Goal: Task Accomplishment & Management: Use online tool/utility

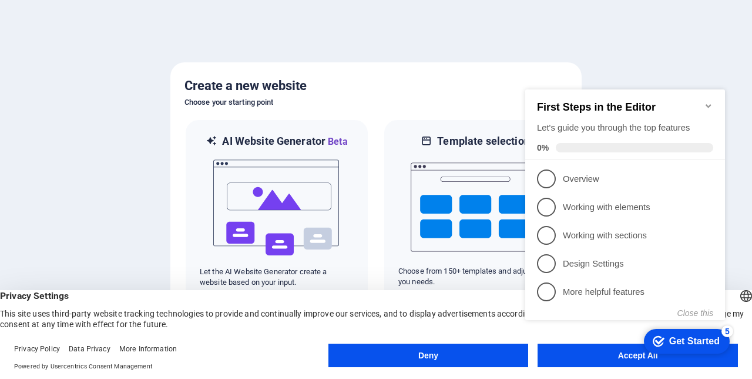
click div "checkmark Get Started 5 First Steps in the Editor Let's guide you through the t…"
click at [558, 359] on appcues-checklist "Contextual help checklist present on screen" at bounding box center [628, 217] width 214 height 288
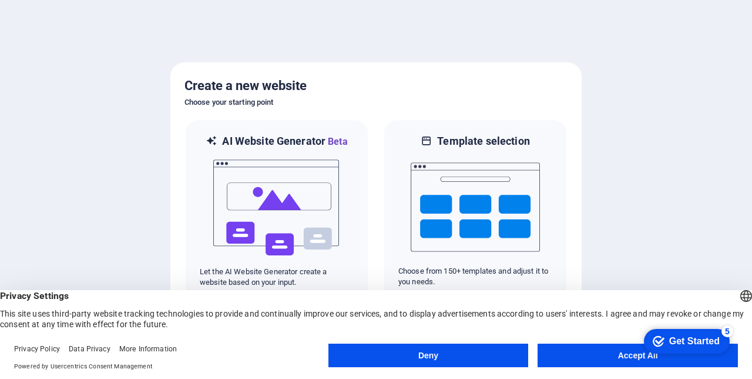
click at [577, 350] on button "Accept All" at bounding box center [638, 355] width 200 height 24
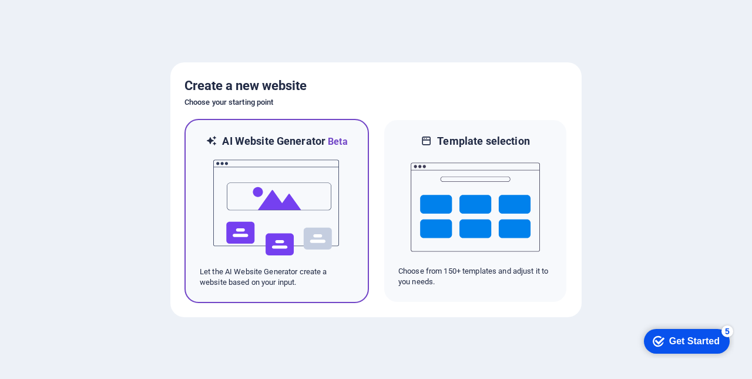
click at [283, 216] on img at bounding box center [276, 208] width 129 height 118
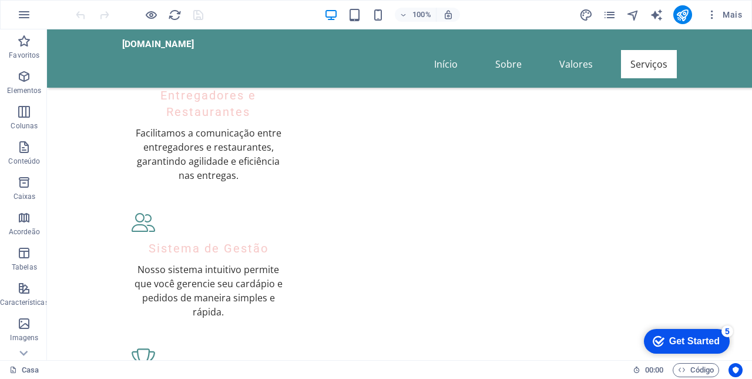
scroll to position [1229, 0]
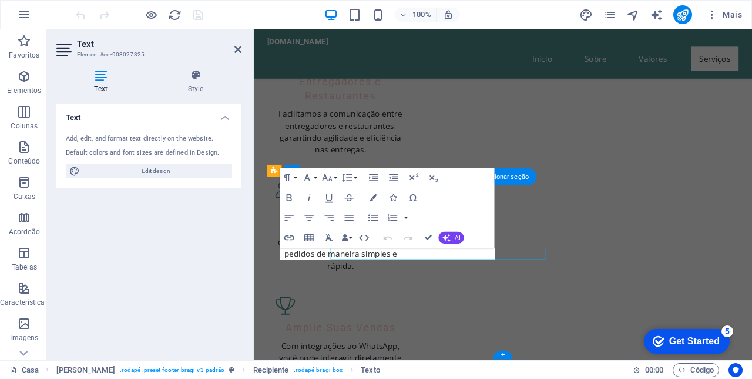
scroll to position [1170, 0]
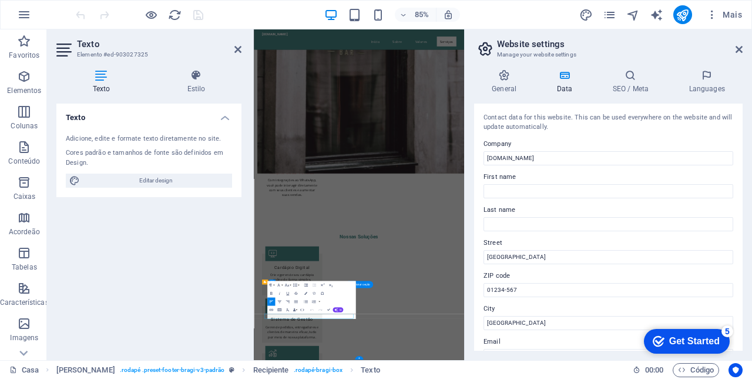
scroll to position [615, 0]
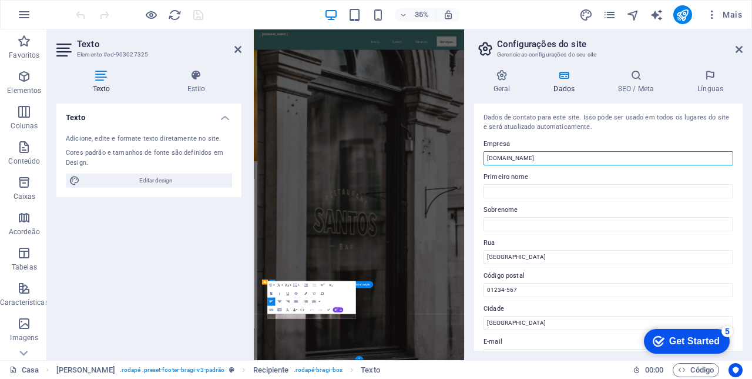
click at [509, 158] on input "termos.parceirodelivery.com" at bounding box center [609, 158] width 250 height 14
click at [507, 156] on input "termos.parceirodelivery.com" at bounding box center [609, 158] width 250 height 14
click at [556, 158] on input "[DOMAIN_NAME]" at bounding box center [609, 158] width 250 height 14
type input "p"
type input "[DOMAIN_NAME]"
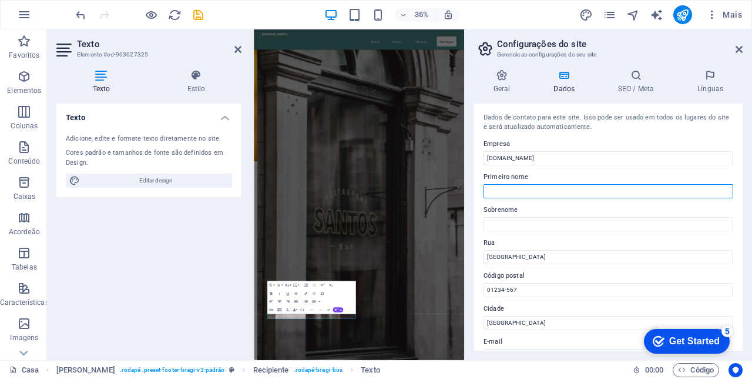
click at [541, 185] on input "Primeiro nome" at bounding box center [609, 191] width 250 height 14
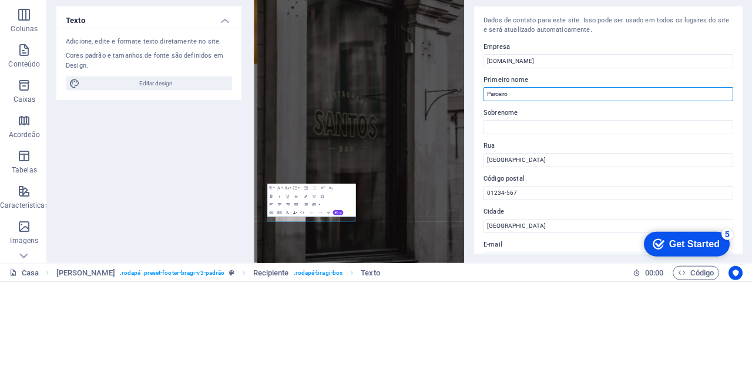
type input "Parceiro"
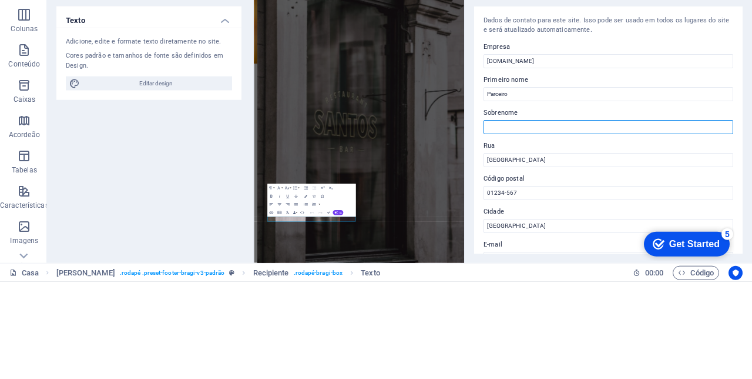
click at [526, 220] on input "Sobrenome" at bounding box center [609, 224] width 250 height 14
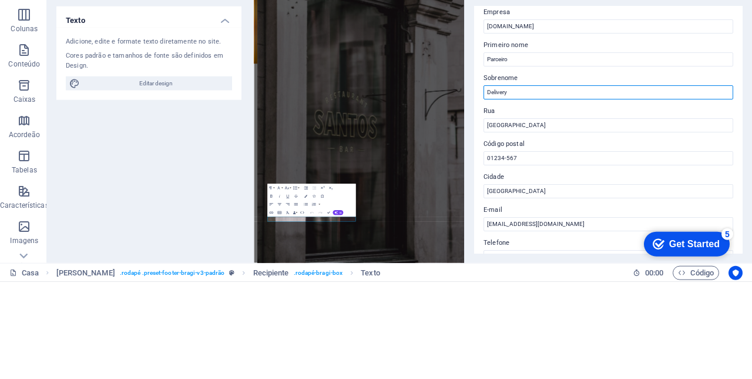
scroll to position [35, 0]
type input "Delivery"
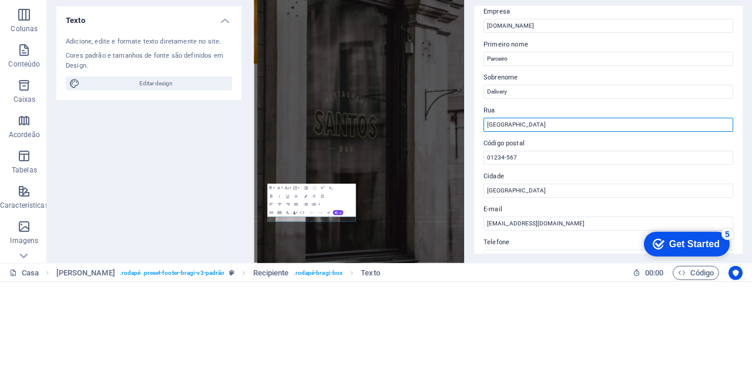
click at [551, 227] on input "Rua das Flores" at bounding box center [609, 222] width 250 height 14
type input "R"
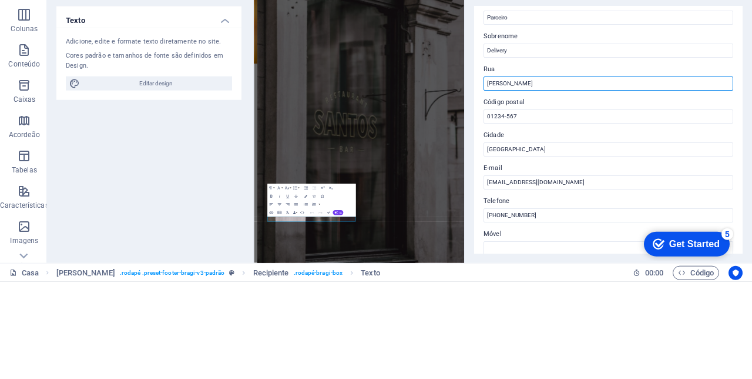
scroll to position [80, 0]
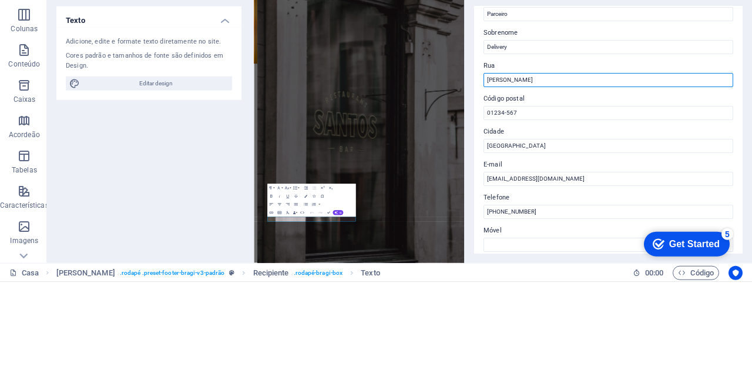
type input "[PERSON_NAME]"
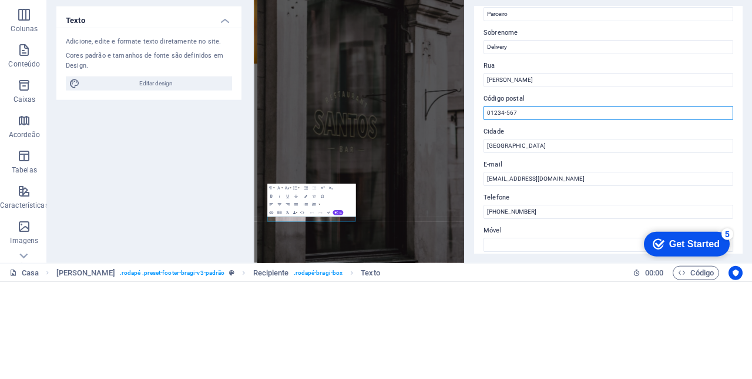
click at [531, 213] on input "01234-567" at bounding box center [609, 210] width 250 height 14
type input "0"
type input "6"
type input "68709000"
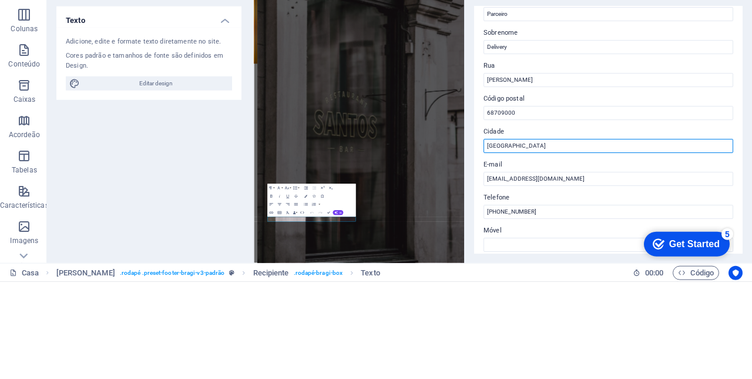
click at [529, 237] on input "São Paulo" at bounding box center [609, 243] width 250 height 14
type input "S"
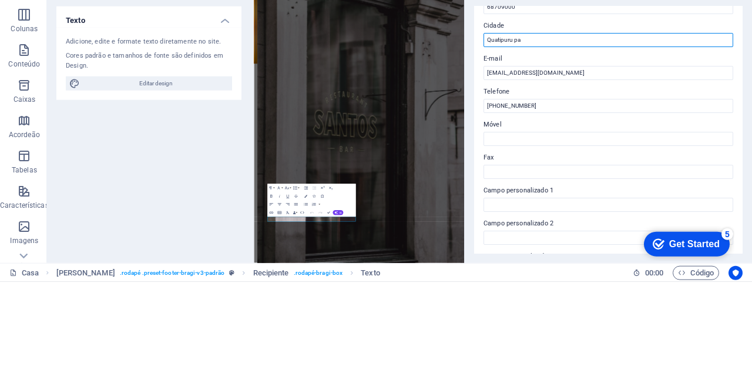
scroll to position [188, 0]
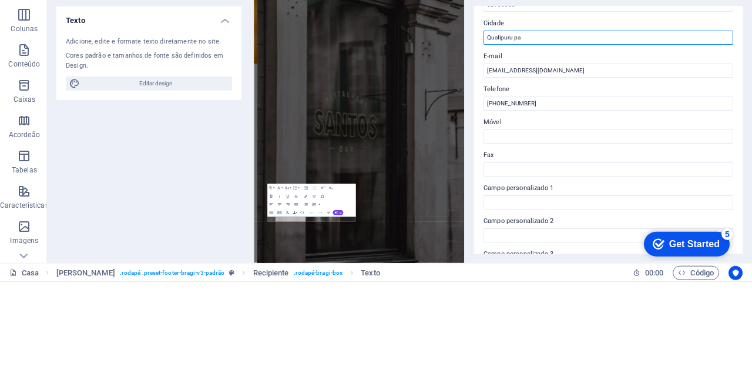
type input "Quatipuru pa"
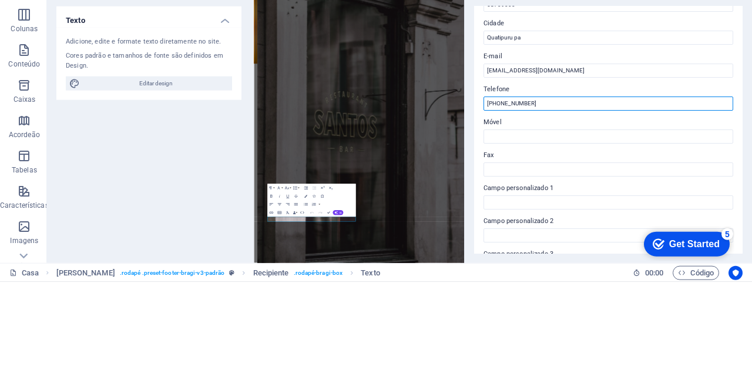
click at [543, 200] on input "(11) 1234-5678" at bounding box center [609, 200] width 250 height 14
type input "(11)"
type input "9"
type input "[PHONE_NUMBER]"
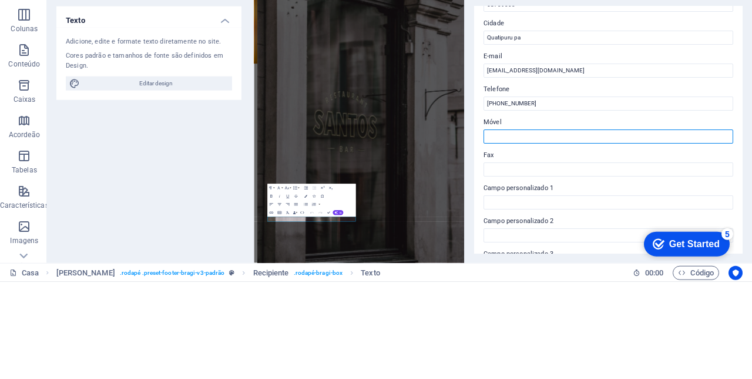
click at [530, 232] on input "Móvel" at bounding box center [609, 233] width 250 height 14
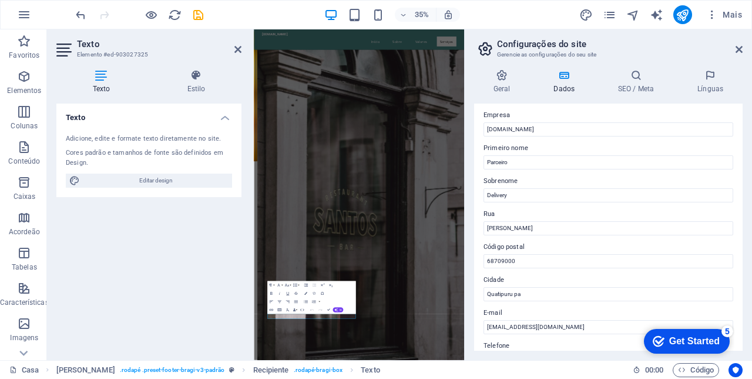
scroll to position [0, 0]
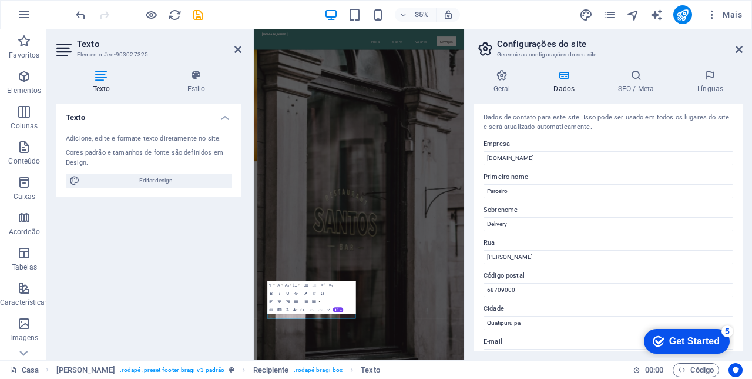
click at [505, 84] on h4 "Geral" at bounding box center [504, 81] width 61 height 25
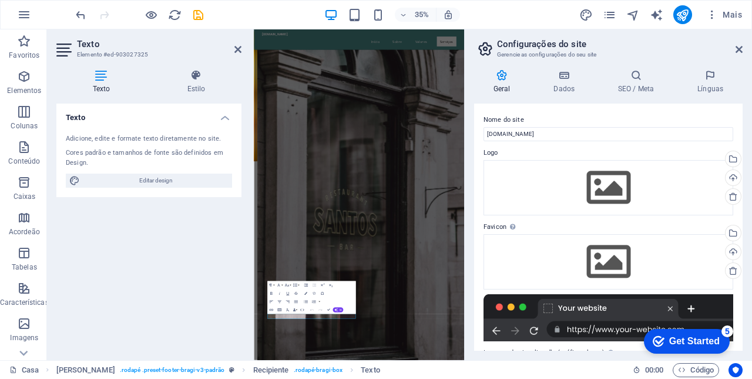
click at [642, 87] on h4 "SEO / Meta" at bounding box center [638, 81] width 79 height 25
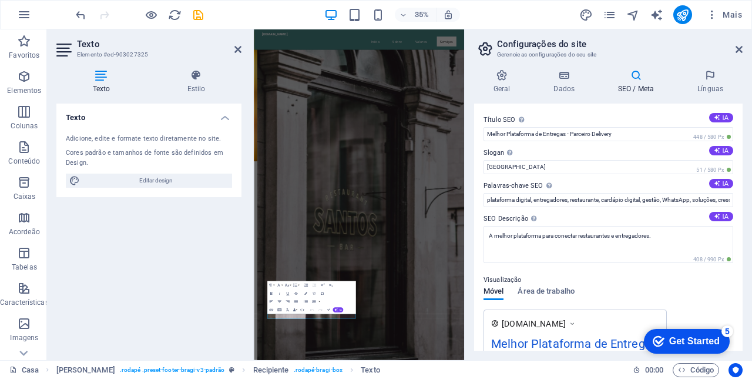
click at [711, 81] on icon at bounding box center [710, 75] width 65 height 12
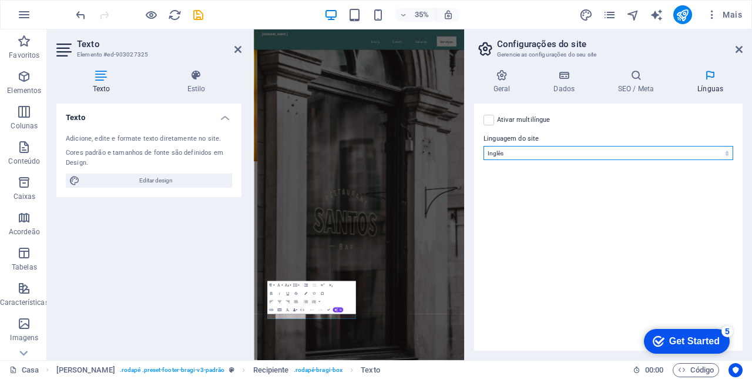
click at [724, 155] on select "Abacaziano Afar Africanos Akan Albanês Amárico Árabe Aragonês Armênio Assamês A…" at bounding box center [609, 153] width 250 height 14
select select "128"
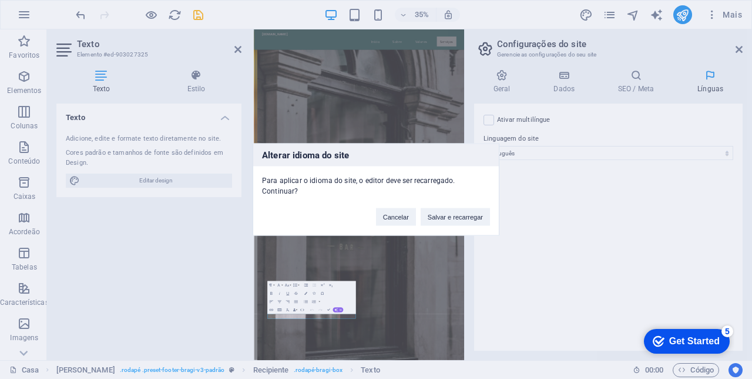
click at [467, 209] on button "Salvar e recarregar" at bounding box center [455, 217] width 69 height 18
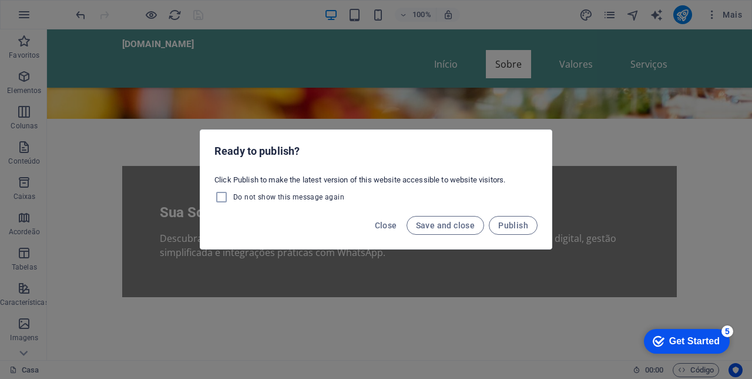
scroll to position [201, 0]
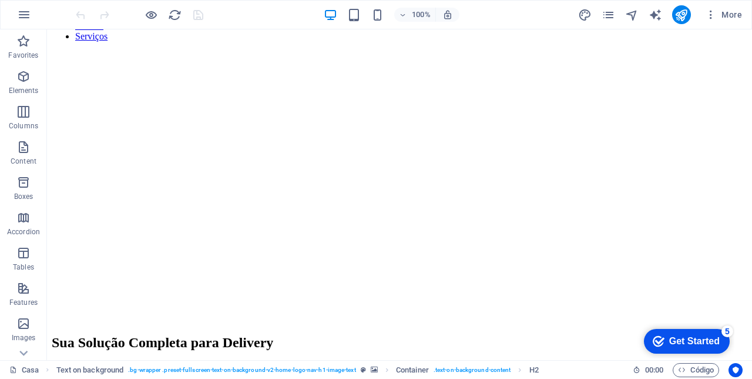
scroll to position [1229, 0]
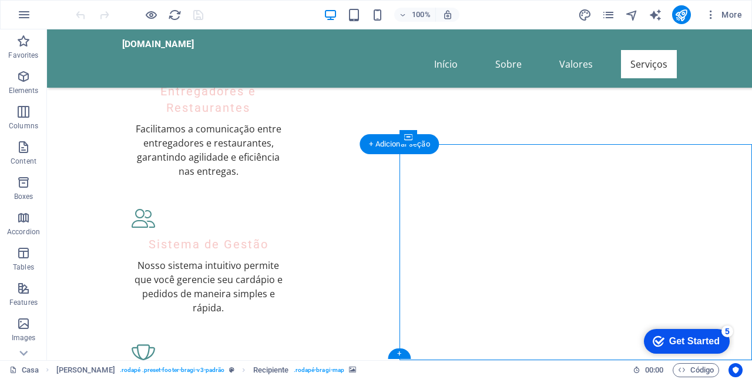
select select "px"
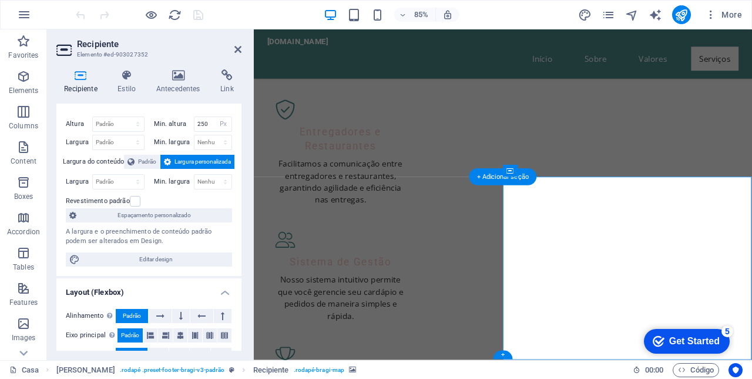
scroll to position [18, 0]
click at [228, 82] on h4 "Link" at bounding box center [227, 81] width 29 height 25
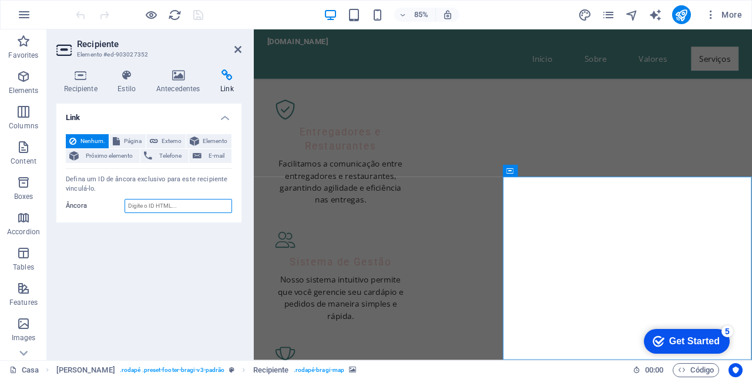
click at [182, 204] on input "Âncora" at bounding box center [179, 206] width 108 height 14
type input "Quatipuru pa"
click at [136, 290] on div "Link Nenhum. Página Externo Elemento Próximo elemento Telefone E-mail Page Casa…" at bounding box center [148, 226] width 185 height 247
click at [83, 83] on h4 "Recipiente" at bounding box center [82, 81] width 53 height 25
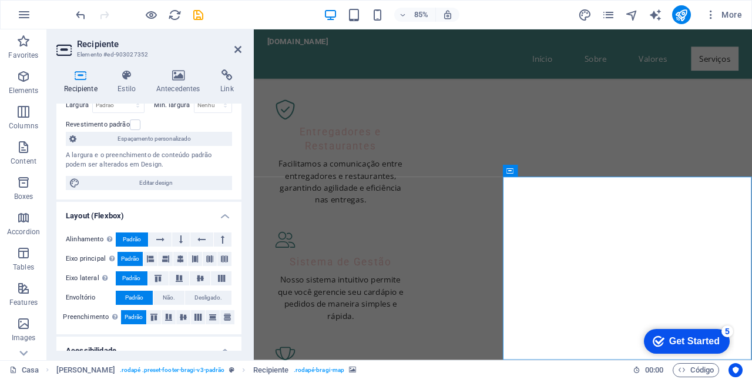
scroll to position [241, 0]
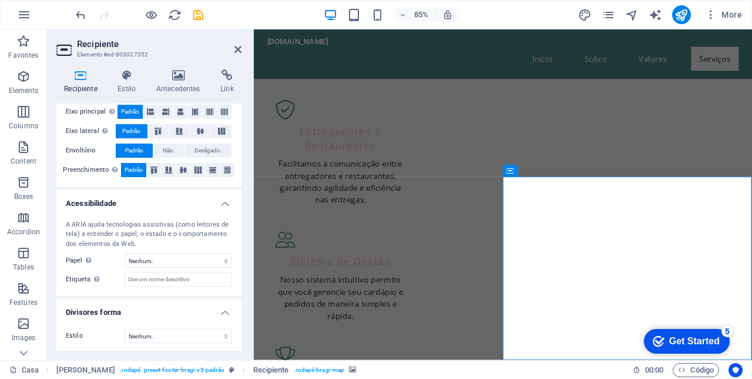
click at [237, 53] on icon at bounding box center [238, 49] width 7 height 9
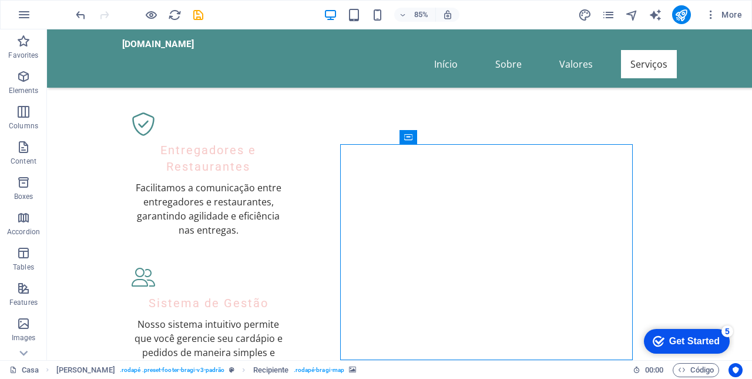
scroll to position [1229, 0]
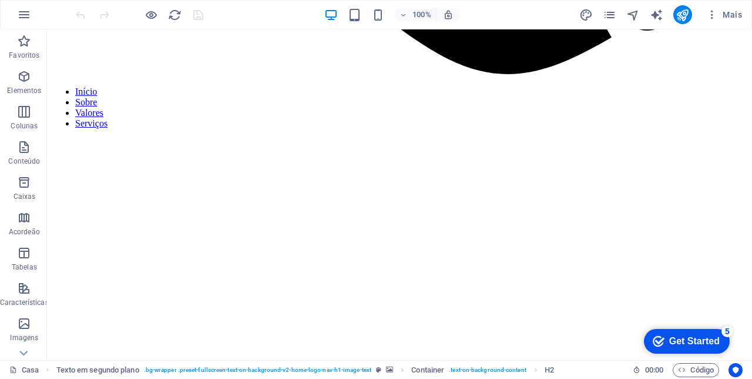
scroll to position [1229, 0]
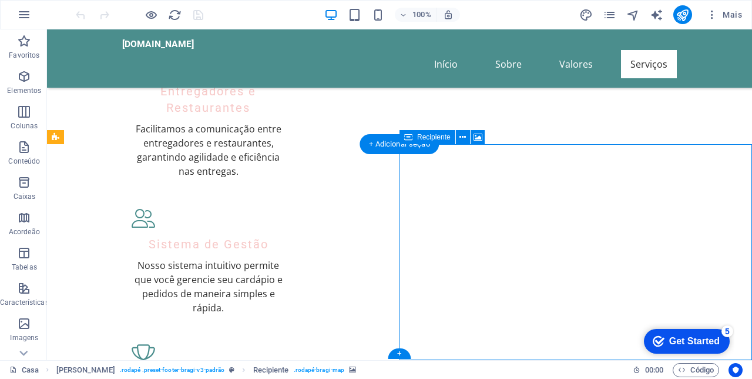
select select "px"
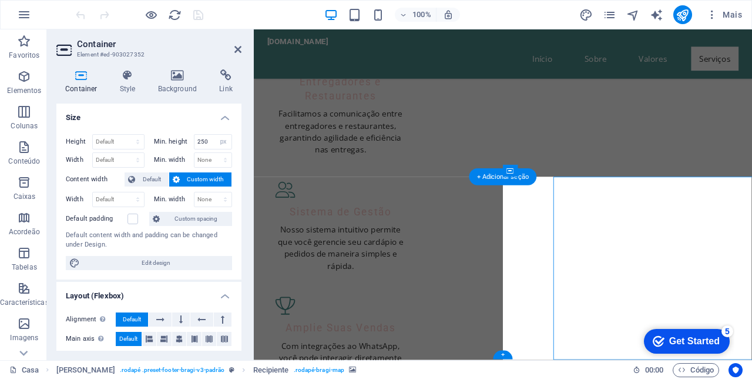
scroll to position [1170, 0]
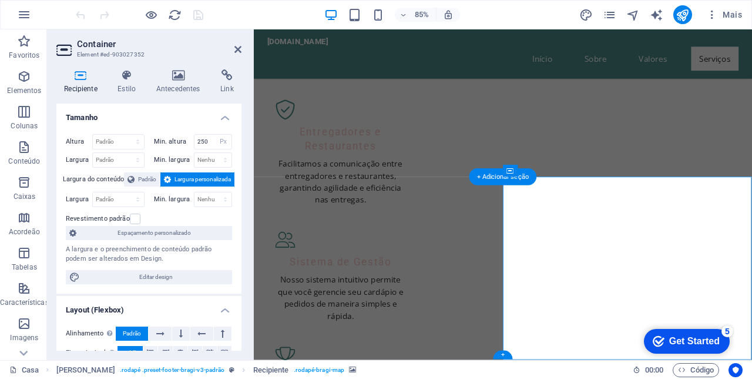
click at [235, 52] on icon at bounding box center [238, 49] width 7 height 9
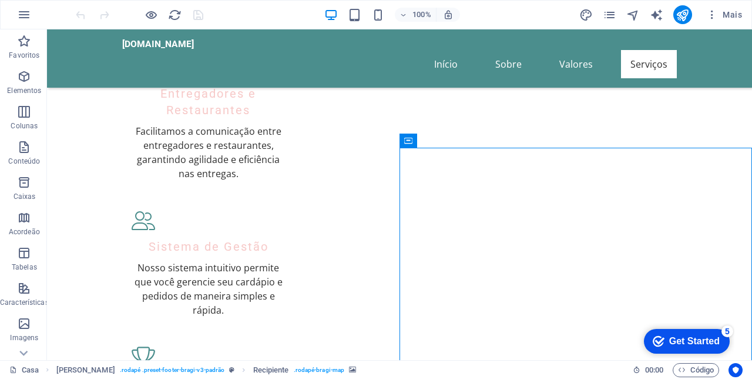
scroll to position [1225, 0]
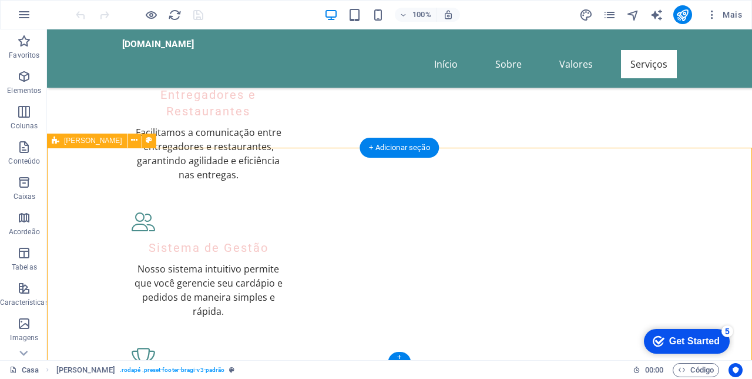
click at [0, 0] on icon at bounding box center [0, 0] width 0 height 0
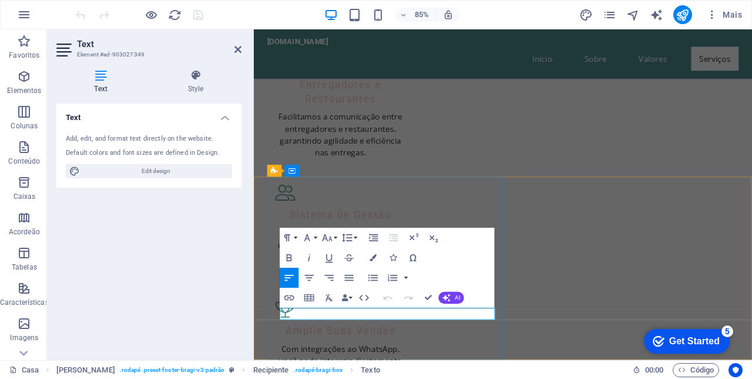
scroll to position [1170, 0]
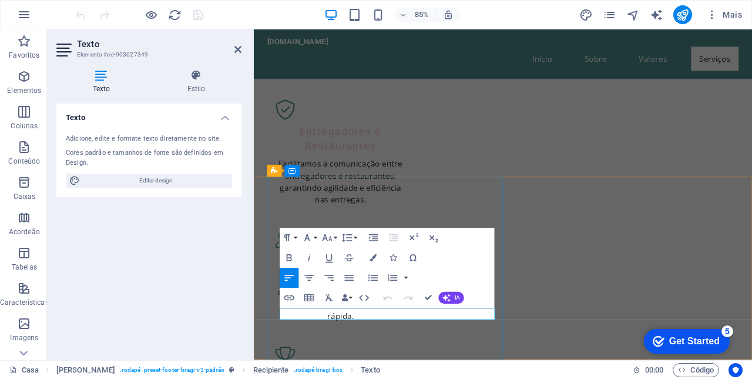
click at [158, 180] on span "Editar design" at bounding box center [155, 180] width 145 height 14
select select "px"
select select "200"
select select "px"
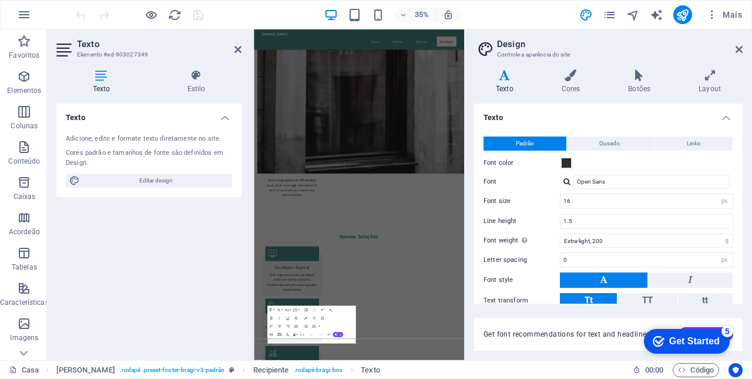
scroll to position [615, 0]
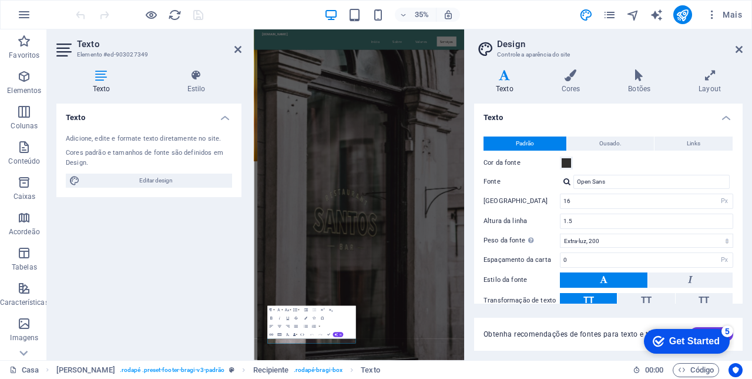
click at [738, 52] on icon at bounding box center [739, 49] width 7 height 9
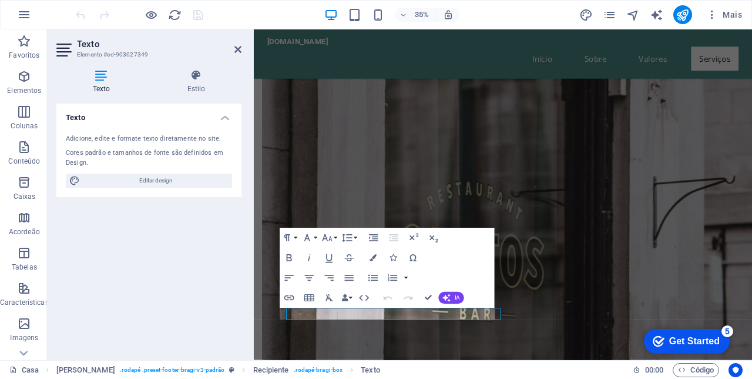
scroll to position [1170, 0]
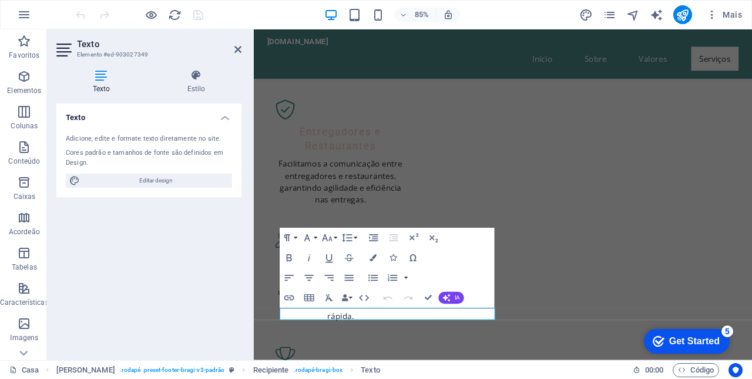
click at [147, 284] on div "Texto Adicione, edite e formate texto diretamente no site. Cores padrão e taman…" at bounding box center [148, 226] width 185 height 247
click at [235, 52] on icon at bounding box center [238, 49] width 7 height 9
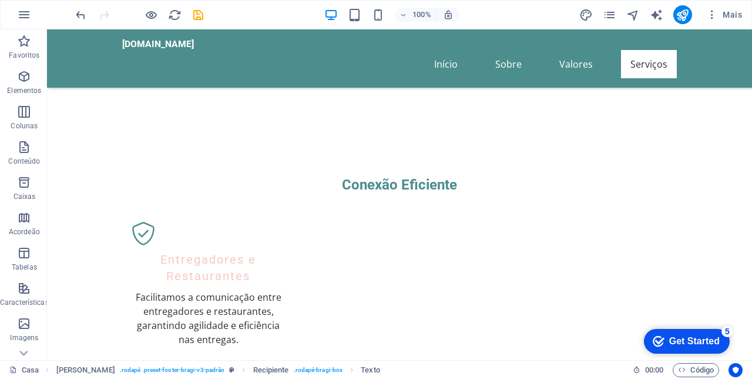
scroll to position [1061, 0]
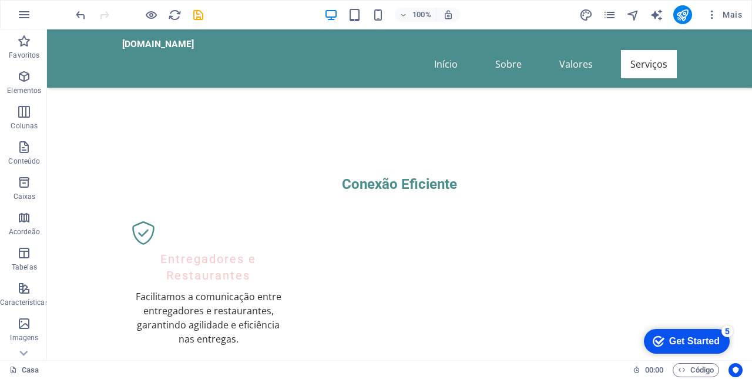
click at [649, 60] on nav "Início Sobre Valores Serviços" at bounding box center [399, 64] width 555 height 28
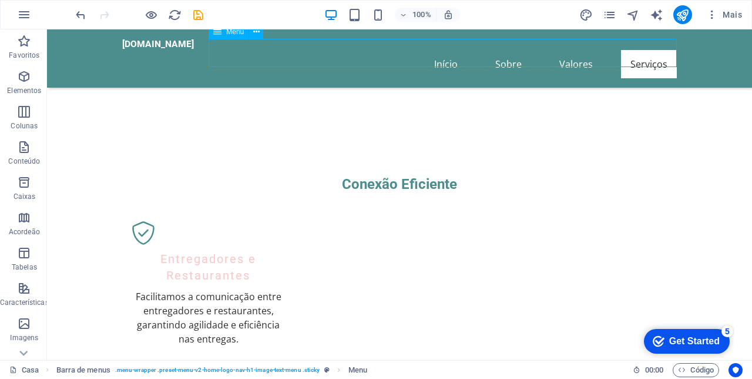
click at [446, 51] on nav "Início Sobre Valores Serviços" at bounding box center [399, 64] width 555 height 28
click at [454, 59] on nav "Início Sobre Valores Serviços" at bounding box center [399, 64] width 555 height 28
click at [649, 60] on nav "Início Sobre Valores Serviços" at bounding box center [399, 64] width 555 height 28
click at [651, 59] on nav "Início Sobre Valores Serviços" at bounding box center [399, 64] width 555 height 28
select select
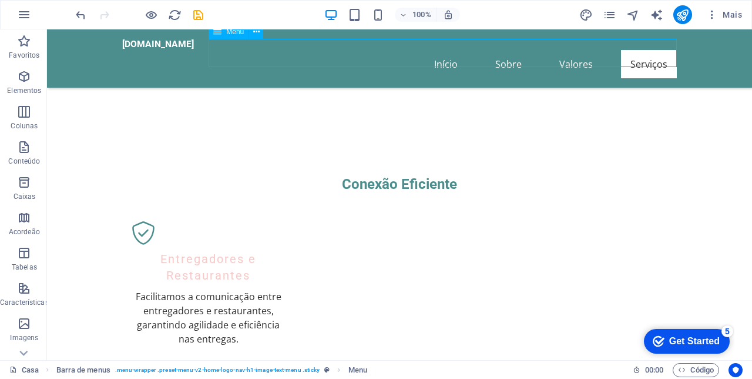
select select
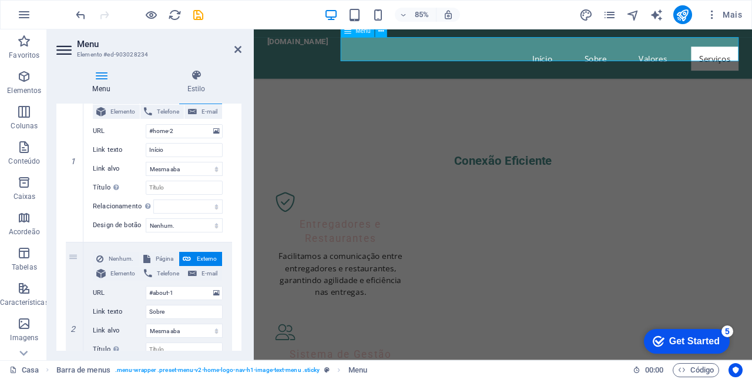
scroll to position [0, 0]
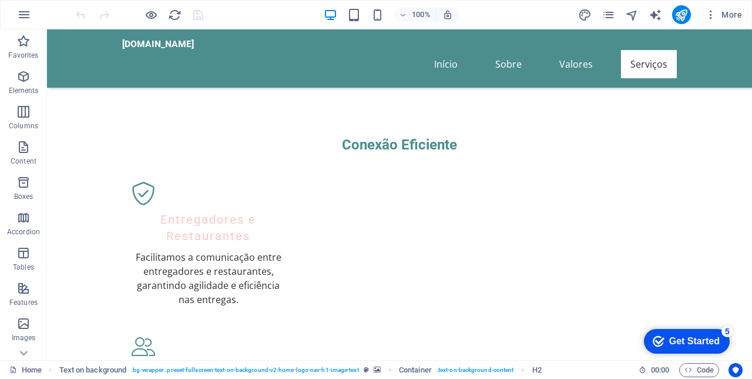
scroll to position [1229, 0]
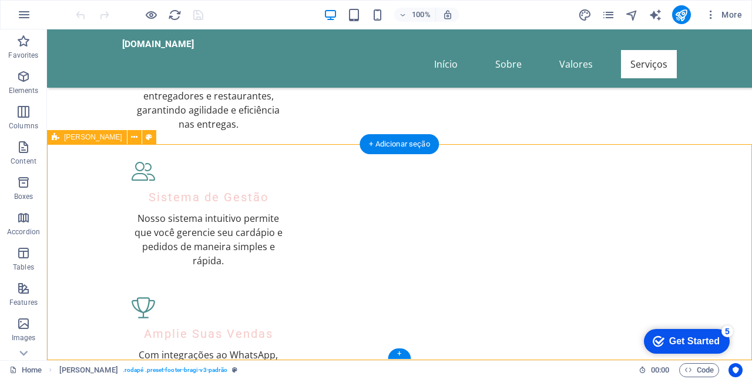
click at [411, 147] on div "+ Adicionar seção" at bounding box center [399, 144] width 79 height 20
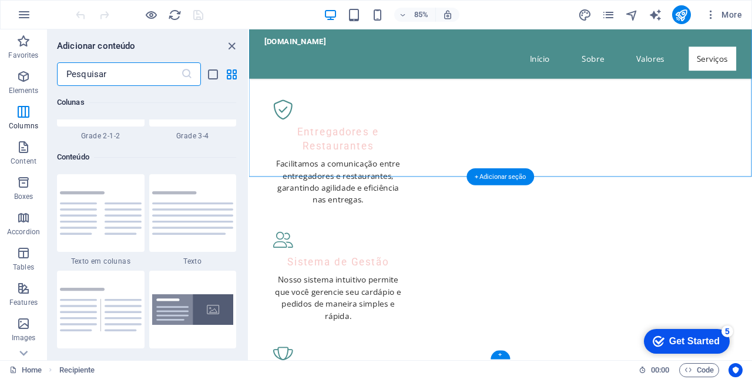
scroll to position [2001, 0]
click at [190, 220] on img at bounding box center [193, 213] width 82 height 43
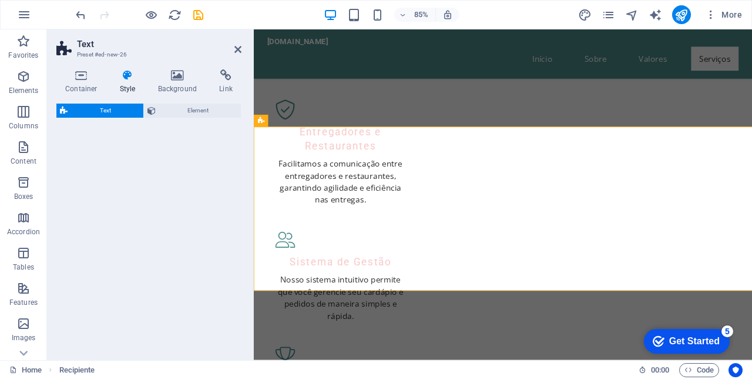
select select "preset-text-v2-default"
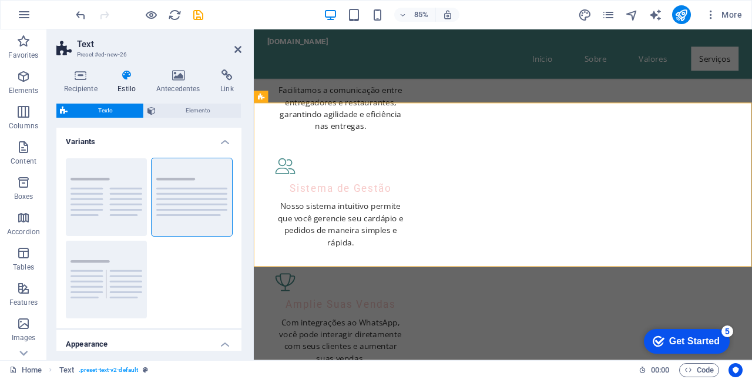
scroll to position [1257, 0]
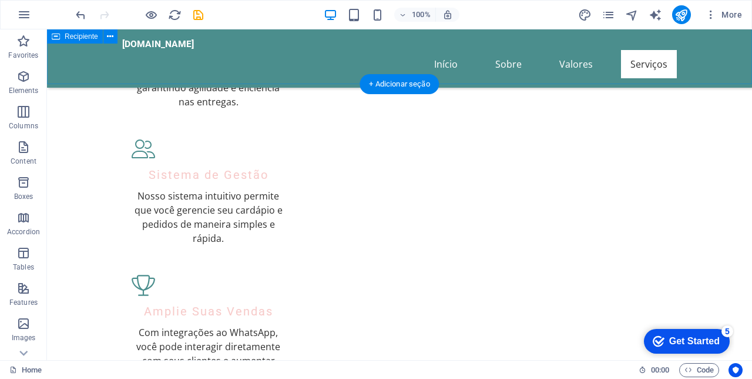
scroll to position [1284, 0]
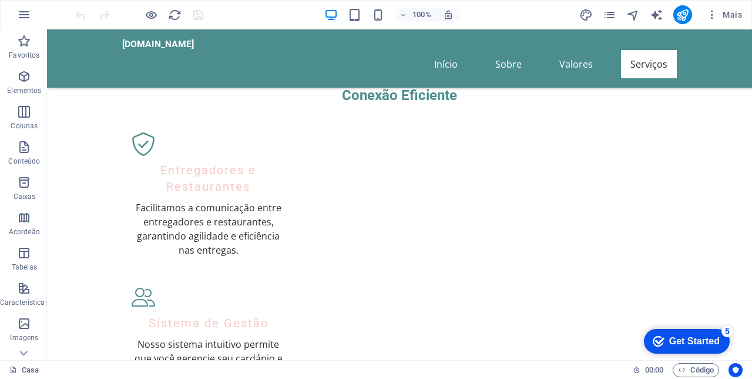
scroll to position [1149, 0]
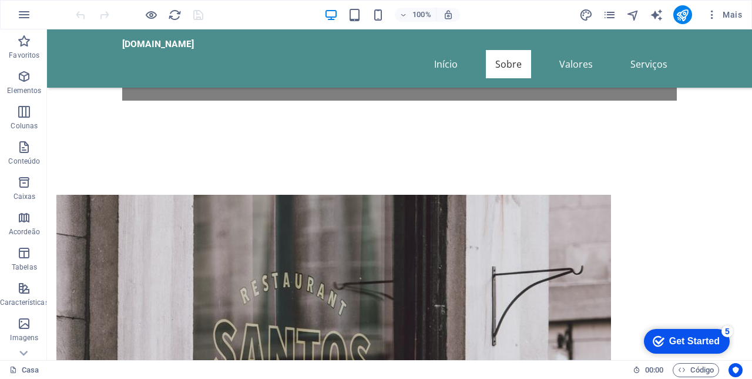
scroll to position [474, 0]
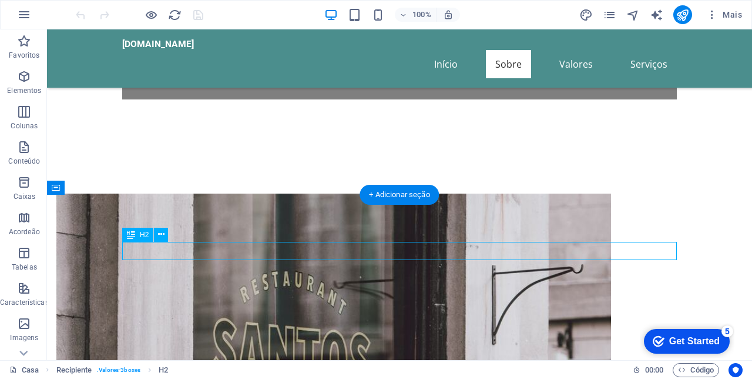
click at [402, 196] on div "+ Adicionar seção" at bounding box center [399, 195] width 79 height 20
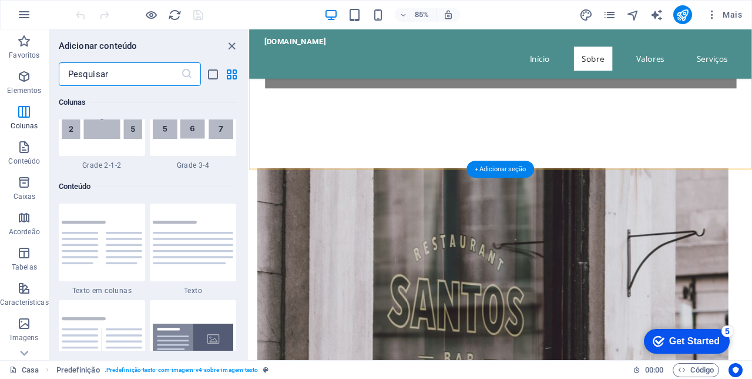
scroll to position [1972, 0]
click at [193, 247] on img at bounding box center [193, 242] width 81 height 43
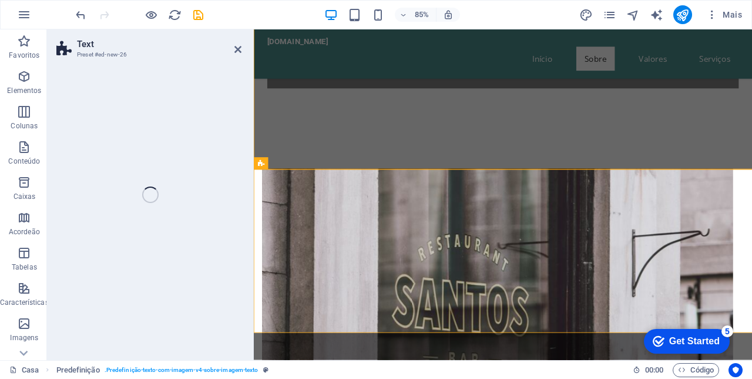
select select "preset-text-v2-default"
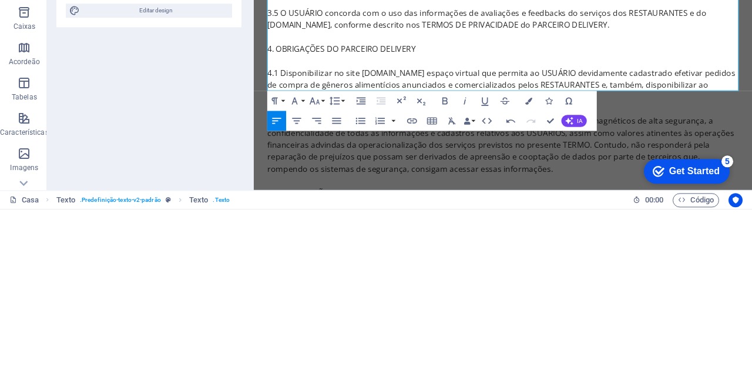
scroll to position [80609, 5]
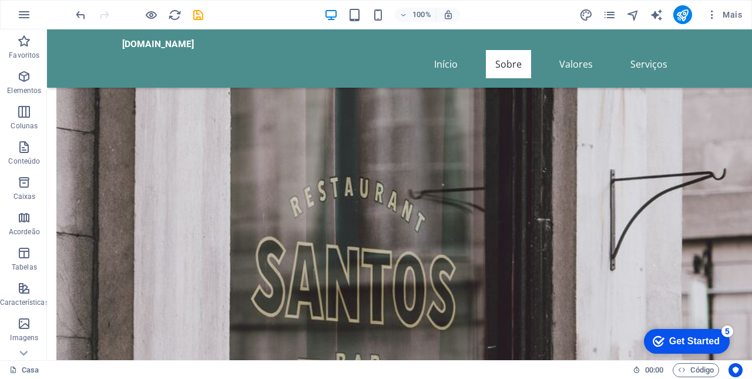
scroll to position [610, 0]
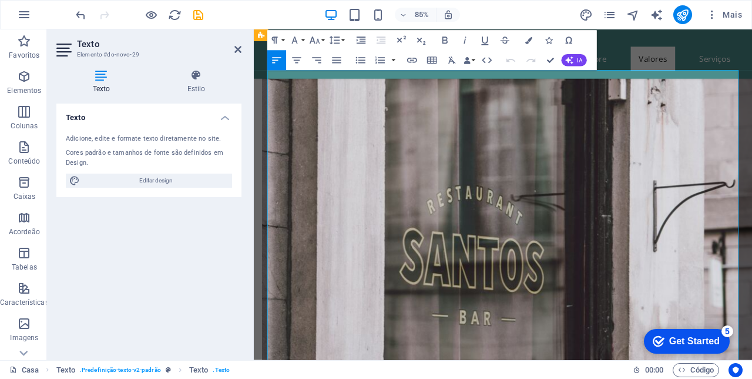
scroll to position [665, 0]
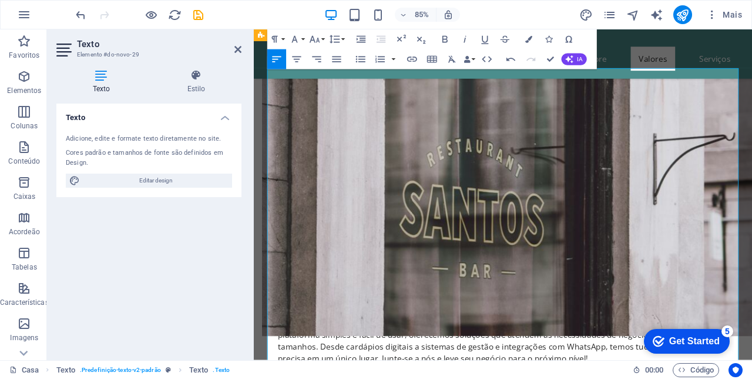
scroll to position [668, 0]
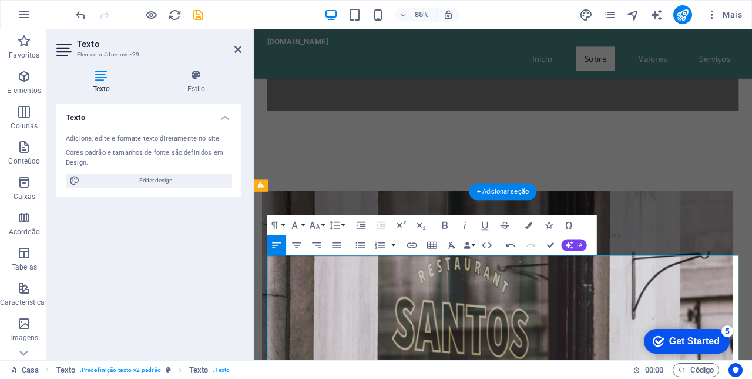
scroll to position [439, 0]
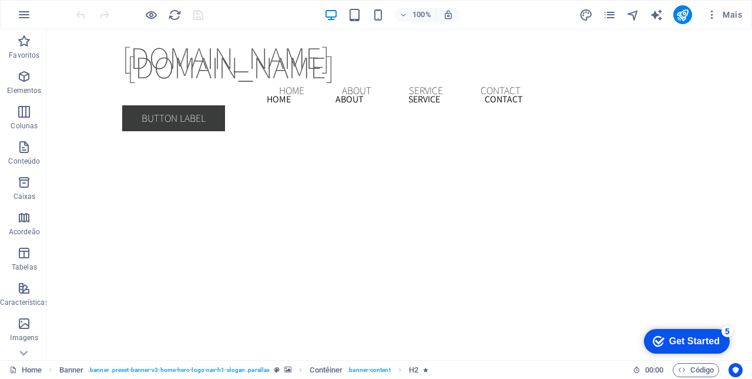
scroll to position [2528, 0]
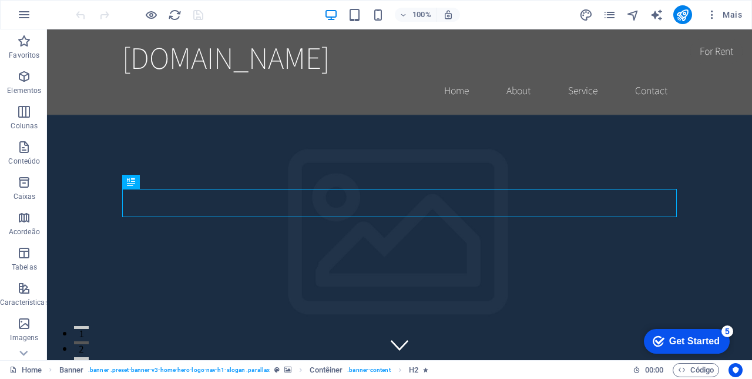
click at [663, 17] on icon "text_generator" at bounding box center [657, 15] width 14 height 14
select select "English"
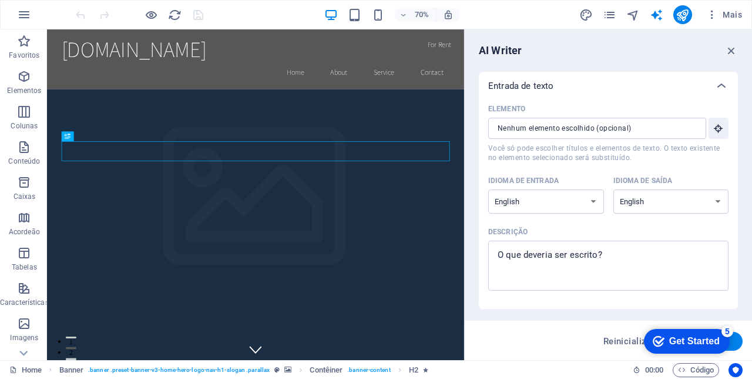
scroll to position [286, 0]
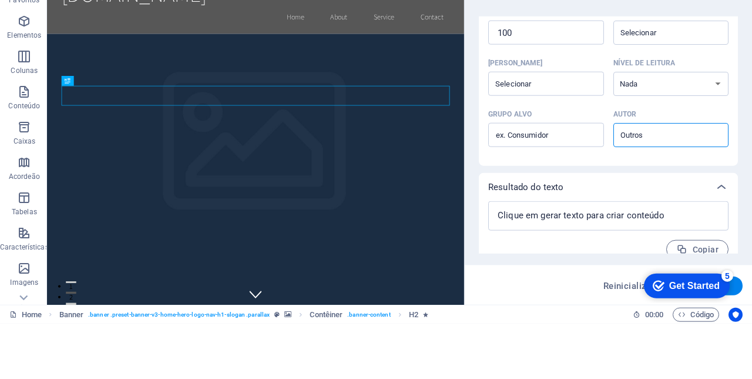
type textarea "x"
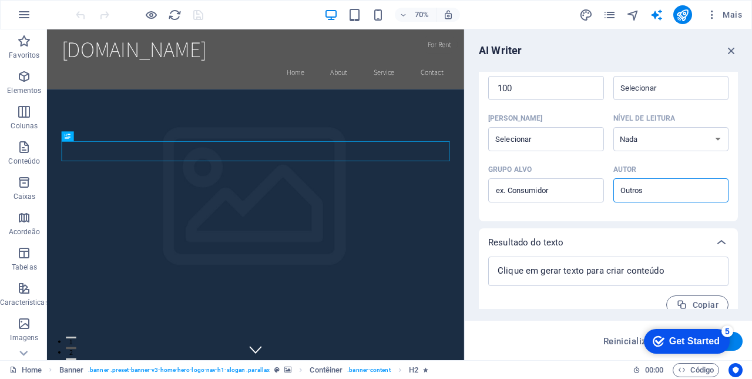
type textarea "x"
click at [729, 49] on icon "button" at bounding box center [731, 50] width 13 height 13
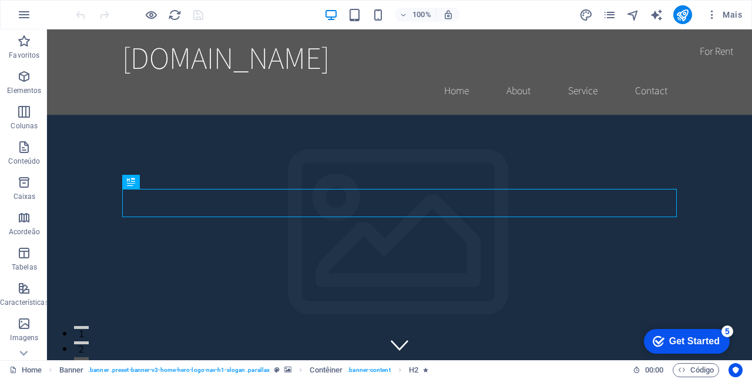
click at [695, 60] on div "parceirodelivery.com Home About Service Contact" at bounding box center [399, 71] width 705 height 85
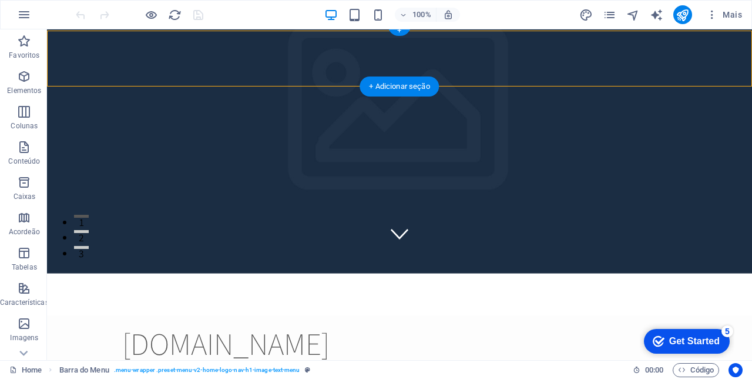
scroll to position [0, 0]
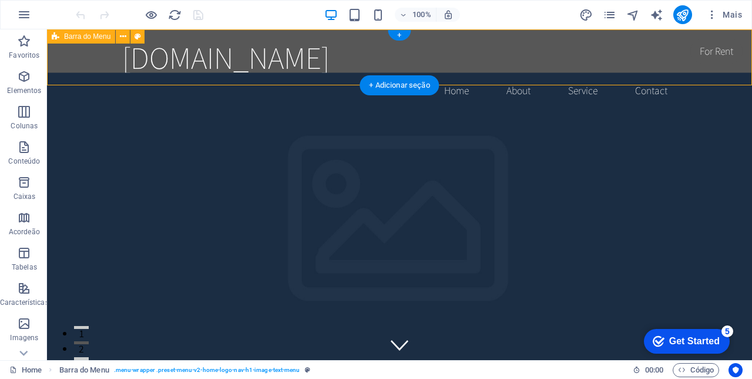
click at [111, 44] on div "parceirodelivery.com Home About Service Contact" at bounding box center [399, 71] width 705 height 85
click at [124, 35] on icon at bounding box center [123, 37] width 6 height 12
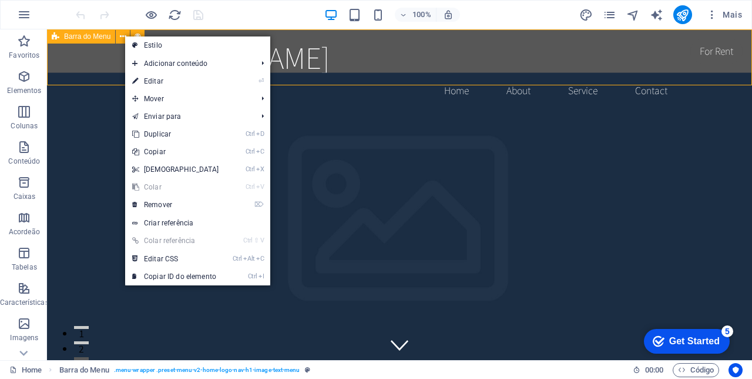
click at [169, 204] on link "⌦ Remover" at bounding box center [175, 205] width 101 height 18
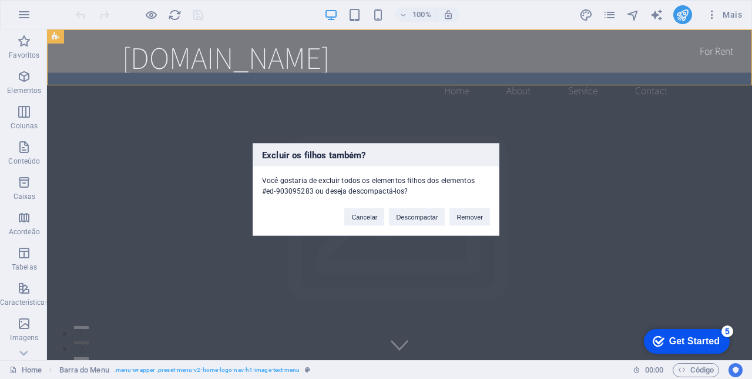
click at [712, 18] on div "Excluir os filhos também? Você gostaria de excluir todos os elementos filhos do…" at bounding box center [376, 189] width 752 height 379
click at [474, 219] on button "Remover" at bounding box center [470, 217] width 41 height 18
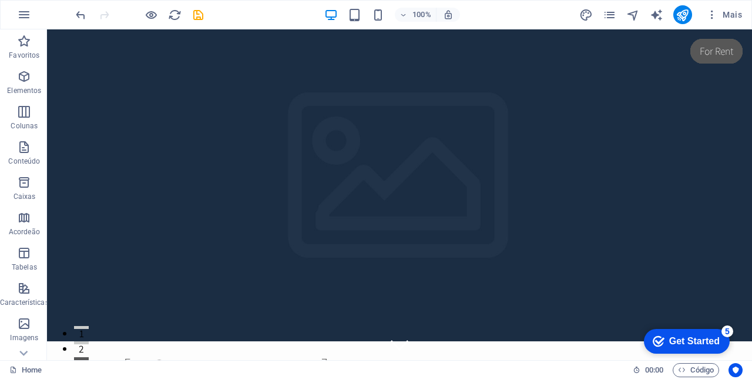
click at [710, 15] on icon "button" at bounding box center [713, 15] width 12 height 12
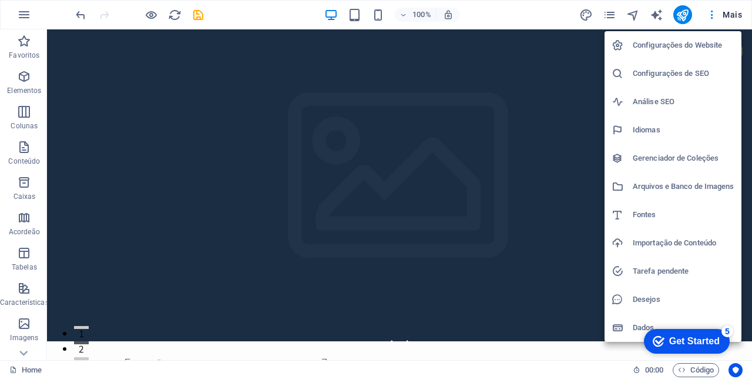
click at [680, 16] on div at bounding box center [376, 189] width 752 height 379
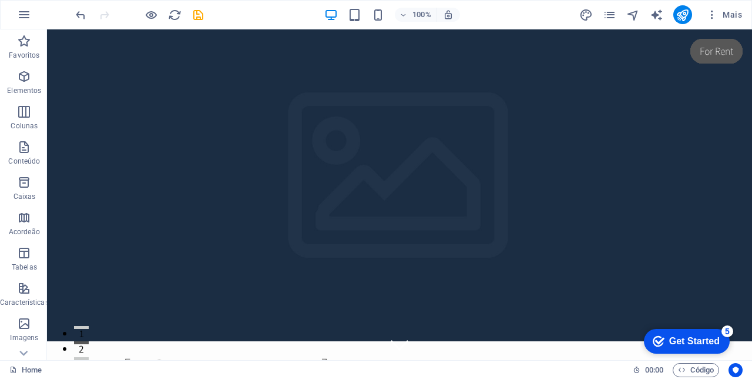
click at [684, 11] on icon "publish" at bounding box center [683, 15] width 14 height 14
click at [681, 16] on icon "publish" at bounding box center [683, 15] width 14 height 14
click at [711, 17] on icon "button" at bounding box center [713, 15] width 12 height 12
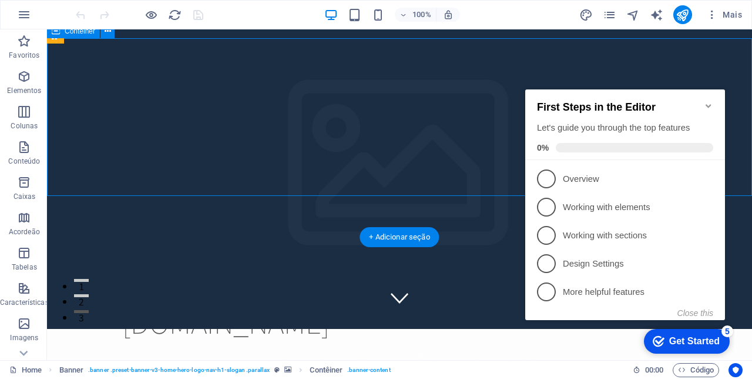
scroll to position [45, 0]
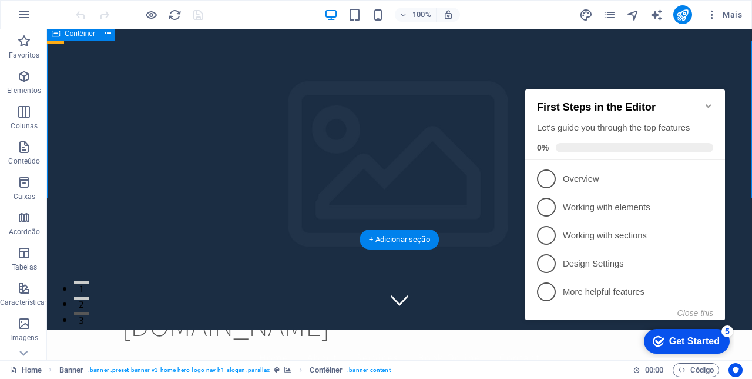
click at [708, 104] on icon "Minimize checklist" at bounding box center [708, 106] width 5 height 4
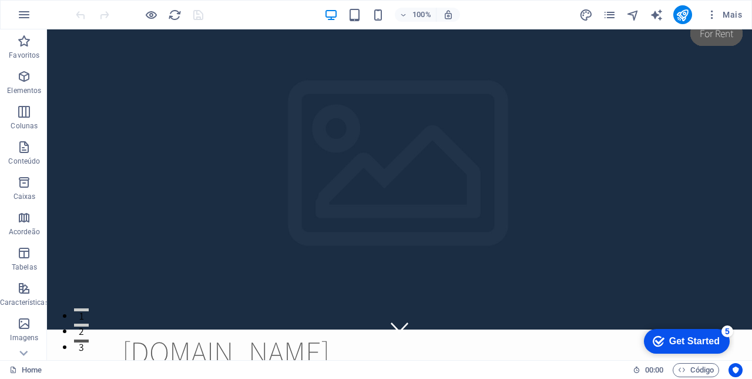
scroll to position [7, 0]
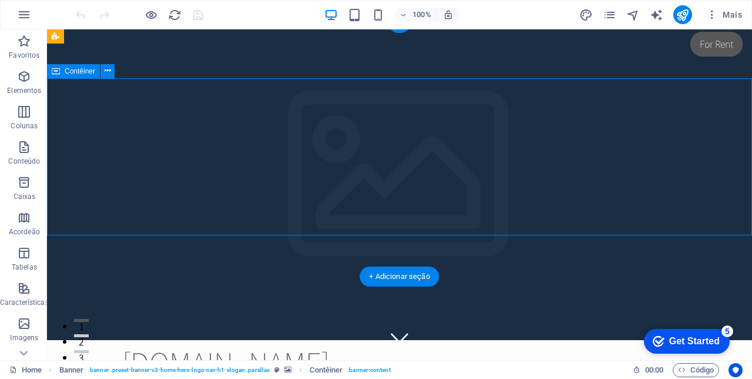
click at [330, 19] on icon "button" at bounding box center [331, 15] width 14 height 14
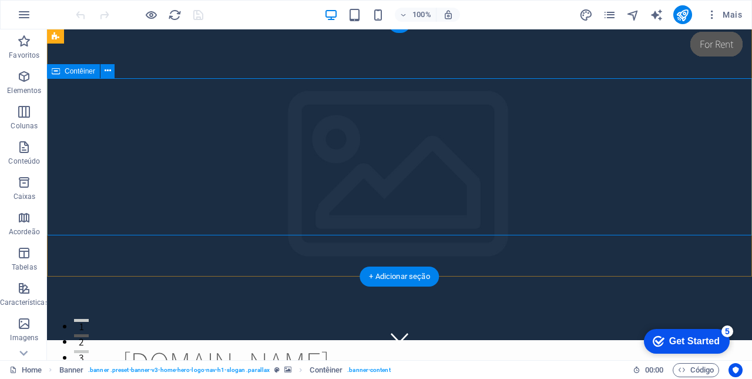
click at [614, 18] on icon "pages" at bounding box center [610, 15] width 14 height 14
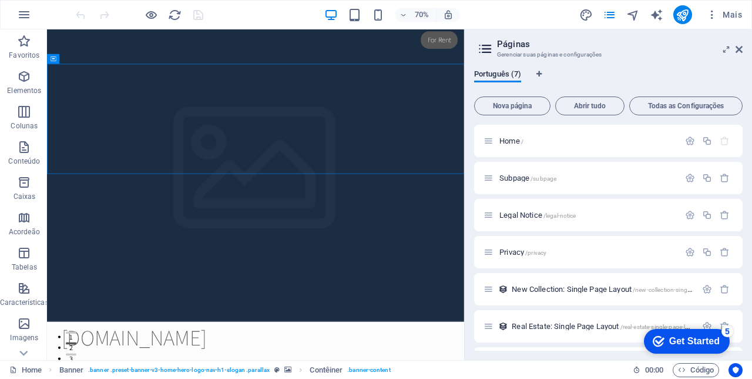
click at [736, 51] on icon at bounding box center [739, 49] width 7 height 9
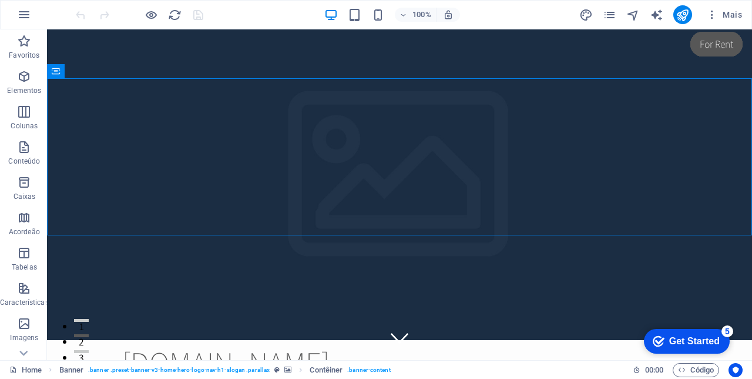
click at [651, 21] on icon "text_generator" at bounding box center [657, 15] width 14 height 14
select select "English"
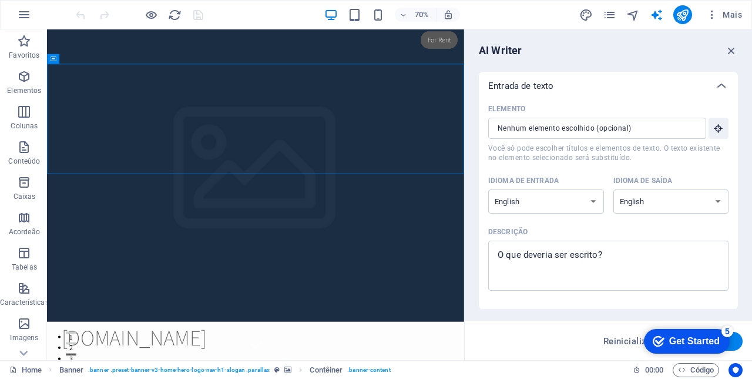
scroll to position [286, 0]
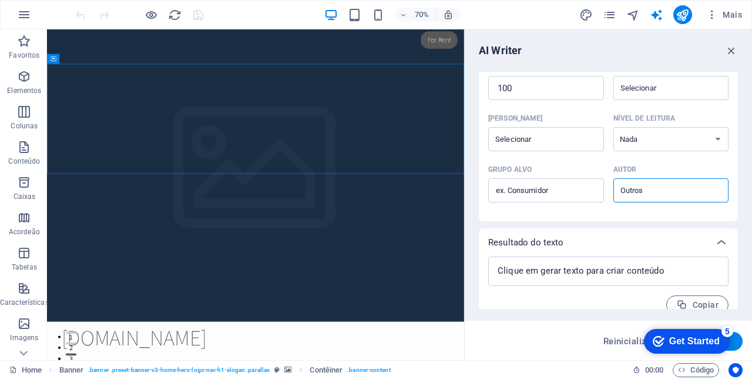
type textarea "x"
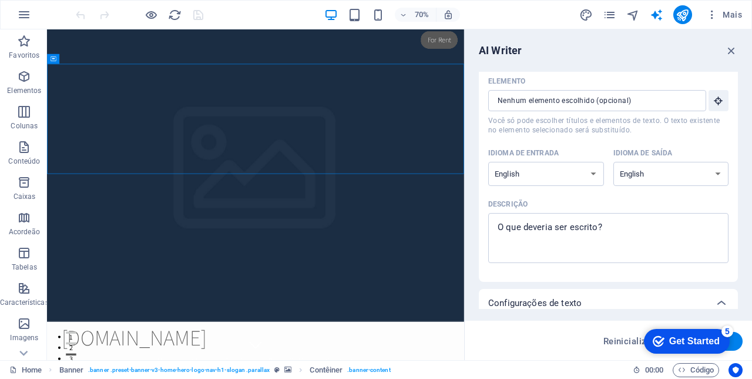
scroll to position [0, 0]
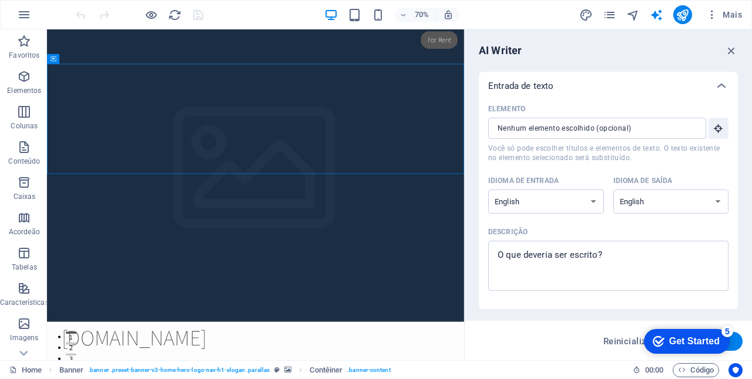
click at [734, 53] on icon "button" at bounding box center [731, 50] width 13 height 13
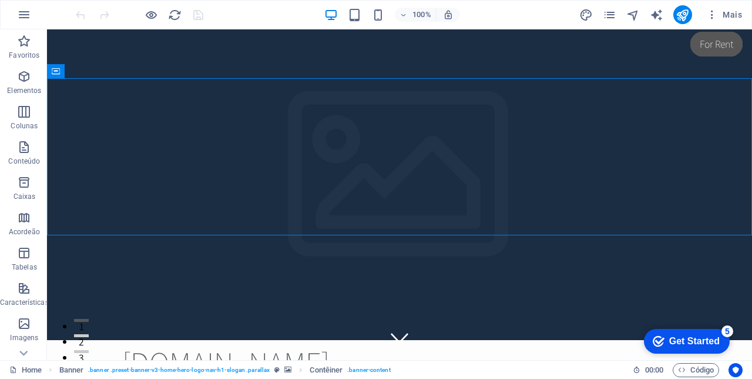
click at [741, 22] on button "Mais" at bounding box center [724, 14] width 45 height 19
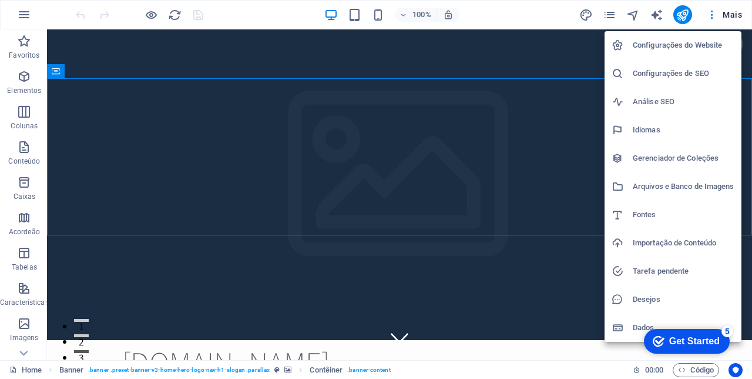
click at [729, 21] on div at bounding box center [376, 189] width 752 height 379
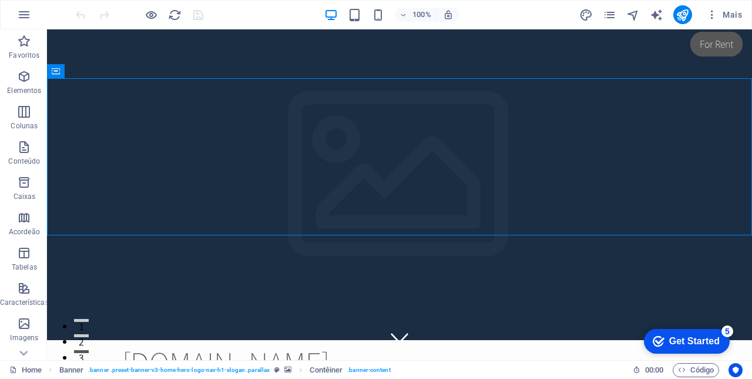
click at [148, 21] on icon "button" at bounding box center [152, 15] width 14 height 14
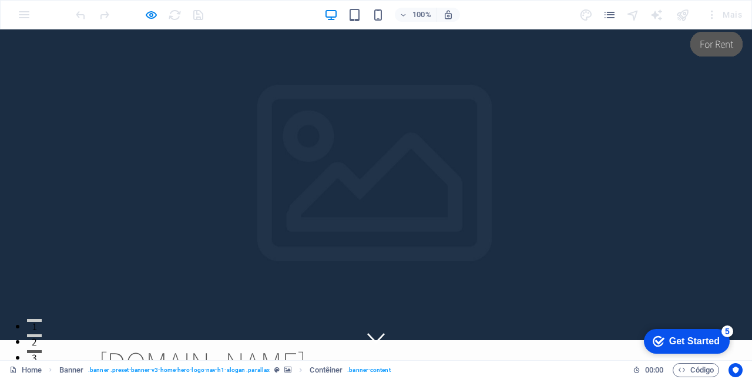
click at [22, 18] on div "100% Mais" at bounding box center [376, 15] width 751 height 28
click at [148, 19] on icon "button" at bounding box center [152, 15] width 14 height 14
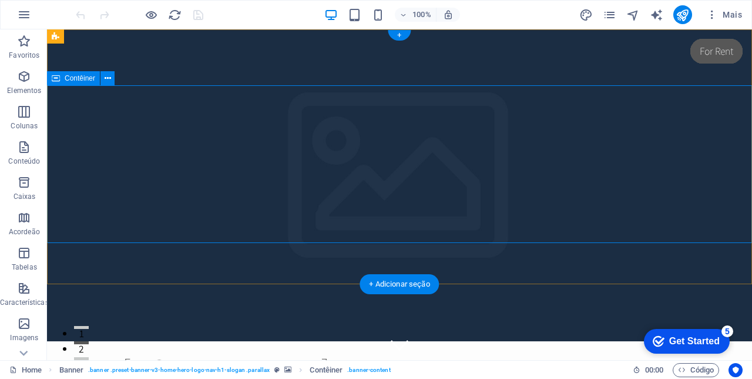
click at [22, 19] on icon "button" at bounding box center [24, 15] width 14 height 14
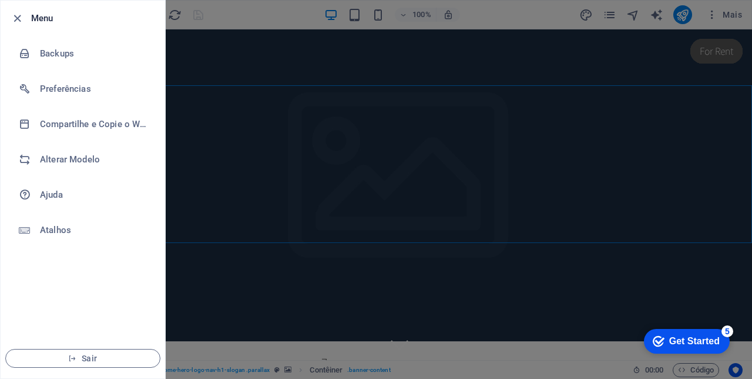
click at [39, 156] on div at bounding box center [29, 159] width 21 height 12
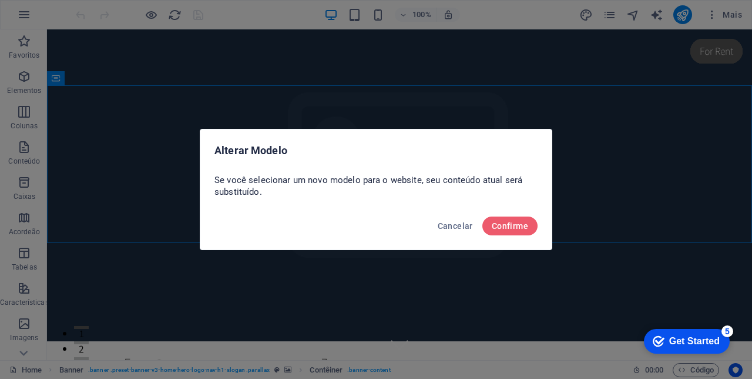
click at [508, 222] on span "Confirme" at bounding box center [510, 225] width 36 height 9
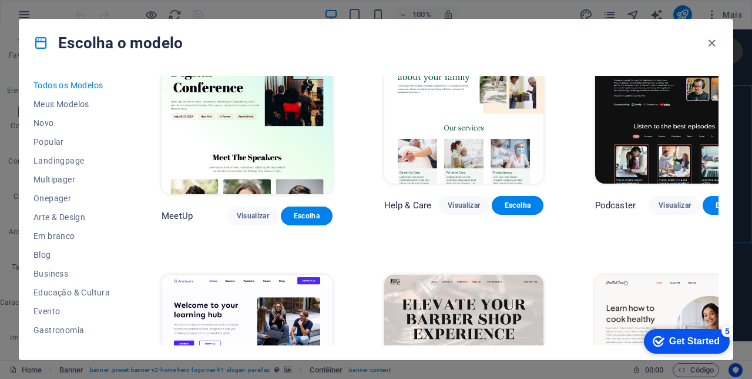
scroll to position [754, 0]
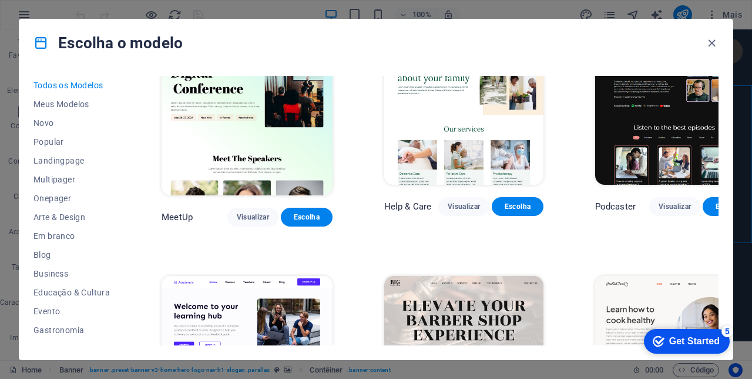
click at [42, 145] on span "Popular" at bounding box center [72, 141] width 76 height 9
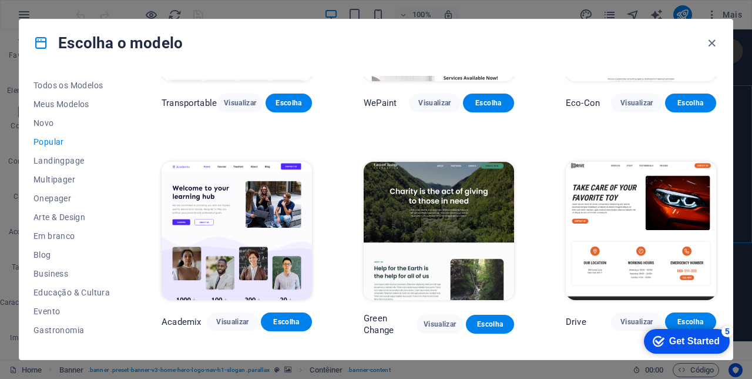
scroll to position [361, 0]
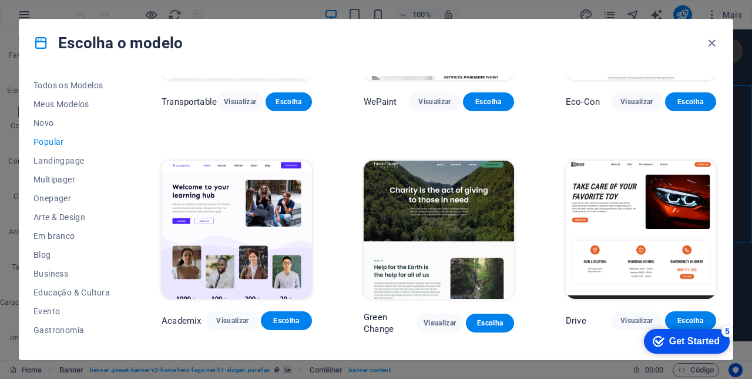
click at [683, 333] on div "checkmark Get Started 5" at bounding box center [687, 341] width 86 height 25
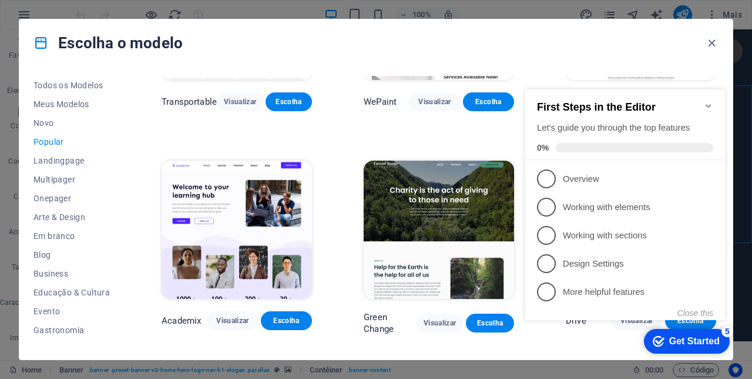
click at [551, 179] on span "1" at bounding box center [546, 178] width 19 height 19
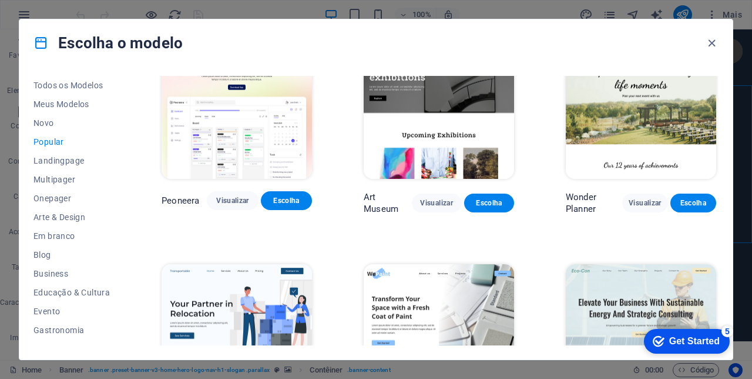
scroll to position [36, 0]
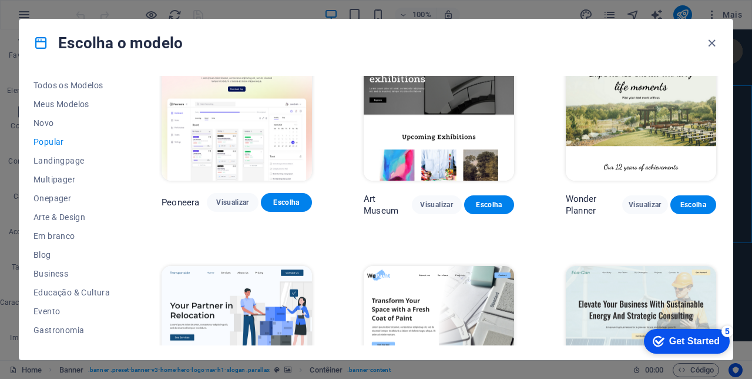
click at [707, 45] on icon "button" at bounding box center [712, 43] width 14 height 14
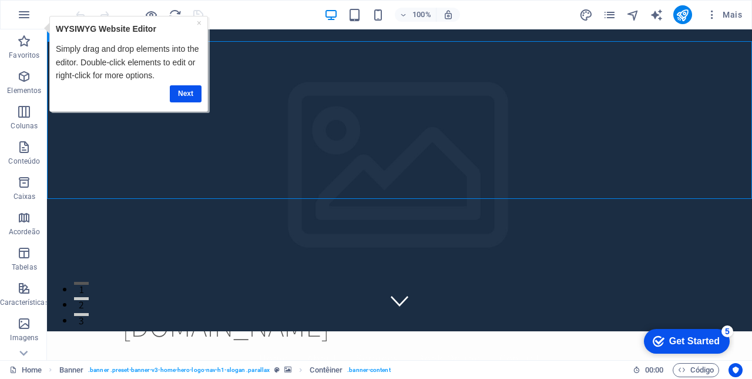
scroll to position [45, 0]
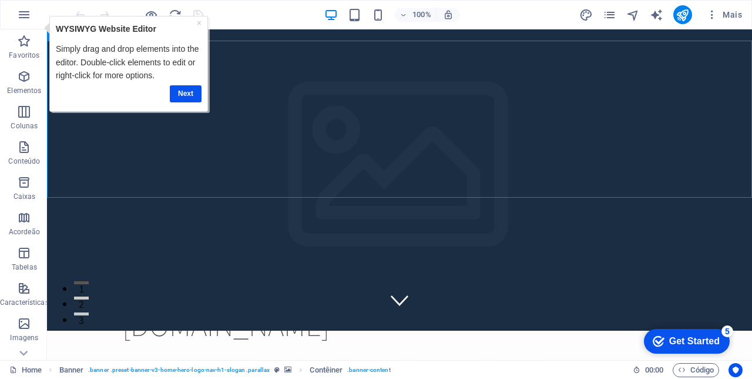
click at [686, 338] on div "Get Started" at bounding box center [695, 341] width 51 height 11
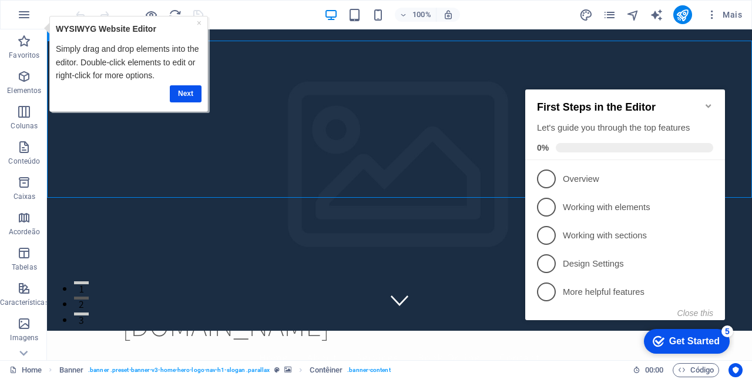
click at [677, 143] on span at bounding box center [635, 147] width 158 height 9
click at [708, 104] on icon "Minimize checklist" at bounding box center [708, 106] width 5 height 4
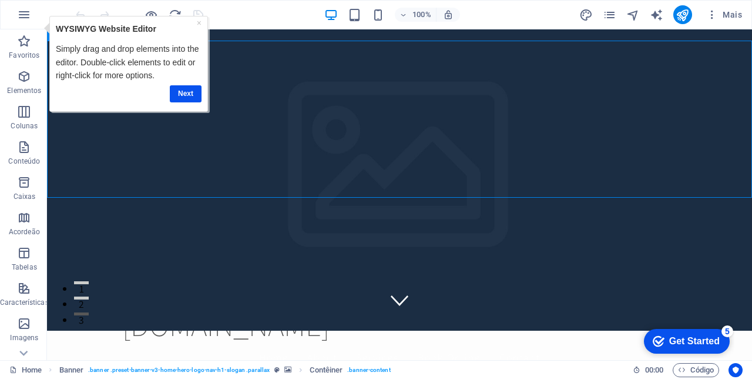
click at [19, 15] on icon "button" at bounding box center [24, 15] width 14 height 14
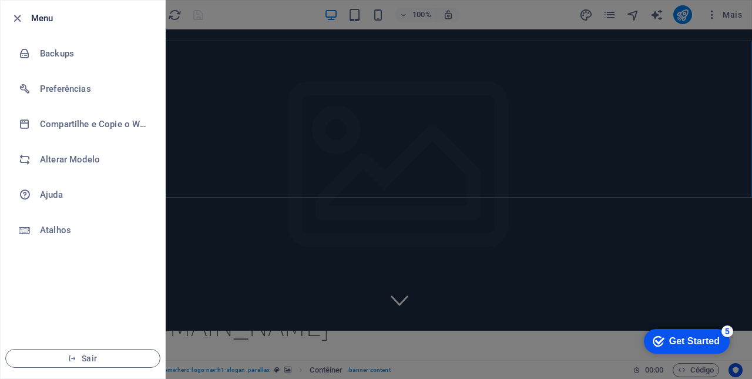
click at [54, 160] on h6 "Alterar Modelo" at bounding box center [94, 159] width 109 height 14
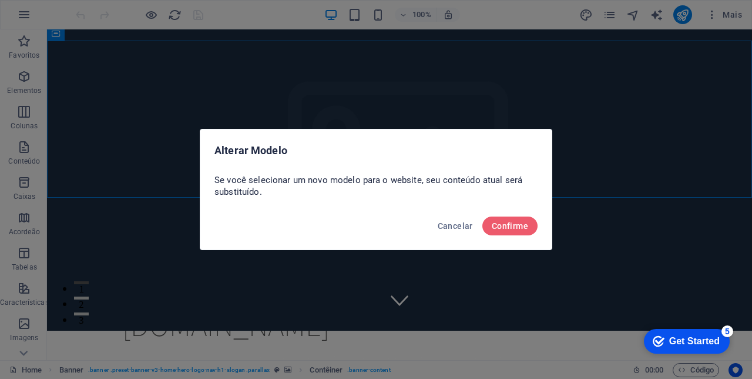
click at [513, 223] on span "Confirme" at bounding box center [510, 225] width 36 height 9
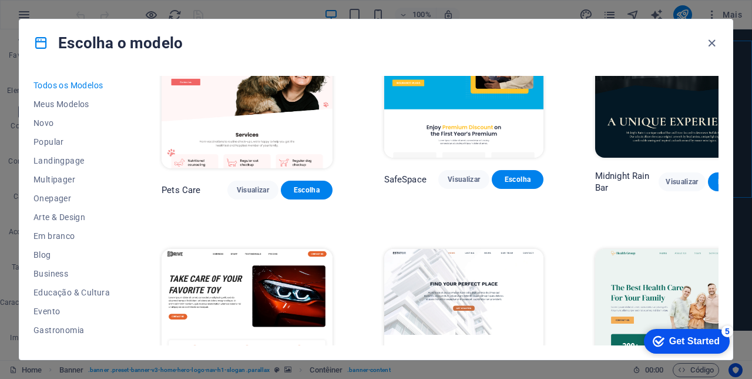
scroll to position [1974, 0]
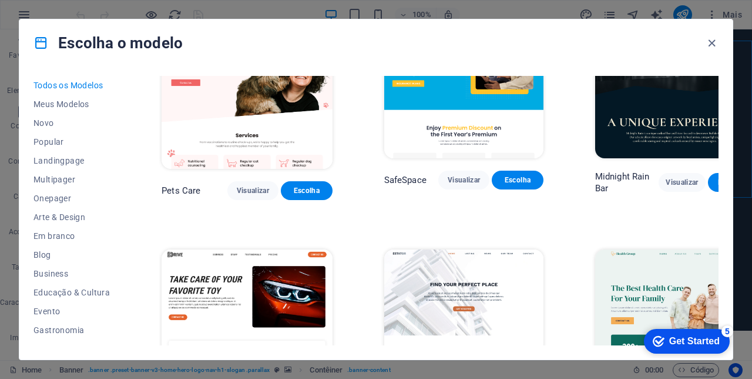
click at [711, 45] on icon "button" at bounding box center [712, 43] width 14 height 14
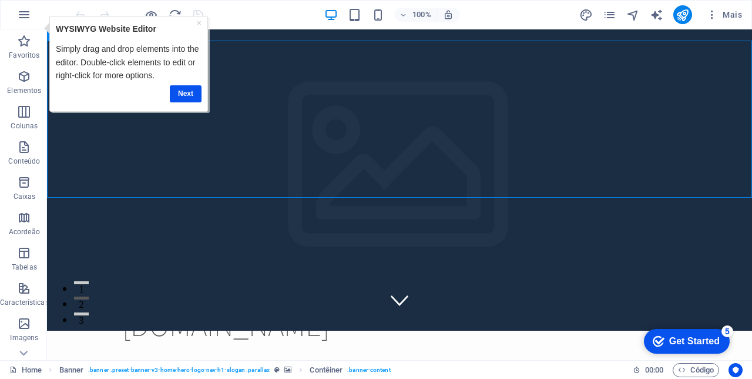
click at [640, 15] on icon "navigator" at bounding box center [634, 15] width 14 height 14
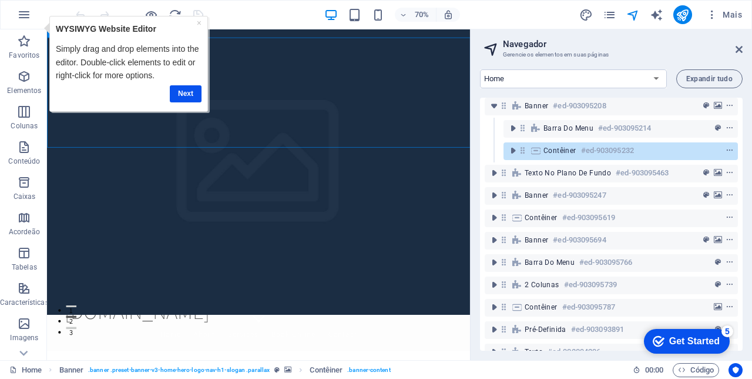
scroll to position [0, 0]
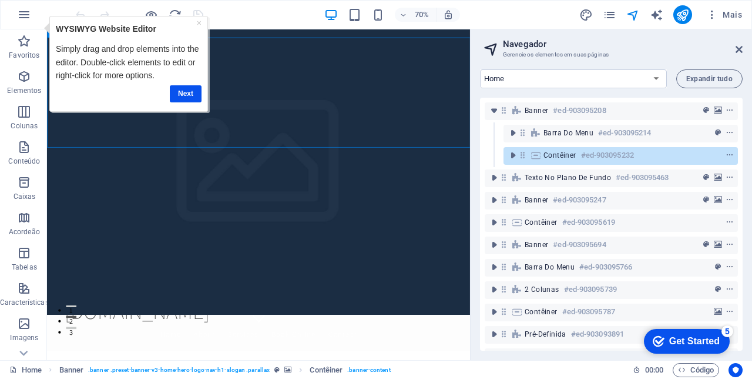
click at [739, 53] on icon at bounding box center [739, 49] width 7 height 9
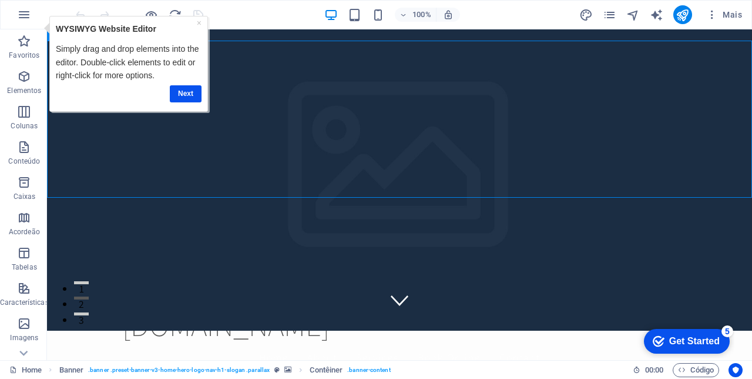
click at [653, 19] on icon "text_generator" at bounding box center [657, 15] width 14 height 14
select select "English"
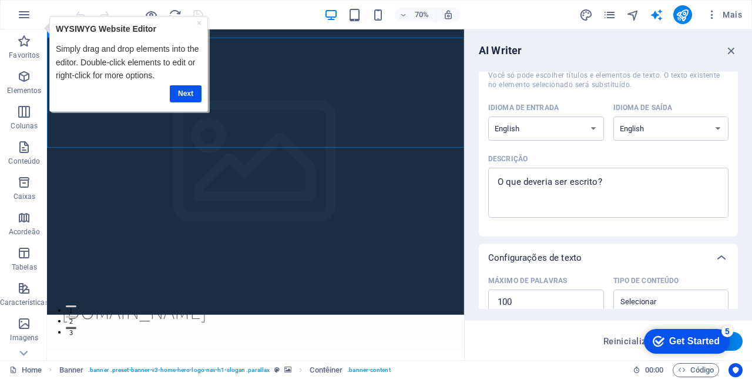
scroll to position [75, 0]
click at [591, 133] on select "Albanian Arabic Armenian Awadhi Azerbaijani Bashkir Basque Belarusian Bengali B…" at bounding box center [546, 127] width 116 height 24
select select "Portuguese"
click at [716, 122] on select "Albanian Arabic Armenian Awadhi Azerbaijani Bashkir Basque Belarusian Bengali B…" at bounding box center [672, 127] width 116 height 24
select select "Portuguese"
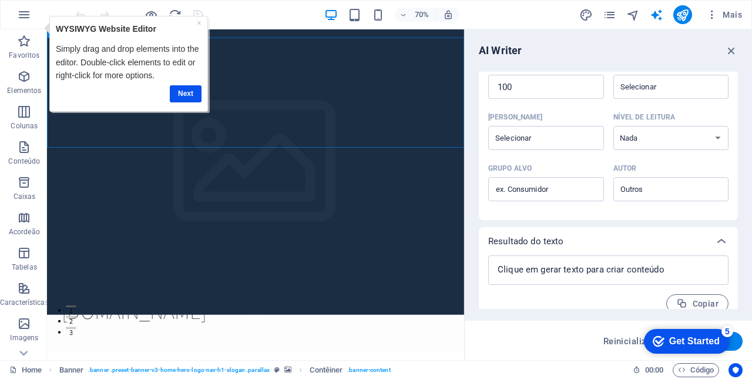
scroll to position [287, 0]
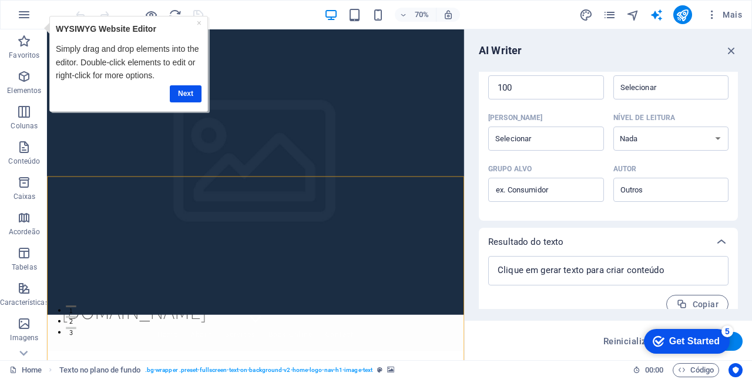
click at [732, 55] on icon "button" at bounding box center [731, 50] width 13 height 13
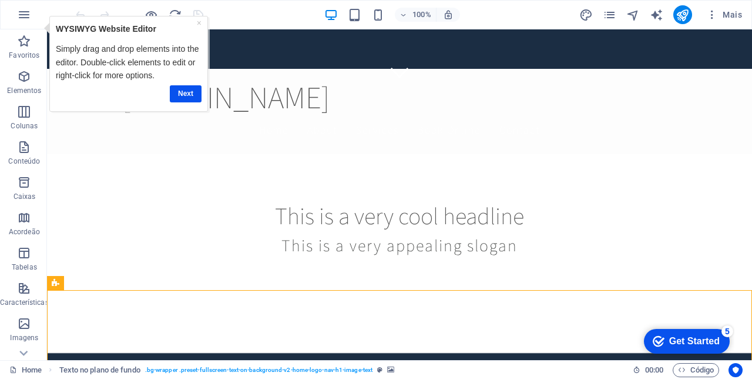
scroll to position [0, 0]
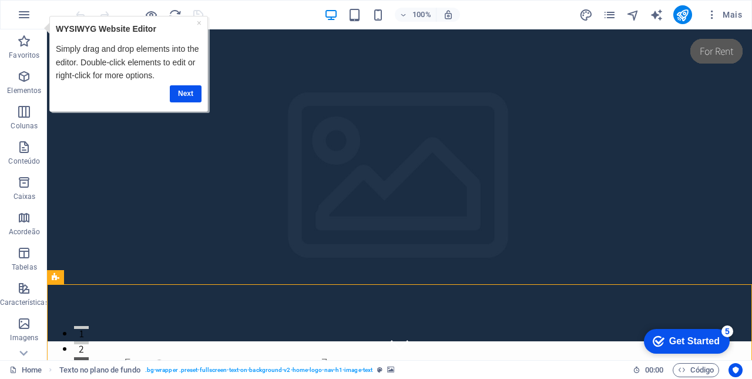
click at [588, 19] on icon "design" at bounding box center [587, 15] width 14 height 14
select select "rem"
select select "200"
select select "px"
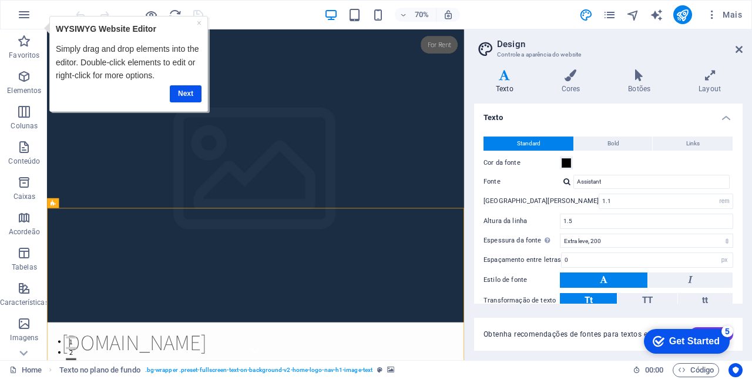
click at [717, 80] on icon at bounding box center [710, 75] width 66 height 12
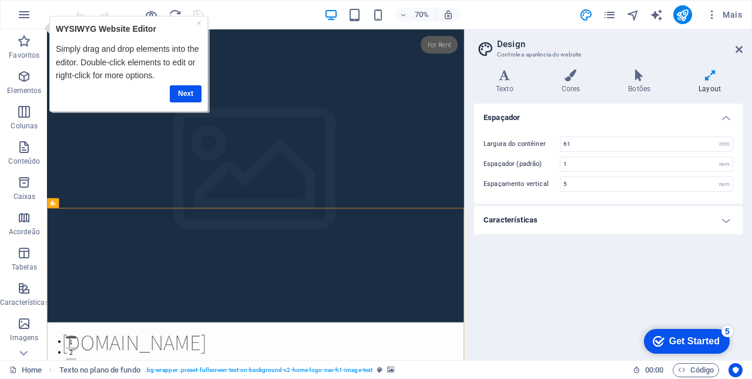
click at [739, 53] on icon at bounding box center [739, 49] width 7 height 9
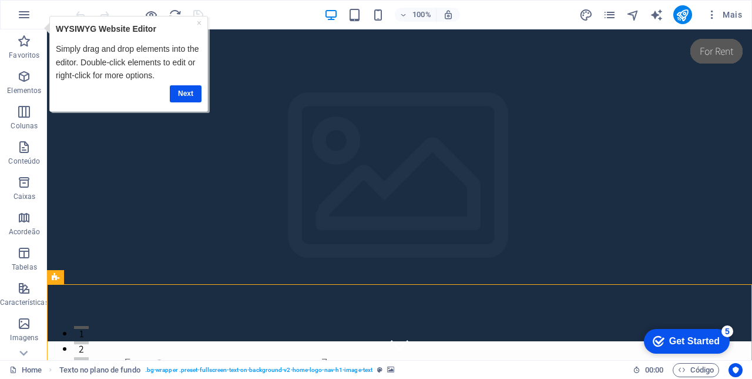
click at [734, 19] on span "Mais" at bounding box center [725, 15] width 36 height 12
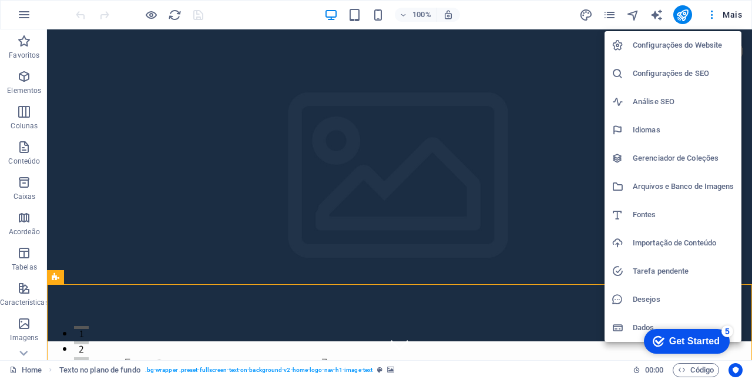
click at [700, 45] on h6 "Configurações do Website" at bounding box center [684, 45] width 102 height 14
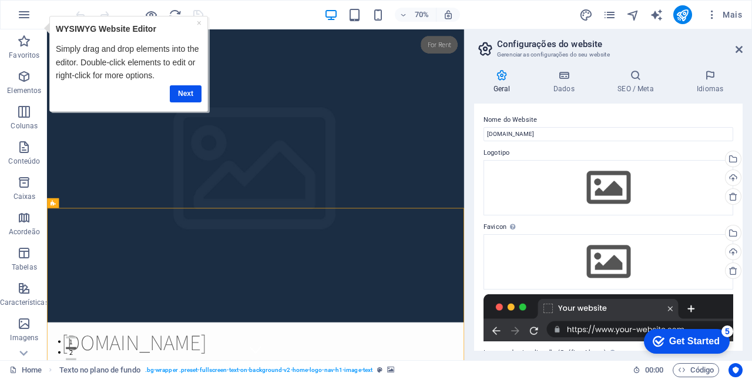
click at [739, 53] on icon at bounding box center [739, 49] width 7 height 9
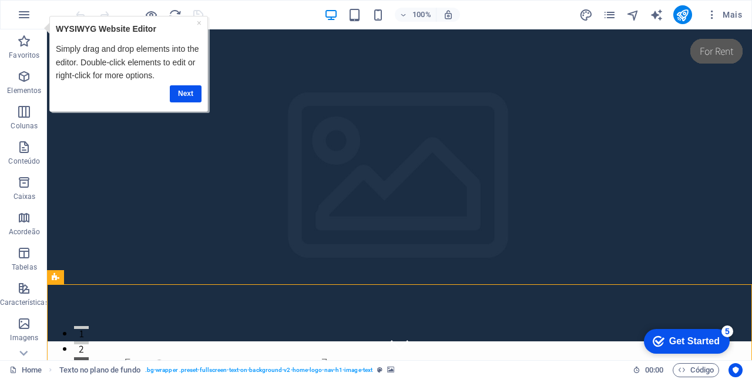
click at [198, 22] on link "×" at bounding box center [199, 22] width 5 height 9
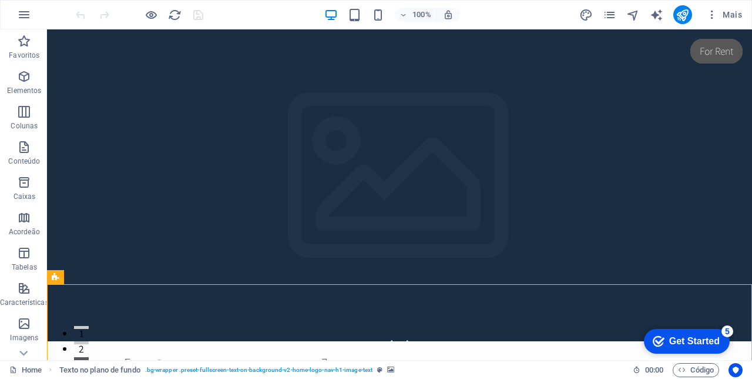
click at [176, 20] on icon "reload" at bounding box center [175, 15] width 14 height 14
click at [175, 11] on icon "reload" at bounding box center [175, 15] width 14 height 14
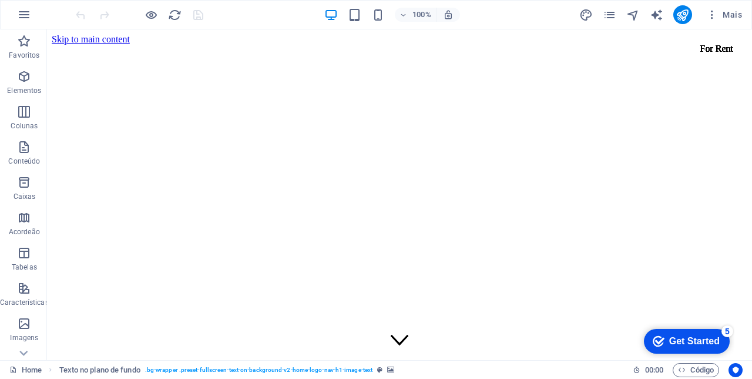
click at [180, 18] on icon "reload" at bounding box center [175, 15] width 14 height 14
click at [180, 16] on icon "reload" at bounding box center [175, 15] width 14 height 14
click at [175, 16] on icon "reload" at bounding box center [175, 15] width 14 height 14
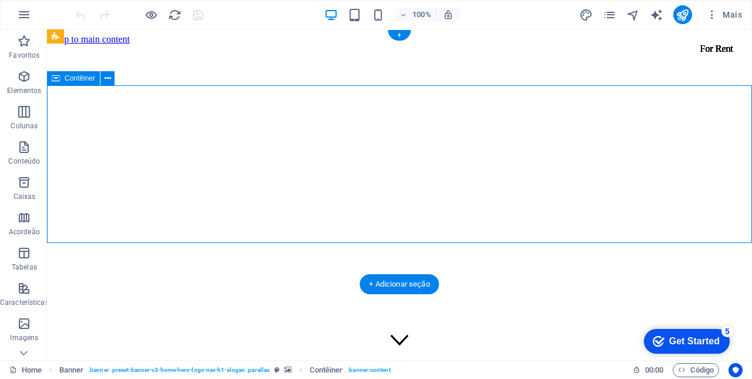
click at [401, 38] on div "+" at bounding box center [399, 35] width 23 height 11
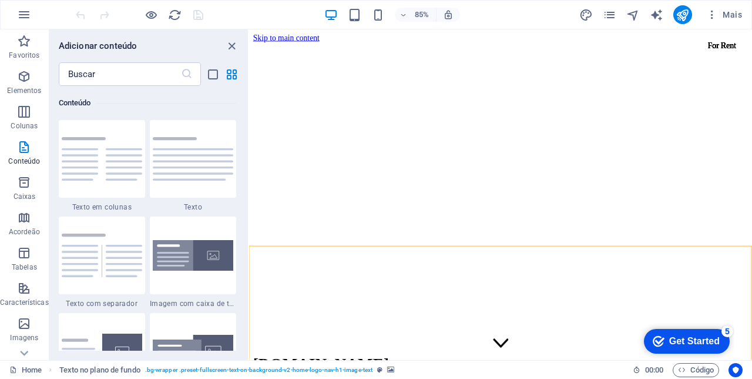
click at [226, 45] on icon "close panel" at bounding box center [232, 46] width 14 height 14
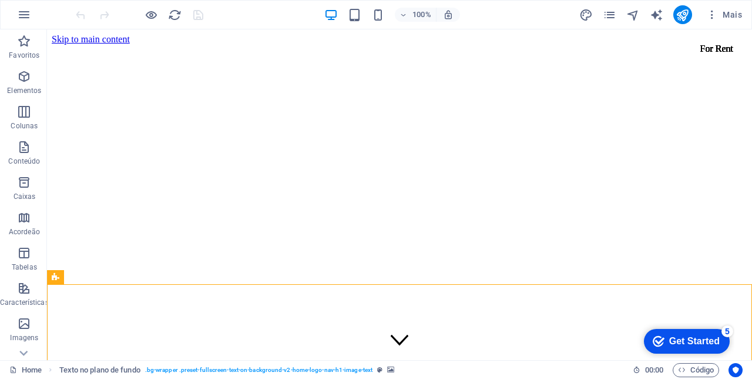
click at [226, 369] on div "[DOMAIN_NAME]" at bounding box center [400, 380] width 696 height 22
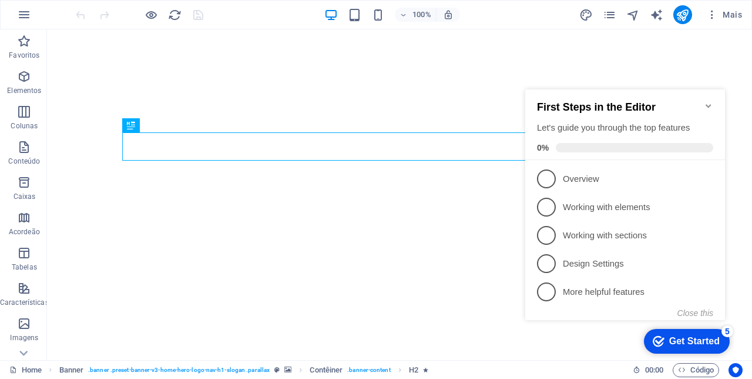
click at [548, 178] on span "1" at bounding box center [546, 178] width 19 height 19
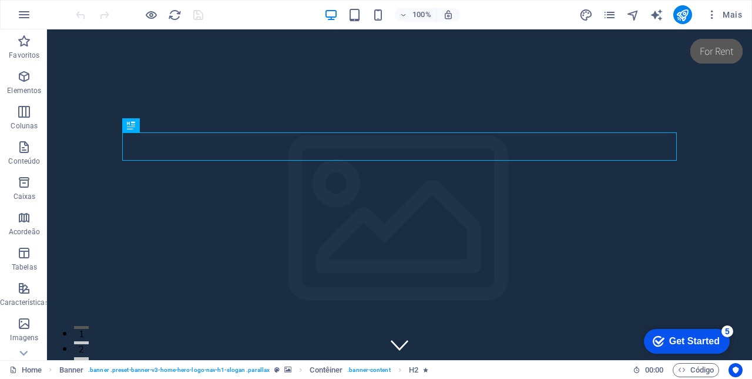
click at [683, 342] on div "Get Started" at bounding box center [695, 341] width 51 height 11
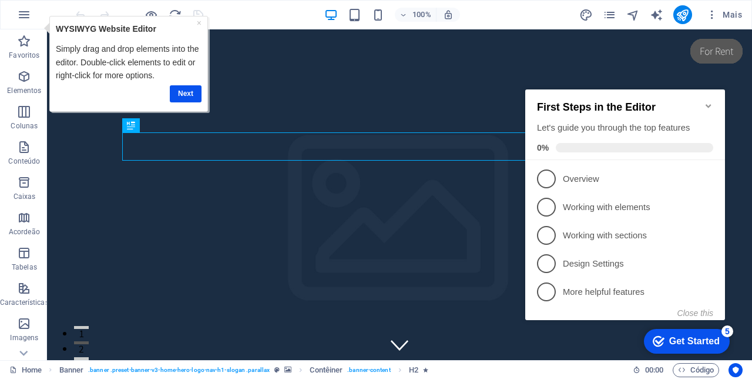
click at [550, 207] on span "2" at bounding box center [546, 207] width 19 height 19
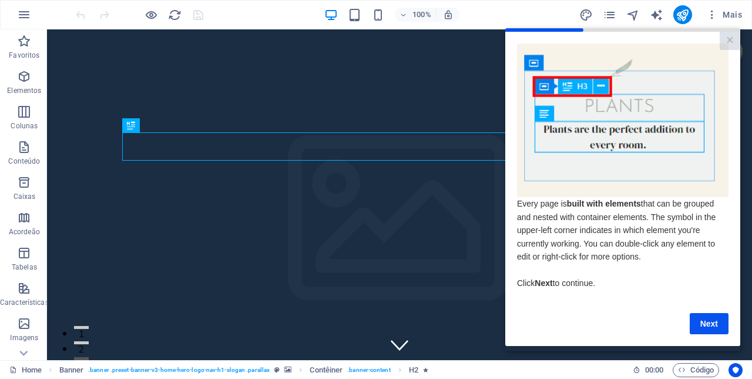
click at [712, 325] on link "Next" at bounding box center [709, 323] width 39 height 21
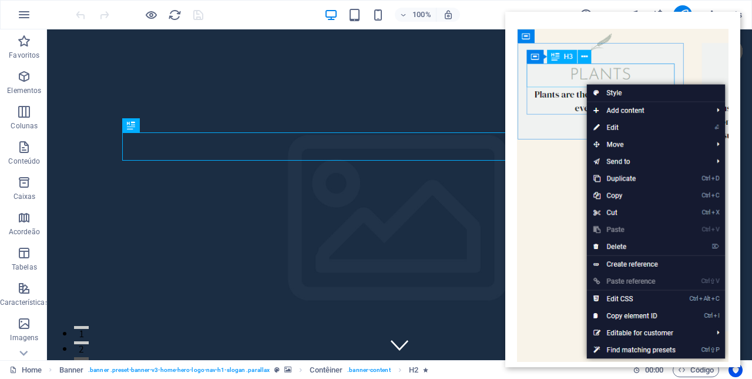
scroll to position [97, 0]
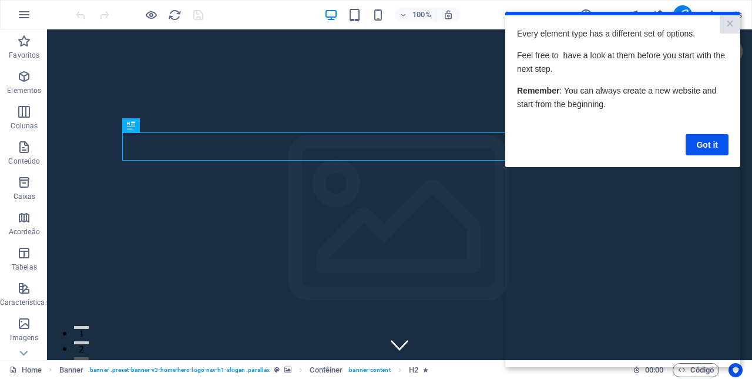
scroll to position [0, 0]
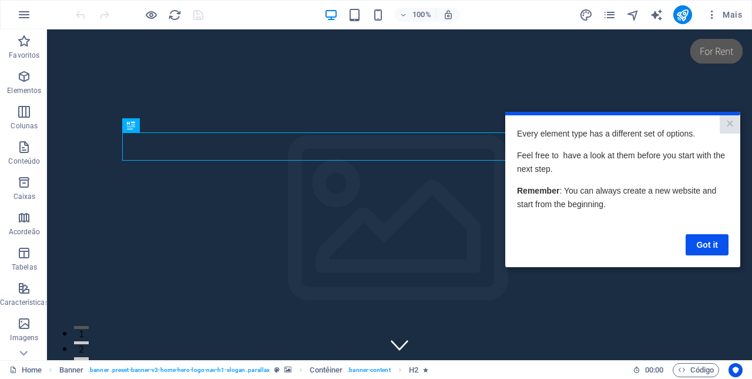
click at [712, 245] on link "Got it" at bounding box center [707, 244] width 43 height 21
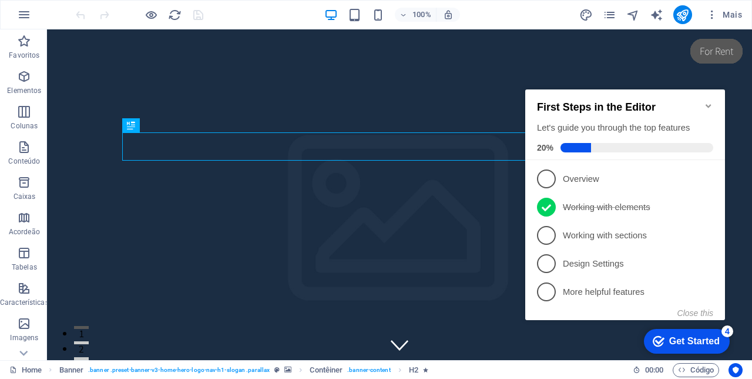
click at [548, 286] on span "5" at bounding box center [546, 291] width 19 height 19
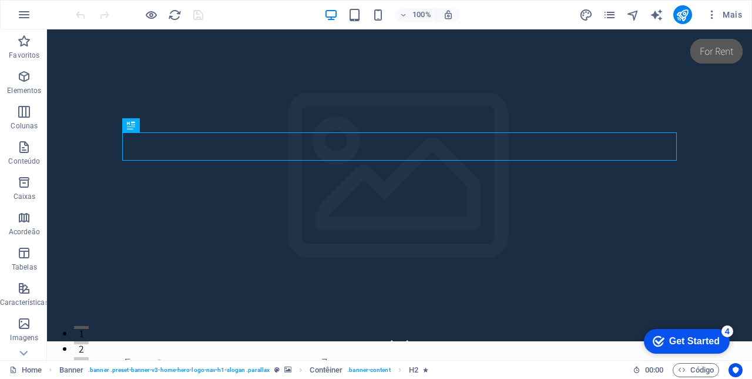
click at [27, 48] on span "Favoritos" at bounding box center [24, 48] width 49 height 28
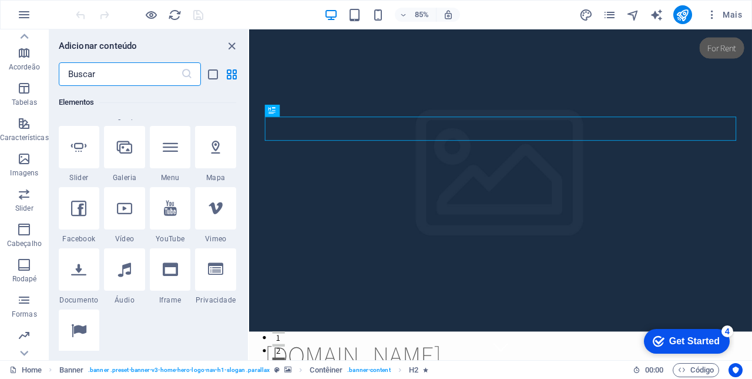
scroll to position [199, 0]
click at [24, 17] on icon "button" at bounding box center [24, 15] width 14 height 14
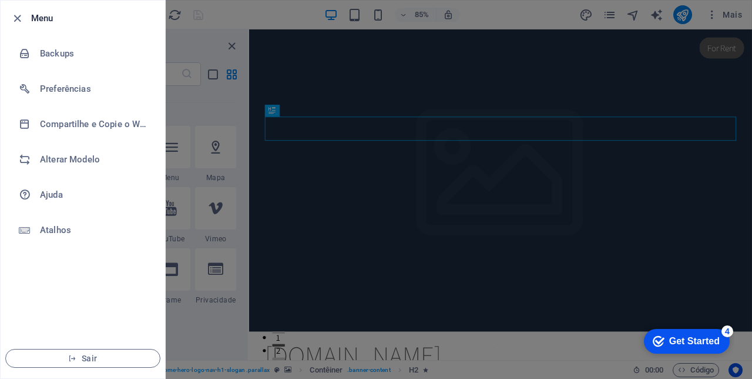
click at [42, 353] on span "Sair" at bounding box center [82, 357] width 135 height 9
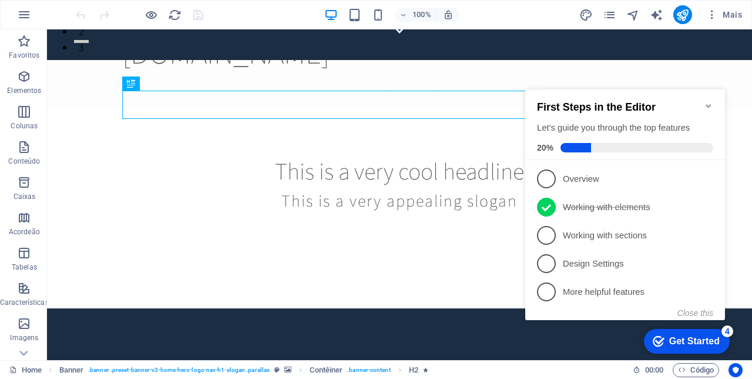
scroll to position [48, 0]
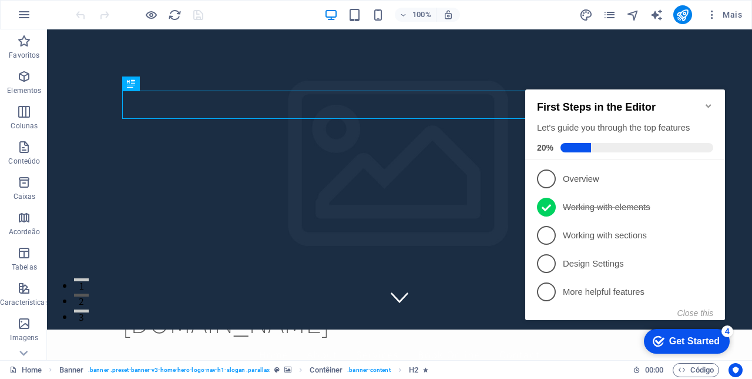
click at [708, 104] on icon "Minimize checklist" at bounding box center [708, 106] width 5 height 4
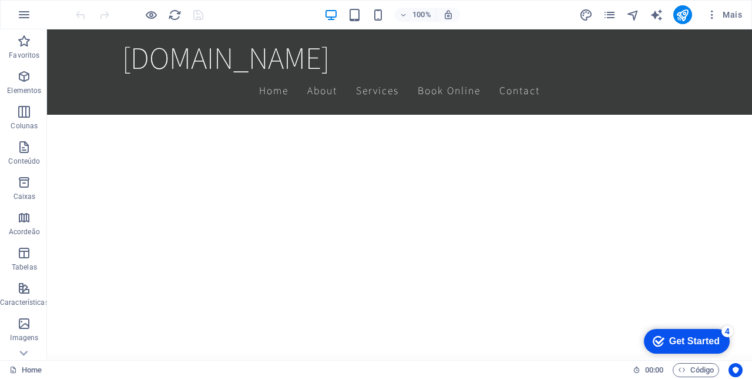
scroll to position [0, 0]
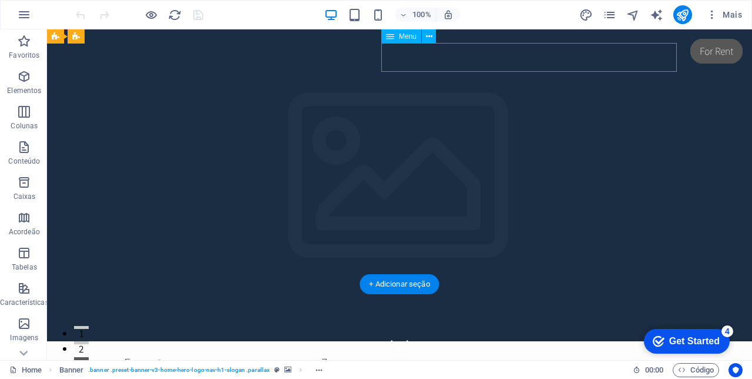
click at [711, 17] on icon "button" at bounding box center [713, 15] width 12 height 12
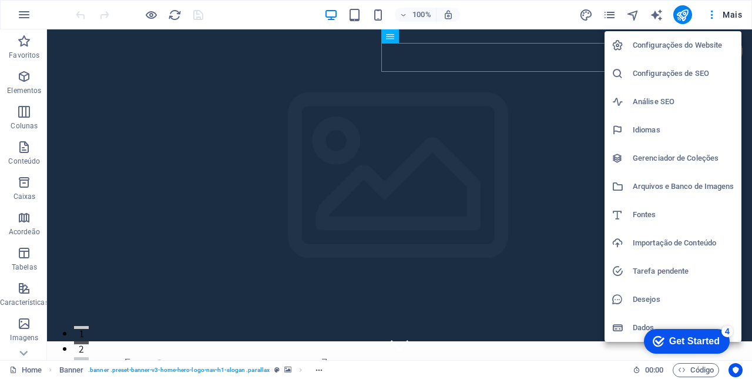
click at [482, 307] on div at bounding box center [376, 189] width 752 height 379
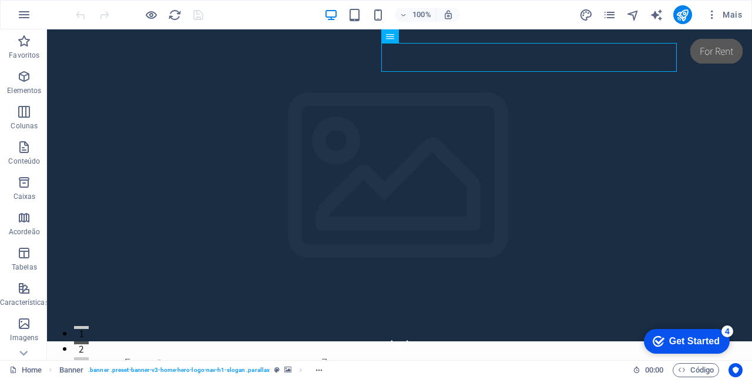
click at [21, 13] on icon "button" at bounding box center [24, 15] width 14 height 14
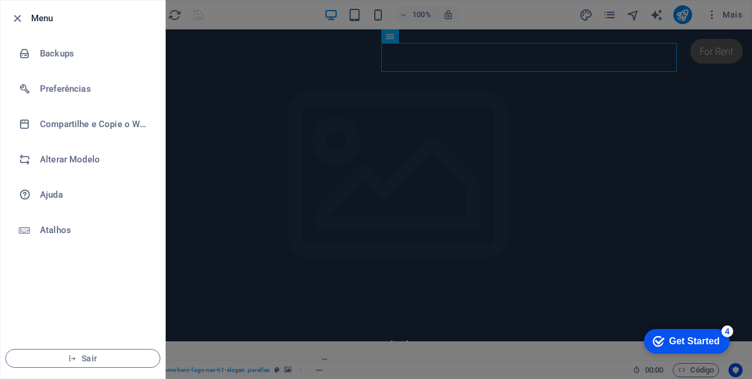
click at [76, 158] on h6 "Alterar Modelo" at bounding box center [94, 159] width 109 height 14
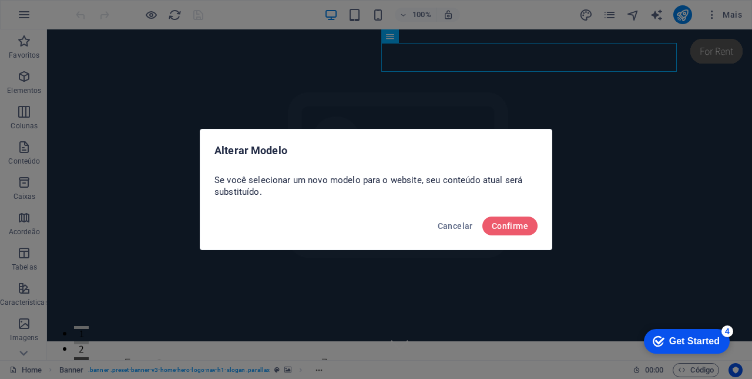
click at [508, 230] on button "Confirme" at bounding box center [510, 225] width 55 height 19
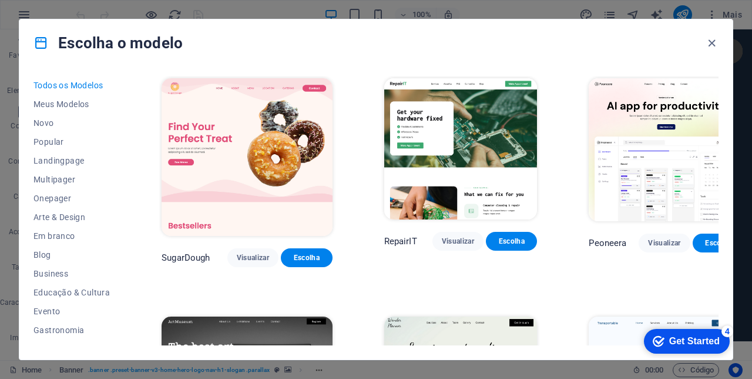
click at [36, 122] on span "Novo" at bounding box center [72, 122] width 76 height 9
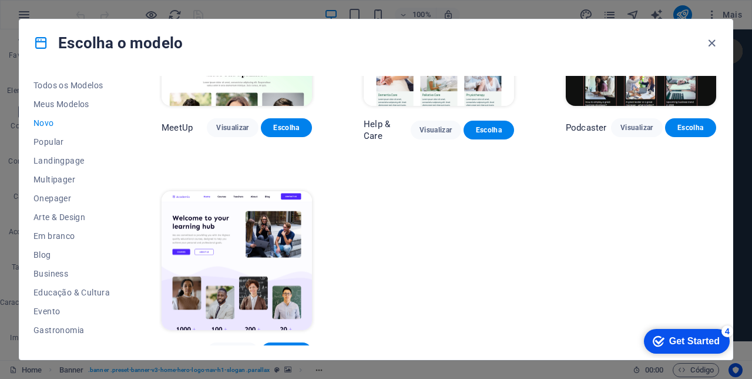
scroll to position [774, 0]
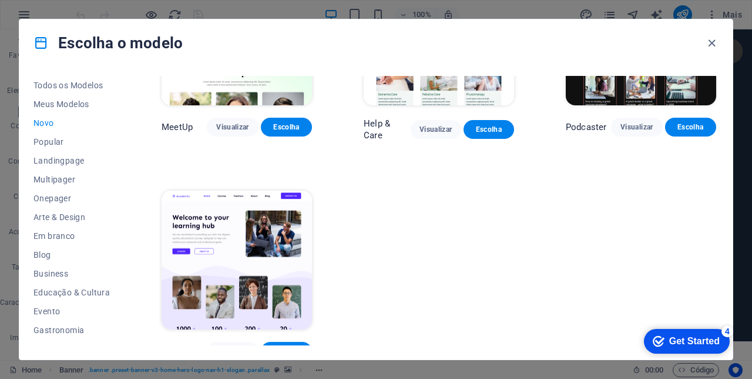
click at [53, 182] on span "Multipager" at bounding box center [72, 179] width 76 height 9
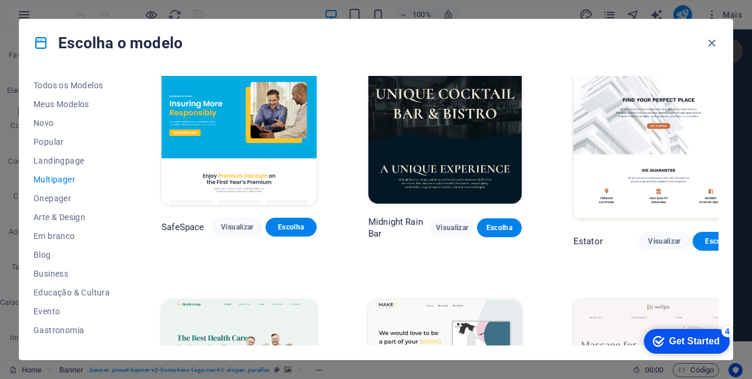
scroll to position [1207, 0]
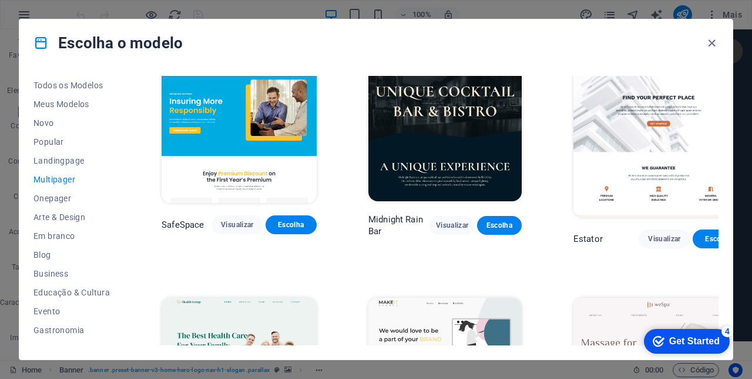
click at [41, 200] on span "Onepager" at bounding box center [72, 197] width 76 height 9
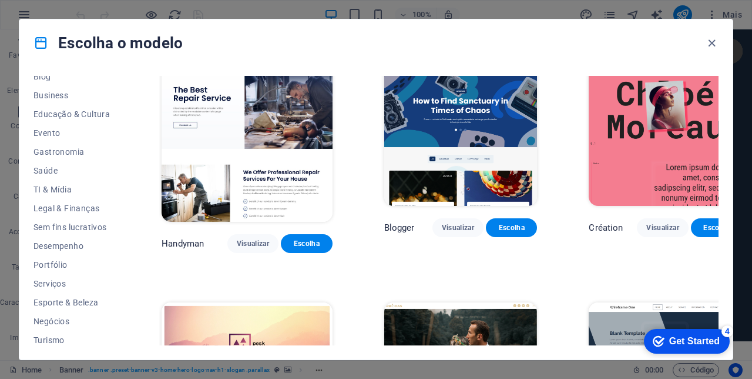
scroll to position [181, 0]
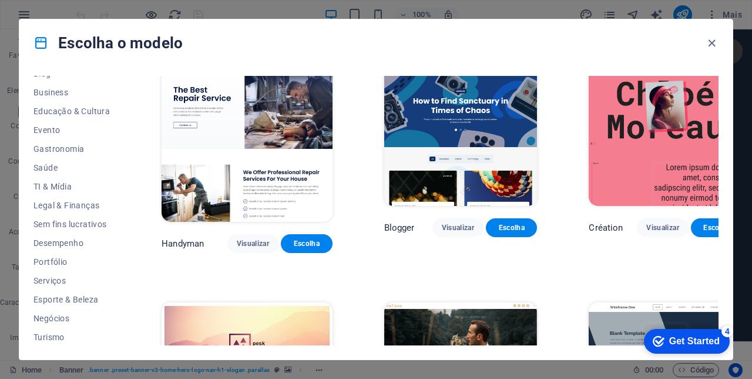
click at [42, 220] on span "Sem fins lucrativos" at bounding box center [72, 223] width 76 height 9
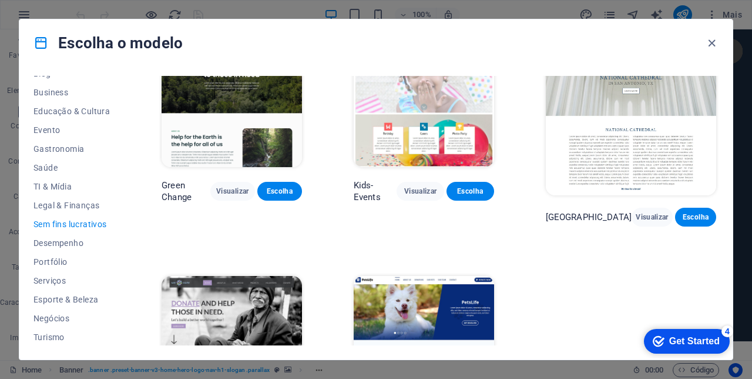
scroll to position [0, 0]
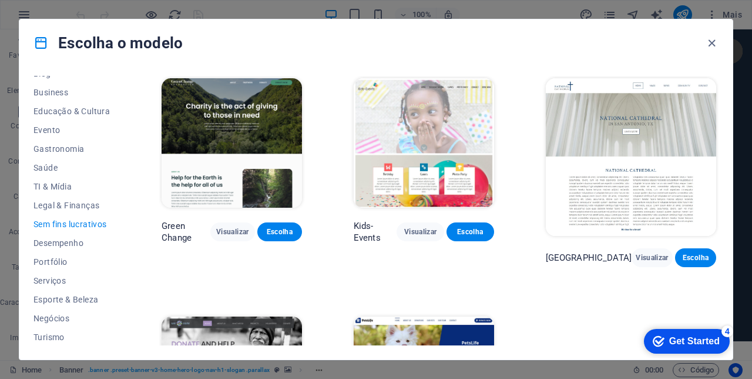
click at [48, 241] on span "Desempenho" at bounding box center [72, 242] width 76 height 9
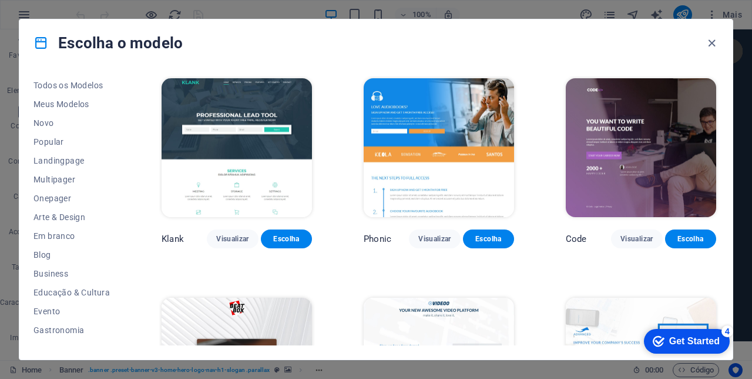
click at [42, 233] on span "Em branco" at bounding box center [72, 235] width 76 height 9
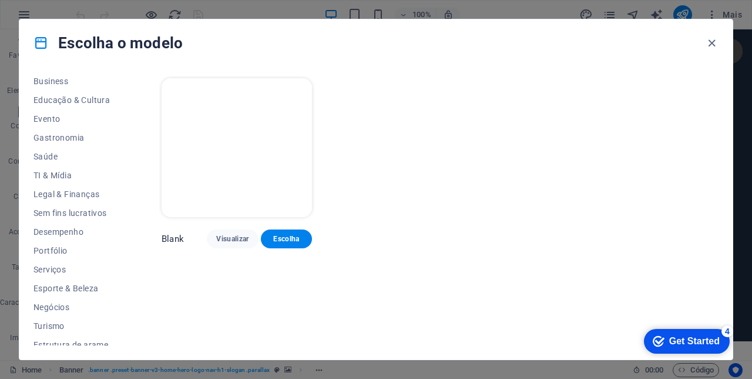
scroll to position [200, 0]
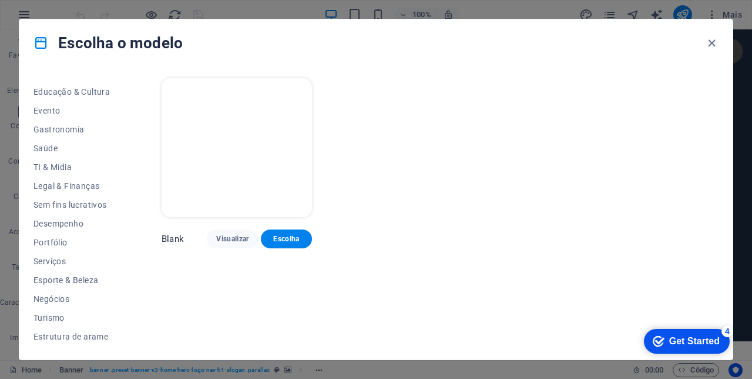
click at [43, 259] on span "Serviços" at bounding box center [72, 260] width 76 height 9
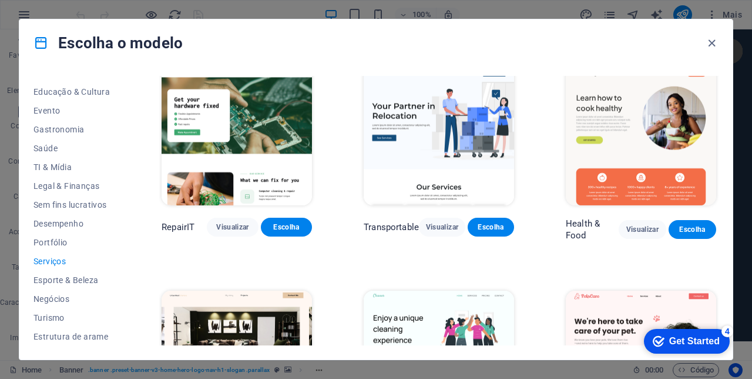
scroll to position [13, 0]
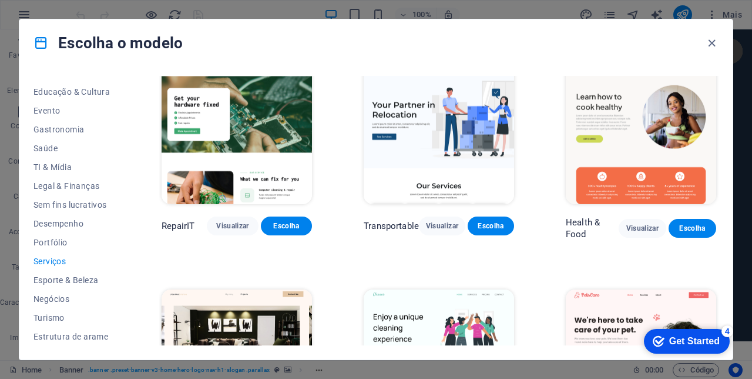
click at [43, 204] on span "Sem fins lucrativos" at bounding box center [72, 204] width 76 height 9
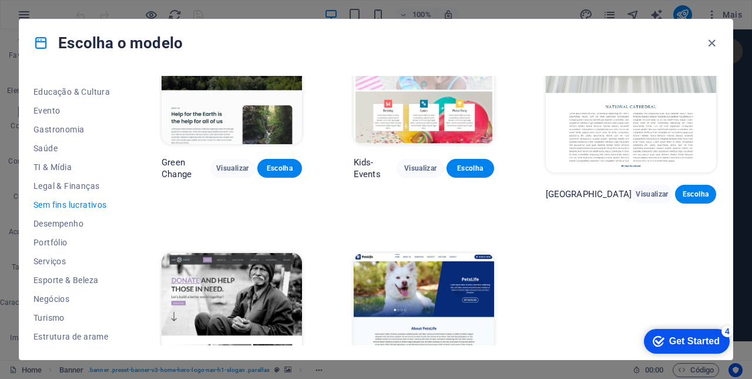
scroll to position [0, 0]
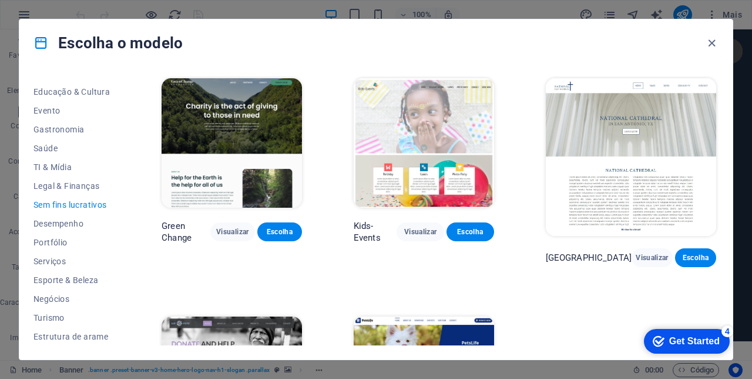
click at [648, 253] on span "Visualizar" at bounding box center [652, 257] width 22 height 9
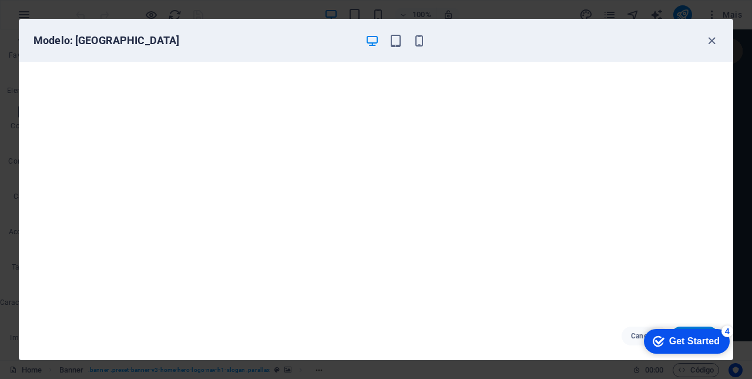
scroll to position [2, 0]
click at [714, 43] on icon "button" at bounding box center [712, 41] width 14 height 14
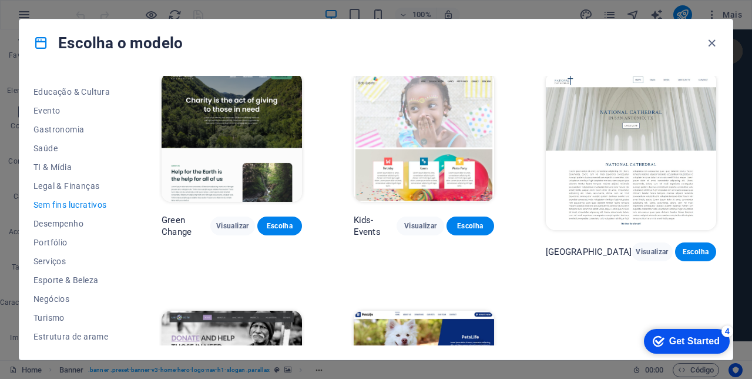
scroll to position [5, 0]
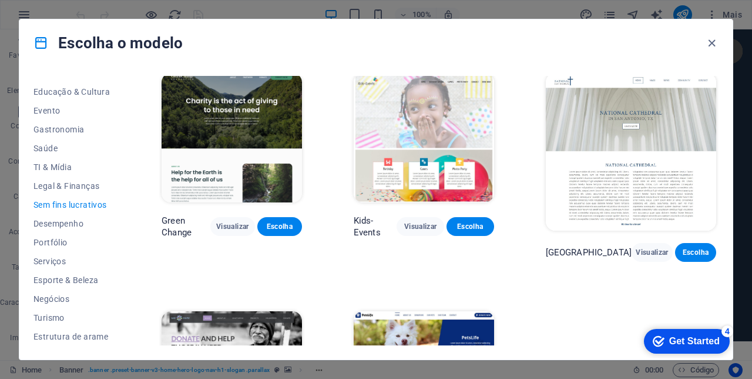
click at [478, 166] on img at bounding box center [424, 137] width 140 height 129
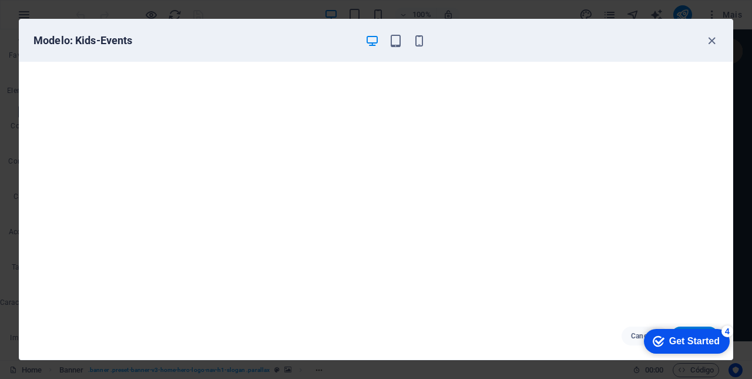
click at [714, 46] on icon "button" at bounding box center [712, 41] width 14 height 14
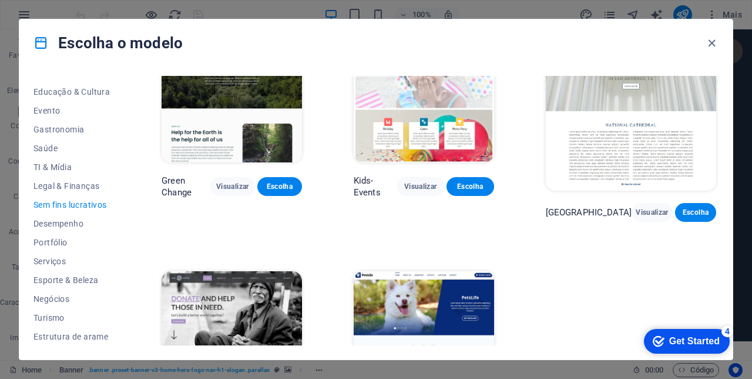
scroll to position [46, 0]
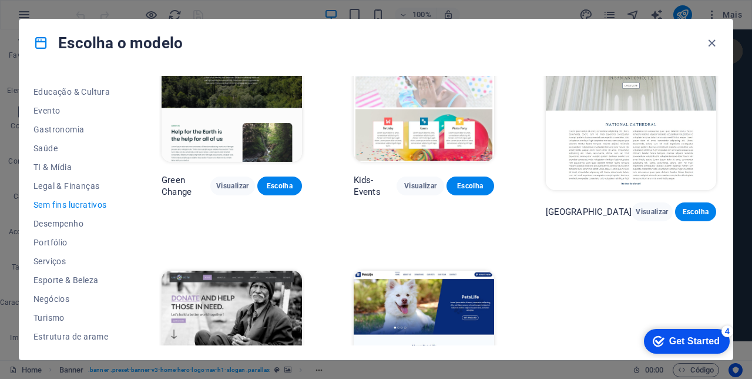
click at [42, 240] on span "Portfólio" at bounding box center [72, 241] width 76 height 9
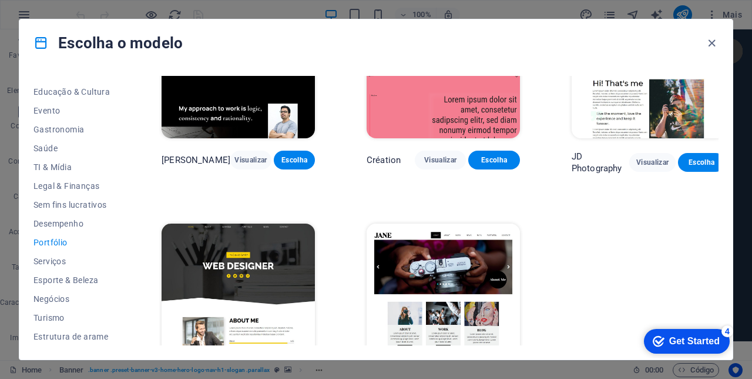
scroll to position [303, 0]
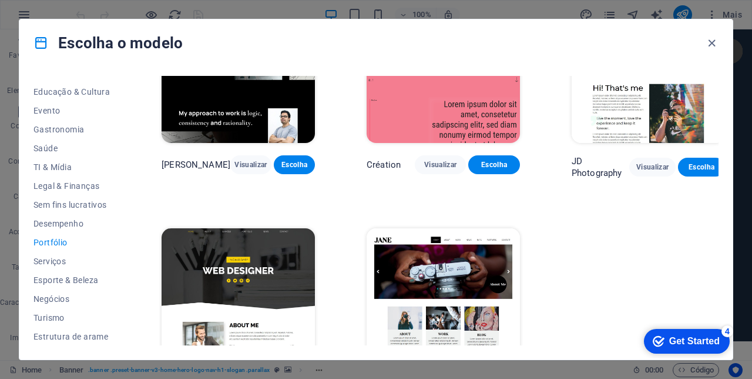
click at [203, 265] on img at bounding box center [238, 298] width 153 height 141
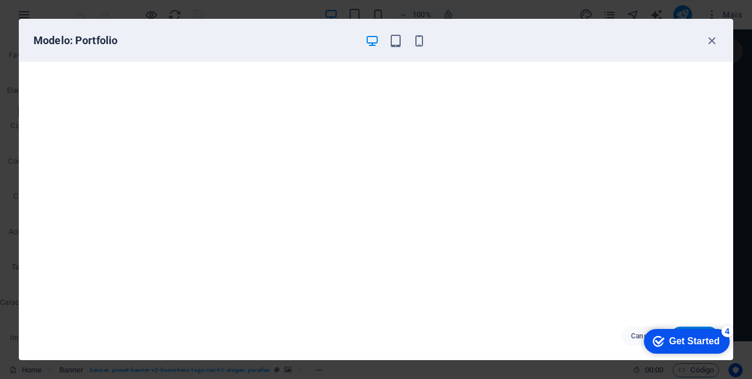
click at [710, 43] on icon "button" at bounding box center [712, 41] width 14 height 14
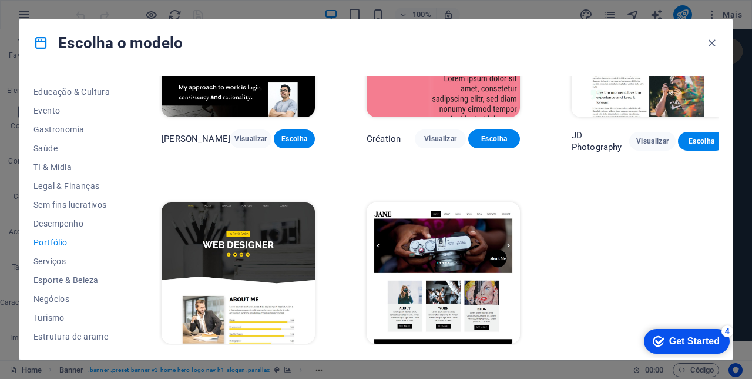
scroll to position [335, 0]
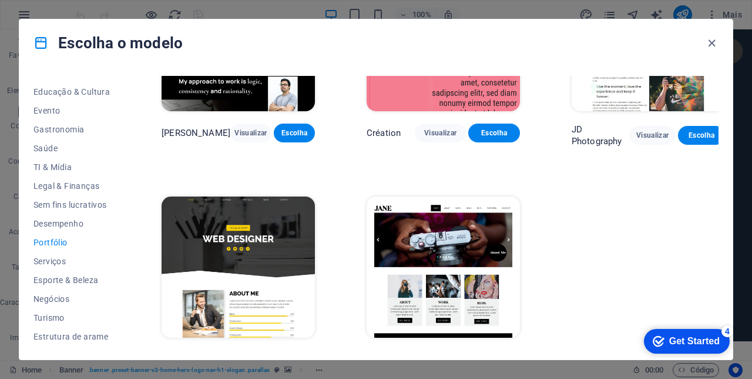
click at [42, 257] on span "Serviços" at bounding box center [72, 260] width 76 height 9
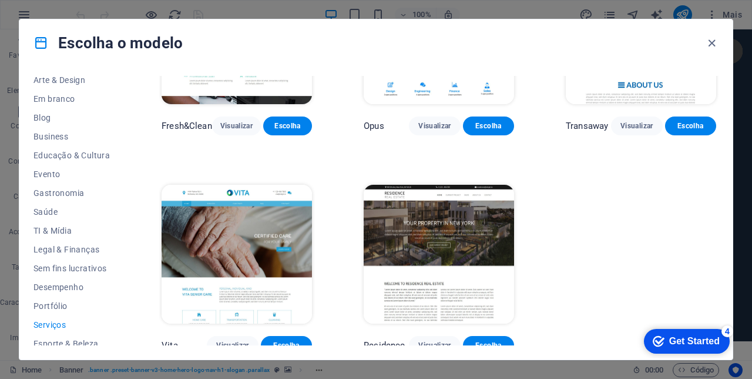
scroll to position [139, 0]
click at [475, 279] on img at bounding box center [439, 254] width 150 height 139
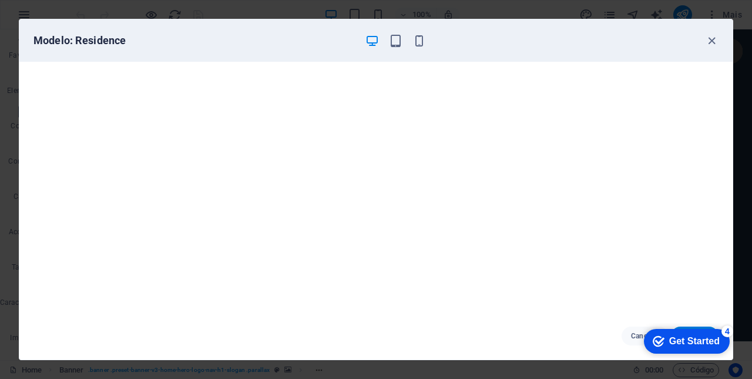
click at [711, 44] on icon "button" at bounding box center [712, 41] width 14 height 14
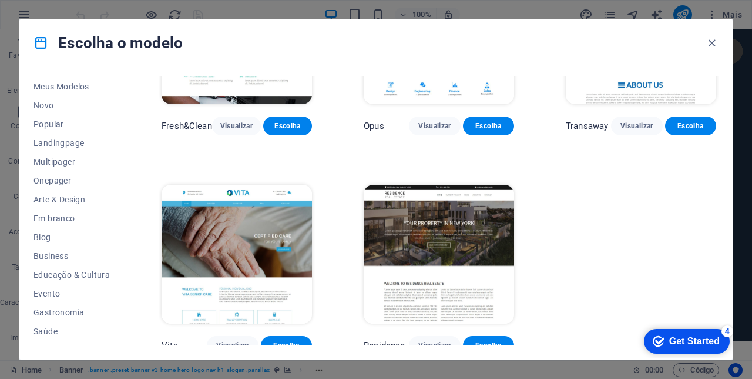
scroll to position [17, 0]
click at [45, 105] on span "Novo" at bounding box center [72, 105] width 76 height 9
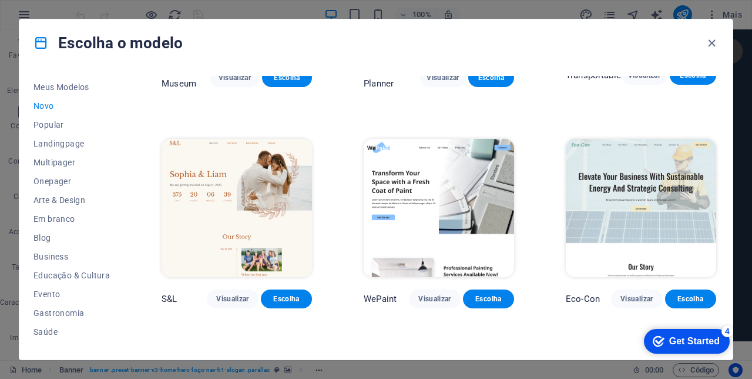
scroll to position [382, 0]
click at [670, 203] on img at bounding box center [641, 208] width 150 height 139
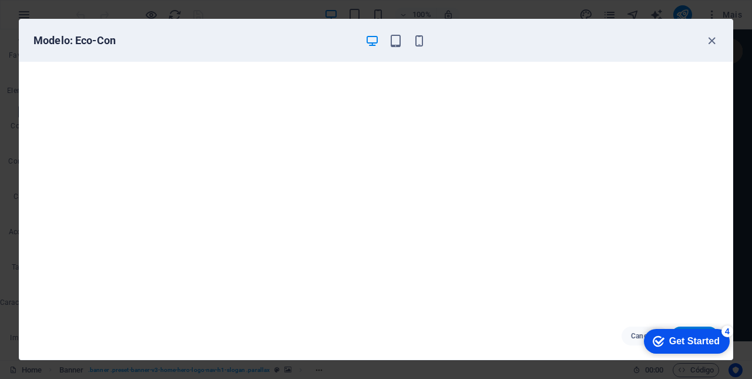
click at [715, 42] on icon "button" at bounding box center [712, 41] width 14 height 14
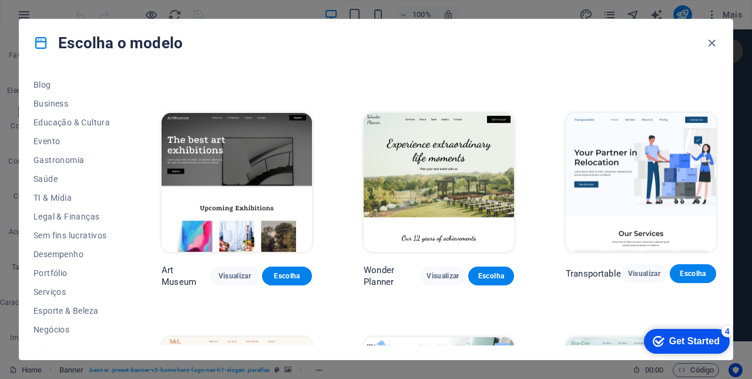
scroll to position [200, 0]
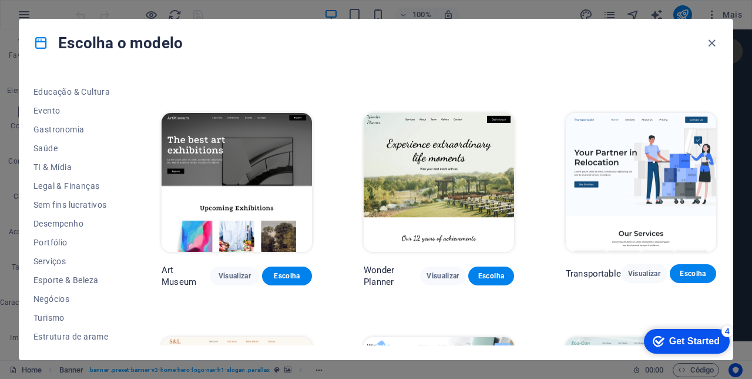
click at [43, 255] on button "Serviços" at bounding box center [72, 261] width 76 height 19
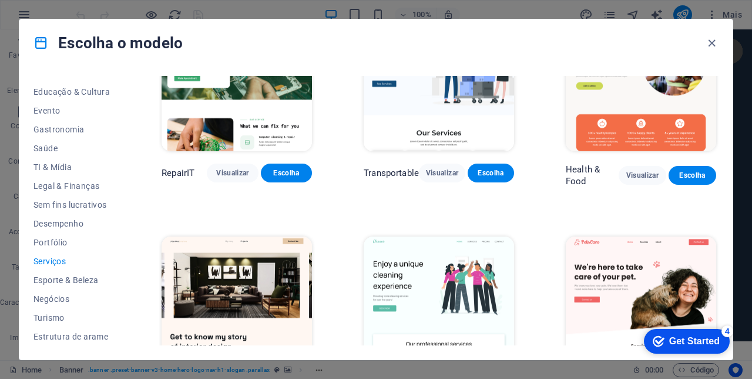
scroll to position [66, 0]
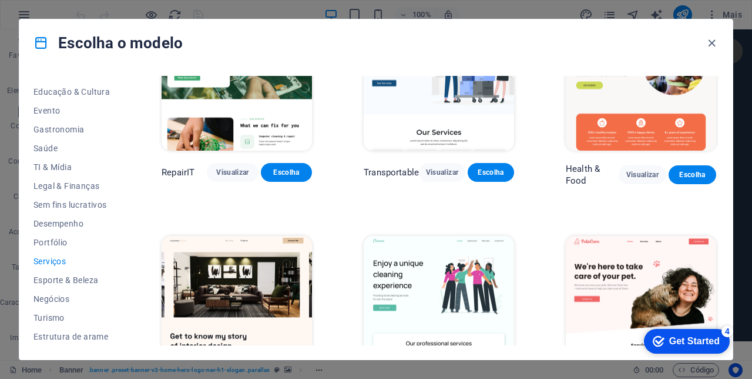
click at [48, 204] on span "Sem fins lucrativos" at bounding box center [72, 204] width 76 height 9
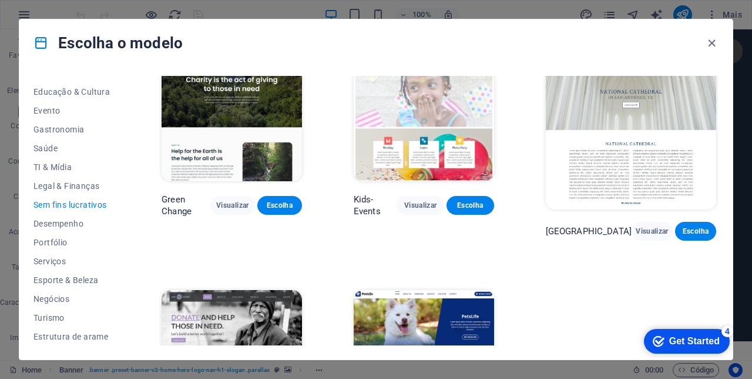
scroll to position [29, 0]
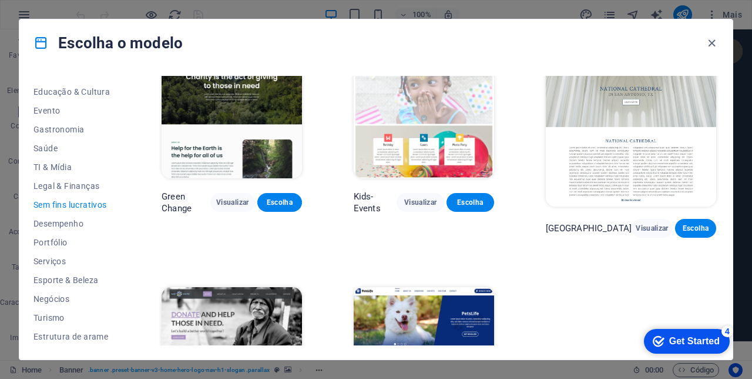
click at [199, 112] on img at bounding box center [232, 113] width 140 height 129
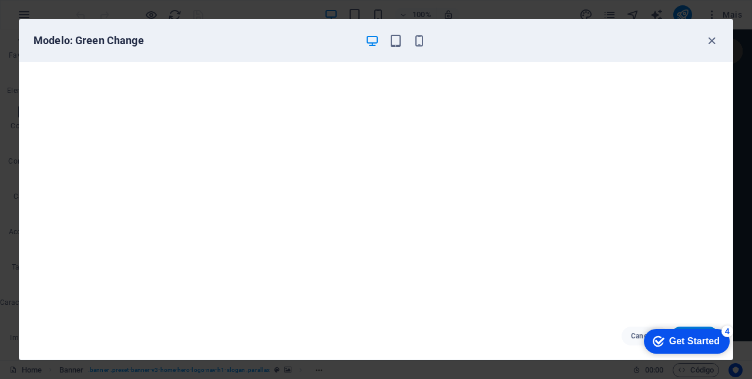
scroll to position [2, 0]
click at [711, 46] on icon "button" at bounding box center [712, 41] width 14 height 14
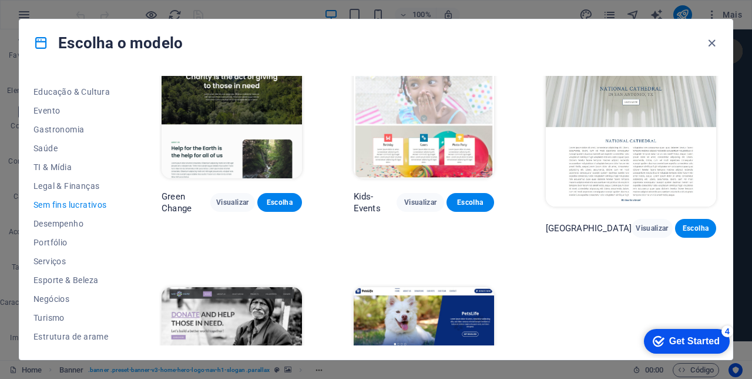
click at [292, 202] on button "Escolha" at bounding box center [279, 202] width 45 height 19
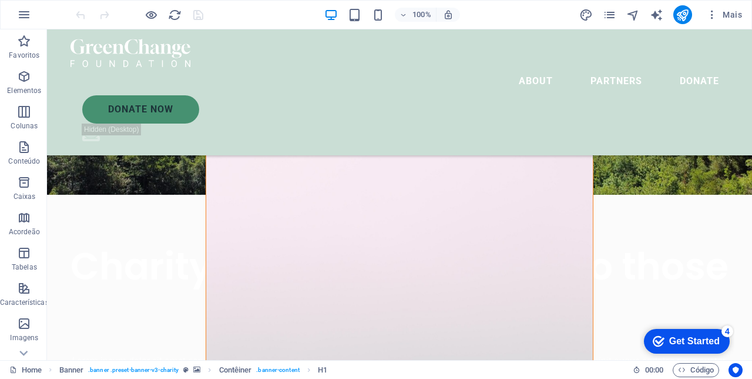
scroll to position [212, 0]
click at [578, 168] on figure at bounding box center [399, 377] width 387 height 456
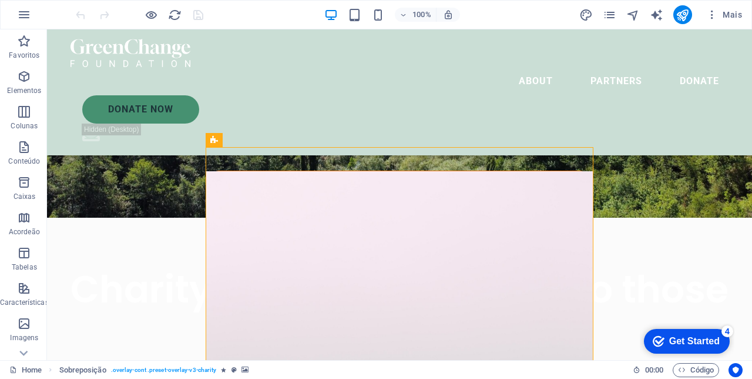
scroll to position [189, 0]
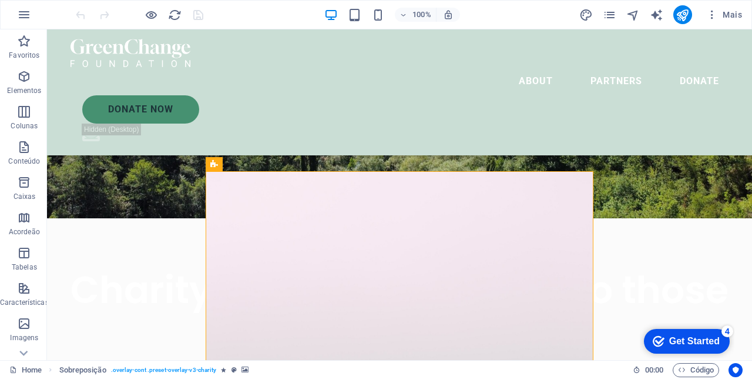
click at [207, 168] on div "Sobreposição" at bounding box center [214, 164] width 17 height 14
click at [275, 166] on icon at bounding box center [278, 164] width 6 height 12
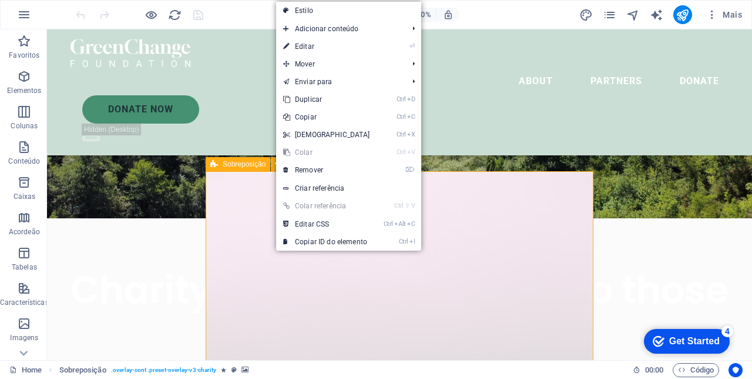
click at [317, 172] on link "⌦ Remover" at bounding box center [326, 170] width 101 height 18
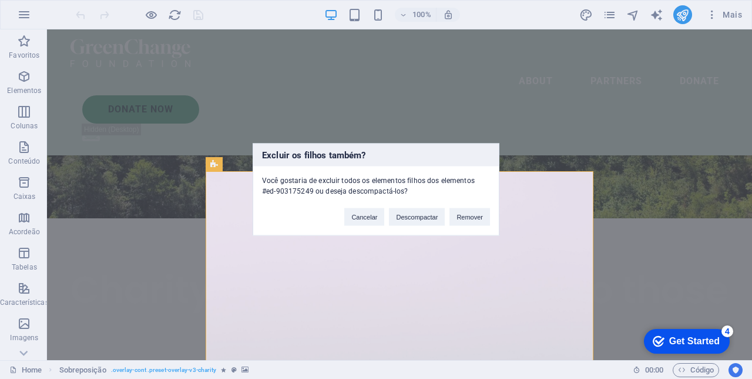
click at [475, 215] on button "Remover" at bounding box center [470, 217] width 41 height 18
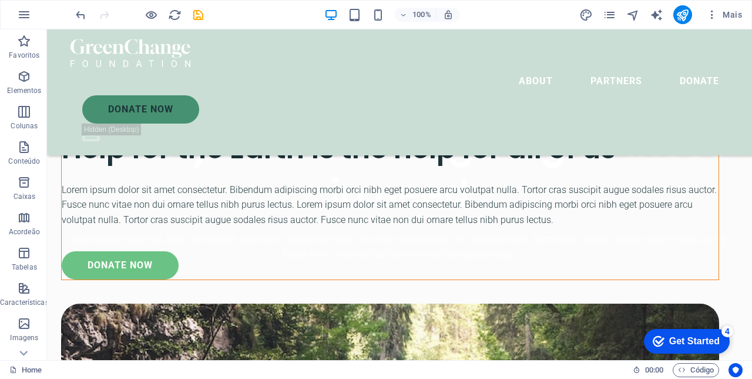
scroll to position [329, 0]
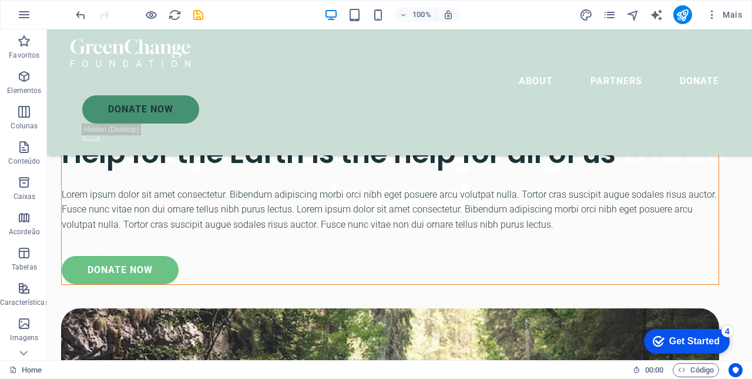
click at [256, 155] on div "Help for the Earth is the help for all of us" at bounding box center [390, 152] width 657 height 39
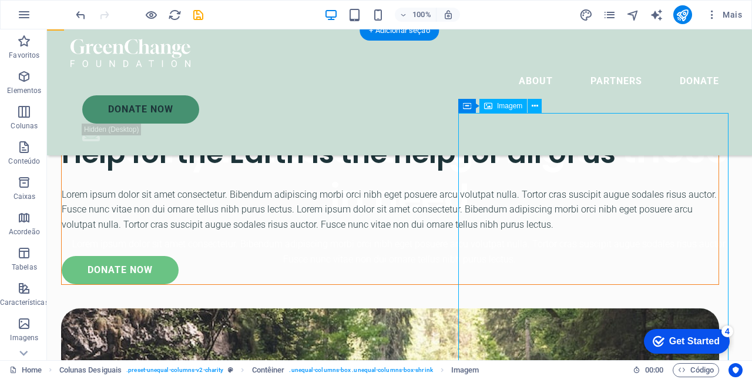
click at [536, 108] on icon at bounding box center [535, 106] width 6 height 12
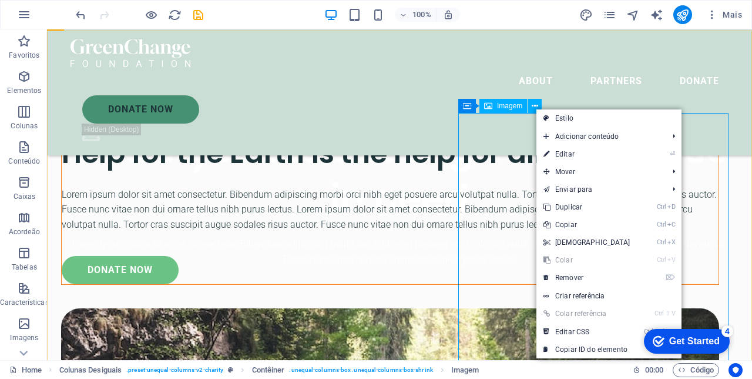
click at [583, 277] on link "⌦ Remover" at bounding box center [587, 278] width 101 height 18
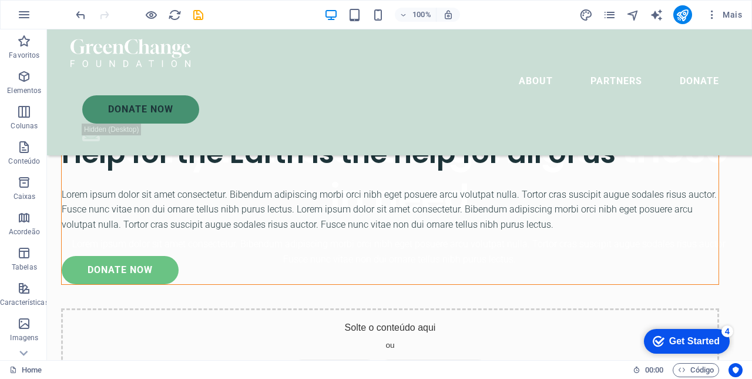
click at [677, 308] on div "Solte o conteúdo aqui ou Adicionar elementos Colar área de transferência" at bounding box center [390, 349] width 658 height 83
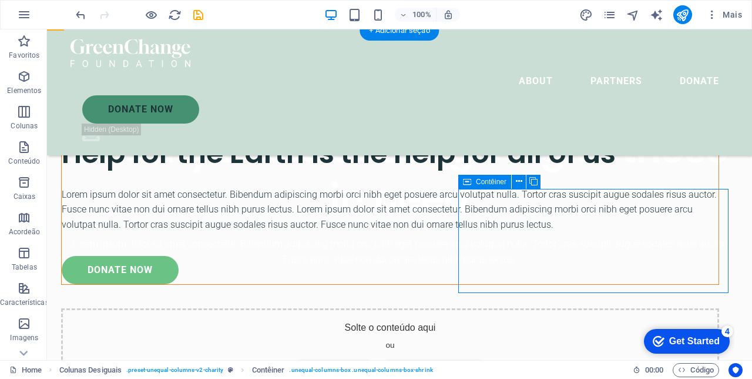
click at [514, 181] on button at bounding box center [519, 182] width 14 height 14
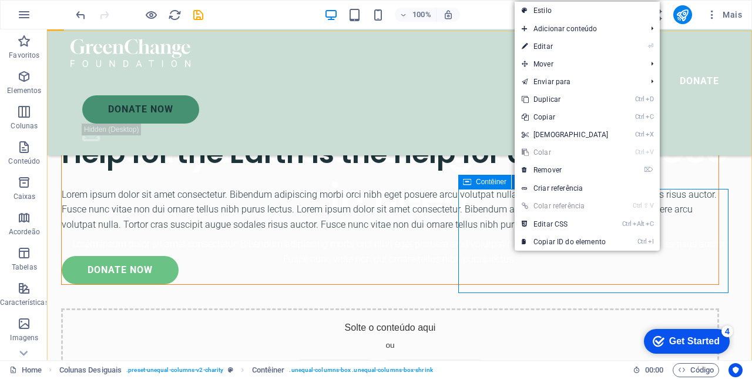
click at [560, 170] on link "⌦ Remover" at bounding box center [565, 170] width 101 height 18
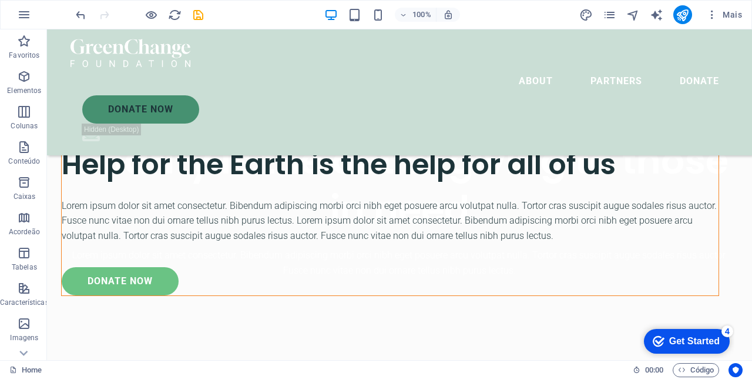
scroll to position [316, 0]
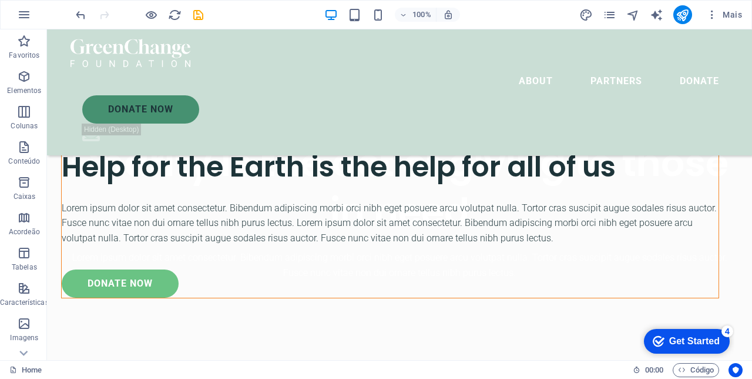
click at [385, 147] on div "Help for the Earth is the help for all of us" at bounding box center [390, 166] width 657 height 39
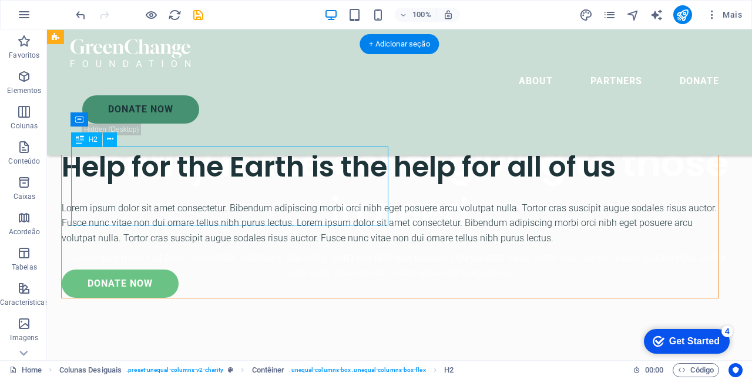
click at [495, 156] on div "ABOUT US Help for the Earth is the help for all of us Lorem ipsum dolor sit ame…" at bounding box center [399, 224] width 705 height 360
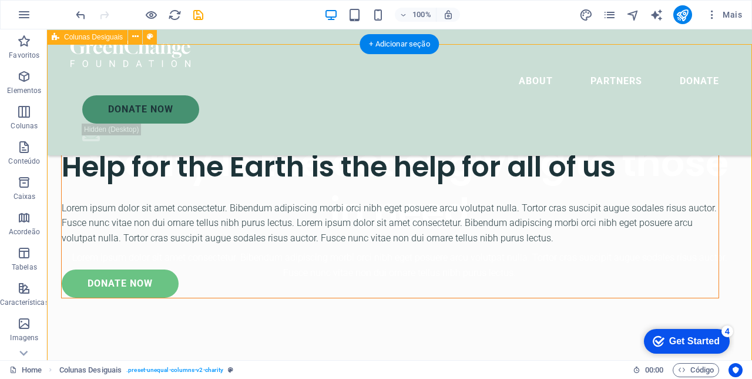
click at [369, 129] on div "ABOUT US" at bounding box center [390, 134] width 657 height 15
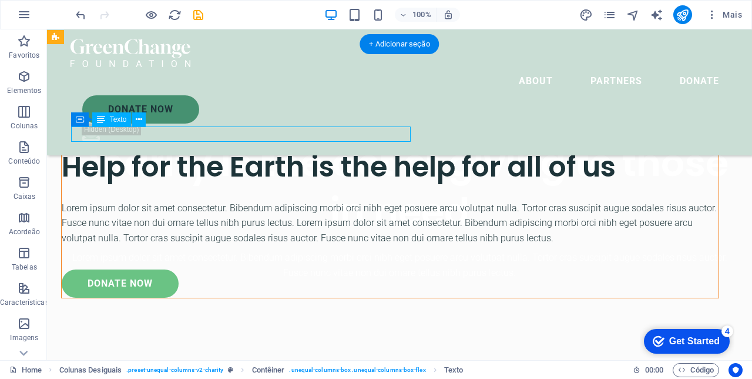
click at [373, 128] on div "ABOUT US" at bounding box center [390, 134] width 657 height 15
click at [410, 200] on div at bounding box center [390, 193] width 657 height 14
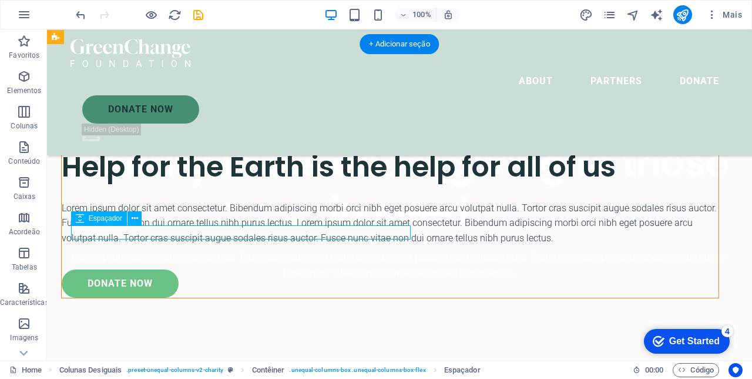
click at [387, 246] on div "Lorem ipsum dolor sit amet consectetur. Bibendum adipiscing morbi orci nibh ege…" at bounding box center [390, 222] width 657 height 45
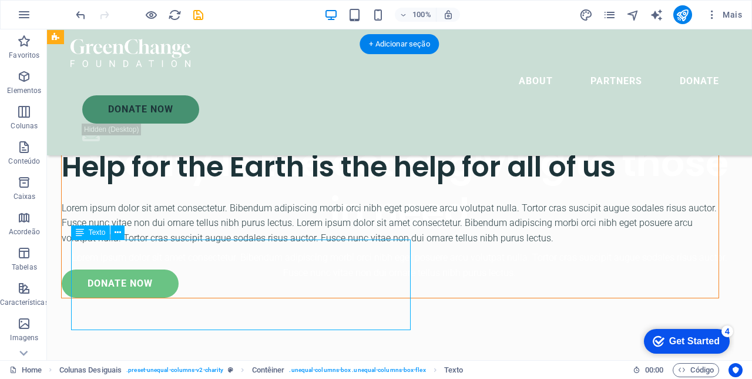
click at [394, 269] on div at bounding box center [390, 258] width 657 height 24
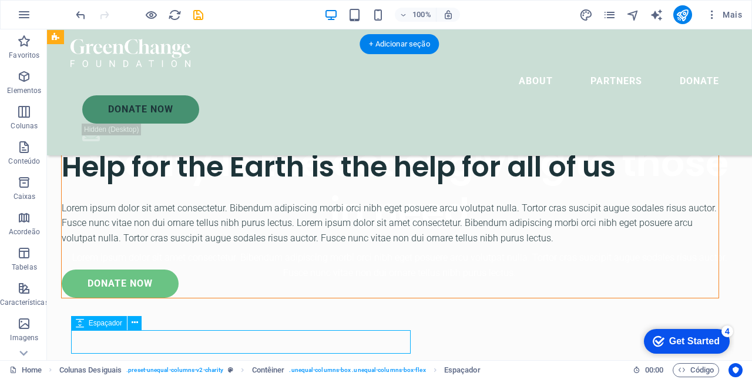
click at [446, 197] on div "ABOUT US Help for the Earth is the help for all of us Lorem ipsum dolor sit ame…" at bounding box center [399, 224] width 705 height 360
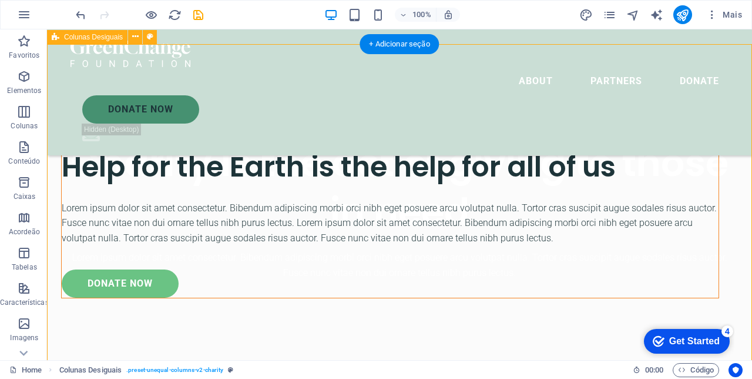
click at [103, 133] on div "ABOUT US" at bounding box center [390, 134] width 657 height 15
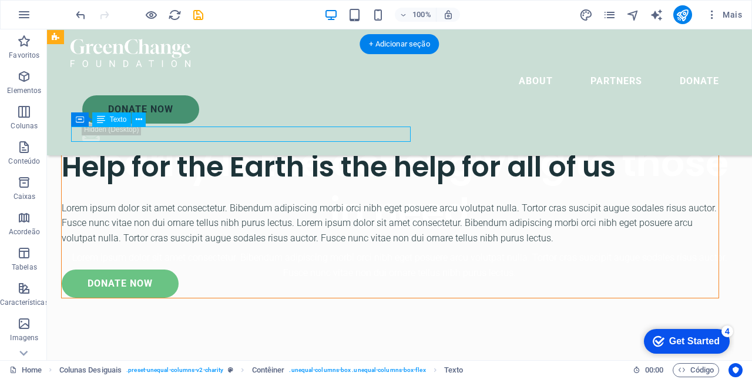
click at [130, 123] on div "Texto" at bounding box center [111, 119] width 39 height 14
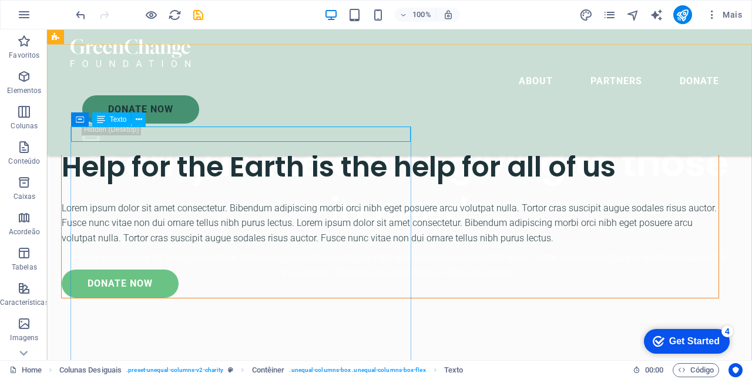
click at [494, 198] on div "ABOUT US Help for the Earth is the help for all of us Lorem ipsum dolor sit ame…" at bounding box center [399, 224] width 705 height 360
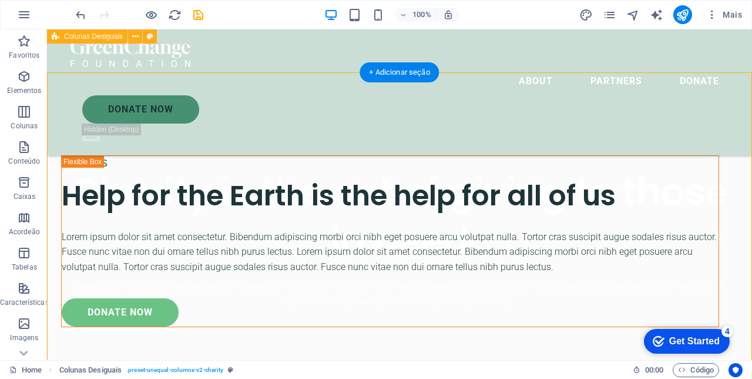
scroll to position [286, 0]
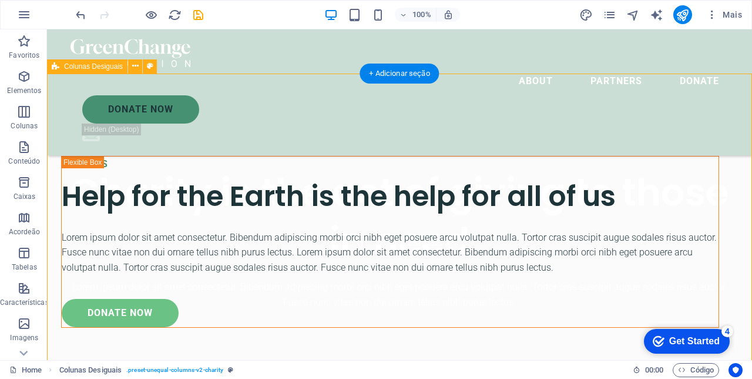
click at [171, 163] on div "ABOUT US" at bounding box center [390, 163] width 657 height 15
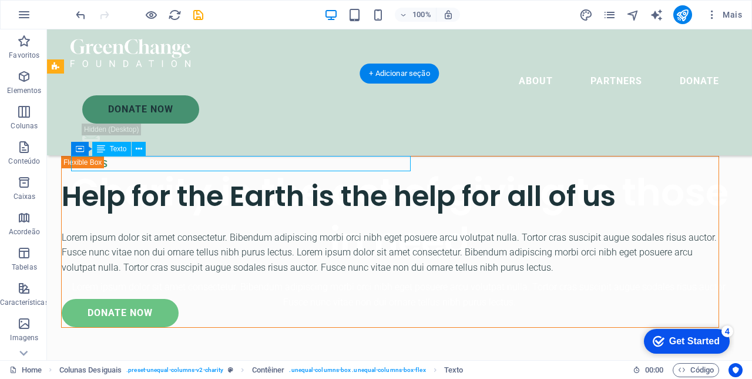
click at [140, 146] on icon at bounding box center [139, 149] width 6 height 12
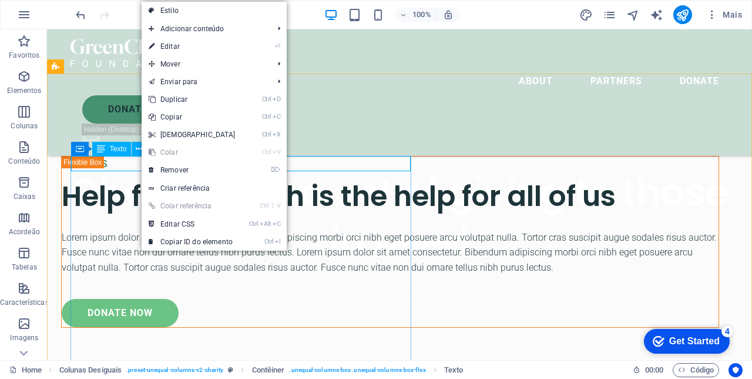
click at [172, 171] on link "⌦ Remover" at bounding box center [192, 170] width 101 height 18
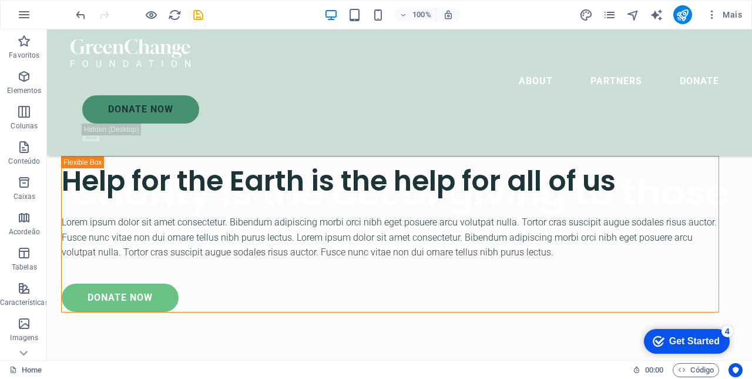
click at [178, 160] on div at bounding box center [390, 158] width 657 height 5
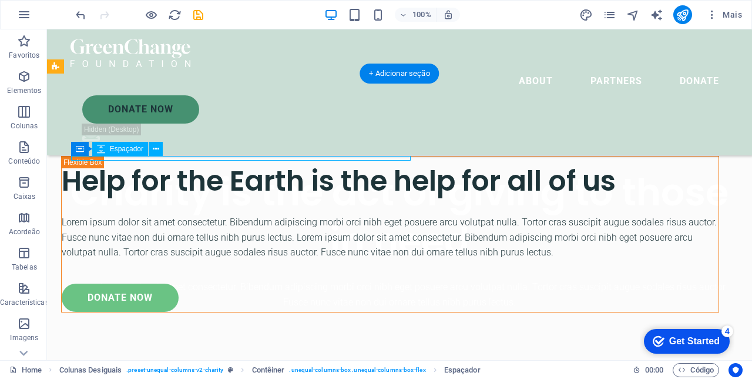
click at [149, 145] on button at bounding box center [156, 149] width 14 height 14
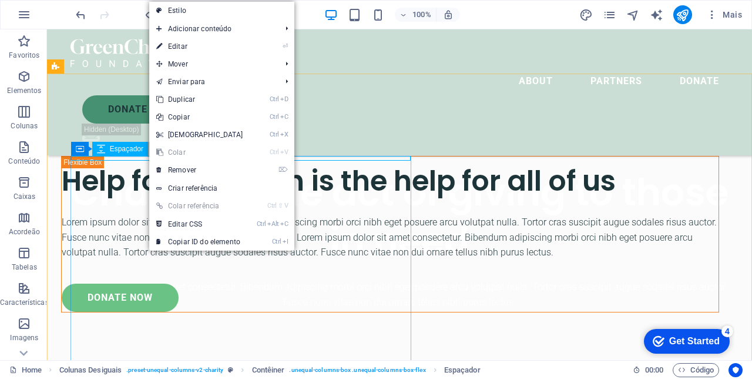
click at [185, 170] on link "⌦ Remover" at bounding box center [199, 170] width 101 height 18
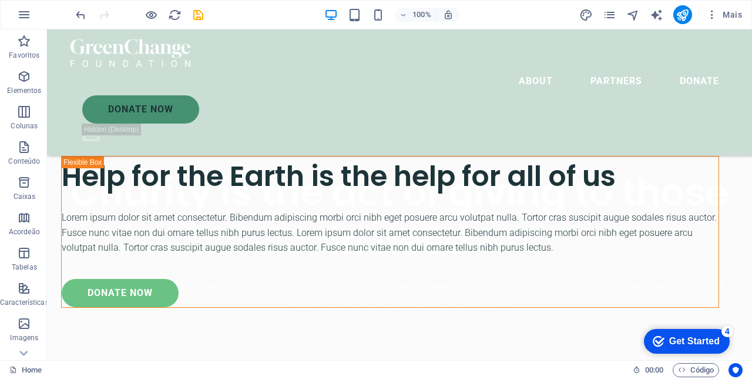
click at [228, 158] on div "Help for the Earth is the help for all of us" at bounding box center [390, 175] width 657 height 39
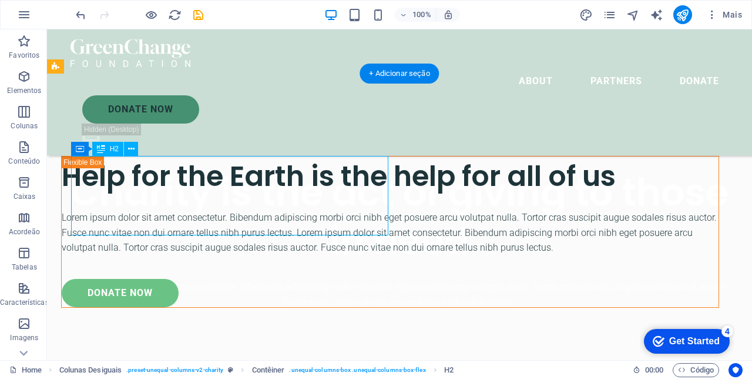
click at [128, 149] on icon at bounding box center [131, 149] width 6 height 12
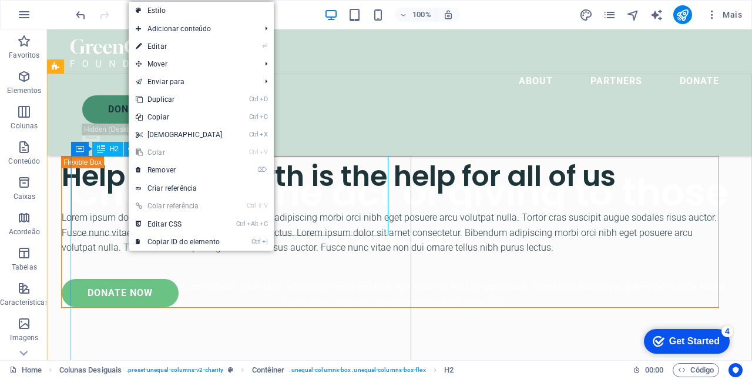
click at [165, 168] on link "⌦ Remover" at bounding box center [179, 170] width 101 height 18
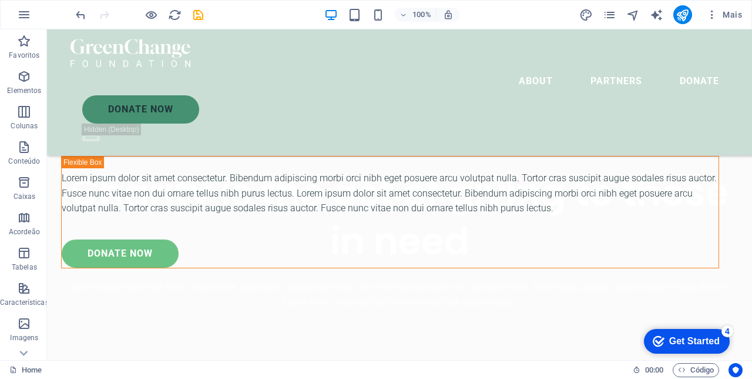
click at [380, 160] on div at bounding box center [390, 163] width 657 height 14
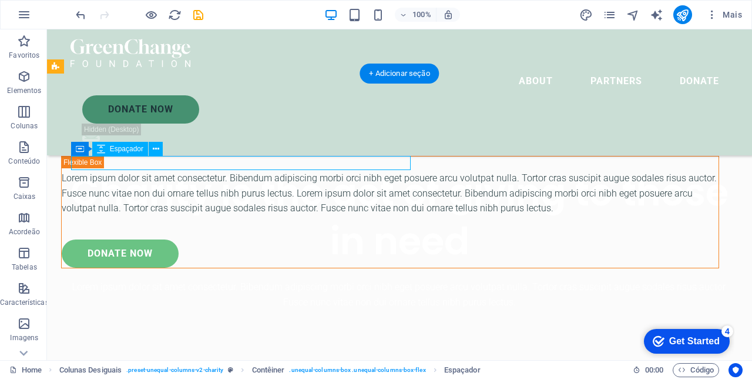
click at [153, 147] on icon at bounding box center [156, 149] width 6 height 12
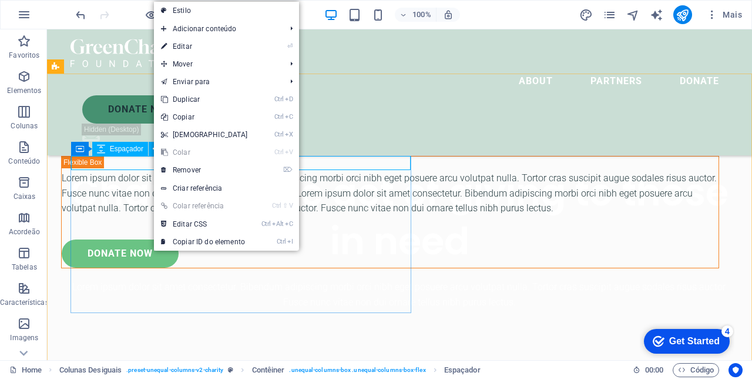
click at [186, 170] on link "⌦ Remover" at bounding box center [204, 170] width 101 height 18
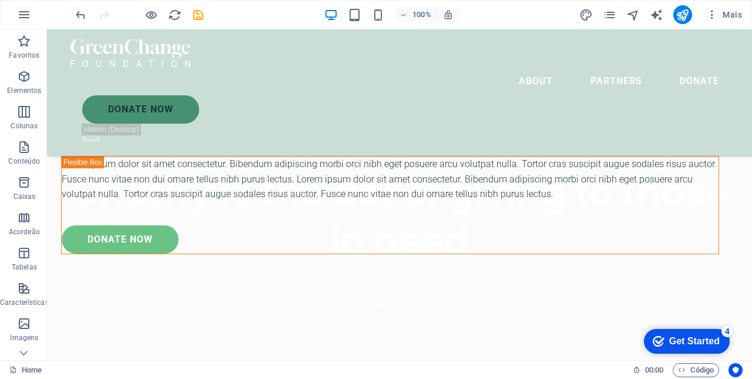
click at [150, 253] on div "donate now" at bounding box center [390, 239] width 657 height 28
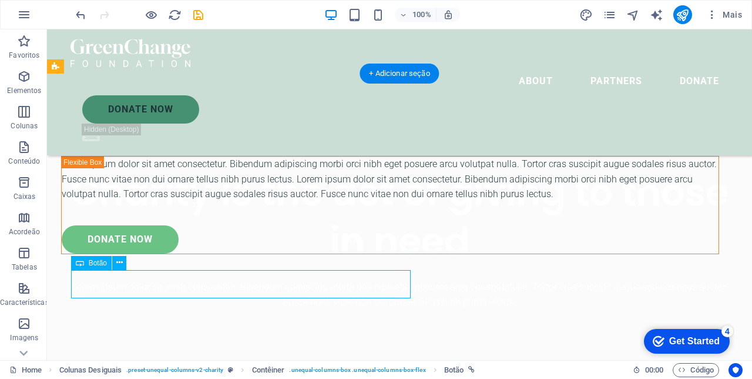
click at [118, 260] on icon at bounding box center [119, 262] width 6 height 12
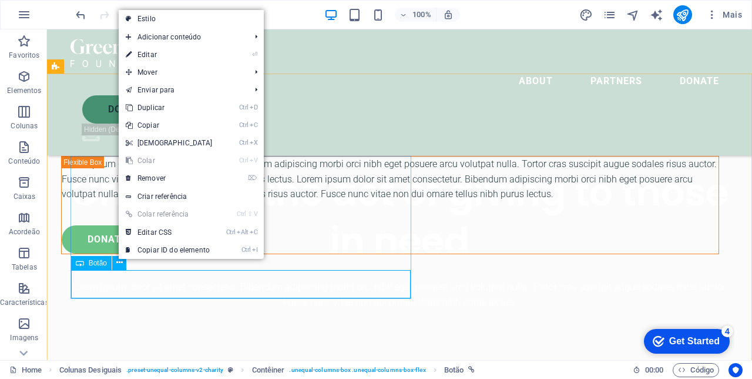
click at [160, 178] on link "⌦ Remover" at bounding box center [169, 178] width 101 height 18
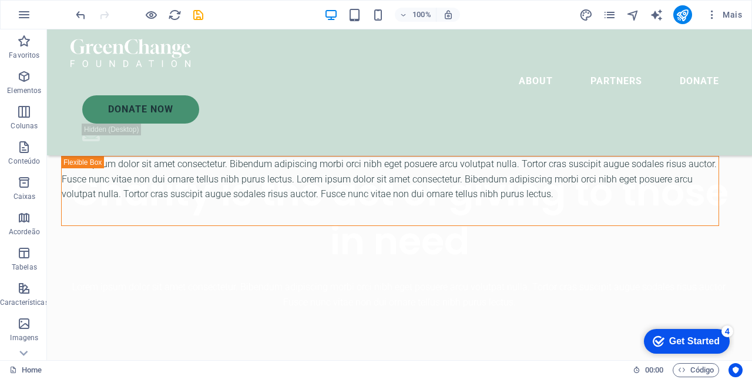
click at [202, 161] on div "Lorem ipsum dolor sit amet consectetur. Bibendum adipiscing morbi orci nibh ege…" at bounding box center [390, 178] width 657 height 45
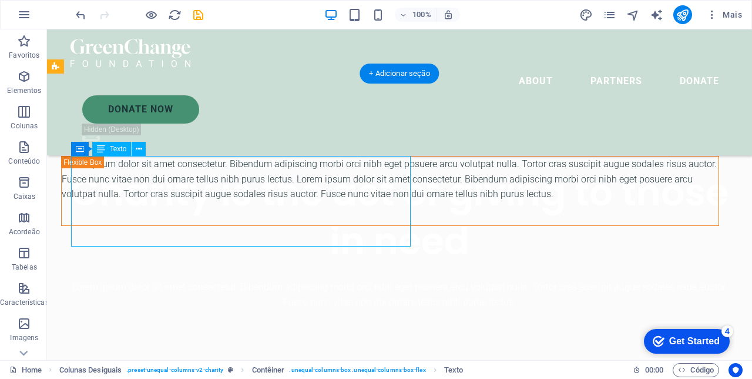
click at [135, 150] on button at bounding box center [139, 149] width 14 height 14
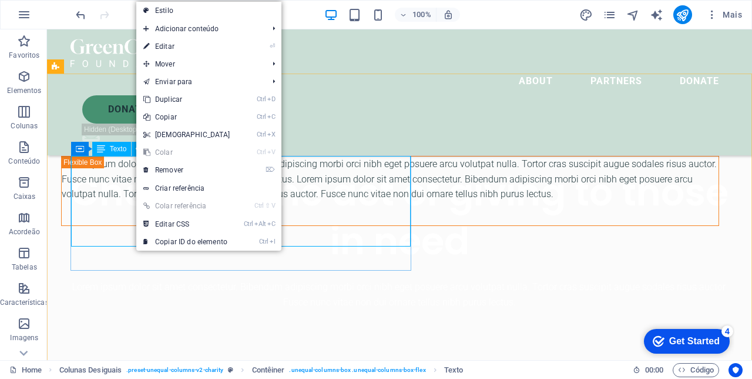
click at [168, 170] on link "⌦ Remover" at bounding box center [186, 170] width 101 height 18
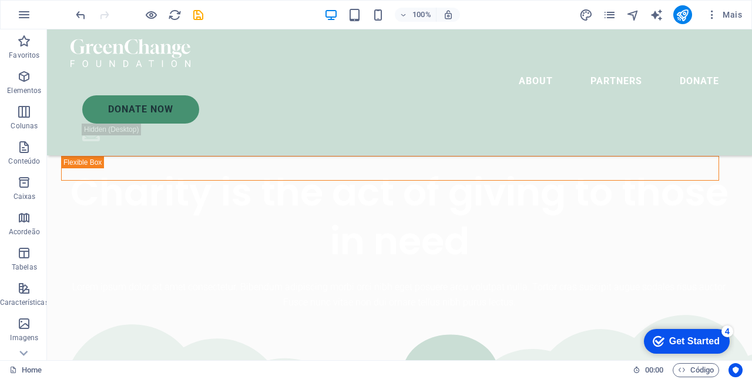
click at [194, 160] on div at bounding box center [390, 168] width 657 height 24
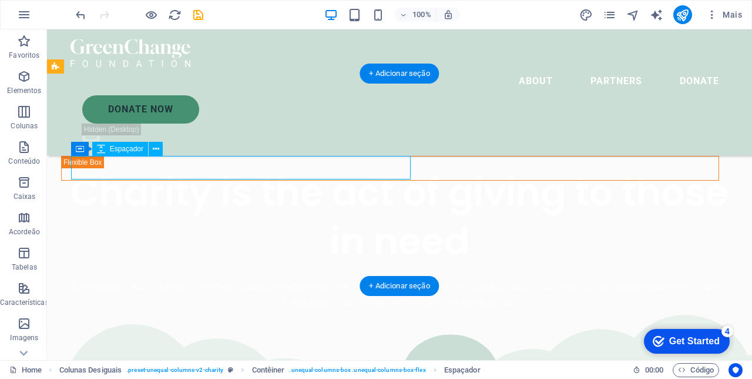
click at [150, 147] on button at bounding box center [156, 149] width 14 height 14
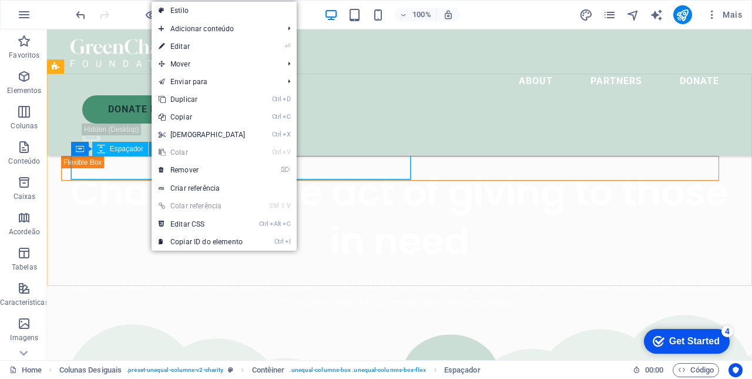
click at [175, 166] on link "⌦ Remover" at bounding box center [202, 170] width 101 height 18
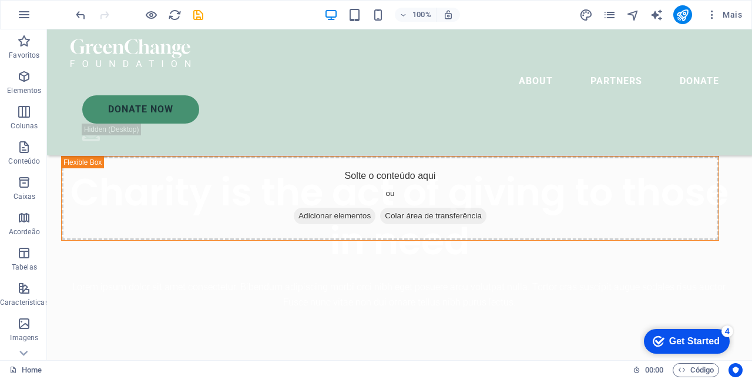
click at [316, 158] on div "Solte o conteúdo aqui ou Adicionar elementos Colar área de transferência" at bounding box center [390, 197] width 657 height 83
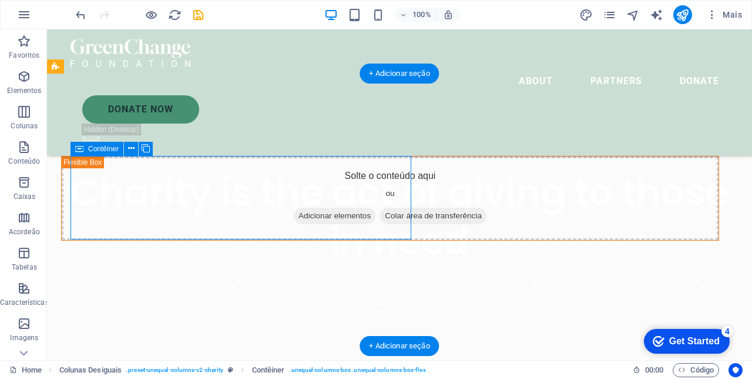
click at [131, 149] on icon at bounding box center [131, 148] width 6 height 12
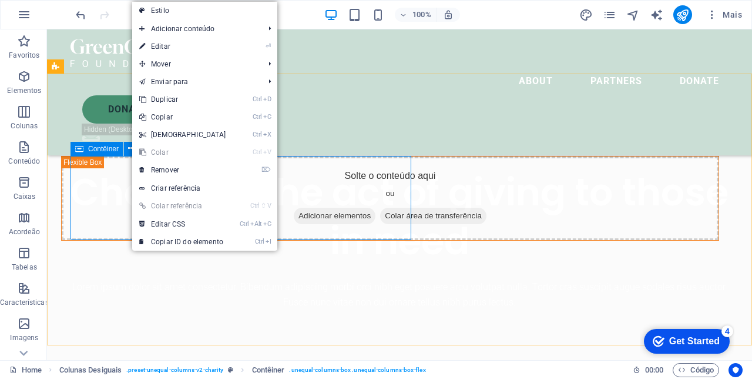
click at [166, 170] on link "⌦ Remover" at bounding box center [182, 170] width 101 height 18
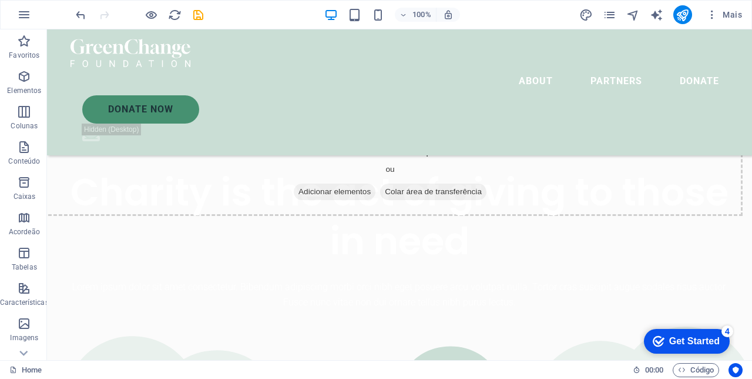
click at [481, 143] on div "Solte o conteúdo aqui ou Adicionar elementos Colar área de transferência" at bounding box center [390, 173] width 705 height 83
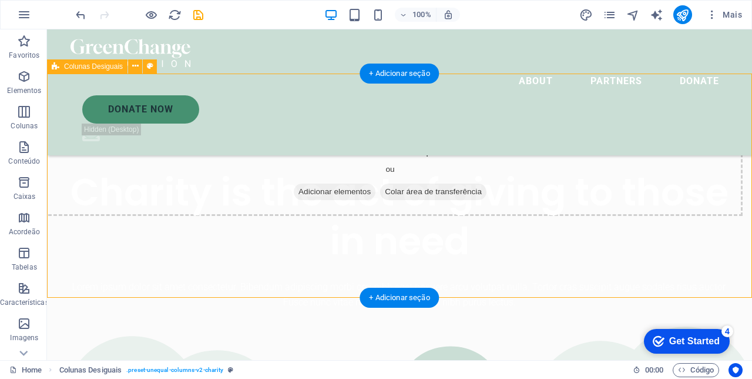
click at [225, 134] on div "Solte o conteúdo aqui ou Adicionar elementos Colar área de transferência" at bounding box center [390, 173] width 705 height 83
click at [132, 68] on icon at bounding box center [135, 66] width 6 height 12
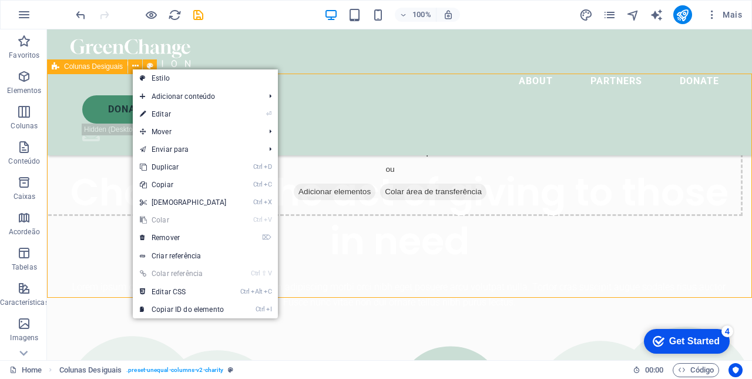
click at [173, 237] on link "⌦ Remover" at bounding box center [183, 238] width 101 height 18
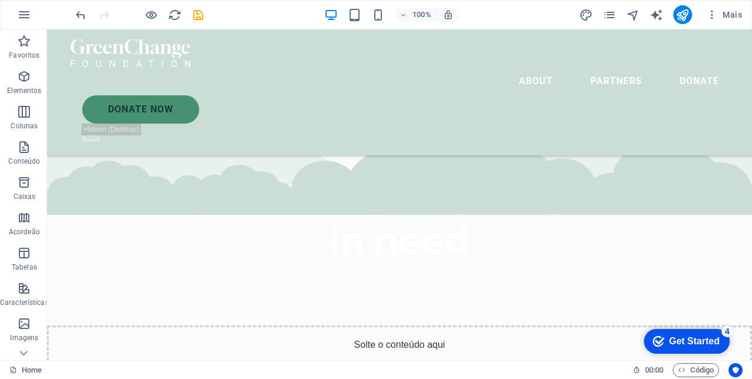
click at [504, 325] on div "Solte o conteúdo aqui ou Adicionar elementos Colar área de transferência" at bounding box center [399, 366] width 705 height 83
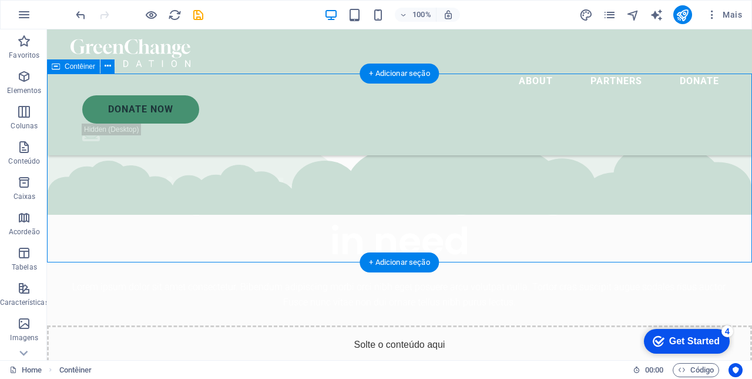
click at [401, 75] on div "+ Adicionar seção" at bounding box center [399, 73] width 79 height 20
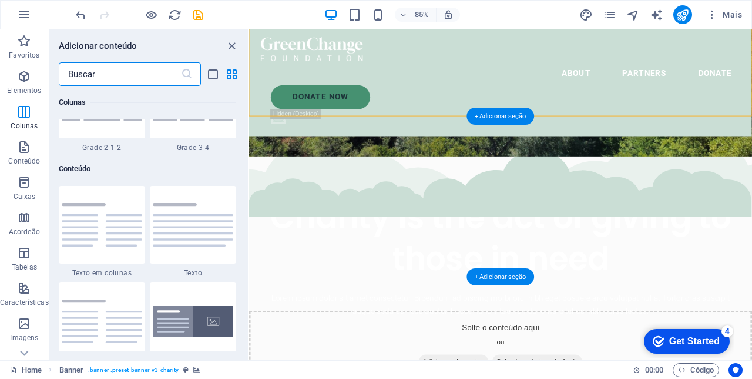
scroll to position [1990, 0]
click at [193, 228] on img at bounding box center [193, 224] width 81 height 43
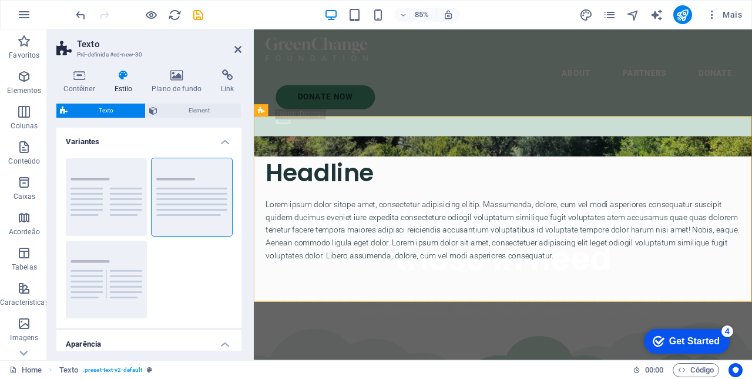
click at [397, 198] on div "Headline" at bounding box center [547, 198] width 558 height 39
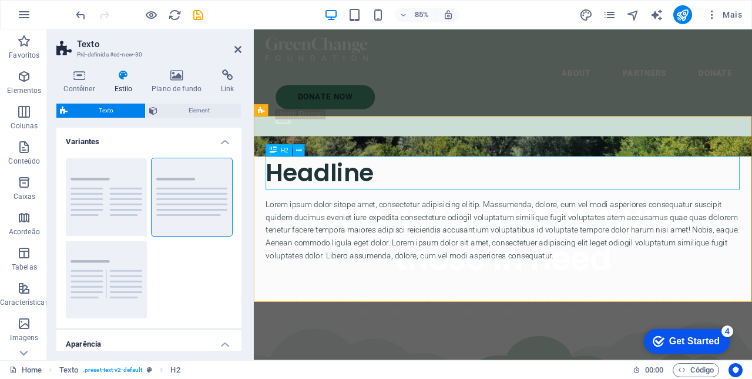
click at [420, 207] on div "Headline" at bounding box center [547, 198] width 558 height 39
click at [397, 197] on div "Headline" at bounding box center [547, 198] width 558 height 39
click at [398, 196] on div "Headline" at bounding box center [547, 198] width 558 height 39
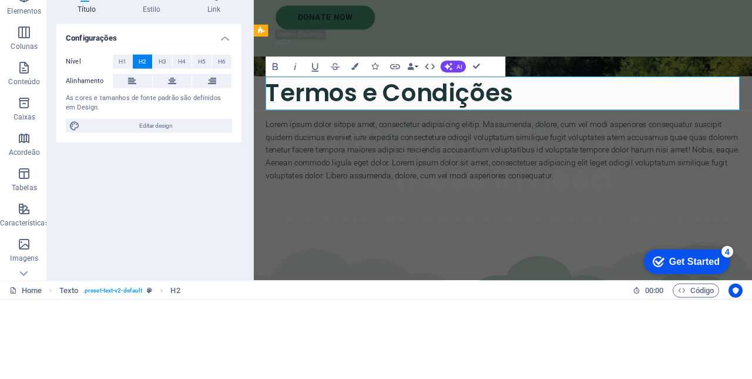
click at [662, 175] on div "Lorem ipsum dolor sitope amet, consectetur adipisicing elitip. Massumenda, dolo…" at bounding box center [547, 185] width 558 height 75
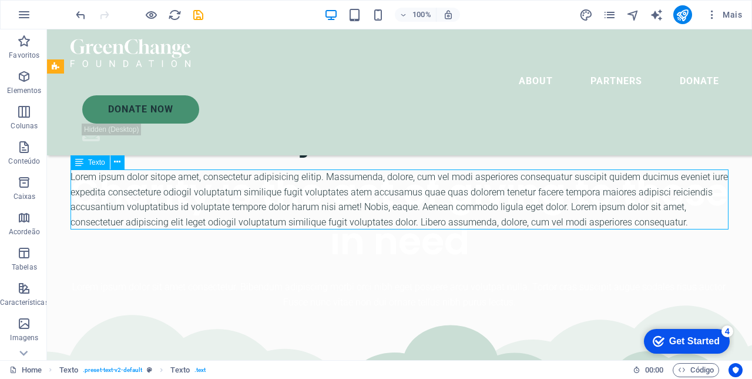
click at [282, 200] on div "Lorem ipsum dolor sitope amet, consectetur adipisicing elitip. Massumenda, dolo…" at bounding box center [400, 199] width 658 height 60
click at [683, 215] on div "Lorem ipsum dolor sitope amet, consectetur adipisicing elitip. Massumenda, dolo…" at bounding box center [400, 199] width 658 height 60
click at [677, 202] on div "Lorem ipsum dolor sitope amet, consectetur adipisicing elitip. Massumenda, dolo…" at bounding box center [400, 199] width 658 height 60
click at [672, 198] on div "Lorem ipsum dolor sitope amet, consectetur adipisicing elitip. Massumenda, dolo…" at bounding box center [400, 199] width 658 height 60
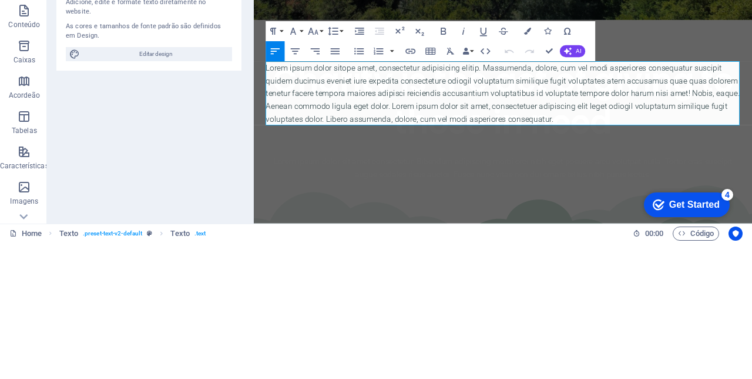
click at [617, 158] on p "Lorem ipsum dolor sitope amet, consectetur adipisicing elitip. Massumenda, dolo…" at bounding box center [547, 129] width 558 height 75
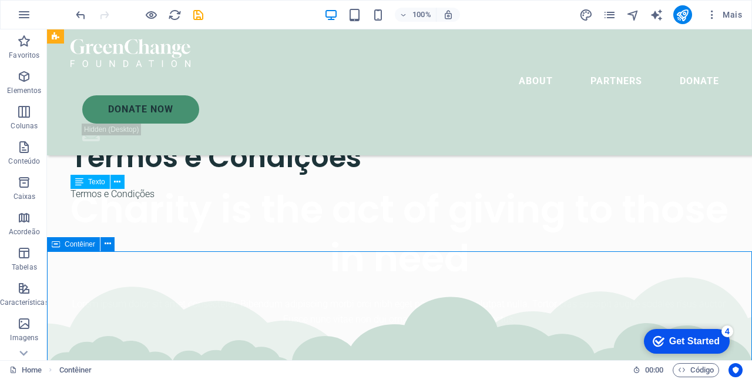
scroll to position [264, 0]
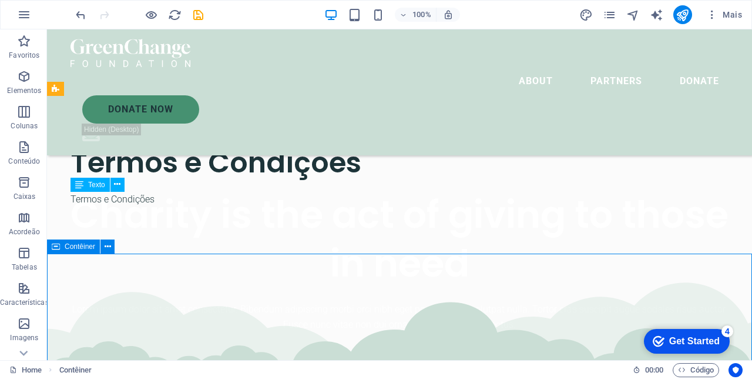
click at [165, 198] on div "Termos e Condições" at bounding box center [400, 199] width 658 height 15
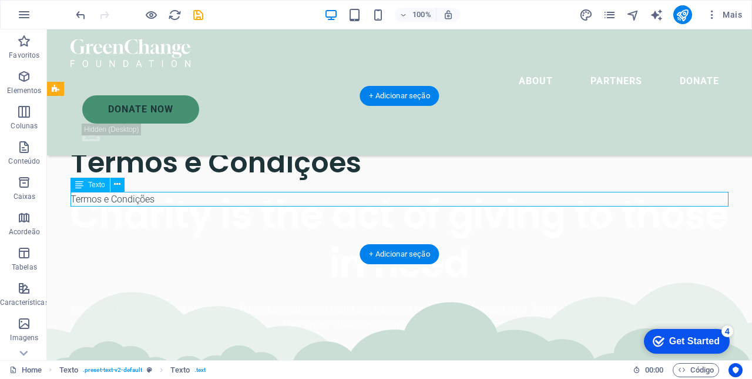
click at [171, 200] on div "Termos e Condições" at bounding box center [400, 199] width 658 height 15
click at [175, 198] on div "Termos e Condições" at bounding box center [400, 199] width 658 height 15
click at [180, 196] on div "Termos e Condições" at bounding box center [400, 199] width 658 height 15
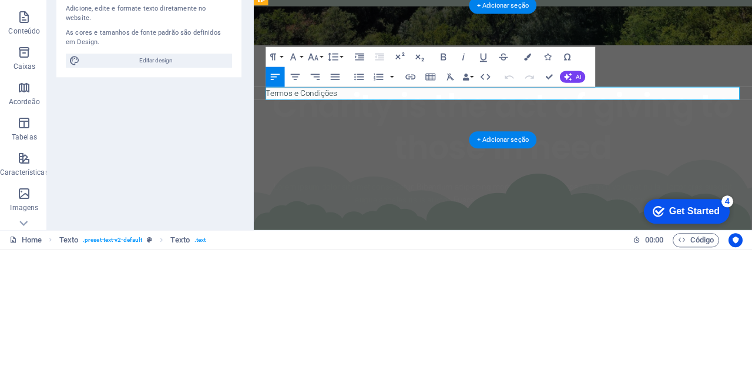
click at [363, 128] on p "Termos e Condições" at bounding box center [547, 128] width 558 height 15
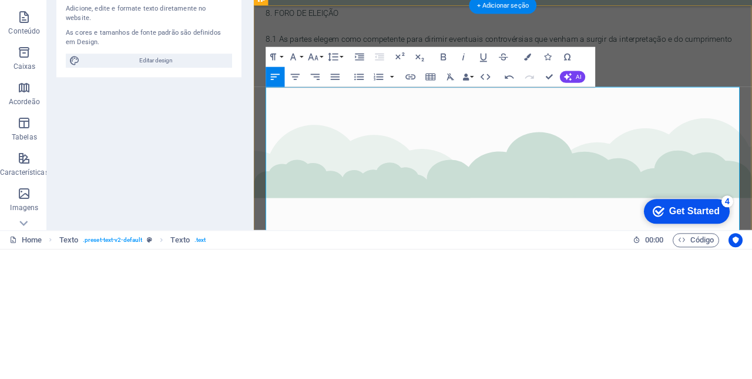
scroll to position [78102, 5]
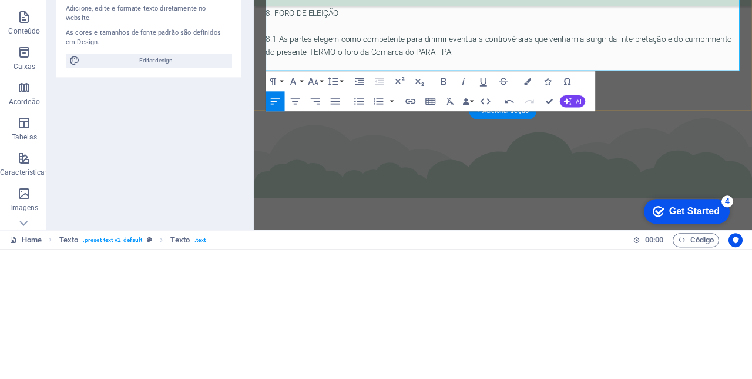
click at [752, 180] on div "Solte o conteúdo aqui ou Adicionar elementos Colar área de transferência" at bounding box center [547, 288] width 587 height 311
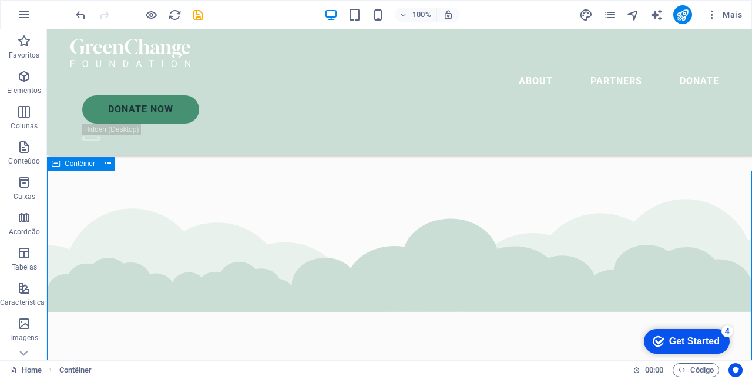
scroll to position [1670, 0]
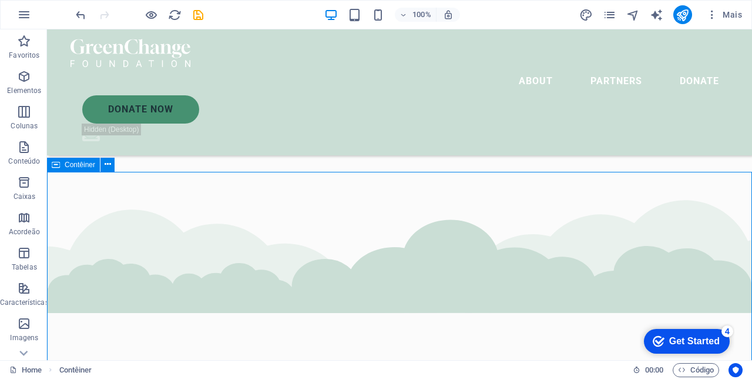
click at [173, 182] on div "Solte o conteúdo aqui ou Adicionar elementos Colar área de transferência" at bounding box center [399, 339] width 705 height 335
click at [103, 170] on button at bounding box center [108, 165] width 14 height 14
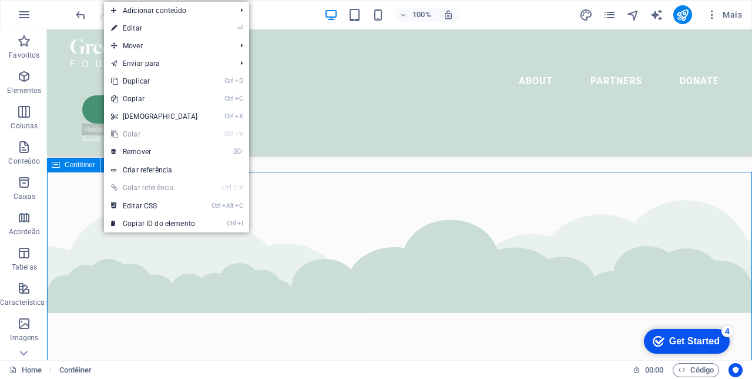
click at [140, 154] on link "⌦ Remover" at bounding box center [154, 152] width 101 height 18
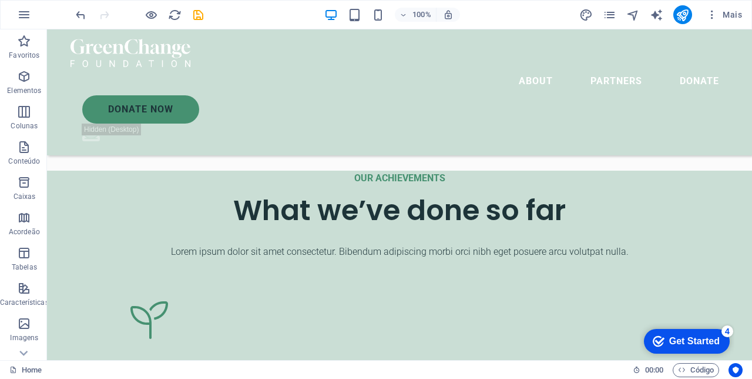
click at [498, 172] on div "OUR ACHIEVEMENTS" at bounding box center [400, 177] width 658 height 15
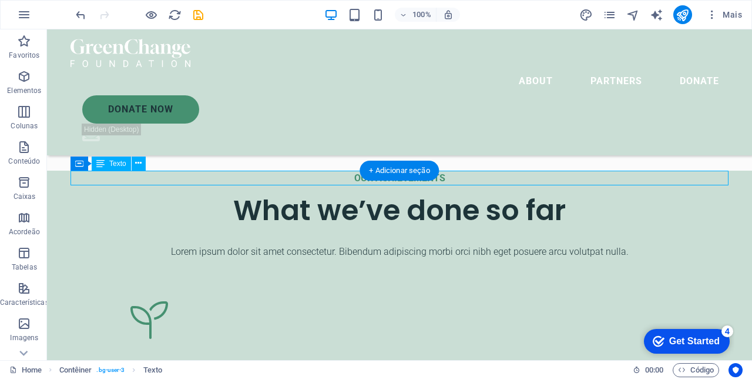
click at [129, 163] on div "Texto" at bounding box center [111, 163] width 39 height 14
click at [133, 161] on button at bounding box center [139, 163] width 14 height 14
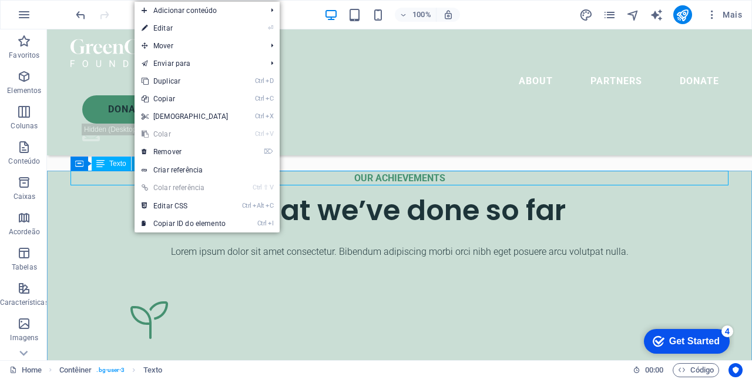
click at [178, 153] on link "⌦ Remover" at bounding box center [185, 152] width 101 height 18
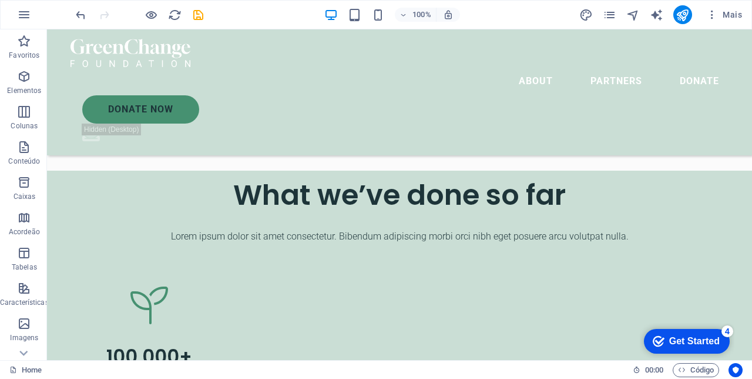
click at [425, 194] on div "What we’ve done so far" at bounding box center [400, 194] width 658 height 39
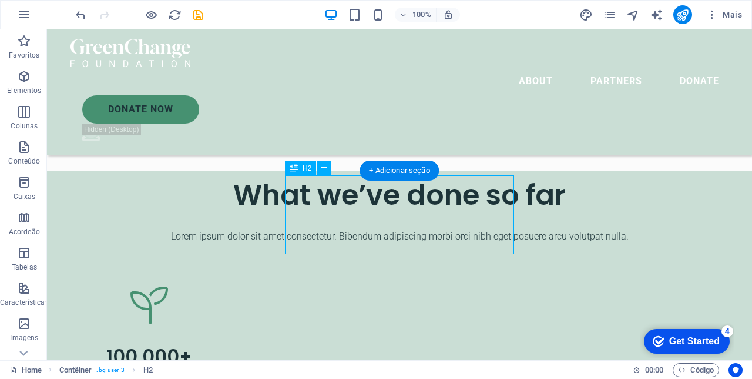
click at [319, 169] on button at bounding box center [324, 168] width 14 height 14
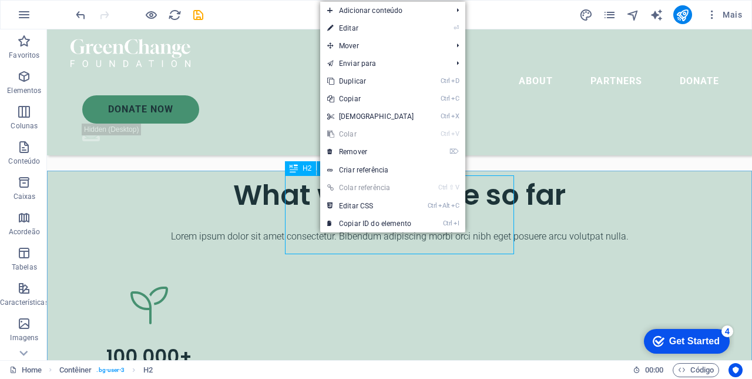
click at [366, 155] on link "⌦ Remover" at bounding box center [370, 152] width 101 height 18
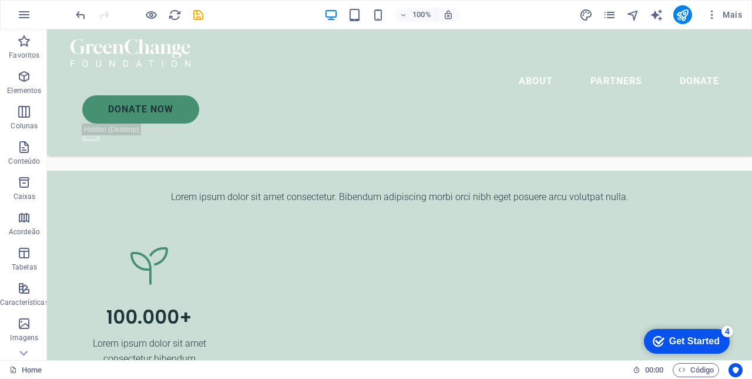
click at [357, 179] on div at bounding box center [400, 182] width 658 height 14
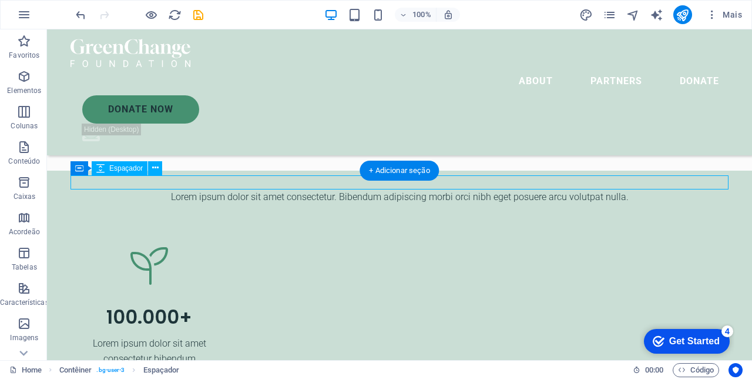
click at [147, 172] on div "Espaçador" at bounding box center [120, 168] width 56 height 14
click at [150, 163] on button at bounding box center [155, 168] width 14 height 14
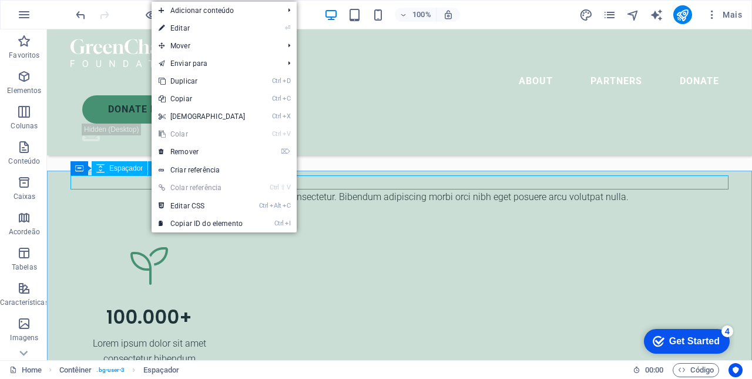
click at [193, 147] on link "⌦ Remover" at bounding box center [202, 152] width 101 height 18
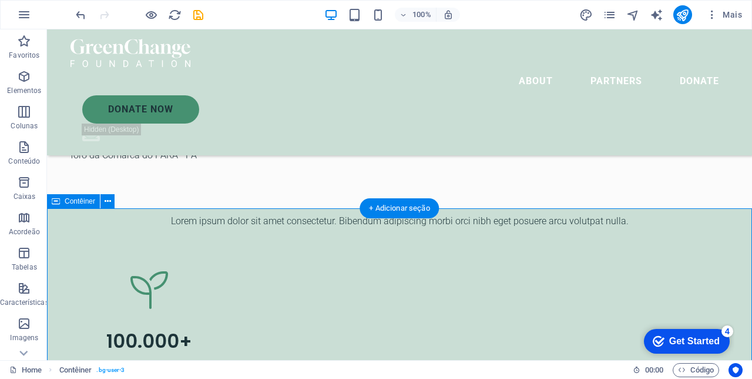
scroll to position [1631, 0]
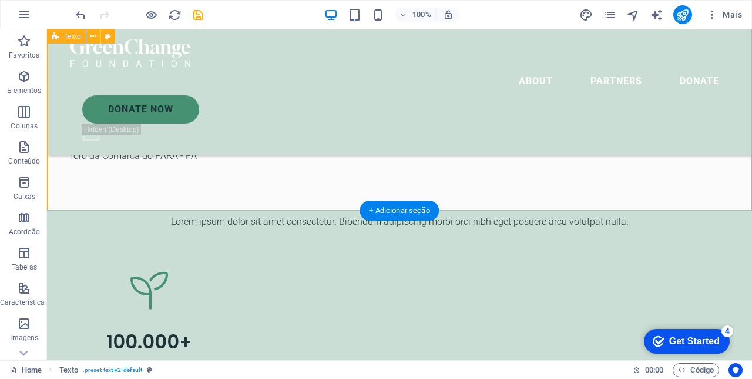
click at [193, 246] on div at bounding box center [400, 238] width 658 height 19
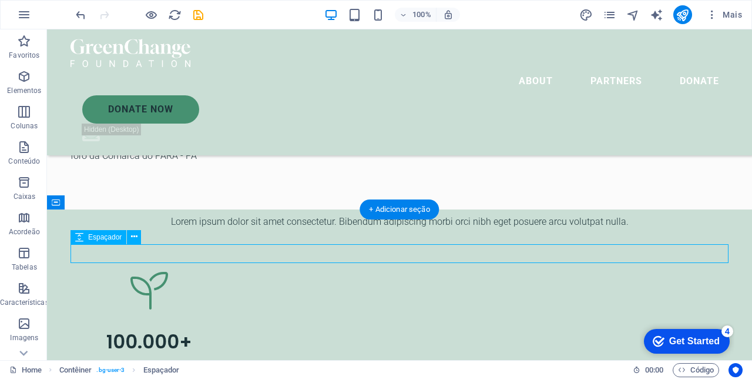
click at [178, 213] on div at bounding box center [400, 211] width 658 height 5
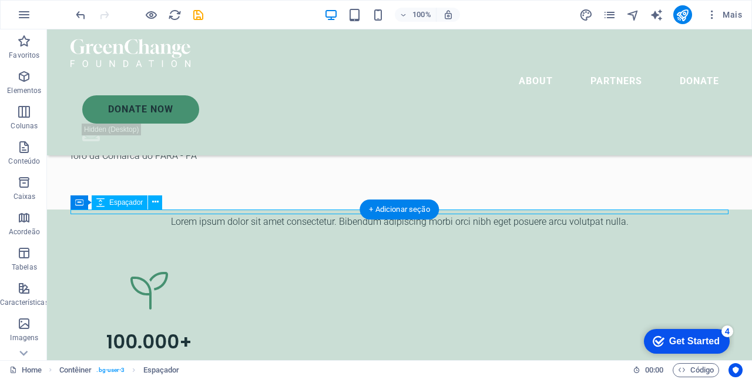
click at [148, 208] on button at bounding box center [155, 202] width 14 height 14
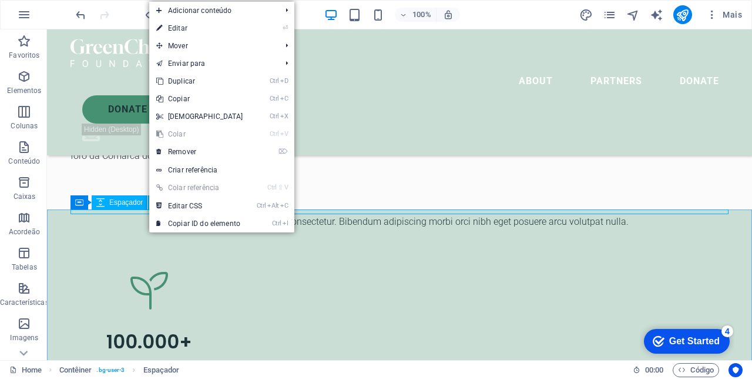
click at [186, 151] on link "⌦ Remover" at bounding box center [199, 152] width 101 height 18
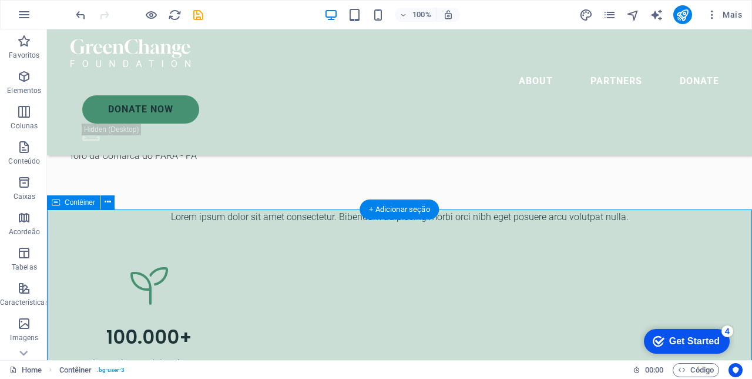
click at [105, 200] on icon at bounding box center [108, 202] width 6 height 12
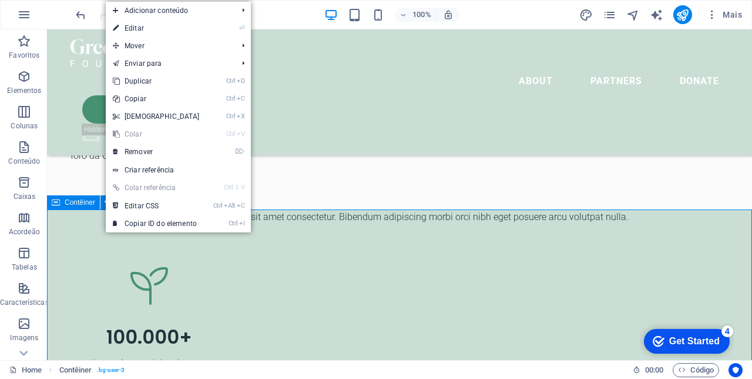
click at [152, 152] on link "⌦ Remover" at bounding box center [156, 152] width 101 height 18
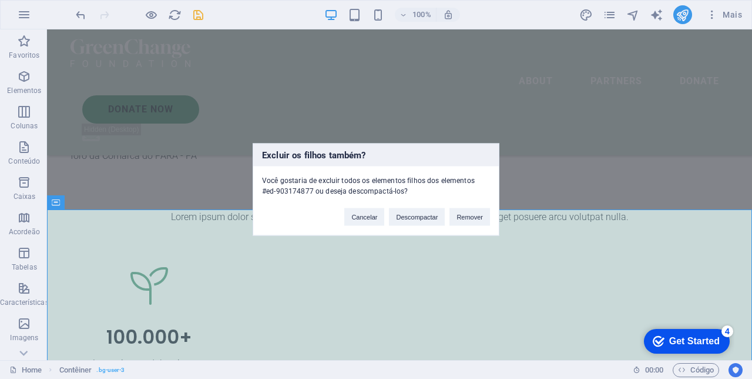
click at [475, 217] on button "Remover" at bounding box center [470, 217] width 41 height 18
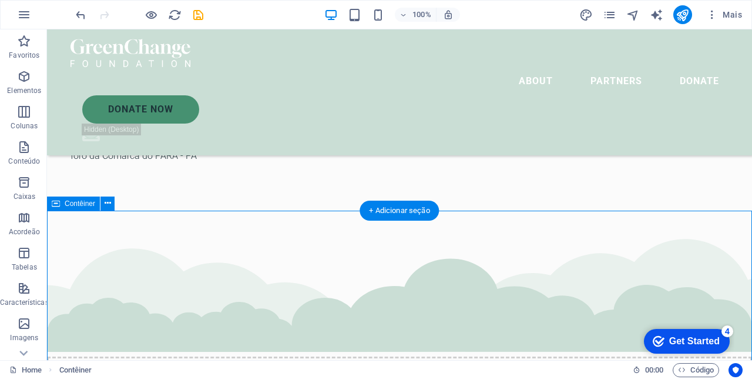
click at [106, 200] on icon at bounding box center [108, 203] width 6 height 12
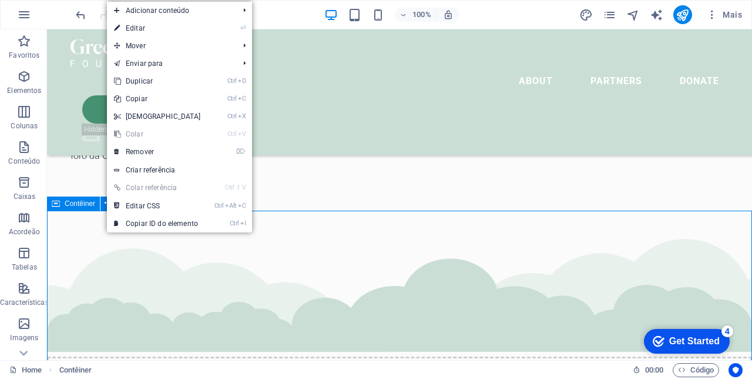
click at [153, 152] on link "⌦ Remover" at bounding box center [157, 152] width 101 height 18
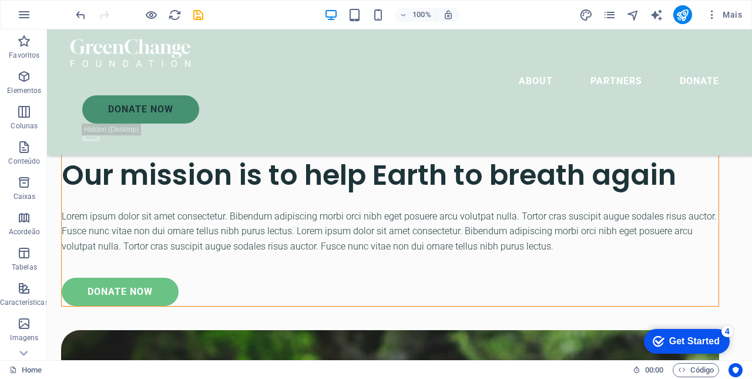
scroll to position [1810, 0]
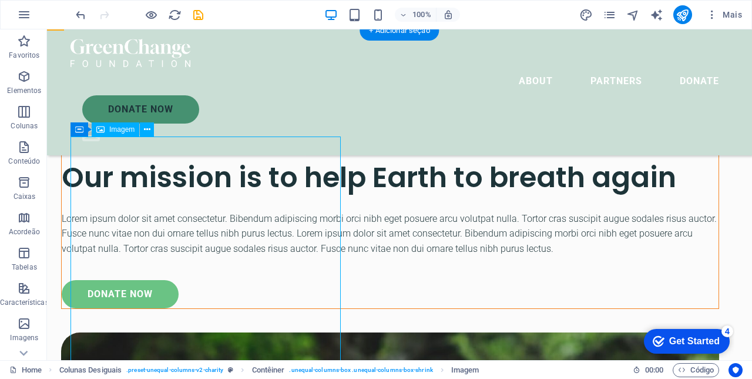
click at [148, 134] on icon at bounding box center [147, 129] width 6 height 12
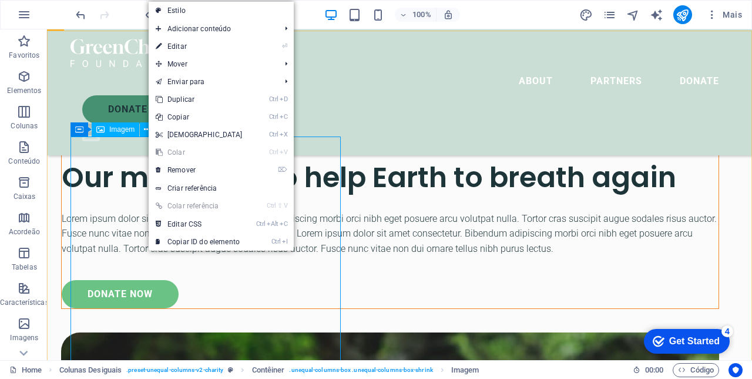
click at [194, 171] on link "⌦ Remover" at bounding box center [199, 170] width 101 height 18
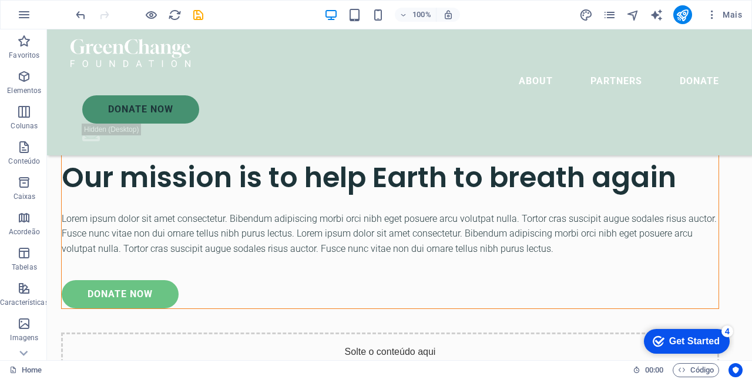
click at [285, 332] on div "Solte o conteúdo aqui ou Adicionar elementos Colar área de transferência" at bounding box center [390, 373] width 658 height 83
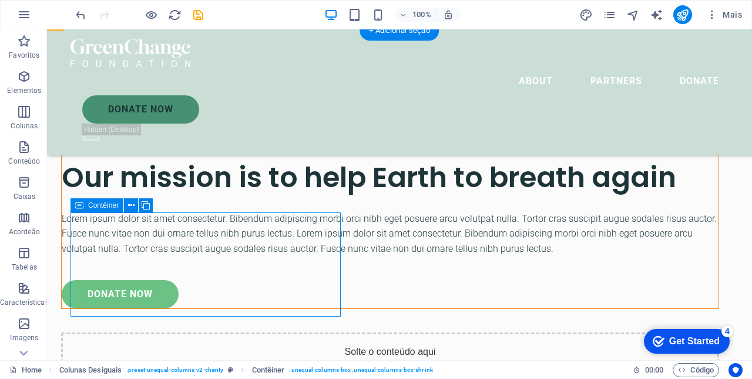
click at [129, 207] on icon at bounding box center [131, 205] width 6 height 12
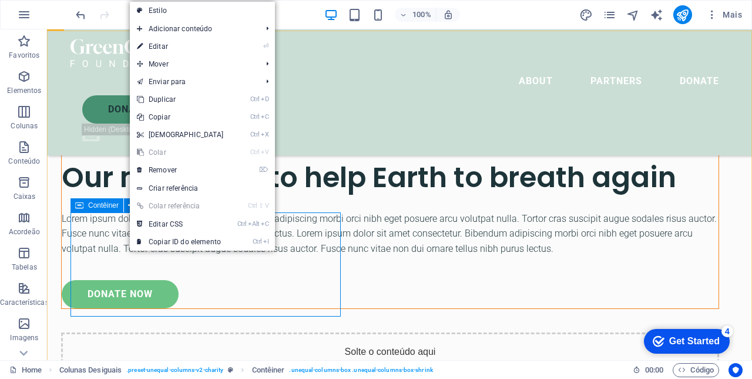
click at [178, 168] on link "⌦ Remover" at bounding box center [180, 170] width 101 height 18
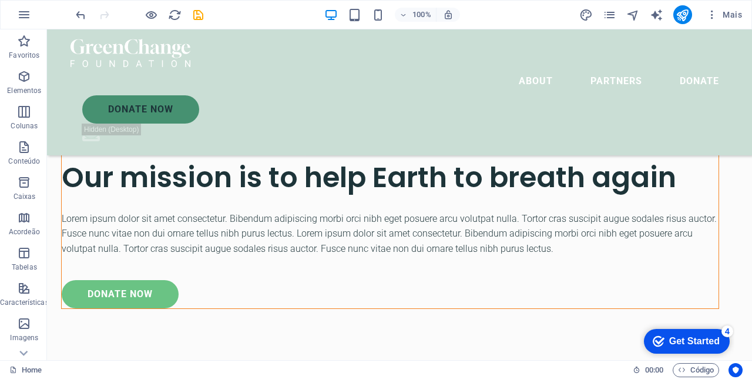
click at [533, 146] on div "OUR MISSION" at bounding box center [390, 145] width 657 height 15
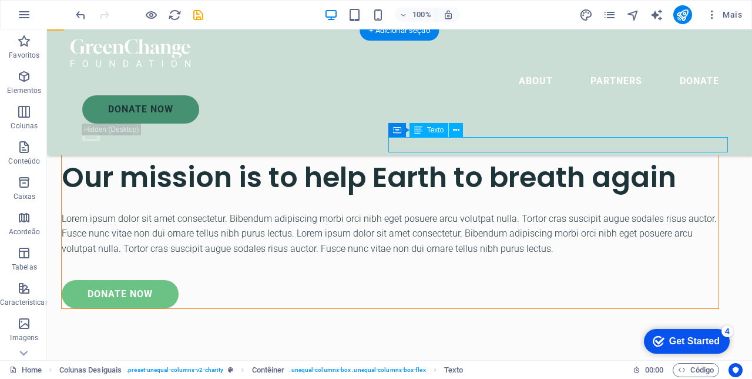
click at [450, 128] on button at bounding box center [456, 130] width 14 height 14
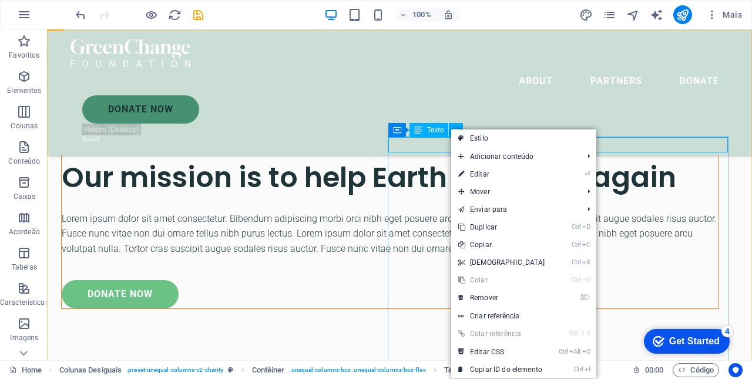
click at [348, 212] on div "OUR MISSION Our mission is to help Earth to breath again Lorem ipsum dolor sit …" at bounding box center [399, 196] width 705 height 330
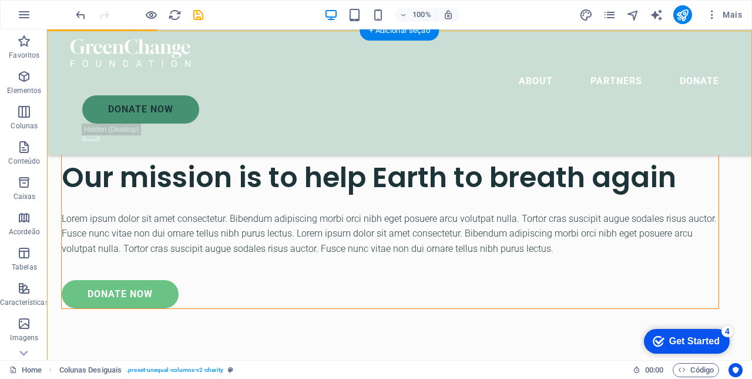
click at [422, 138] on div "OUR MISSION" at bounding box center [390, 145] width 657 height 15
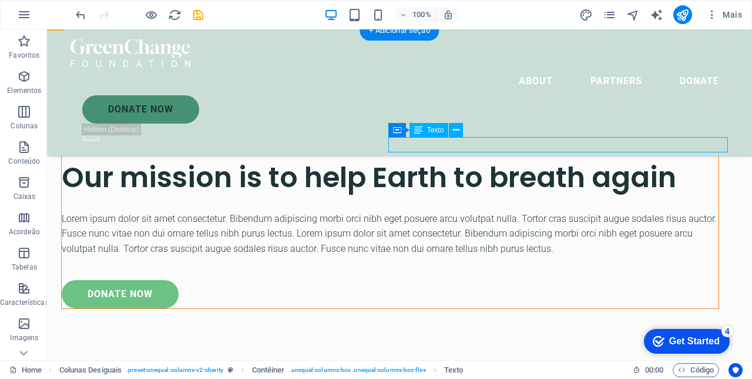
click at [460, 129] on button at bounding box center [456, 130] width 14 height 14
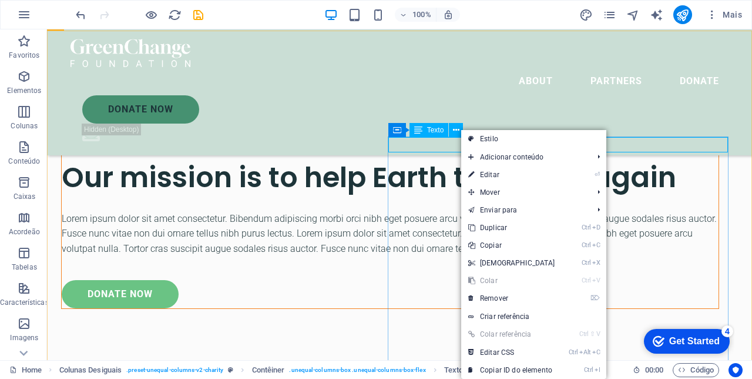
click at [508, 294] on link "⌦ Remover" at bounding box center [511, 298] width 101 height 18
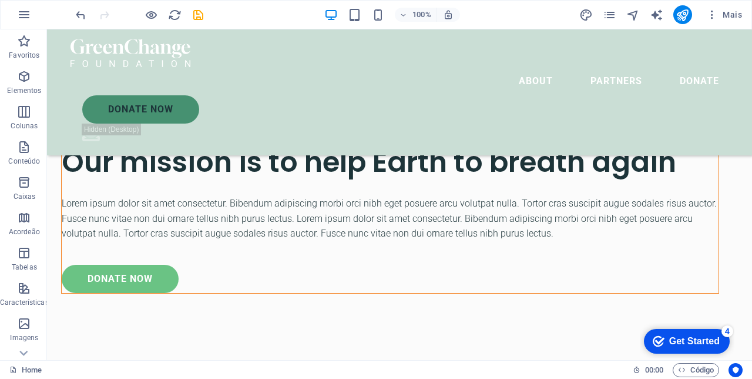
click at [468, 138] on div at bounding box center [390, 140] width 657 height 5
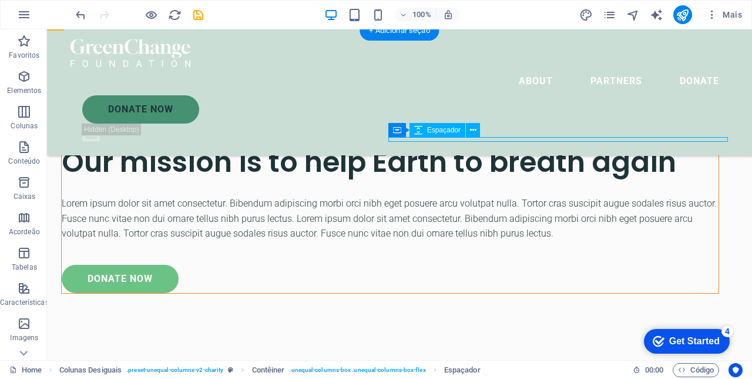
click at [468, 133] on button at bounding box center [473, 130] width 14 height 14
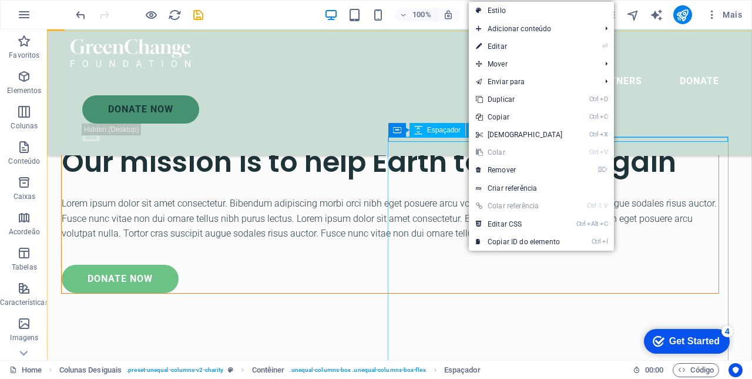
click at [512, 172] on link "⌦ Remover" at bounding box center [519, 170] width 101 height 18
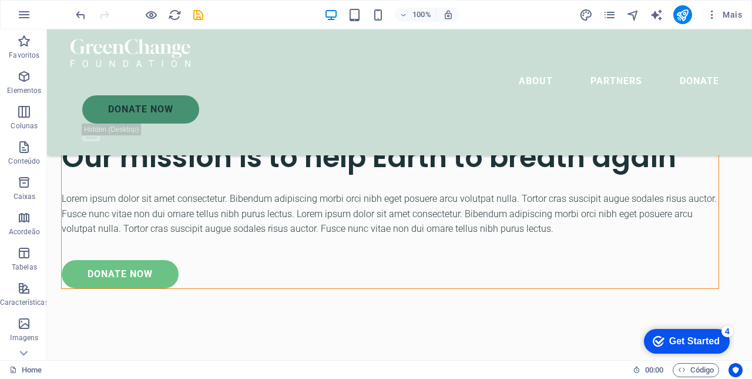
click at [478, 137] on div "Our mission is to help Earth to breath again Lorem ipsum dolor sit amet consect…" at bounding box center [390, 213] width 658 height 152
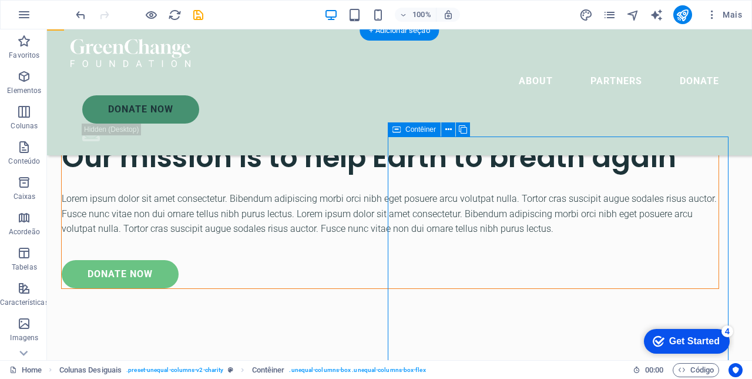
click at [443, 126] on button at bounding box center [448, 129] width 14 height 14
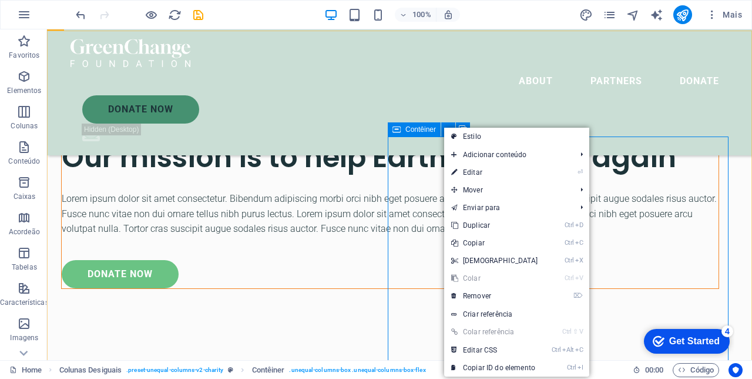
click at [489, 292] on link "⌦ Remover" at bounding box center [494, 296] width 101 height 18
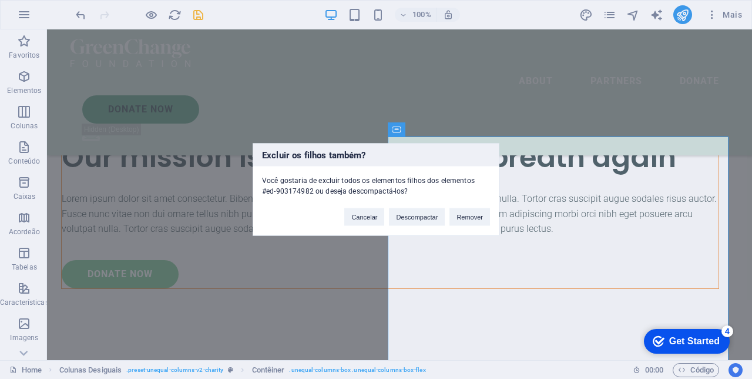
click at [471, 217] on button "Remover" at bounding box center [470, 217] width 41 height 18
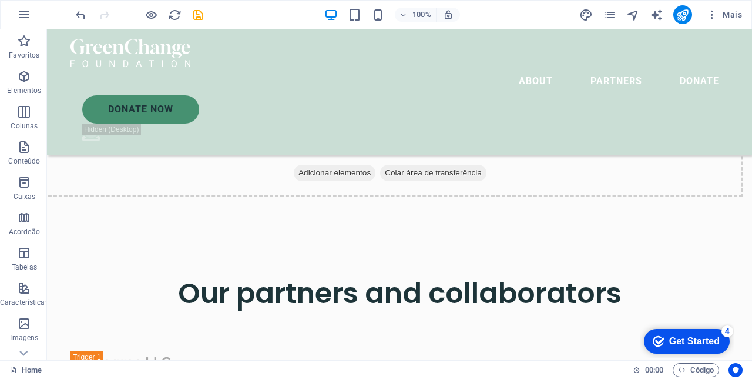
click at [503, 122] on div "Solte o conteúdo aqui ou Adicionar elementos Colar área de transferência" at bounding box center [390, 154] width 705 height 83
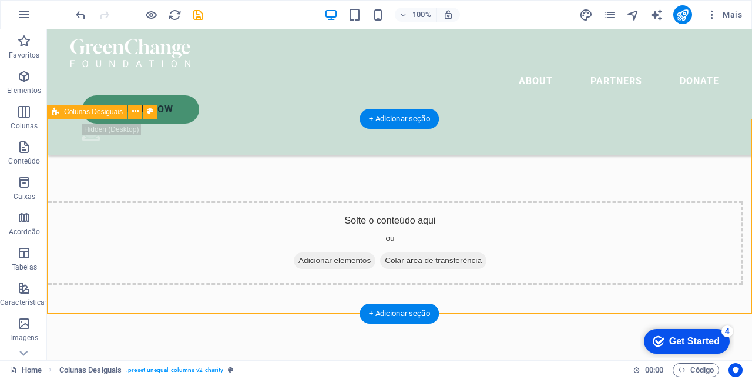
scroll to position [1724, 0]
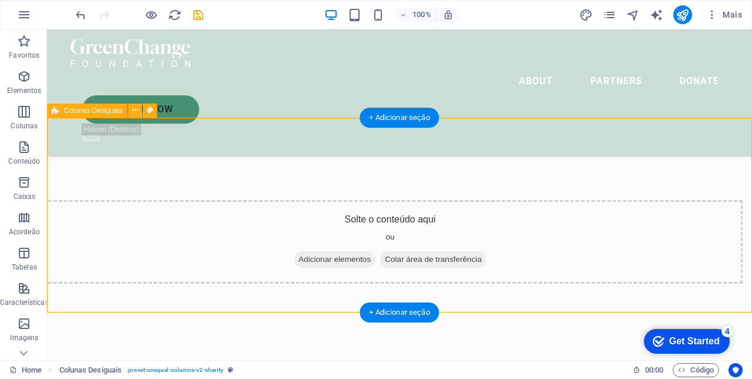
click at [133, 111] on icon at bounding box center [135, 110] width 6 height 12
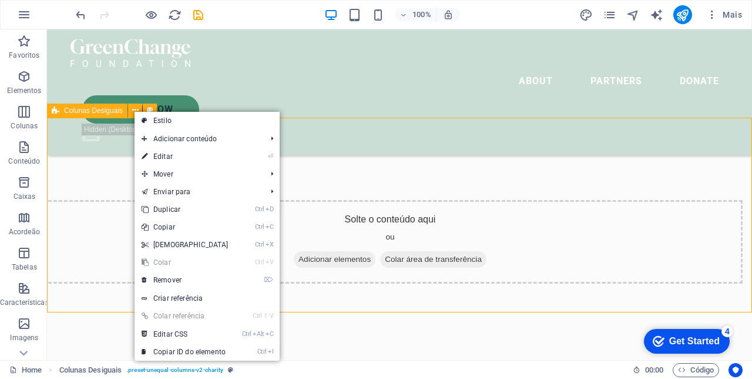
click at [178, 281] on link "⌦ Remover" at bounding box center [185, 280] width 101 height 18
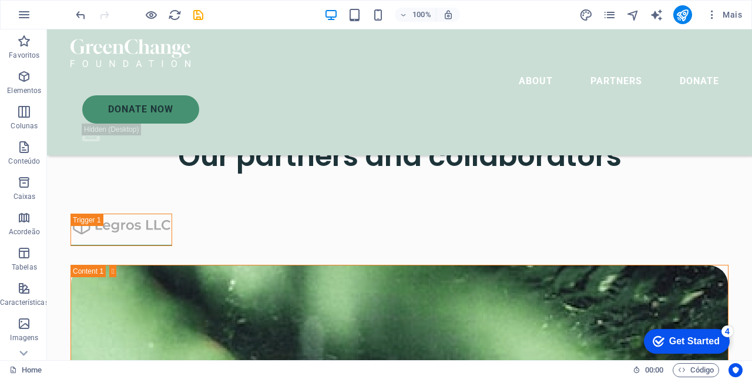
scroll to position [1753, 0]
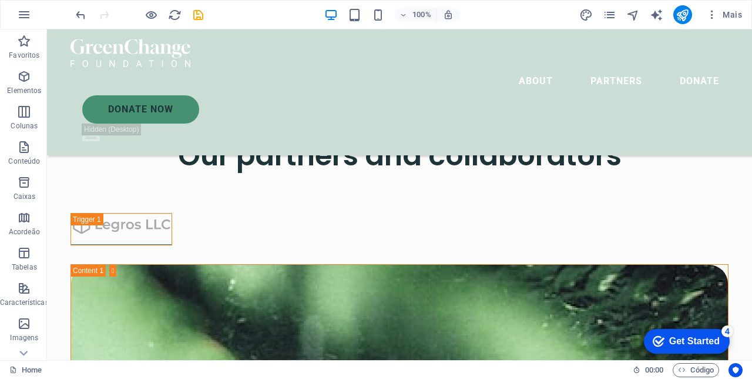
click at [365, 188] on div at bounding box center [400, 194] width 658 height 38
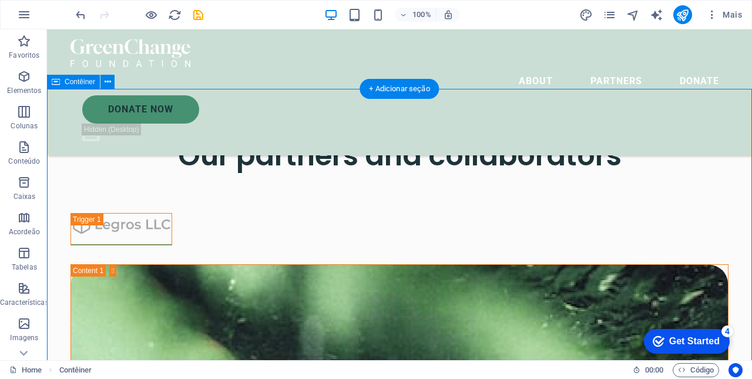
click at [103, 81] on button at bounding box center [108, 82] width 14 height 14
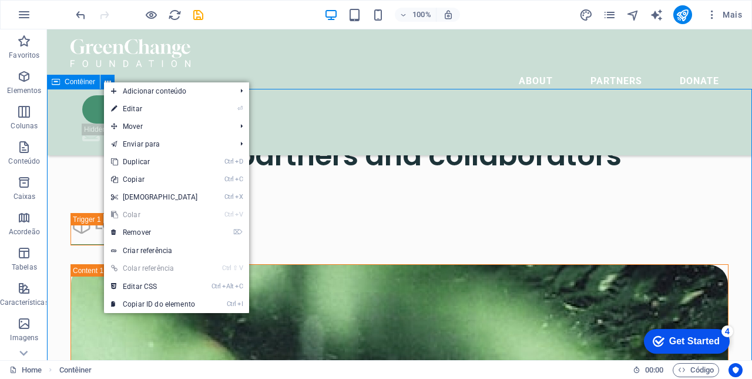
click at [148, 230] on link "⌦ Remover" at bounding box center [154, 232] width 101 height 18
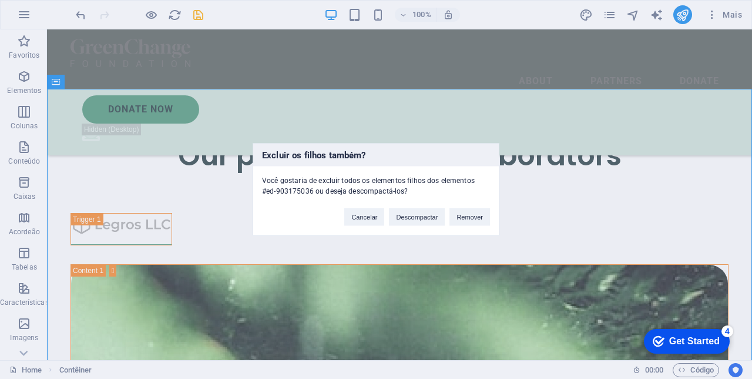
click at [470, 217] on button "Remover" at bounding box center [470, 217] width 41 height 18
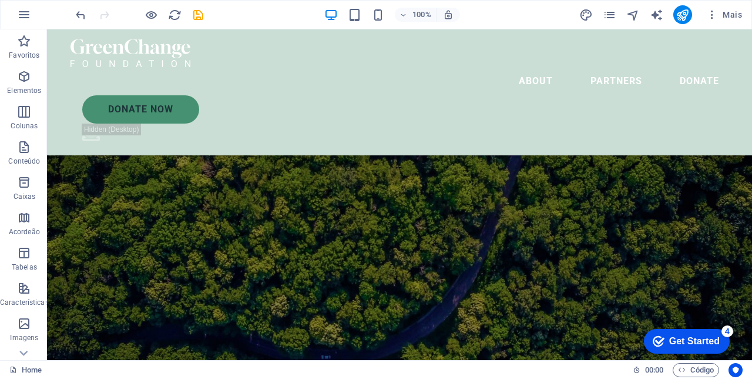
scroll to position [1728, 0]
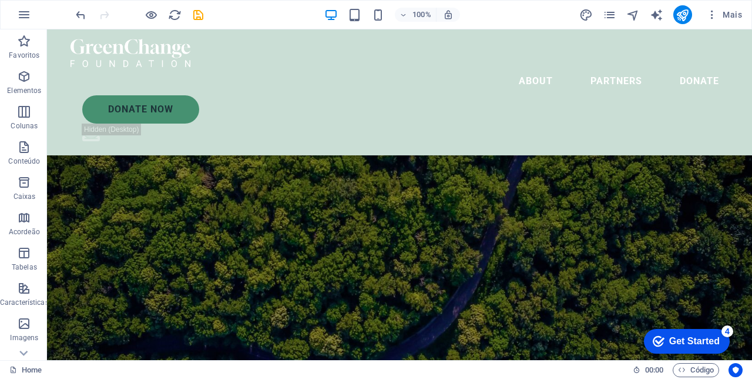
click at [507, 163] on figure at bounding box center [399, 251] width 705 height 312
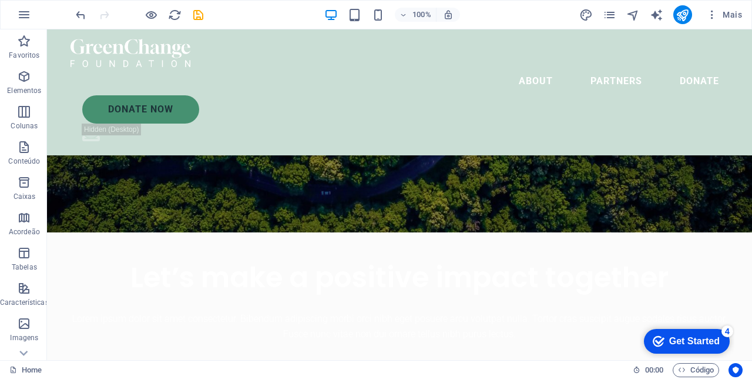
scroll to position [2022, 0]
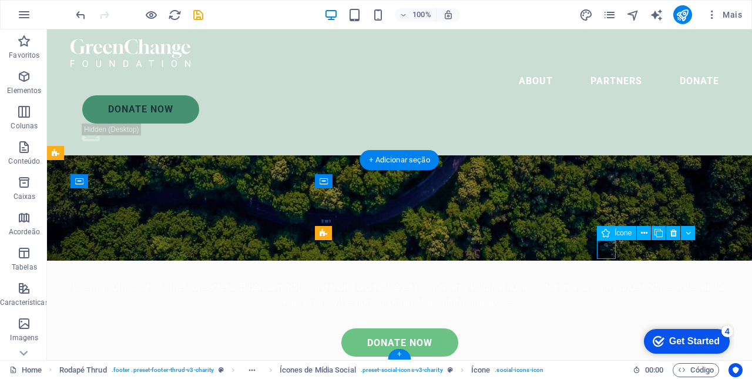
click at [642, 233] on icon at bounding box center [644, 233] width 6 height 12
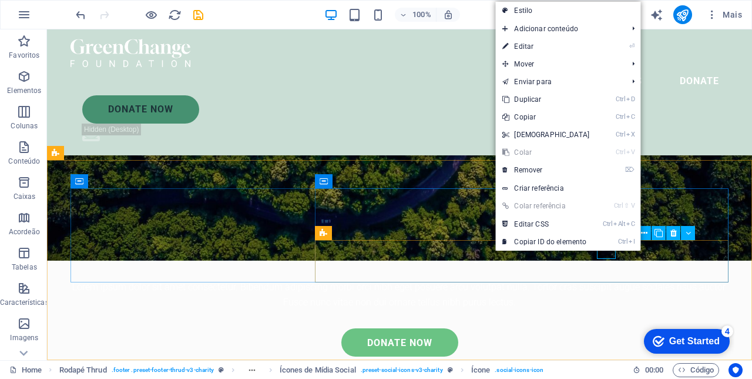
click at [674, 232] on icon at bounding box center [674, 233] width 6 height 12
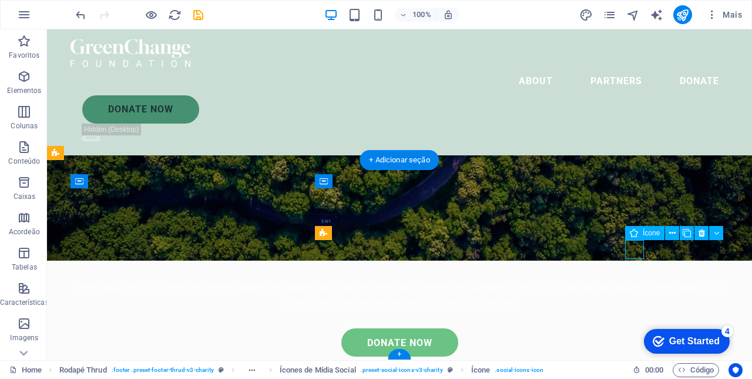
click at [701, 234] on icon at bounding box center [702, 233] width 6 height 12
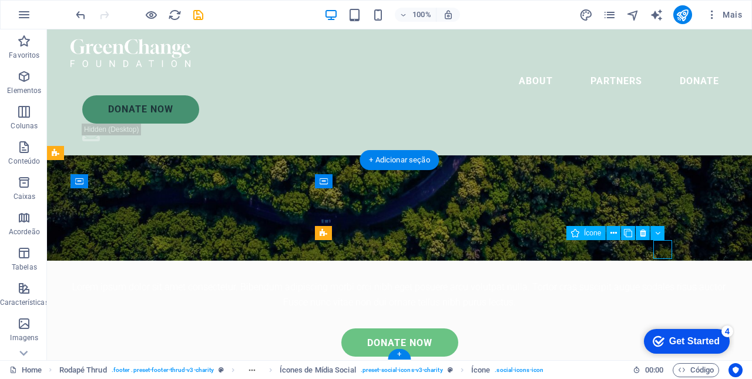
click at [649, 235] on button at bounding box center [643, 233] width 14 height 14
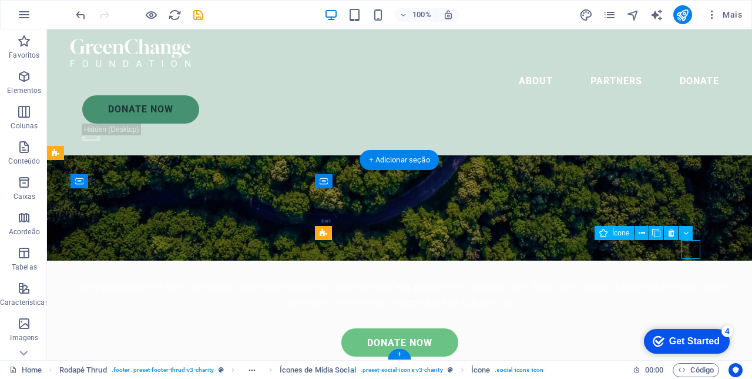
click at [670, 230] on icon at bounding box center [671, 233] width 6 height 12
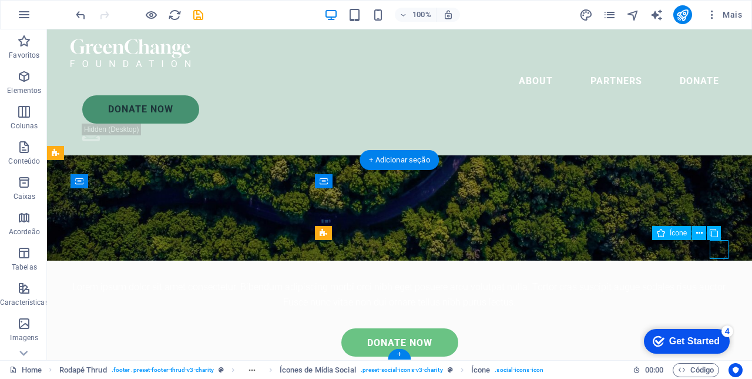
click at [700, 232] on icon at bounding box center [700, 233] width 6 height 12
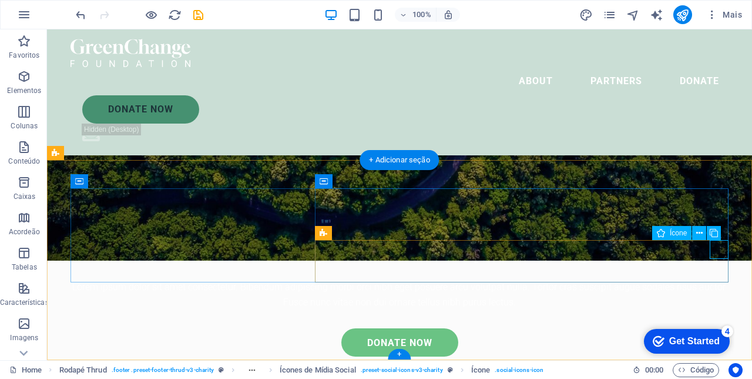
click at [702, 235] on icon at bounding box center [700, 233] width 6 height 12
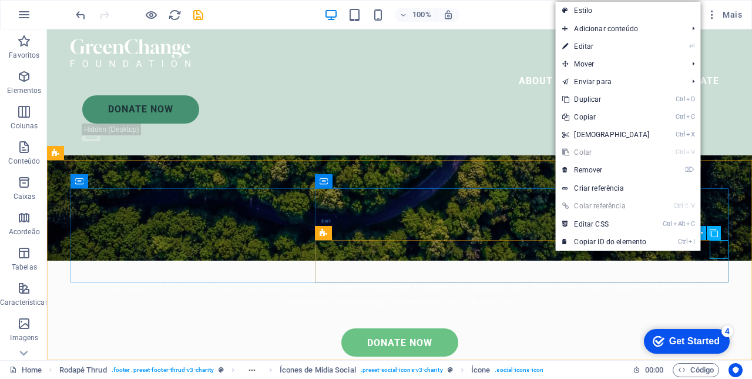
click at [597, 172] on link "⌦ Remover" at bounding box center [605, 170] width 101 height 18
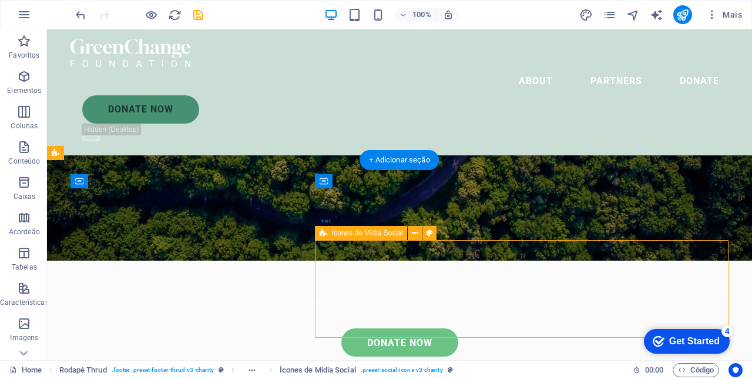
click at [419, 235] on button at bounding box center [415, 233] width 14 height 14
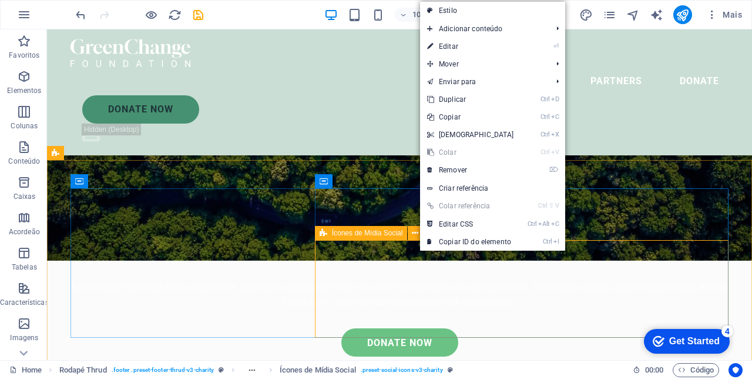
click at [467, 172] on link "⌦ Remover" at bounding box center [470, 170] width 101 height 18
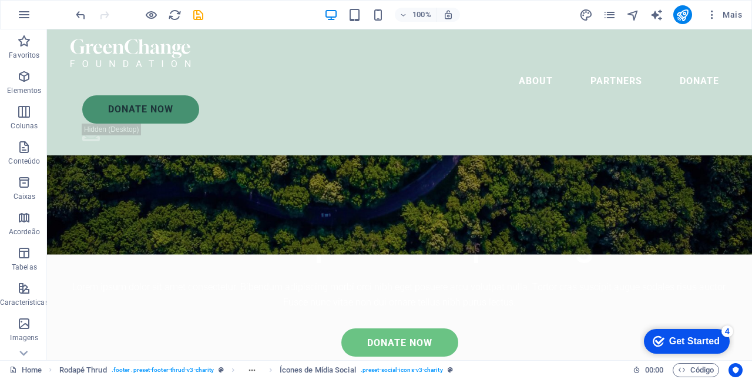
scroll to position [2010, 0]
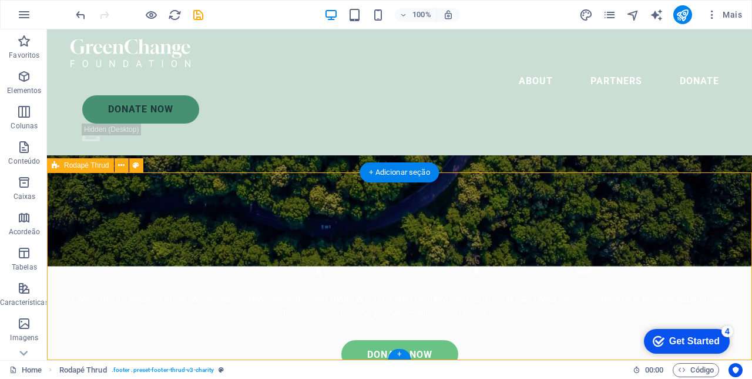
click at [119, 164] on icon at bounding box center [121, 165] width 6 height 12
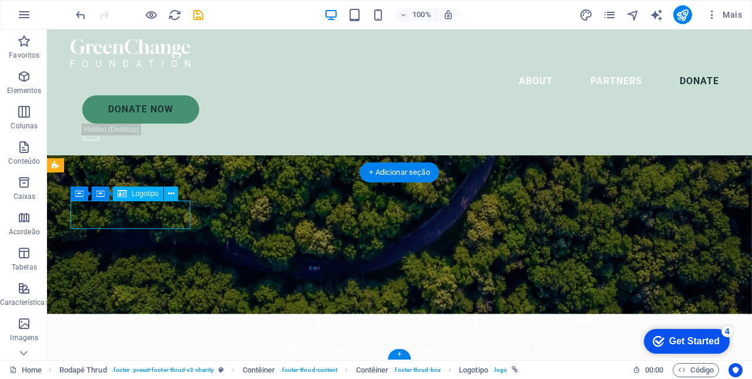
select select "px"
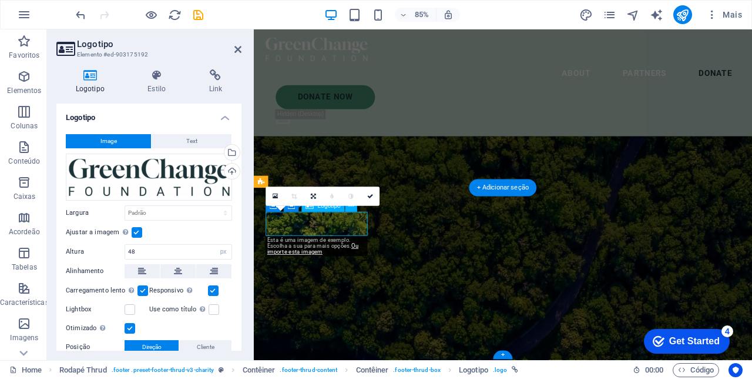
scroll to position [2186, 0]
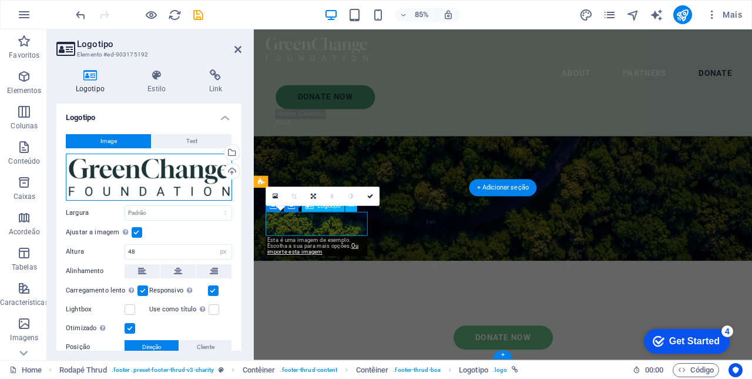
click at [139, 170] on div "Arraste os arquivos aqui, clique para escolher os arquivos ou selecione os arqu…" at bounding box center [149, 176] width 166 height 47
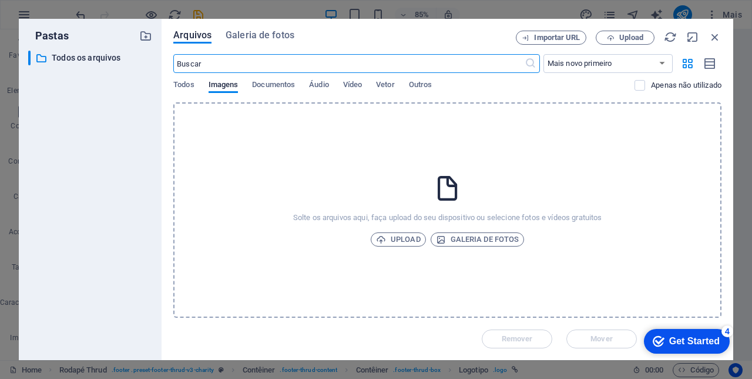
scroll to position [2155, 0]
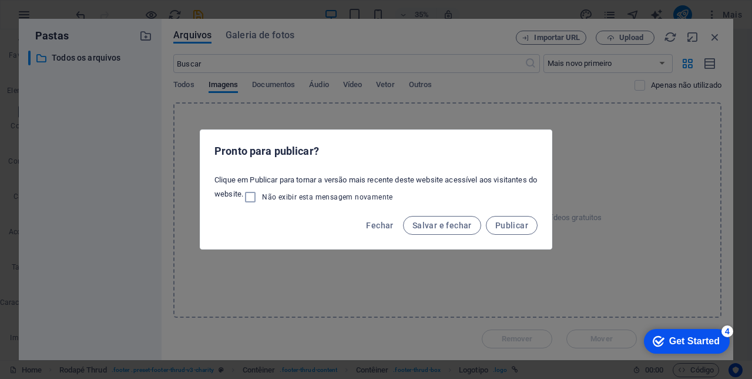
click at [446, 224] on span "Salvar e fechar" at bounding box center [442, 224] width 59 height 9
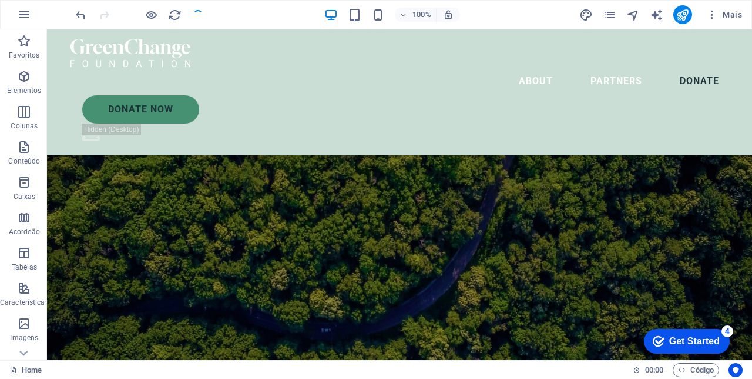
scroll to position [1803, 0]
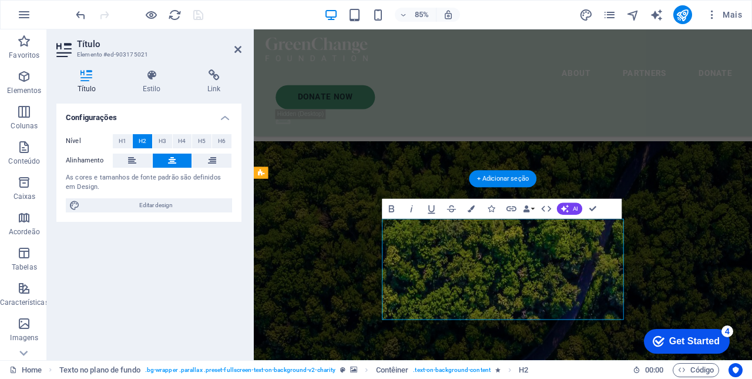
scroll to position [1862, 0]
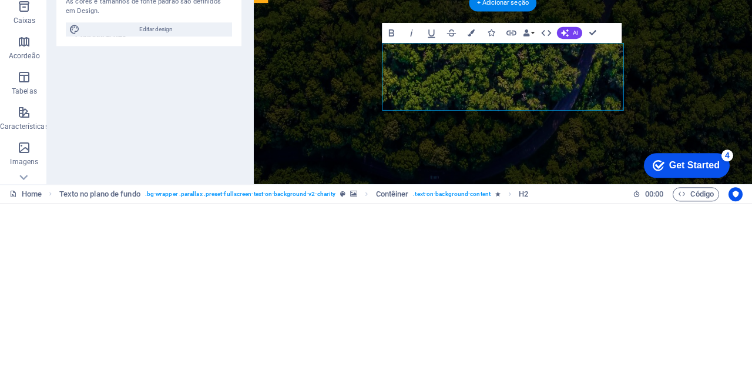
scroll to position [1882, 0]
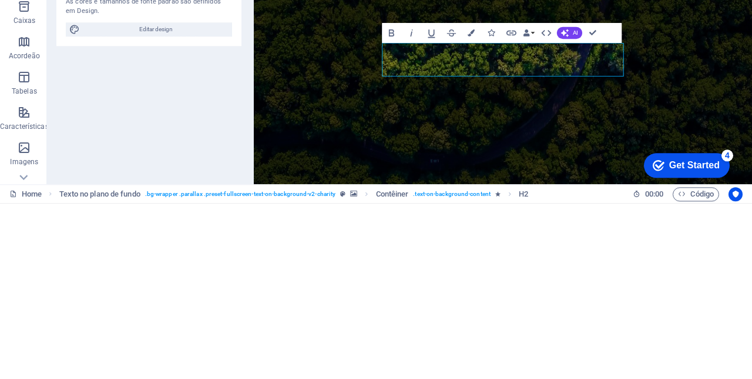
click at [752, 140] on figure at bounding box center [547, 88] width 587 height 342
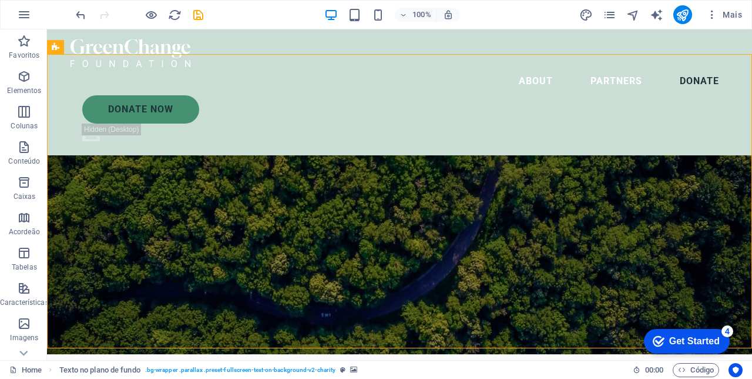
scroll to position [1835, 0]
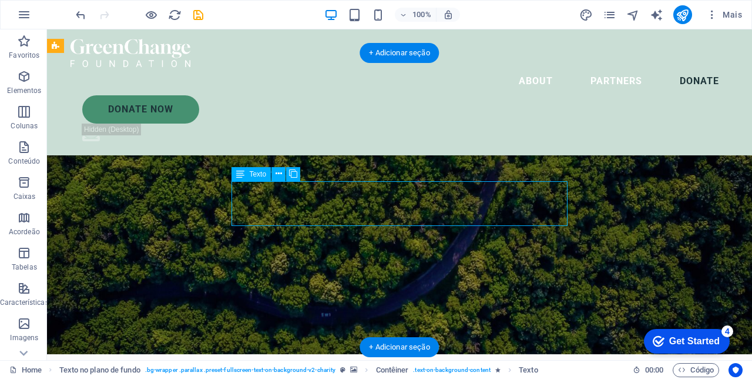
click at [646, 261] on figure at bounding box center [399, 198] width 705 height 312
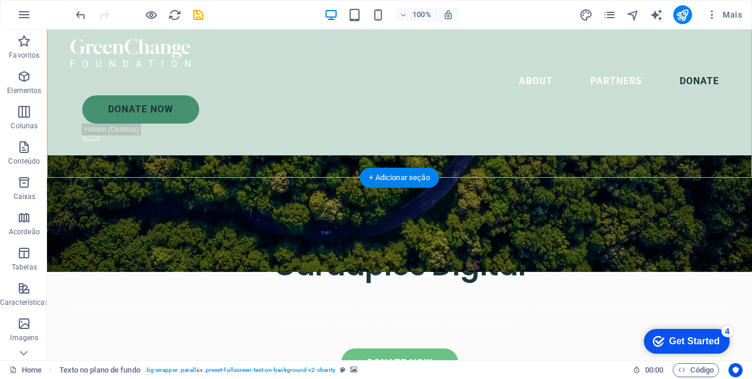
scroll to position [2010, 0]
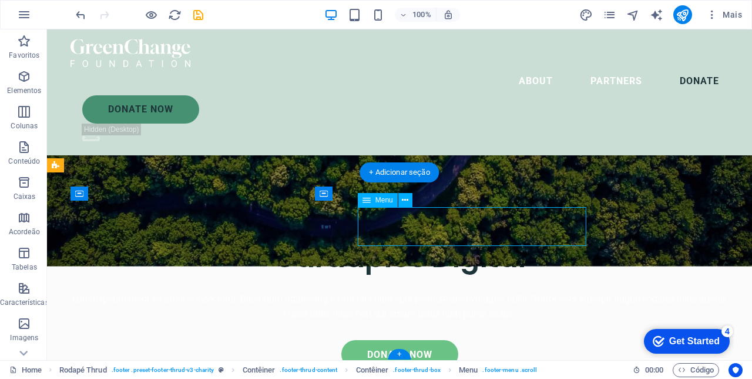
click at [402, 202] on icon at bounding box center [405, 200] width 6 height 12
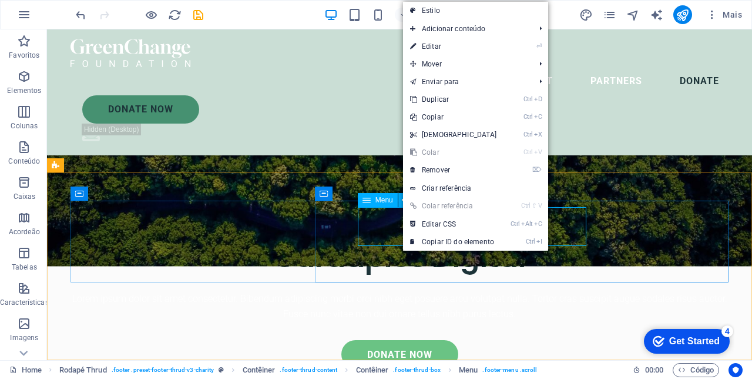
click at [449, 169] on link "⌦ Remover" at bounding box center [453, 170] width 101 height 18
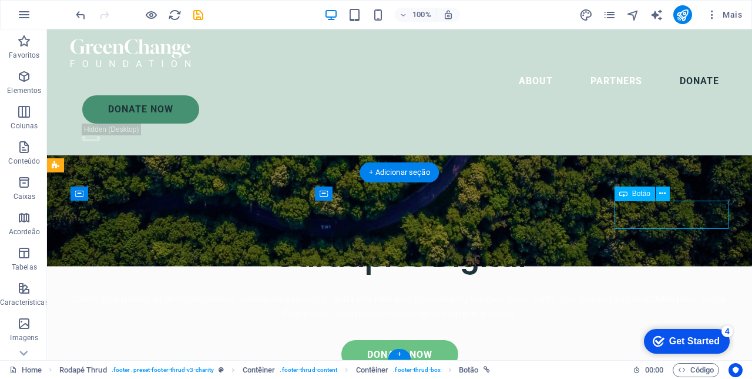
click at [664, 195] on icon at bounding box center [663, 194] width 6 height 12
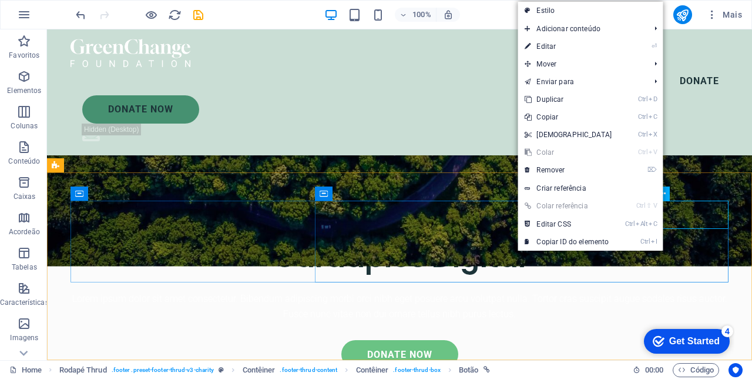
click at [567, 169] on link "⌦ Remover" at bounding box center [568, 170] width 101 height 18
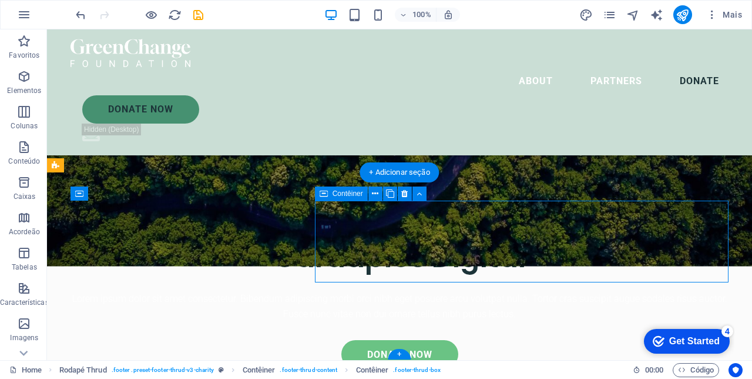
click at [403, 196] on icon at bounding box center [404, 194] width 6 height 12
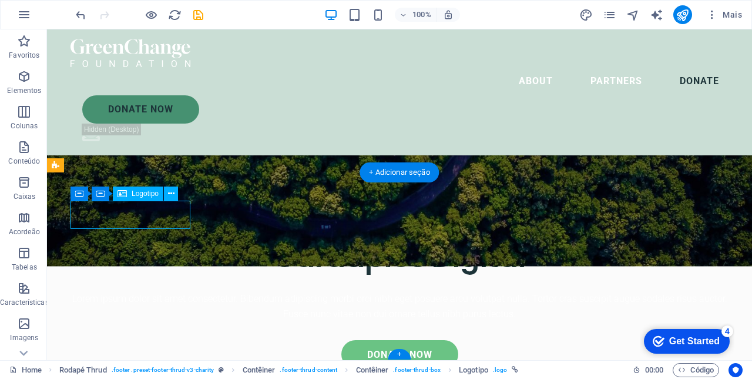
click at [145, 194] on span "Logotipo" at bounding box center [145, 193] width 27 height 7
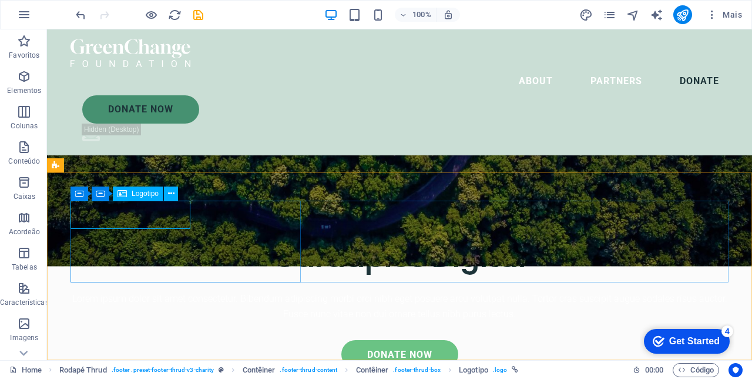
click at [139, 194] on span "Logotipo" at bounding box center [145, 193] width 27 height 7
click at [171, 193] on icon at bounding box center [171, 194] width 6 height 12
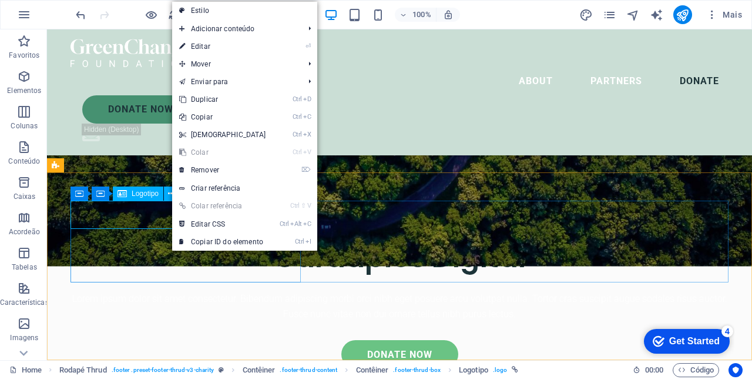
click at [204, 47] on link "⏎ Editar" at bounding box center [222, 47] width 101 height 18
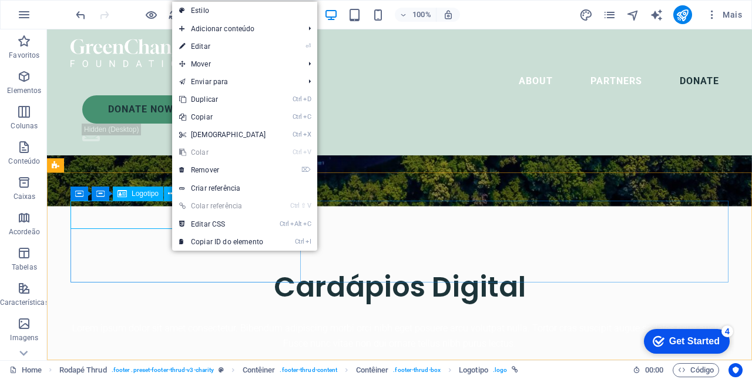
select select "px"
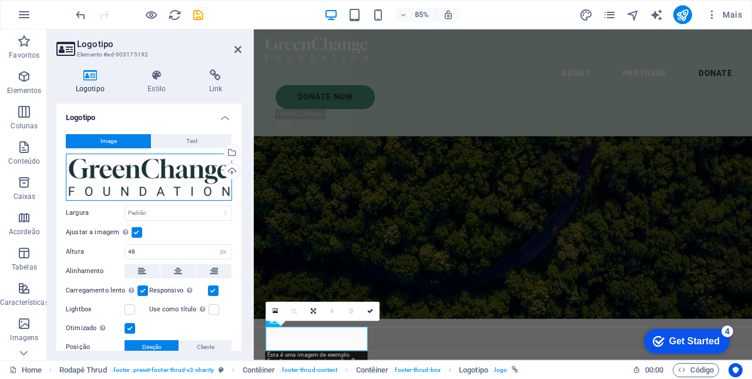
click at [177, 172] on div "Arraste os arquivos aqui, clique para escolher os arquivos ou selecione os arqu…" at bounding box center [149, 176] width 166 height 47
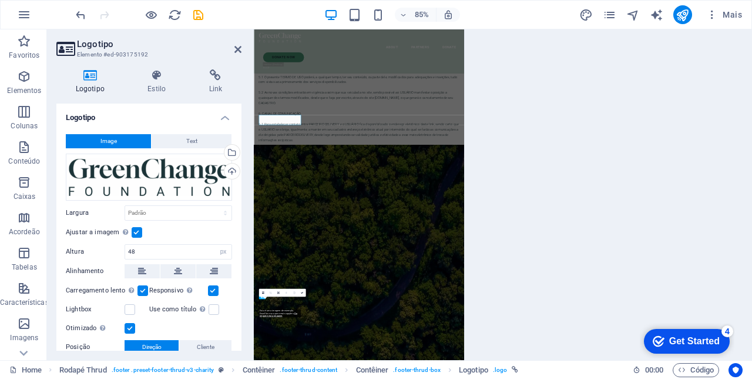
scroll to position [2115, 0]
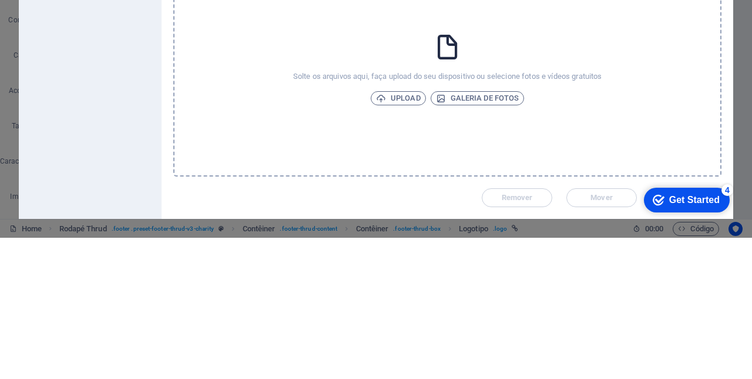
click at [488, 246] on span "Galeria de fotos" at bounding box center [477, 239] width 83 height 14
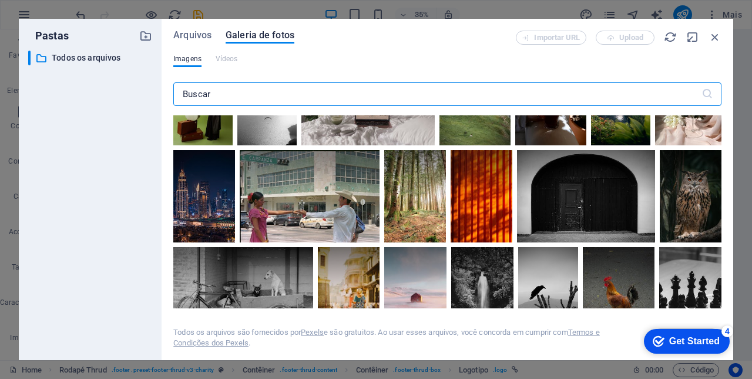
scroll to position [0, 0]
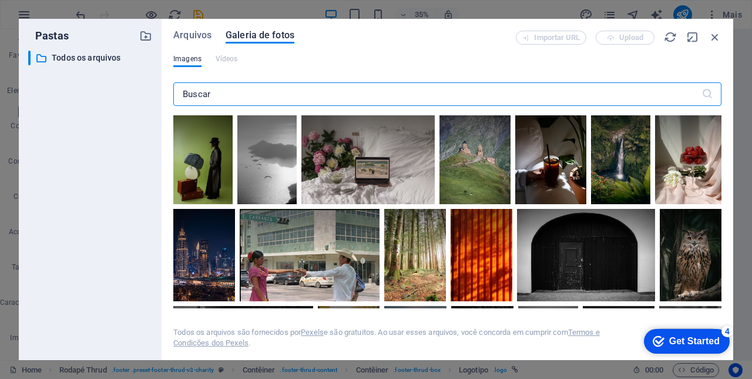
click at [189, 60] on span "Imagens" at bounding box center [187, 59] width 28 height 14
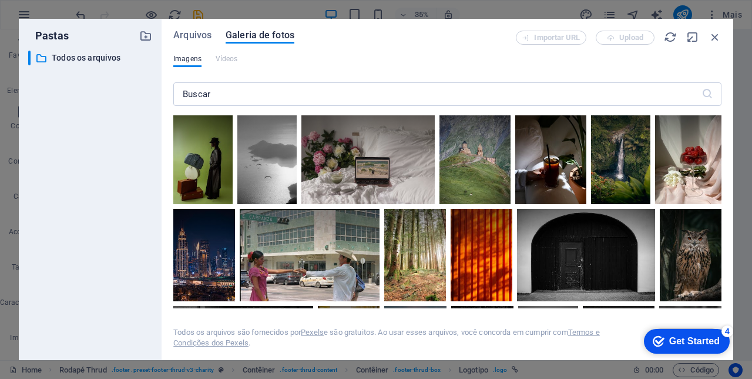
click at [190, 38] on span "Arquivos" at bounding box center [192, 35] width 38 height 14
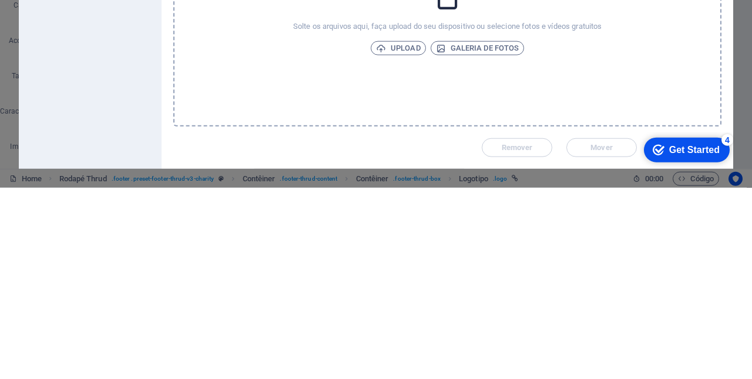
click at [402, 242] on span "Upload" at bounding box center [398, 239] width 45 height 14
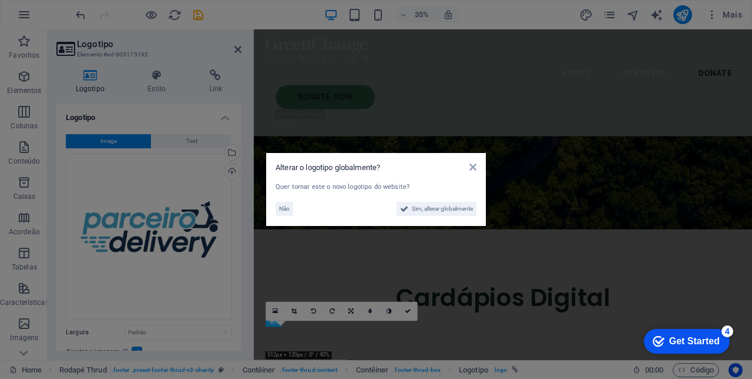
scroll to position [2010, 0]
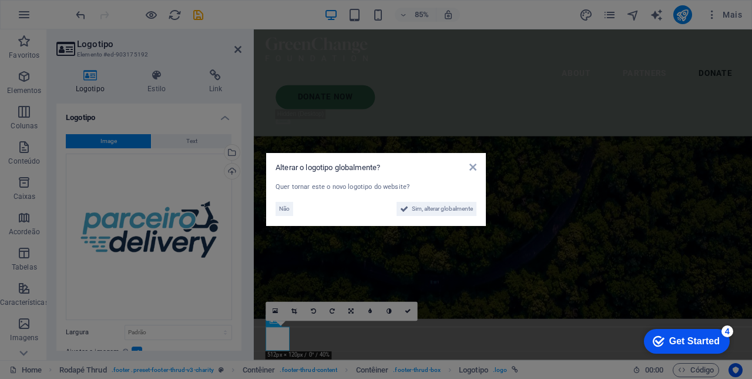
click at [448, 206] on span "Sim, alterar globalmente" at bounding box center [442, 209] width 61 height 14
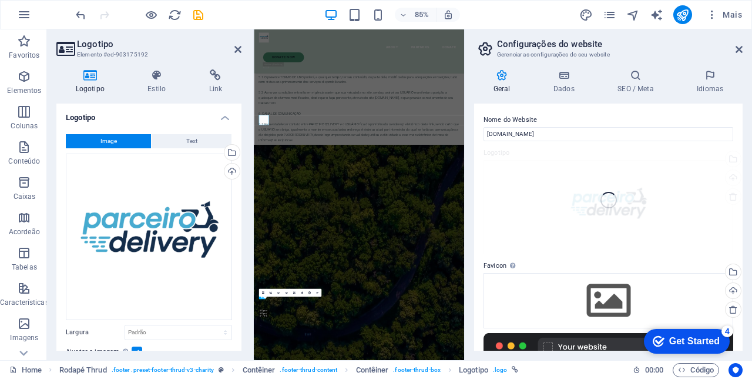
scroll to position [2115, 0]
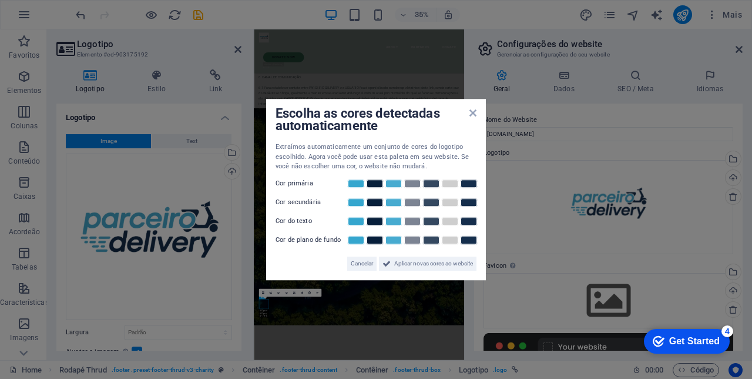
click at [457, 263] on span "Aplicar novas cores ao website" at bounding box center [433, 263] width 79 height 14
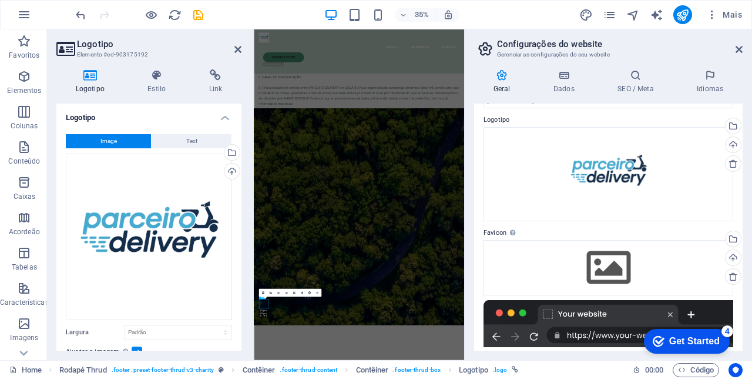
scroll to position [0, 0]
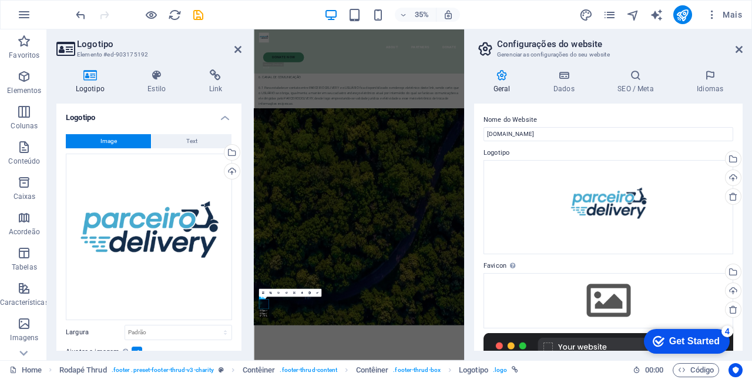
click at [739, 49] on icon at bounding box center [739, 49] width 7 height 9
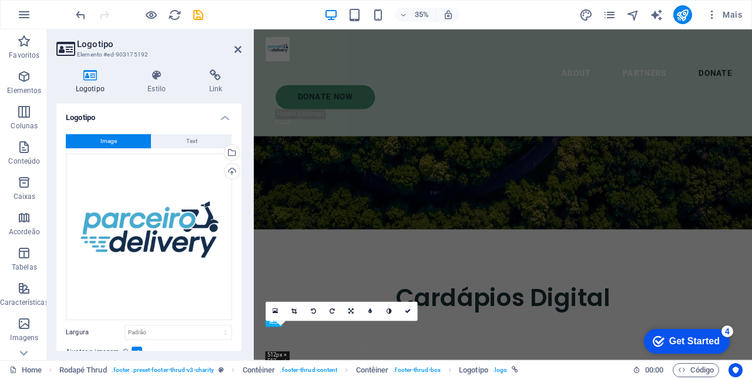
scroll to position [2010, 0]
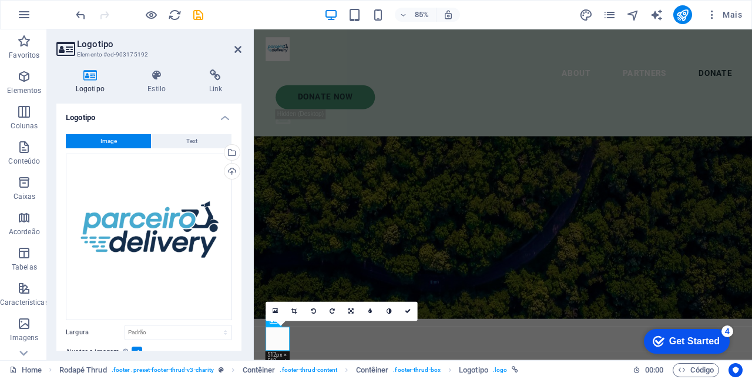
click at [236, 48] on icon at bounding box center [238, 49] width 7 height 9
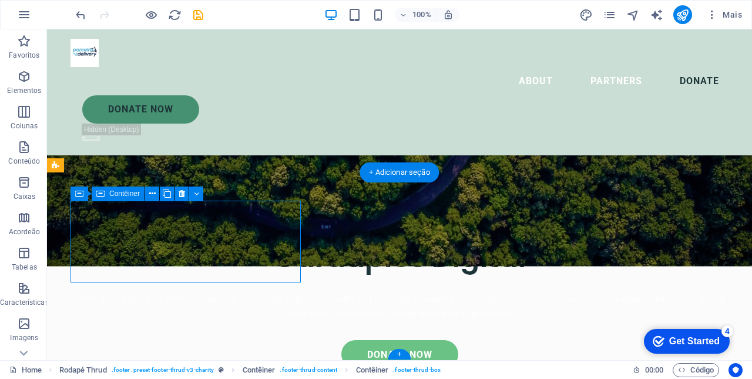
click at [75, 11] on icon "undo" at bounding box center [81, 15] width 14 height 14
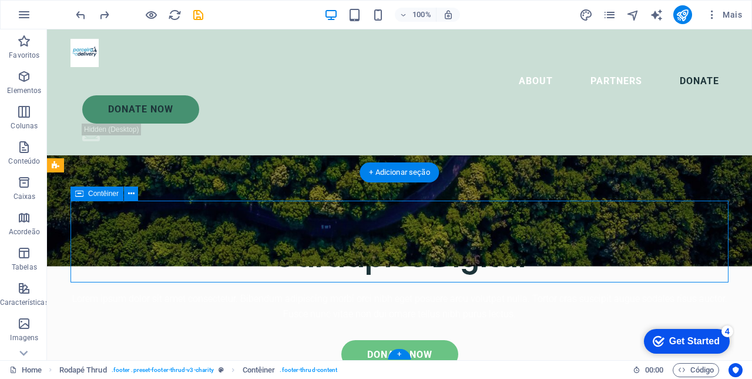
click at [75, 14] on icon "undo" at bounding box center [81, 15] width 14 height 14
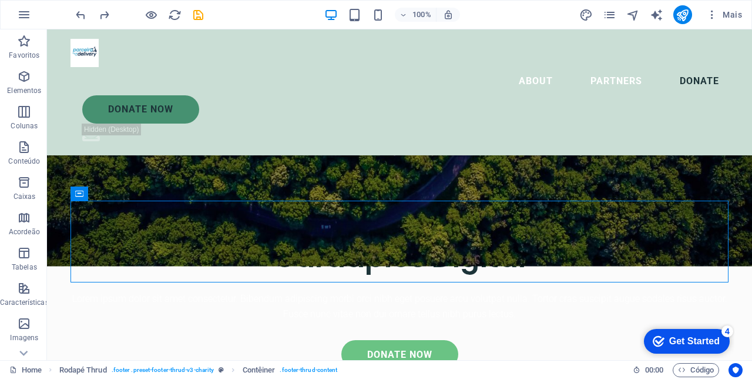
click at [100, 11] on icon "redo" at bounding box center [105, 15] width 14 height 14
click at [102, 19] on icon "redo" at bounding box center [105, 15] width 14 height 14
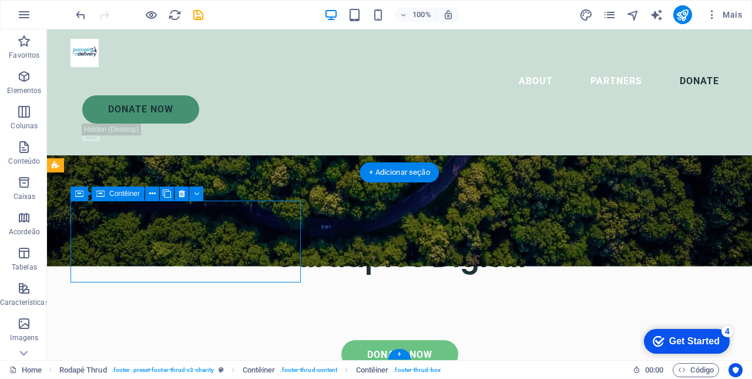
click at [173, 196] on button at bounding box center [167, 193] width 14 height 14
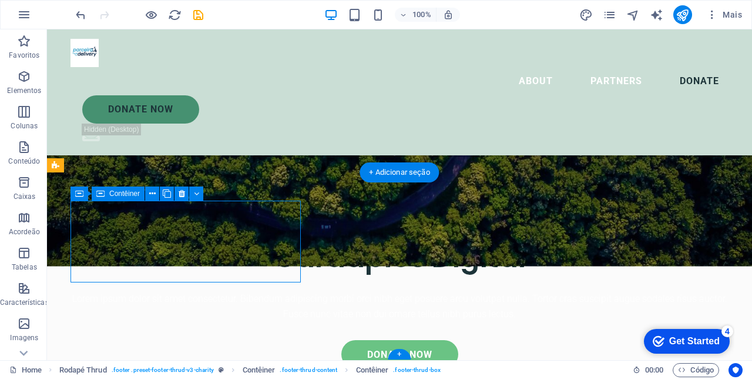
click at [76, 18] on icon "undo" at bounding box center [81, 15] width 14 height 14
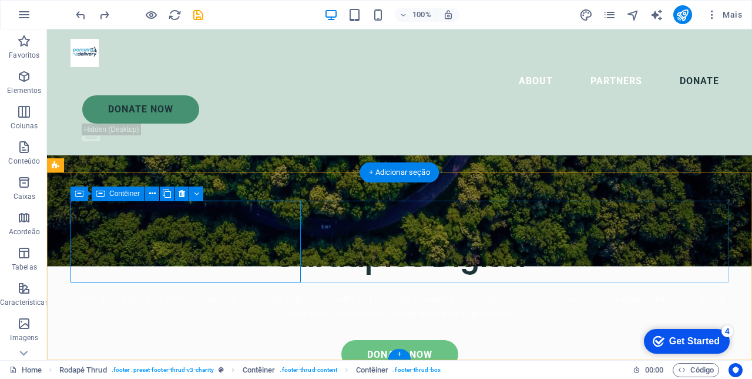
click at [179, 189] on icon at bounding box center [182, 194] width 6 height 12
click at [173, 194] on button at bounding box center [167, 193] width 14 height 14
click at [179, 187] on button at bounding box center [182, 193] width 14 height 14
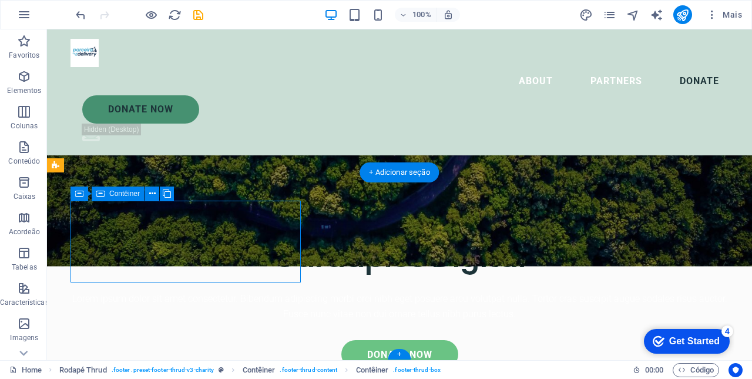
click at [149, 192] on icon at bounding box center [152, 194] width 6 height 12
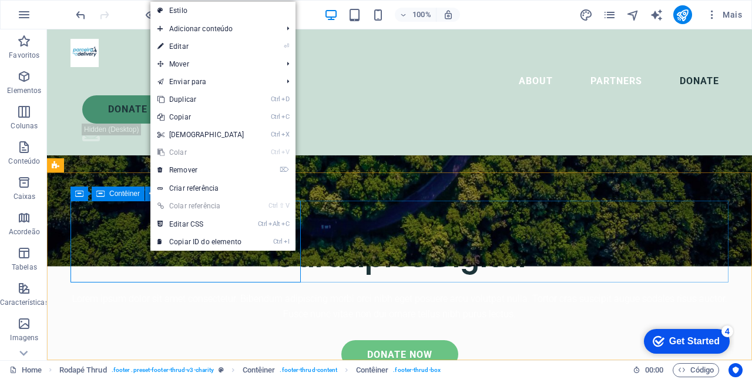
click at [194, 171] on link "⌦ Remover" at bounding box center [200, 170] width 101 height 18
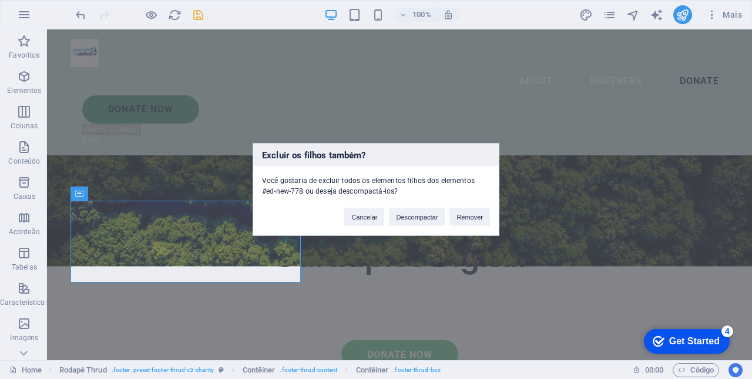
click at [474, 215] on button "Remover" at bounding box center [470, 217] width 41 height 18
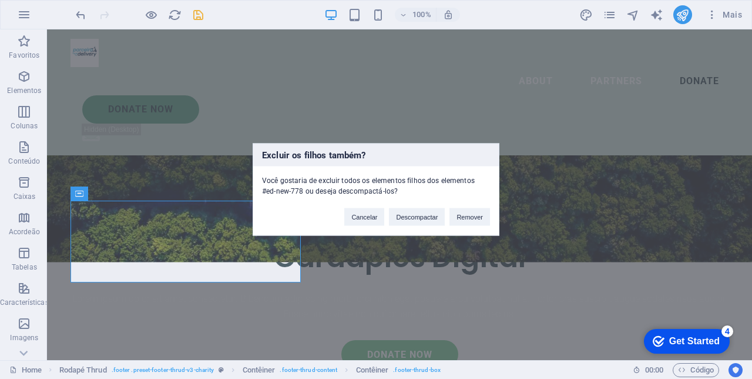
scroll to position [2002, 0]
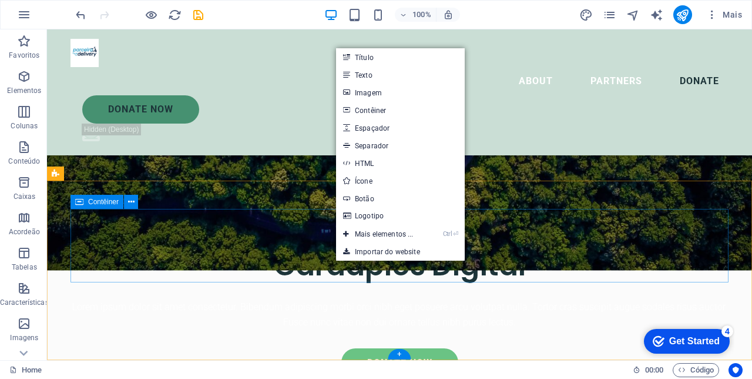
click at [383, 216] on link "Logotipo" at bounding box center [400, 216] width 129 height 18
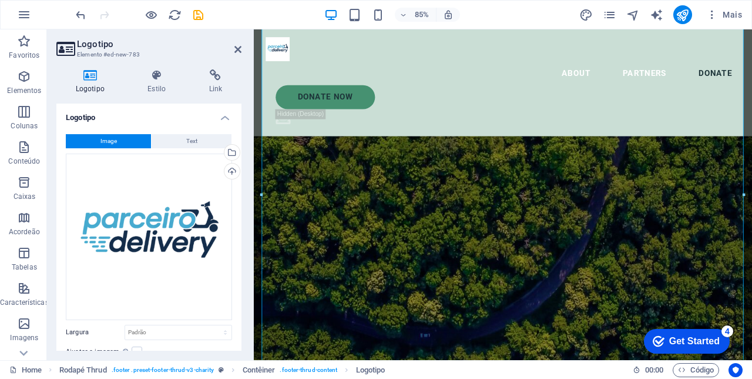
scroll to position [2444, 0]
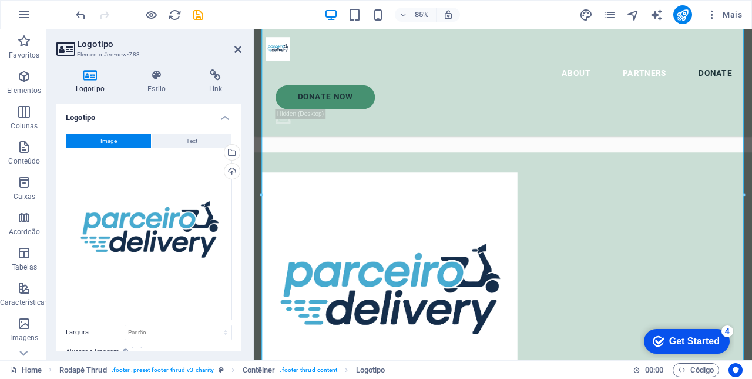
click at [581, 222] on div at bounding box center [547, 348] width 568 height 301
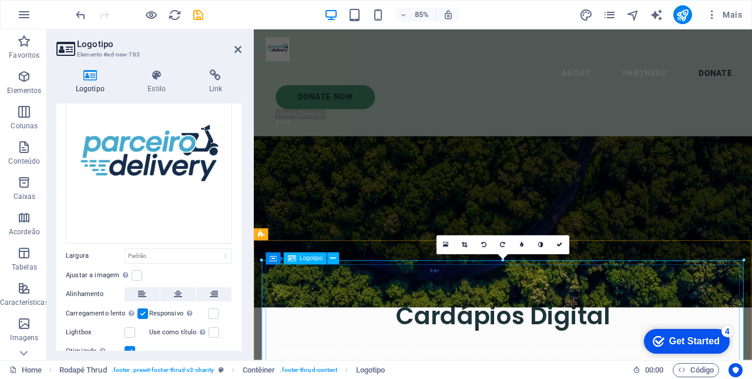
scroll to position [2182, 0]
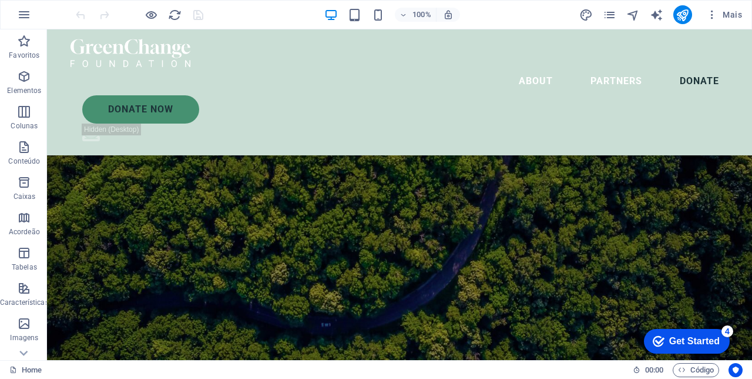
scroll to position [1805, 0]
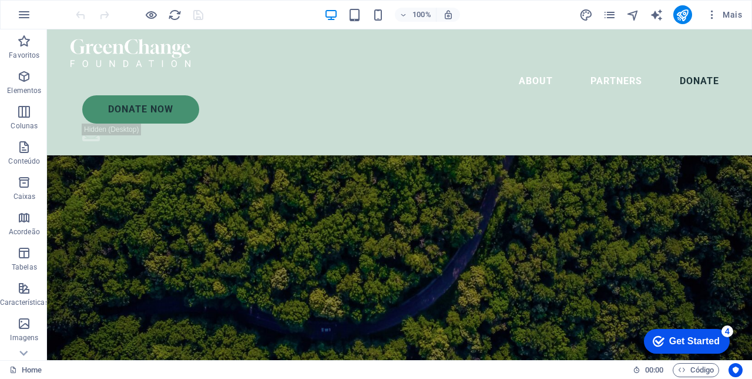
click at [674, 122] on figure at bounding box center [399, 213] width 705 height 312
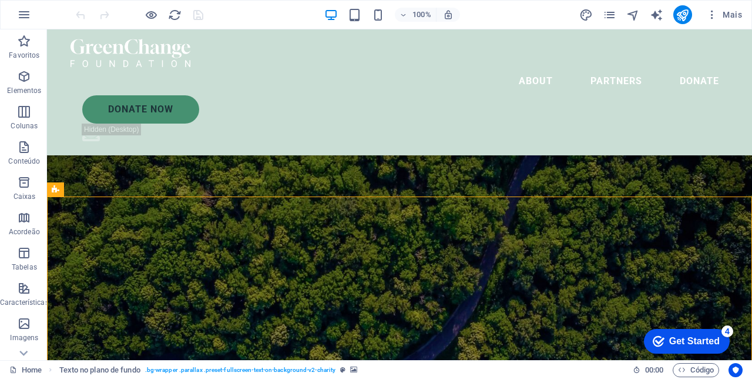
scroll to position [1691, 0]
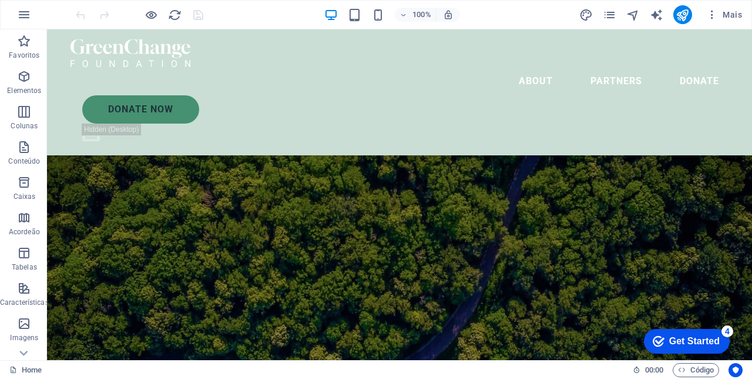
click at [195, 275] on figure at bounding box center [399, 269] width 705 height 312
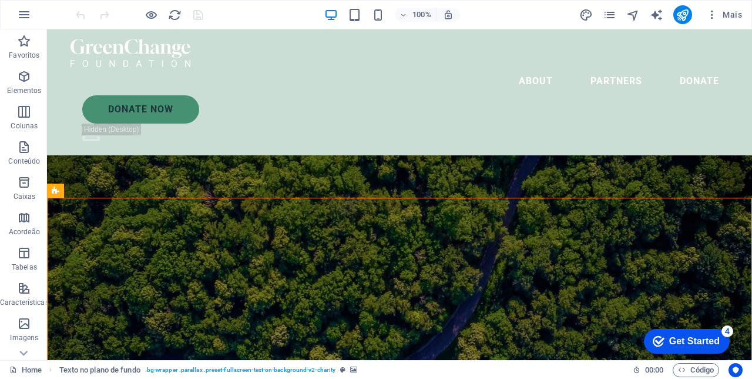
click at [55, 192] on icon at bounding box center [56, 190] width 8 height 14
click at [149, 187] on icon at bounding box center [152, 190] width 6 height 12
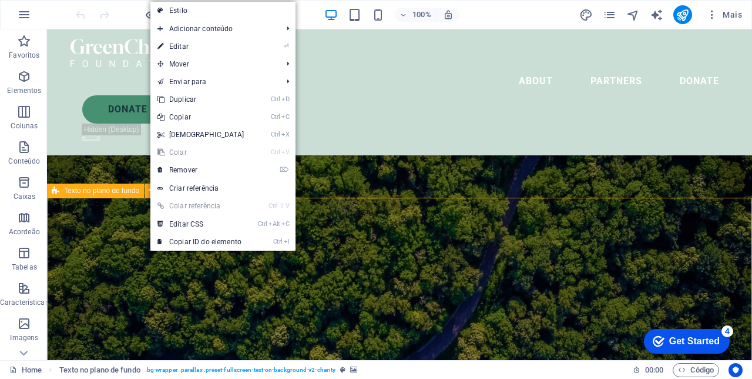
click at [194, 171] on link "⌦ Remover" at bounding box center [200, 170] width 101 height 18
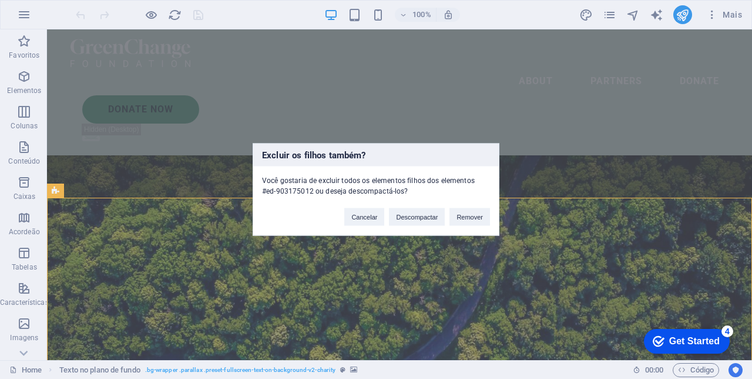
click at [476, 219] on button "Remover" at bounding box center [470, 217] width 41 height 18
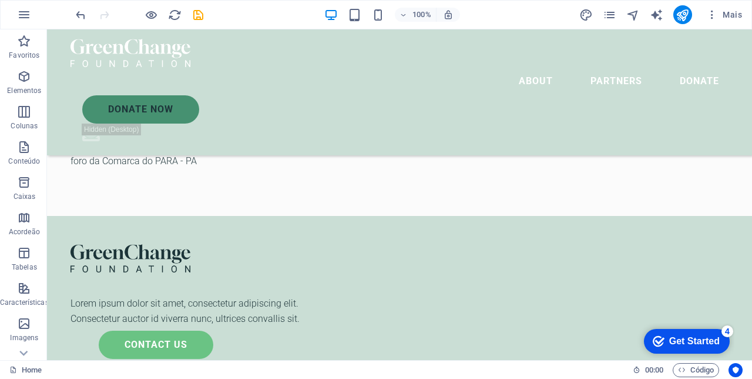
scroll to position [1669, 0]
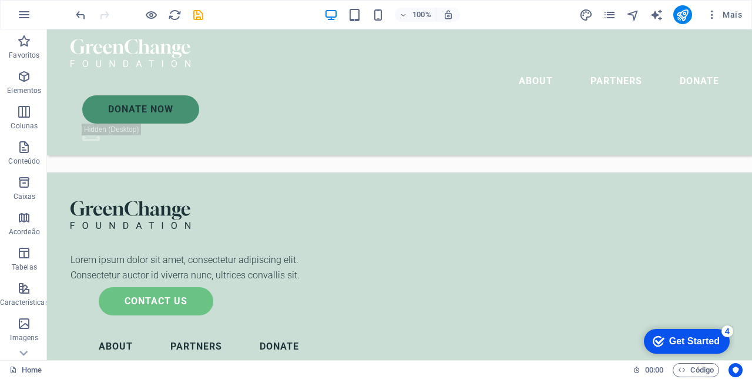
click at [408, 339] on nav "About Partners Donate" at bounding box center [278, 358] width 414 height 39
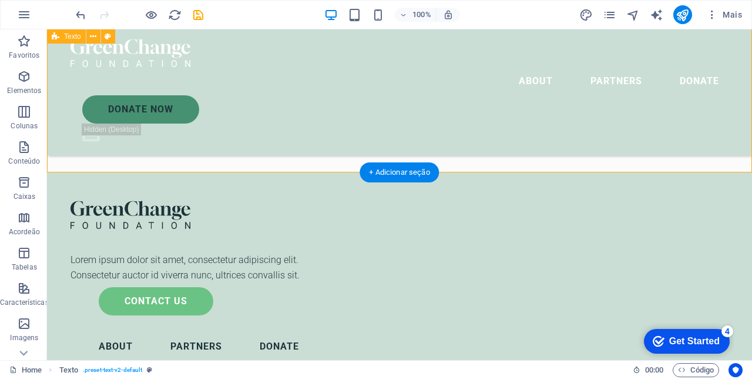
click at [147, 209] on div at bounding box center [186, 214] width 230 height 28
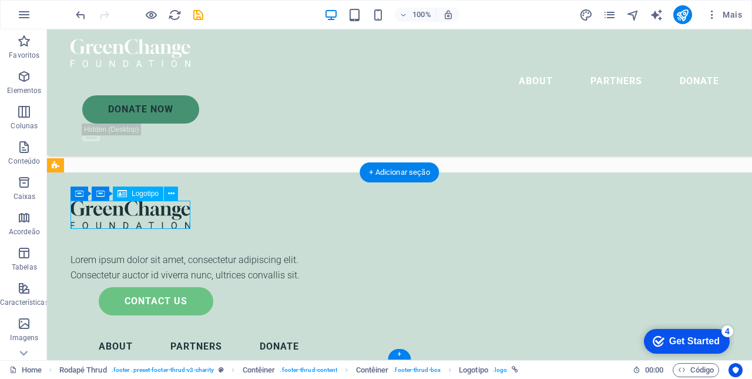
click at [171, 193] on icon at bounding box center [171, 194] width 6 height 12
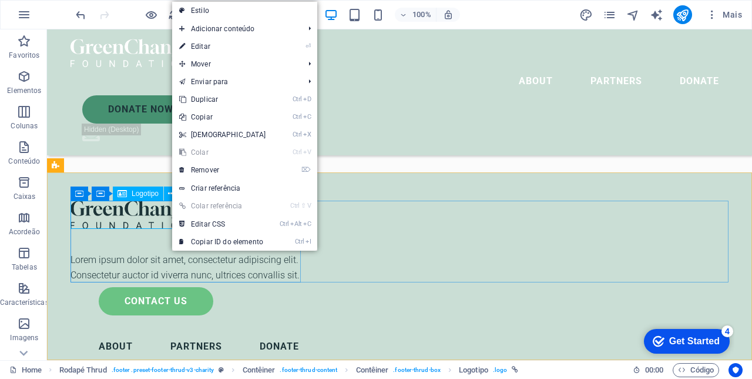
click at [139, 192] on span "Logotipo" at bounding box center [145, 193] width 27 height 7
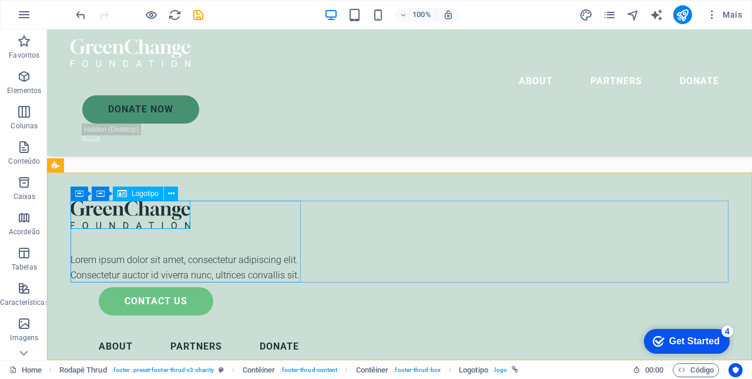
click at [145, 190] on span "Logotipo" at bounding box center [145, 193] width 27 height 7
click at [163, 198] on div "Logotipo" at bounding box center [138, 193] width 51 height 14
click at [168, 190] on button at bounding box center [171, 193] width 14 height 14
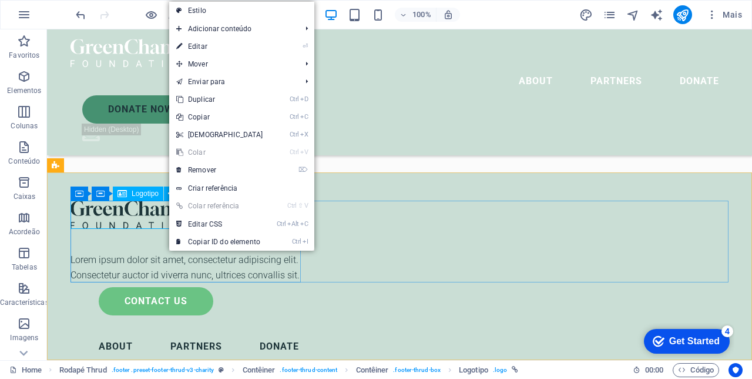
click at [199, 50] on link "⏎ Editar" at bounding box center [219, 47] width 101 height 18
select select "px"
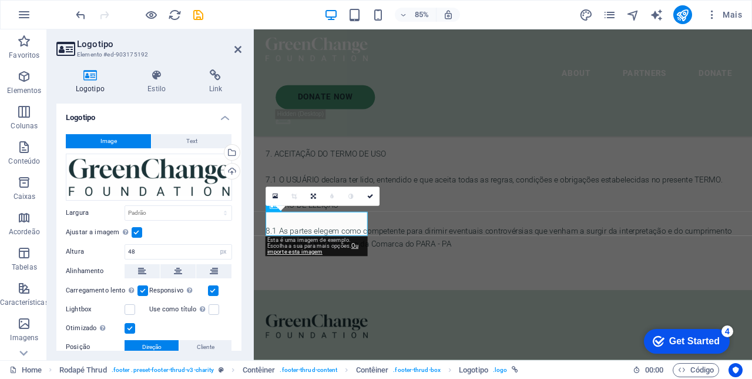
scroll to position [1805, 0]
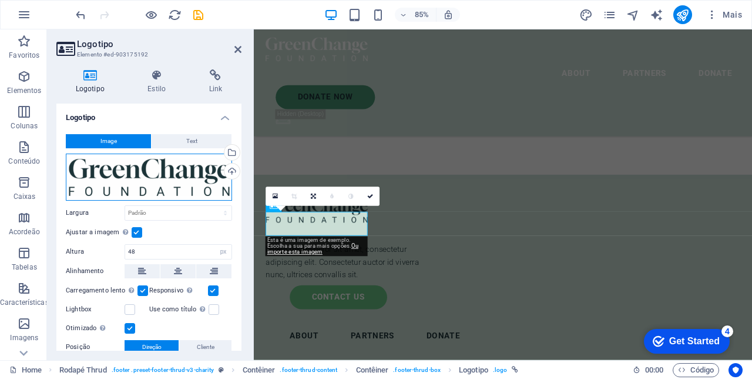
click at [170, 176] on div "Arraste os arquivos aqui, clique para escolher os arquivos ou selecione os arqu…" at bounding box center [149, 176] width 166 height 47
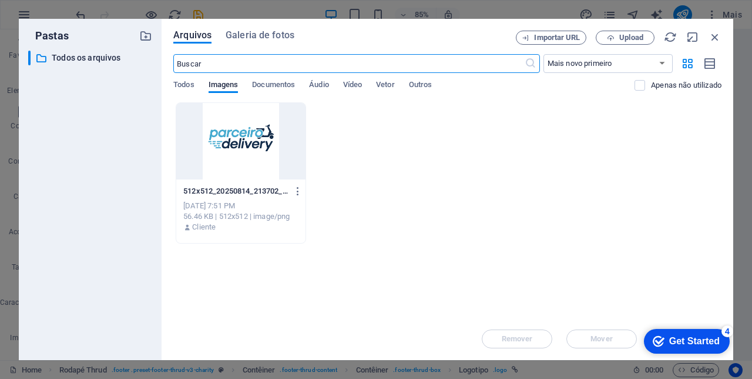
scroll to position [1774, 0]
click at [182, 86] on span "Todos" at bounding box center [183, 86] width 21 height 16
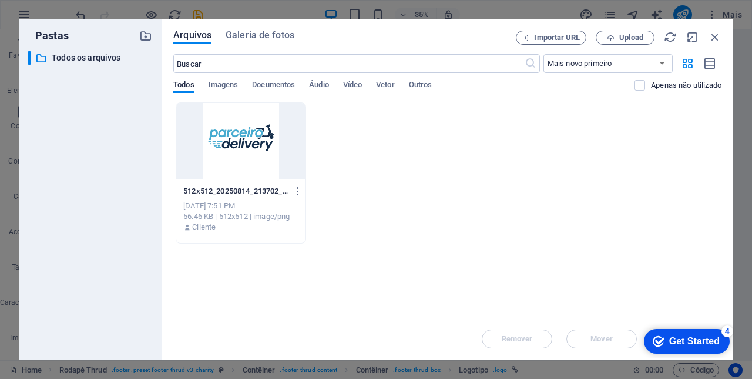
click at [217, 91] on span "Imagens" at bounding box center [224, 86] width 30 height 16
click at [265, 168] on div at bounding box center [240, 141] width 129 height 76
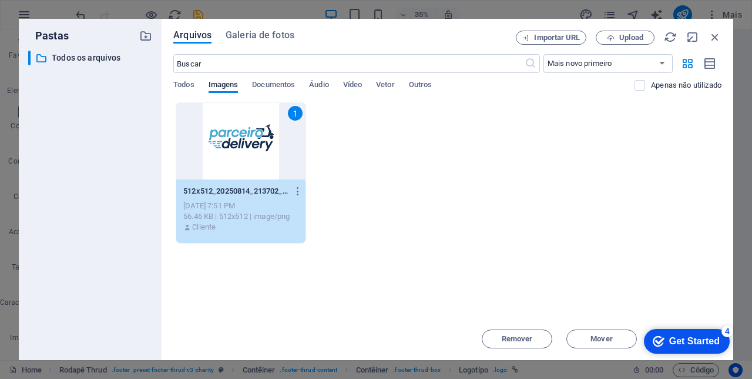
click at [522, 336] on span "Remover" at bounding box center [517, 338] width 31 height 7
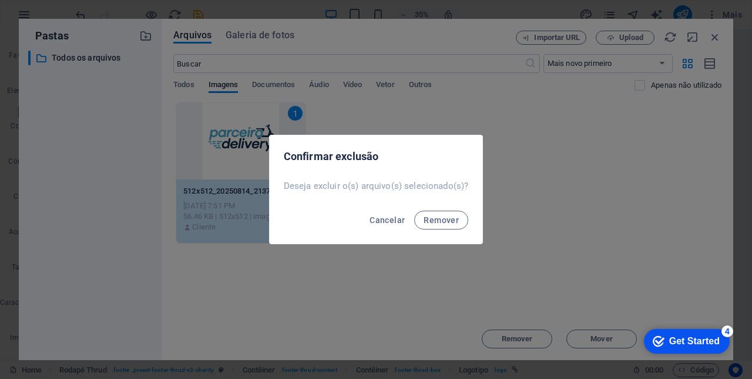
click at [436, 214] on button "Remover" at bounding box center [441, 219] width 54 height 19
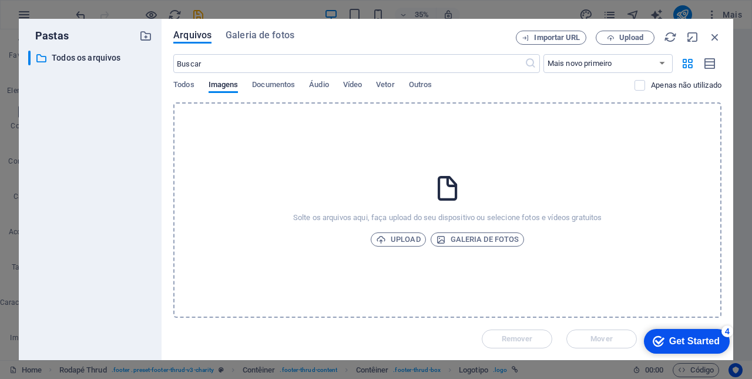
click at [405, 239] on span "Upload" at bounding box center [398, 239] width 45 height 14
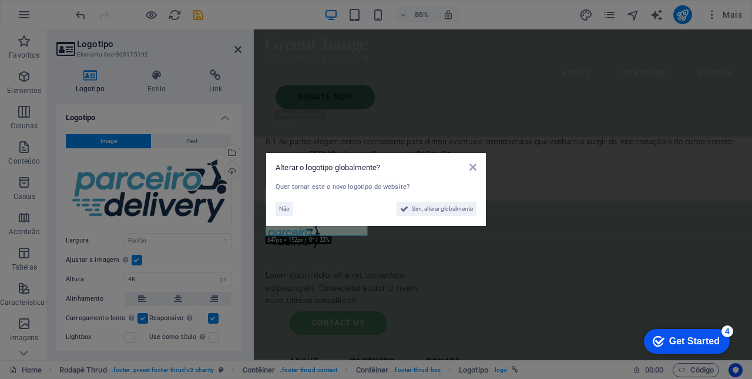
scroll to position [1805, 0]
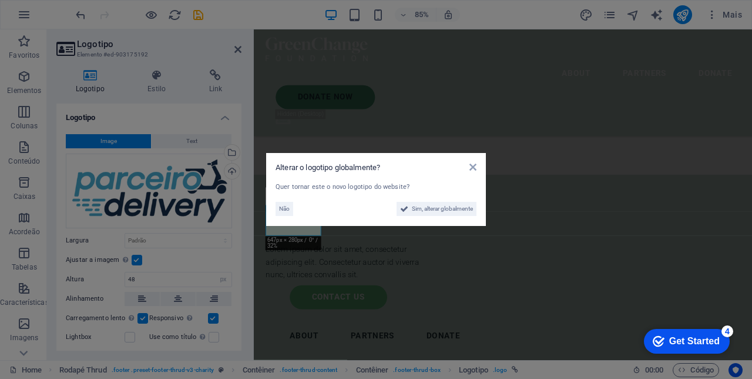
click at [455, 207] on span "Sim, alterar globalmente" at bounding box center [442, 209] width 61 height 14
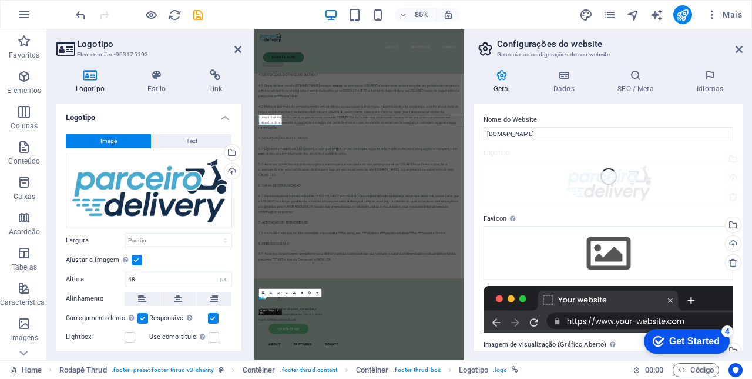
scroll to position [1774, 0]
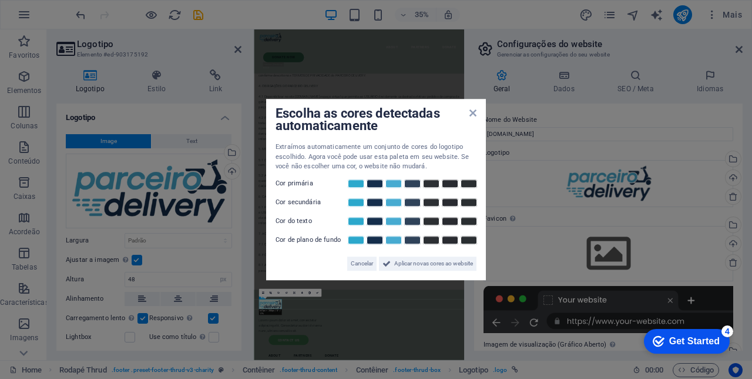
click at [441, 259] on span "Aplicar novas cores ao website" at bounding box center [433, 263] width 79 height 14
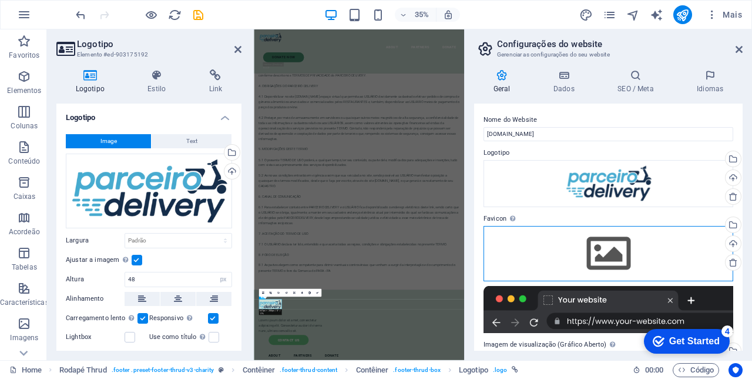
click at [615, 253] on div "Arraste os arquivos aqui, clique para escolher os arquivos ou selecione os arqu…" at bounding box center [609, 253] width 250 height 55
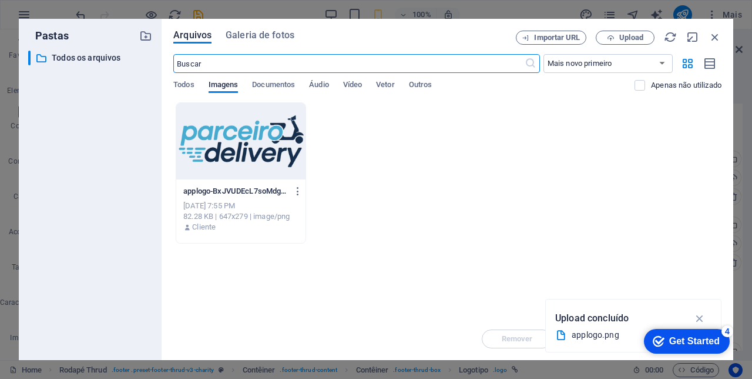
scroll to position [16121, 0]
click at [275, 140] on div at bounding box center [240, 141] width 129 height 76
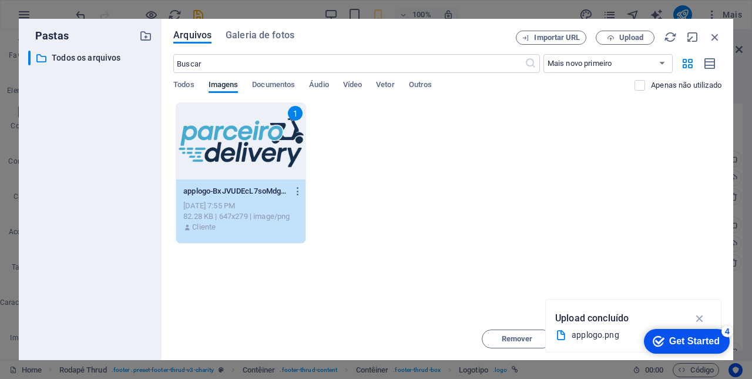
click at [704, 315] on icon "button" at bounding box center [701, 318] width 14 height 13
click at [711, 38] on icon "button" at bounding box center [715, 37] width 13 height 13
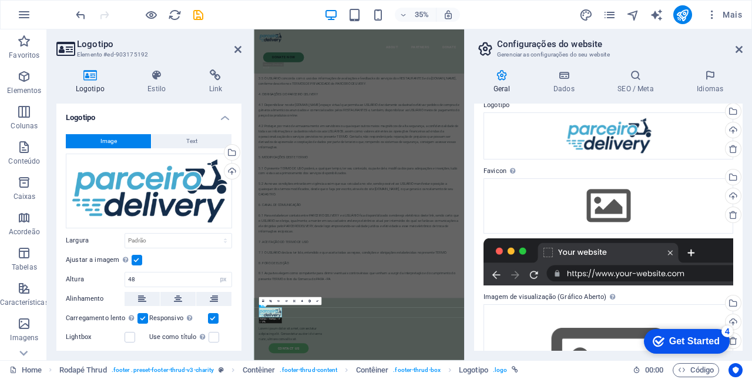
scroll to position [47, 0]
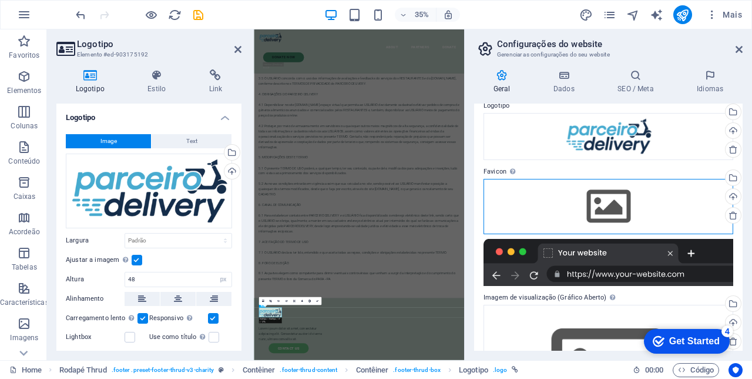
click at [634, 204] on div "Arraste os arquivos aqui, clique para escolher os arquivos ou selecione os arqu…" at bounding box center [609, 206] width 250 height 55
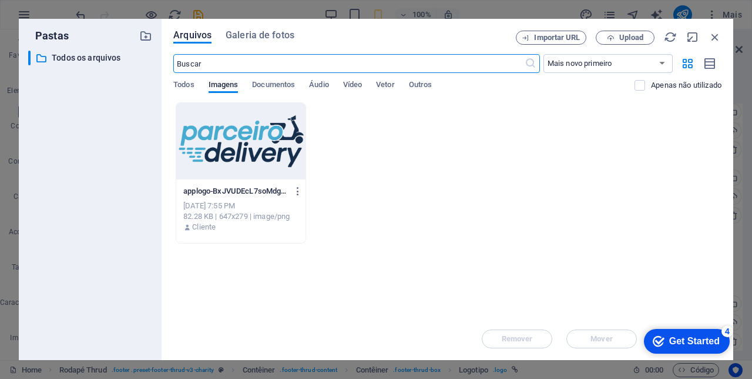
scroll to position [16121, 0]
click at [250, 132] on div at bounding box center [240, 141] width 129 height 76
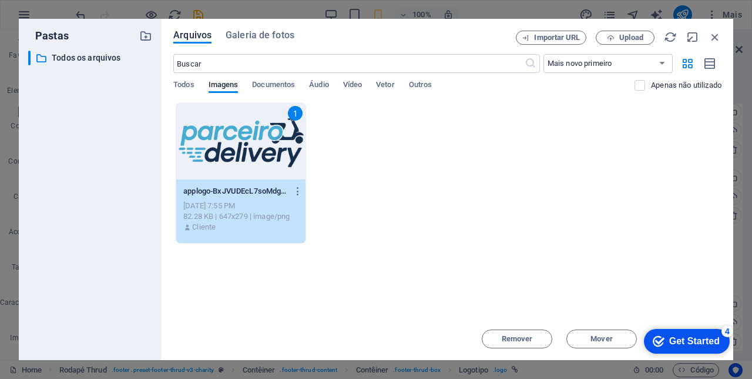
click at [253, 204] on div "[DATE] 7:55 PM" at bounding box center [240, 205] width 115 height 11
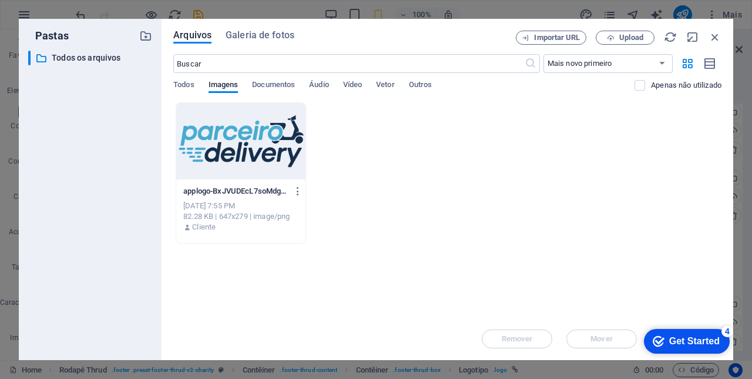
click at [262, 203] on div "[DATE] 7:55 PM" at bounding box center [240, 205] width 115 height 11
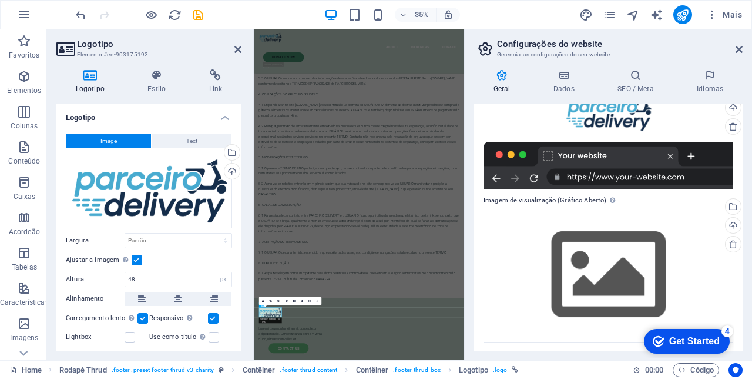
scroll to position [136, 0]
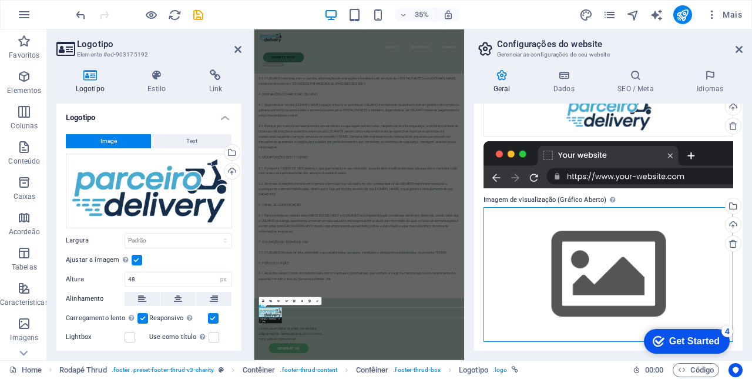
click at [623, 271] on div "Arraste os arquivos aqui, clique para escolher os arquivos ou selecione os arqu…" at bounding box center [609, 274] width 250 height 135
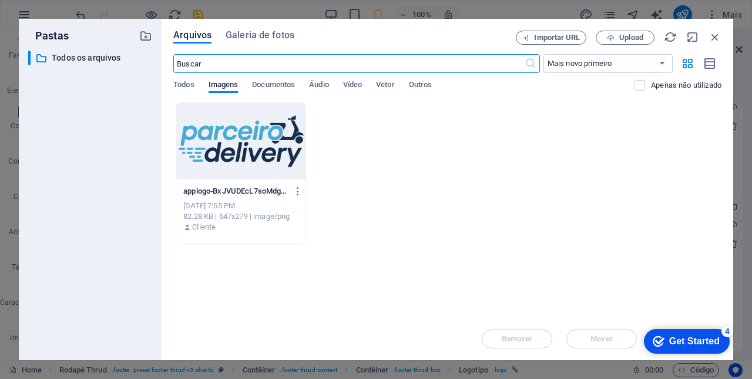
scroll to position [16121, 0]
click at [268, 138] on div at bounding box center [240, 141] width 129 height 76
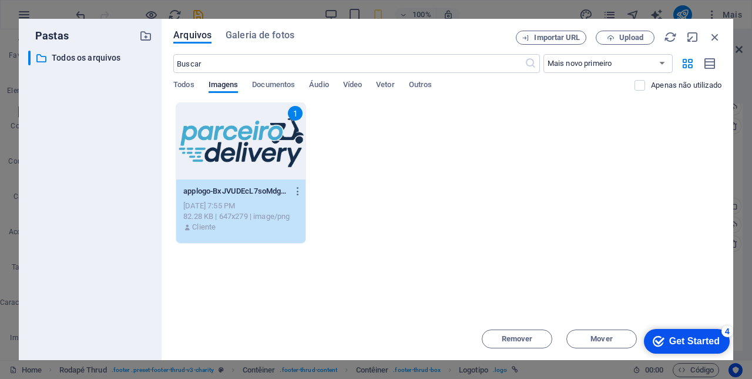
click at [278, 138] on div "1" at bounding box center [240, 141] width 129 height 76
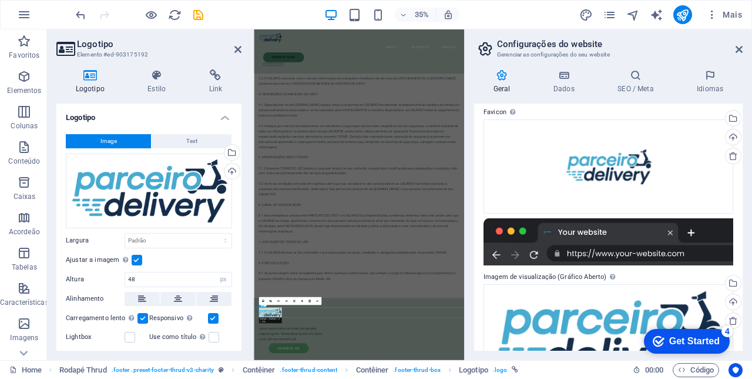
scroll to position [135, 0]
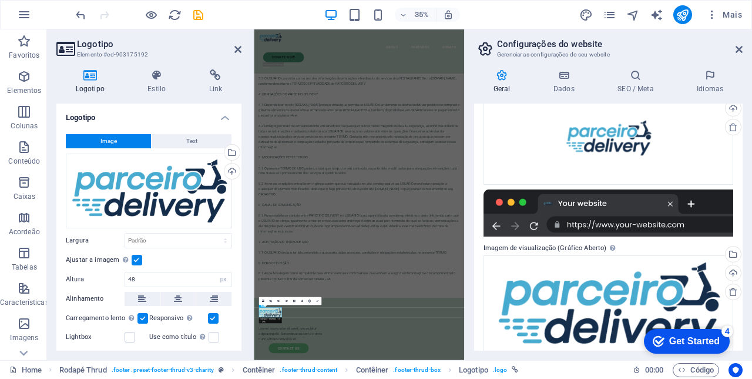
click at [736, 52] on icon at bounding box center [739, 49] width 7 height 9
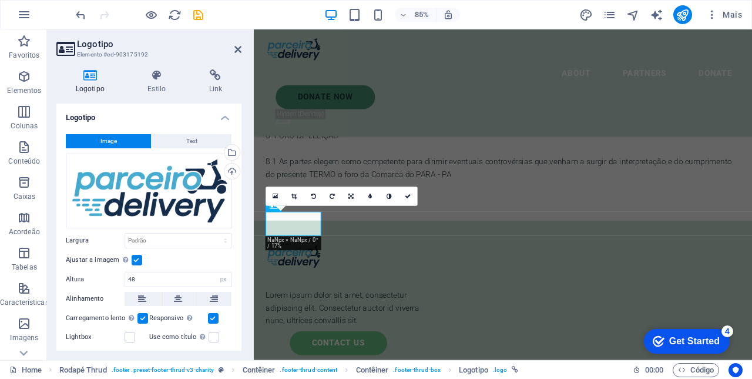
scroll to position [1805, 0]
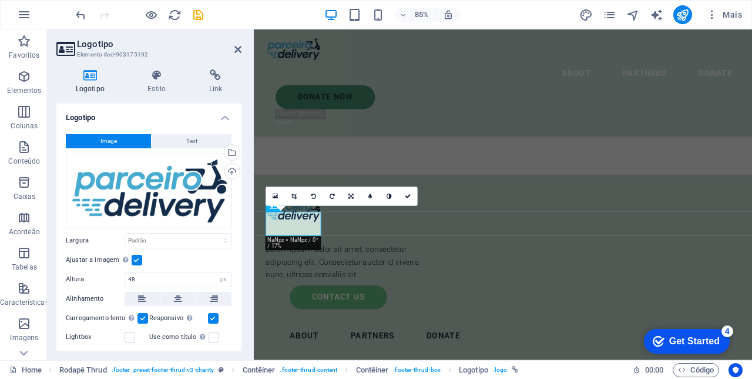
click at [238, 49] on icon at bounding box center [238, 49] width 7 height 9
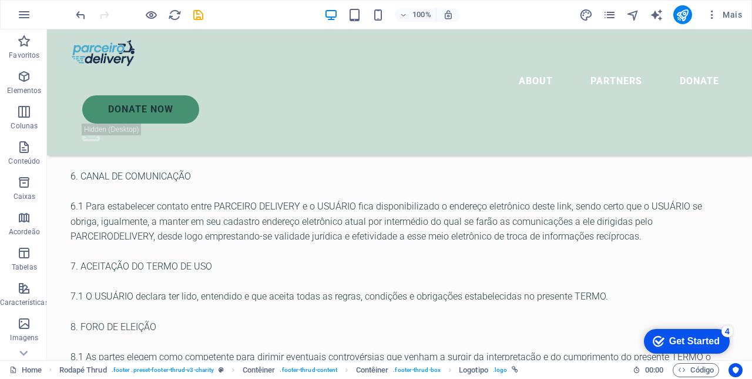
scroll to position [1669, 0]
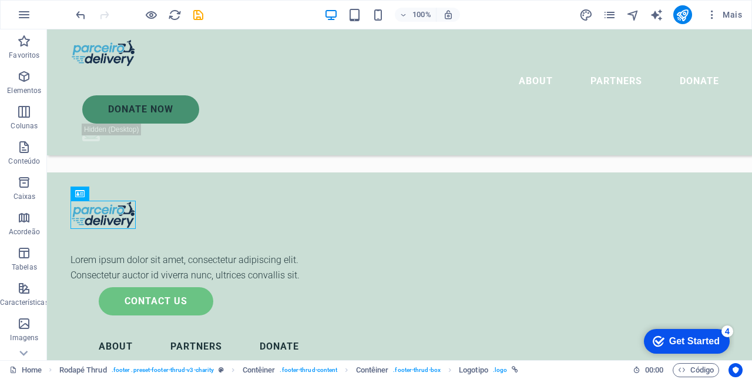
click at [404, 339] on nav "About Partners Donate" at bounding box center [278, 358] width 414 height 39
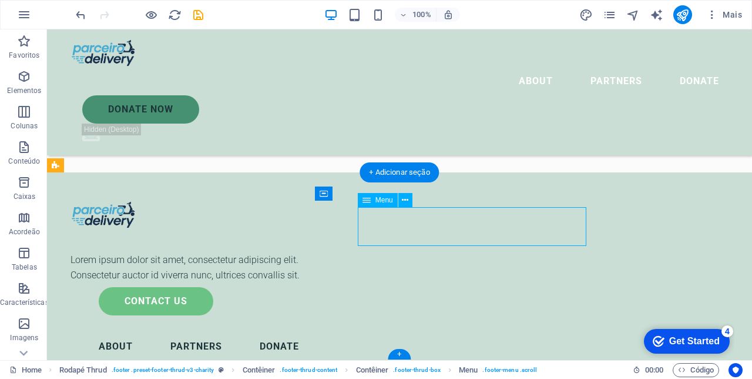
click at [407, 200] on icon at bounding box center [405, 200] width 6 height 12
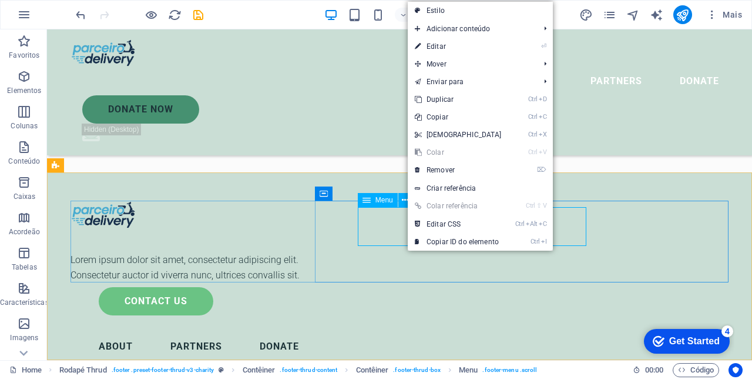
click at [452, 166] on link "⌦ Remover" at bounding box center [458, 170] width 101 height 18
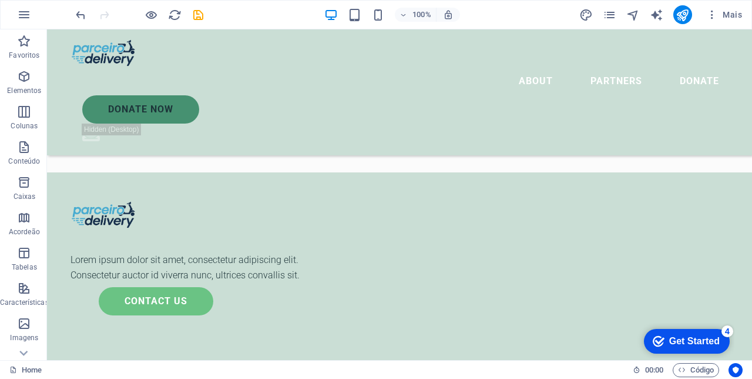
click at [484, 287] on div "Contact Us" at bounding box center [292, 301] width 386 height 28
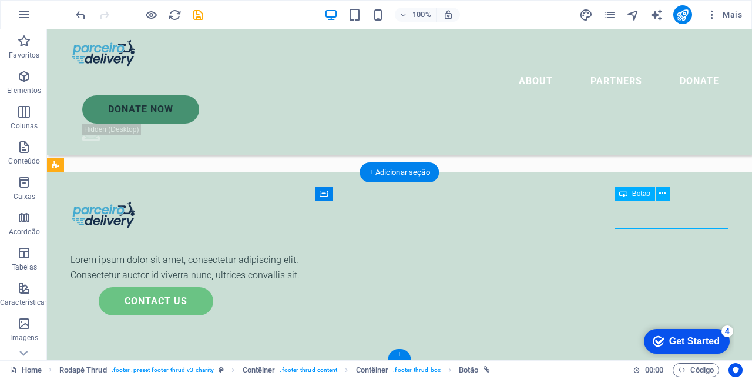
click at [662, 193] on icon at bounding box center [663, 194] width 6 height 12
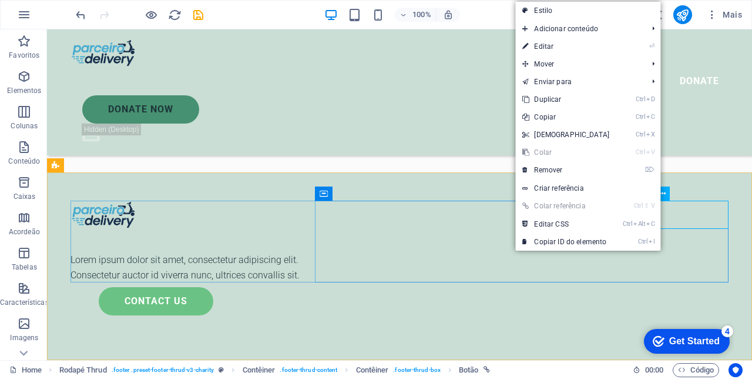
click at [559, 171] on link "⌦ Remover" at bounding box center [566, 170] width 101 height 18
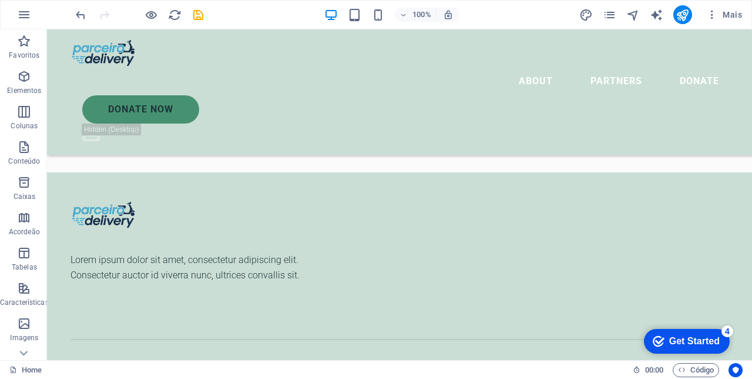
click at [75, 15] on icon "undo" at bounding box center [81, 15] width 14 height 14
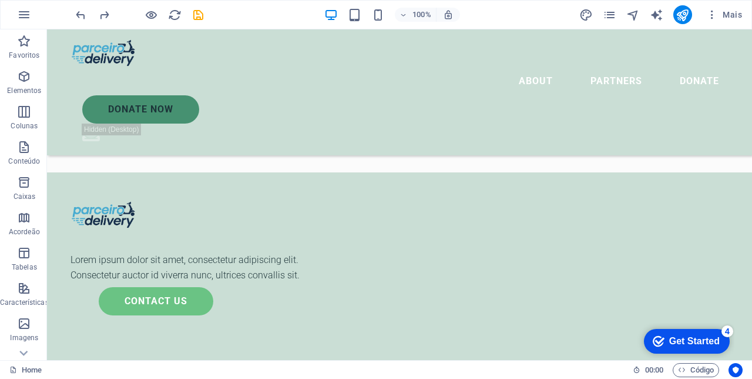
click at [484, 287] on div "Contact Us" at bounding box center [292, 301] width 386 height 28
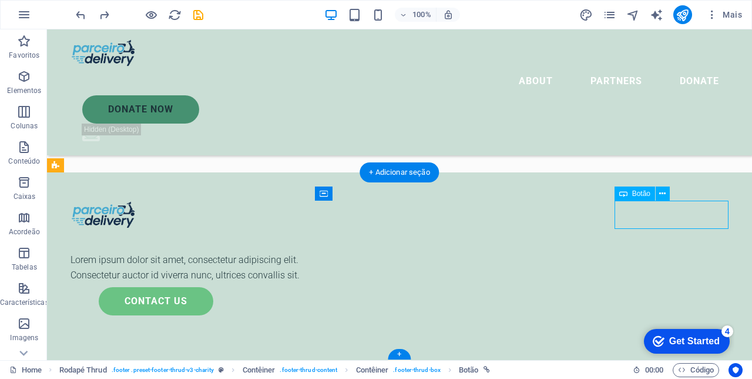
click at [667, 192] on button at bounding box center [663, 193] width 14 height 14
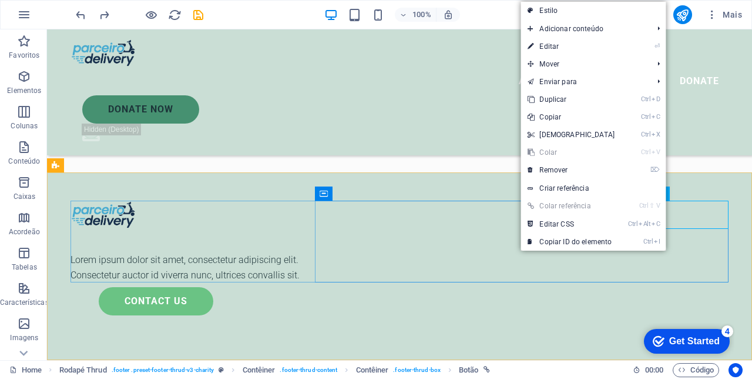
click at [567, 170] on link "⌦ Remover" at bounding box center [571, 170] width 101 height 18
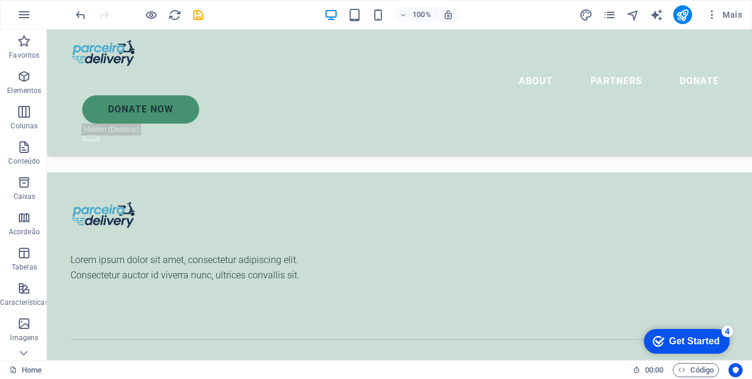
click at [232, 359] on div "[DOMAIN_NAME] . All Rights Reserved." at bounding box center [398, 366] width 654 height 15
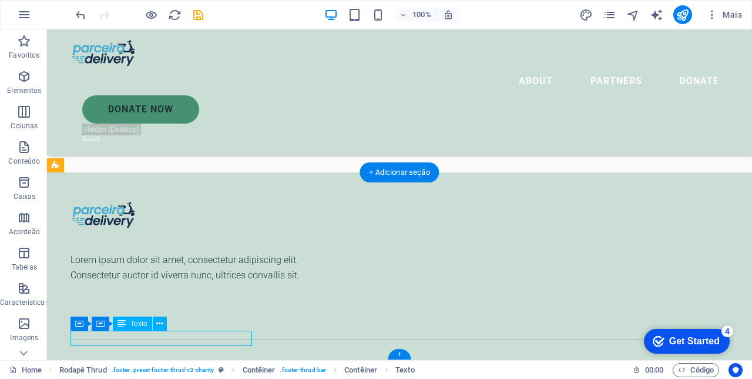
click at [245, 359] on div "[DOMAIN_NAME] . All Rights Reserved." at bounding box center [398, 366] width 654 height 15
click at [248, 359] on div "[DOMAIN_NAME] . All Rights Reserved." at bounding box center [398, 366] width 654 height 15
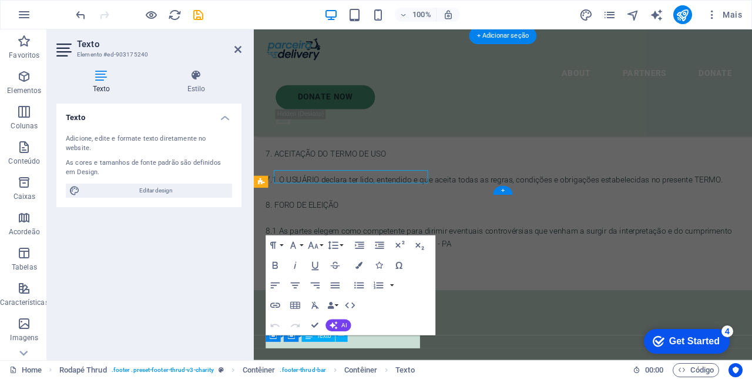
scroll to position [1805, 0]
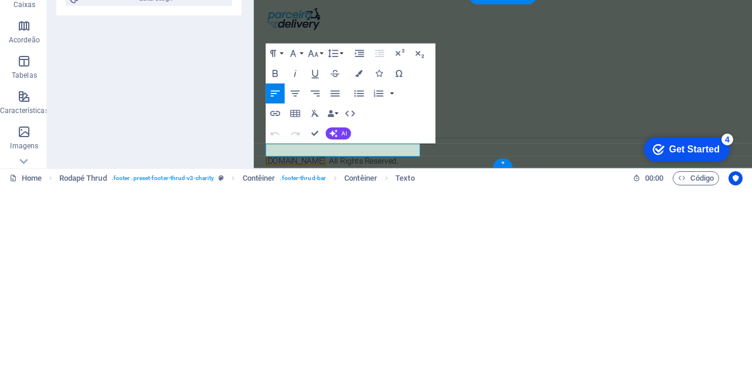
click at [423, 212] on p "[DOMAIN_NAME] . All Rights Reserved." at bounding box center [545, 218] width 554 height 15
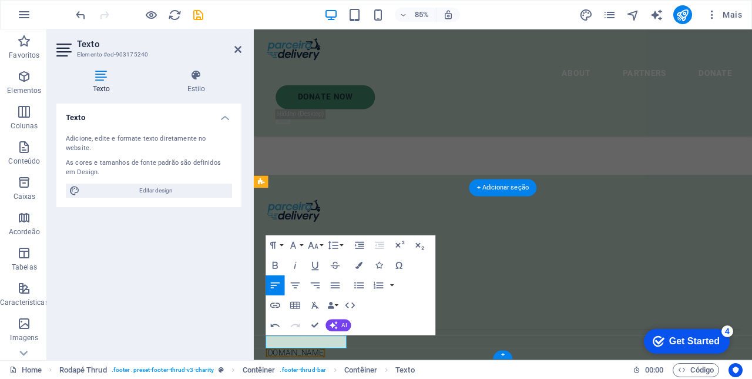
click at [238, 52] on icon at bounding box center [238, 49] width 7 height 9
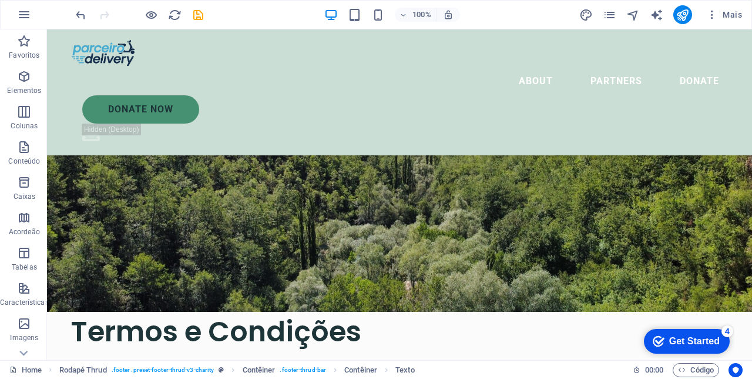
scroll to position [0, 0]
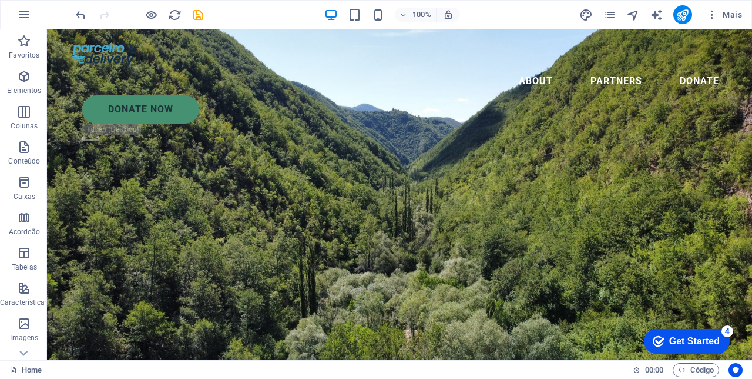
click at [369, 67] on nav "About Partners Donate" at bounding box center [400, 81] width 658 height 28
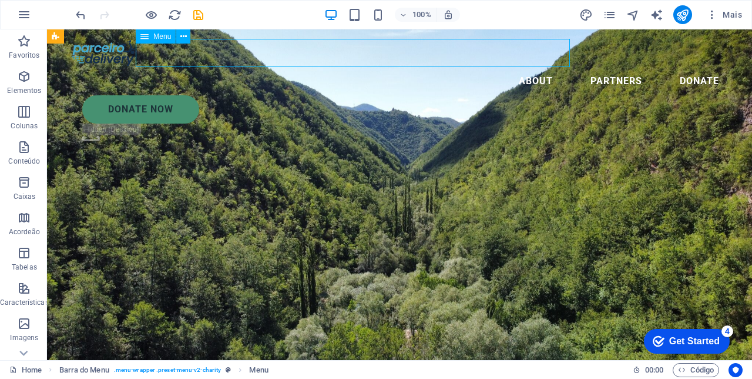
click at [376, 67] on nav "About Partners Donate" at bounding box center [400, 81] width 658 height 28
click at [383, 67] on nav "About Partners Donate" at bounding box center [400, 81] width 658 height 28
click at [377, 67] on nav "About Partners Donate" at bounding box center [400, 81] width 658 height 28
select select
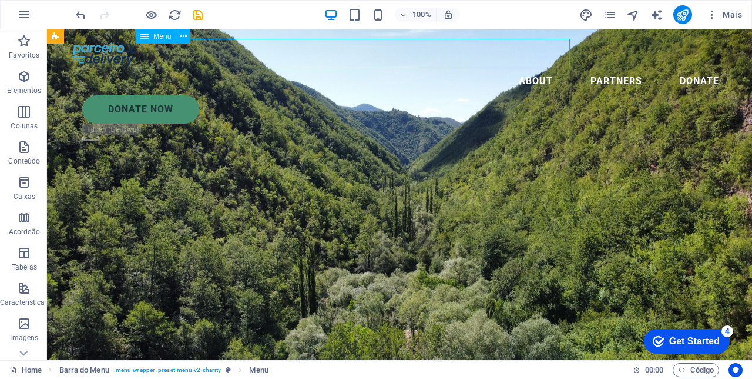
select select
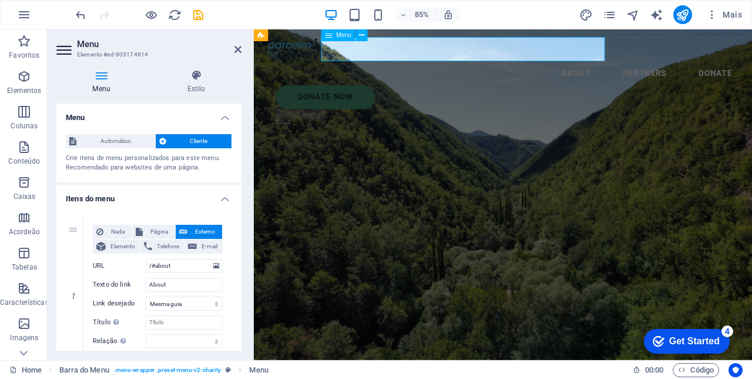
click at [484, 67] on nav "About Partners Donate" at bounding box center [547, 81] width 558 height 28
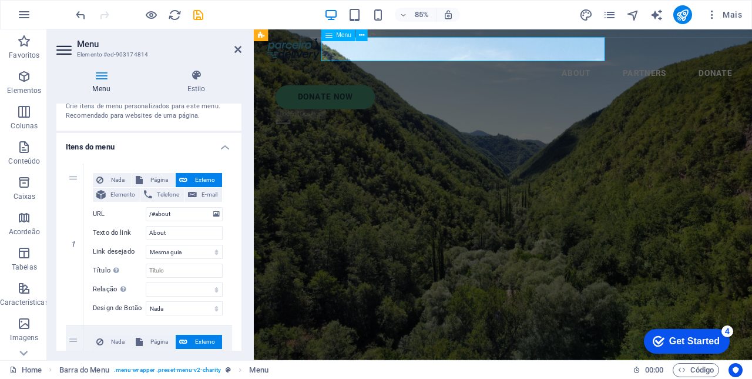
scroll to position [54, 0]
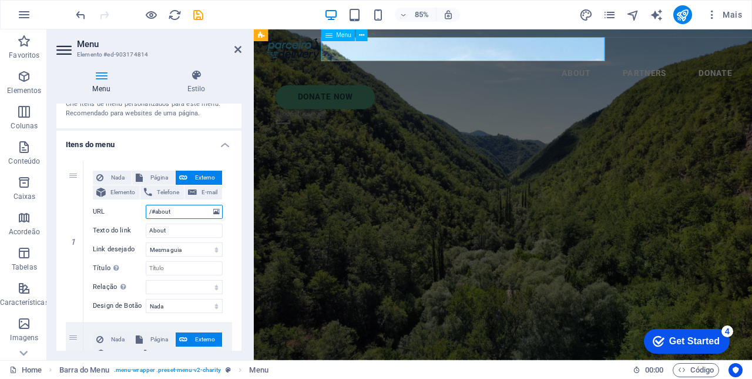
click at [181, 210] on input "/#about" at bounding box center [184, 212] width 77 height 14
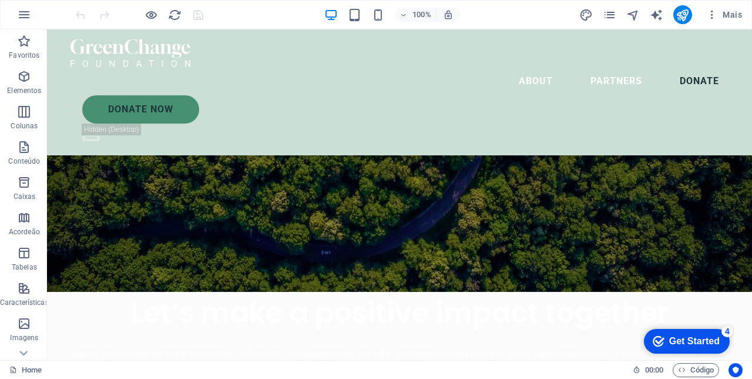
scroll to position [1948, 0]
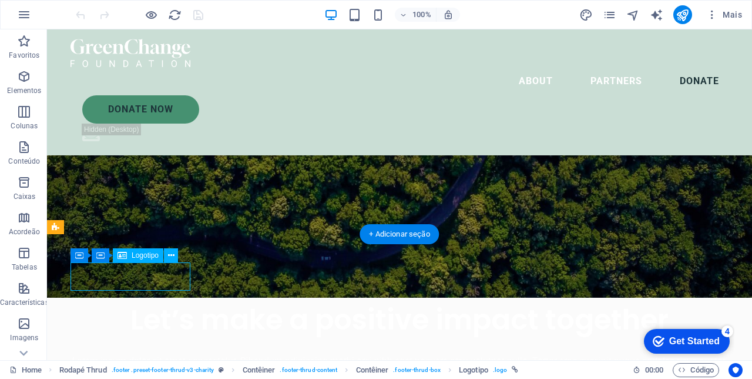
click at [135, 255] on span "Logotipo" at bounding box center [145, 255] width 27 height 7
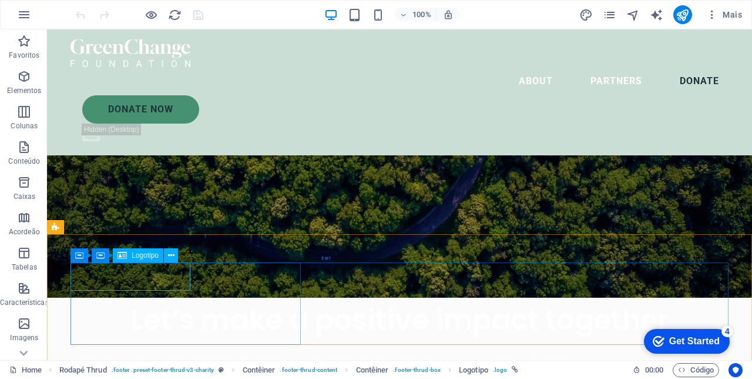
click at [170, 253] on icon at bounding box center [171, 255] width 6 height 12
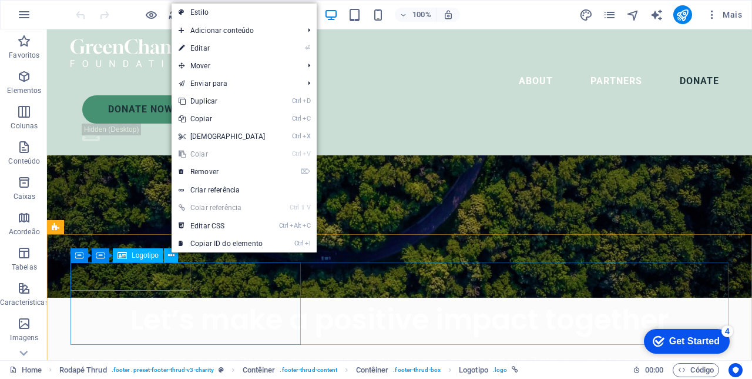
click at [203, 49] on link "⏎ Editar" at bounding box center [222, 48] width 101 height 18
select select "px"
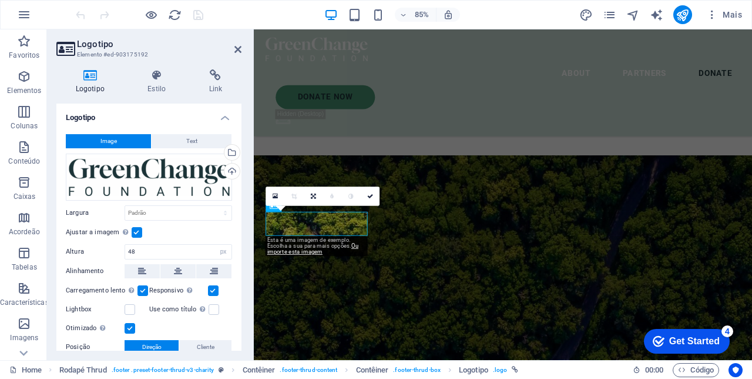
scroll to position [2186, 0]
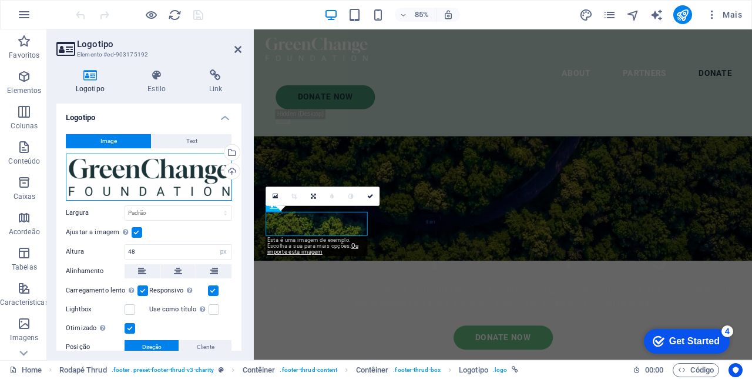
click at [193, 172] on div "Arraste os arquivos aqui, clique para escolher os arquivos ou selecione os arqu…" at bounding box center [149, 176] width 166 height 47
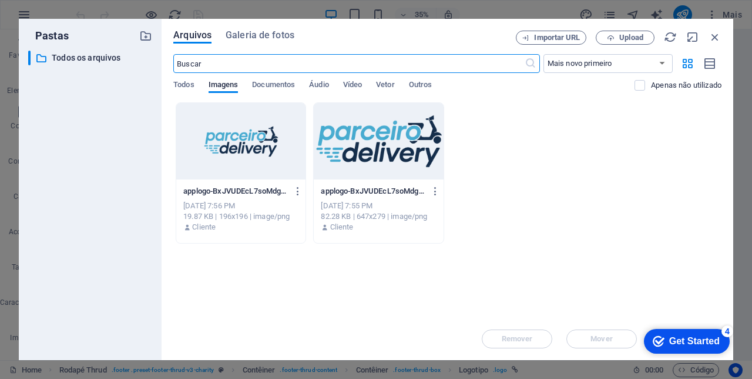
scroll to position [2155, 0]
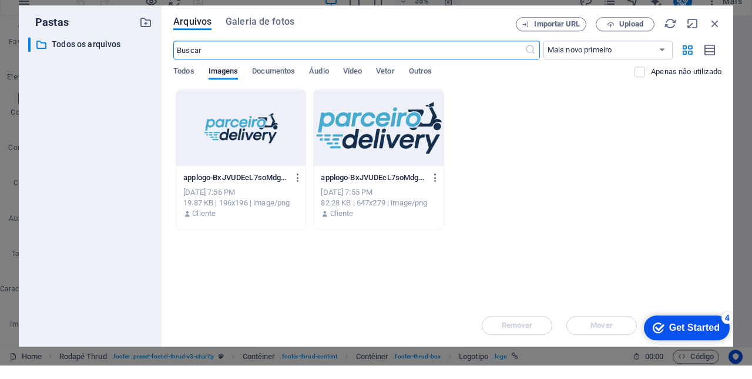
click at [270, 145] on div at bounding box center [240, 141] width 129 height 76
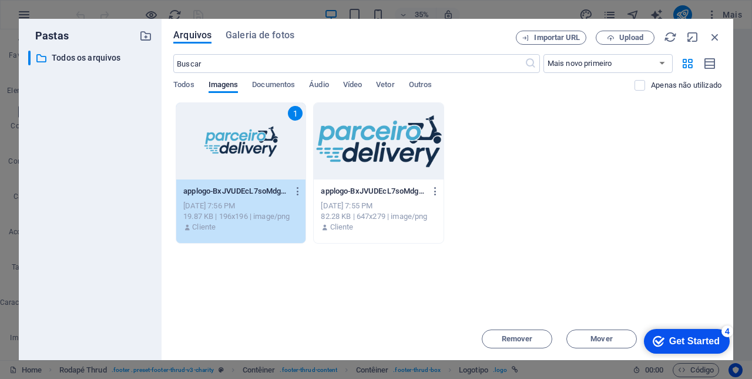
click at [272, 155] on div "1" at bounding box center [240, 141] width 129 height 76
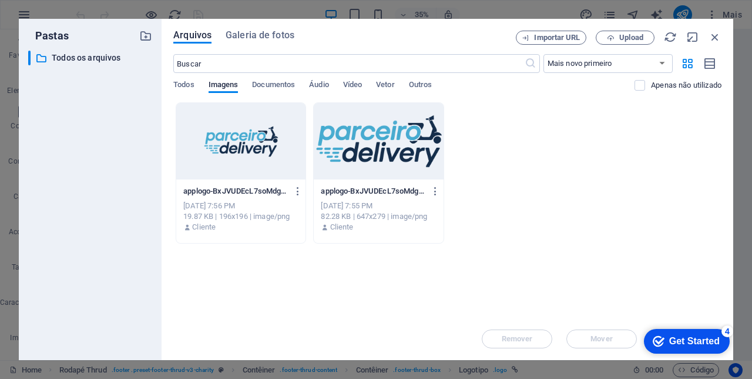
click at [276, 160] on div at bounding box center [240, 141] width 129 height 76
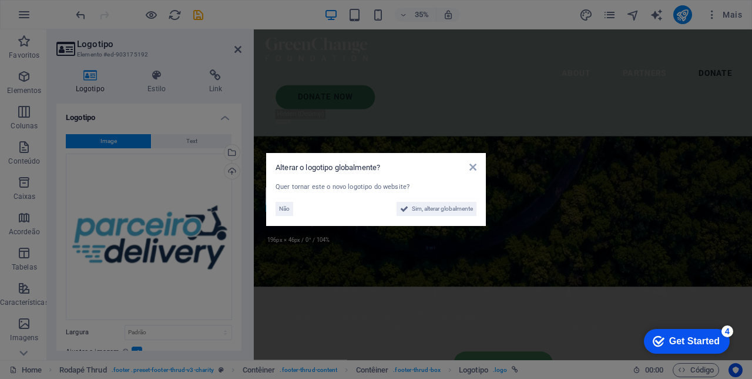
scroll to position [2186, 0]
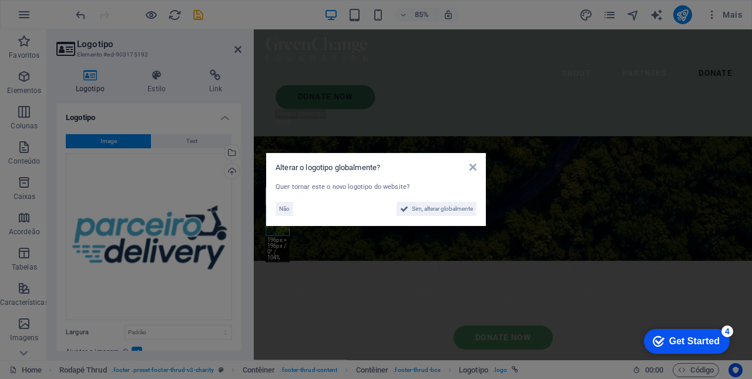
click at [448, 212] on span "Sim, alterar globalmente" at bounding box center [442, 209] width 61 height 14
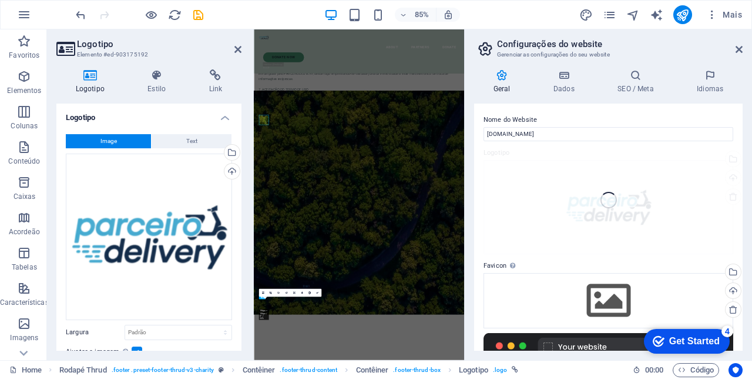
scroll to position [2155, 0]
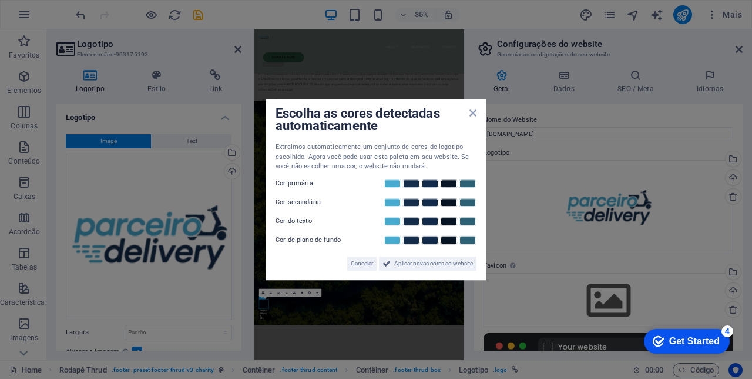
click at [436, 257] on span "Aplicar novas cores ao website" at bounding box center [433, 263] width 79 height 14
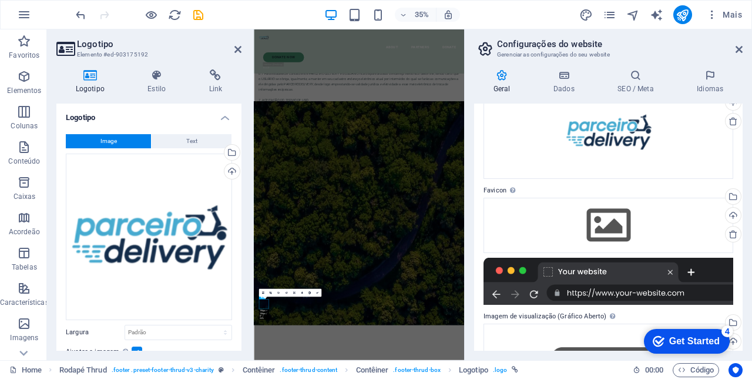
scroll to position [95, 0]
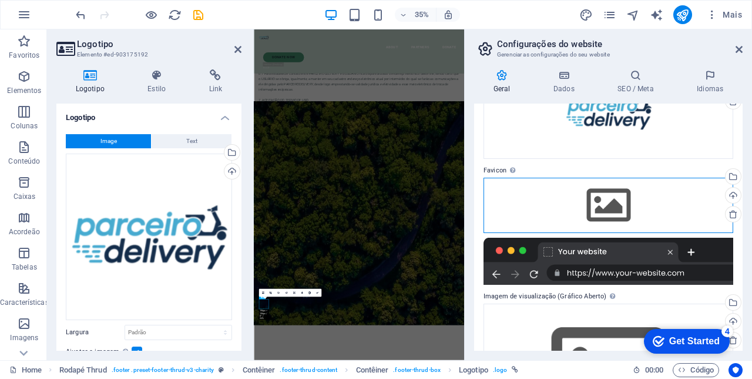
click at [630, 207] on div "Arraste os arquivos aqui, clique para escolher os arquivos ou selecione os arqu…" at bounding box center [609, 205] width 250 height 55
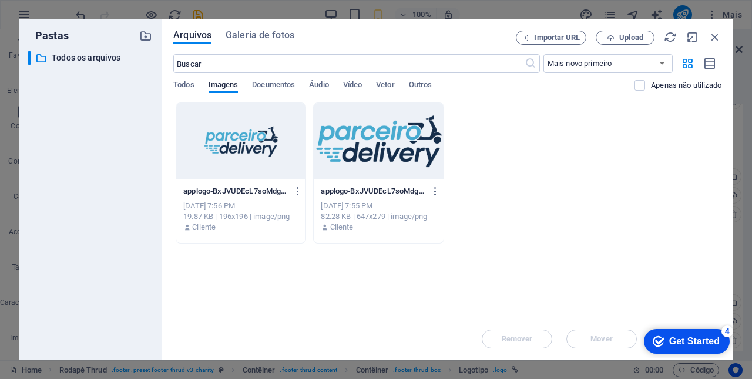
scroll to position [16854, 0]
click at [389, 148] on div at bounding box center [378, 141] width 129 height 76
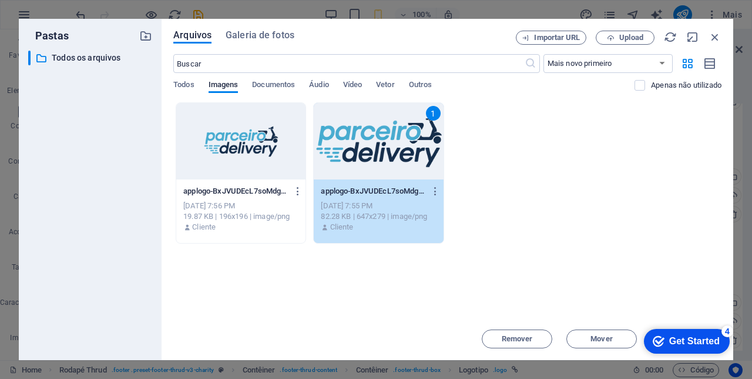
click at [394, 152] on div "1" at bounding box center [378, 141] width 129 height 76
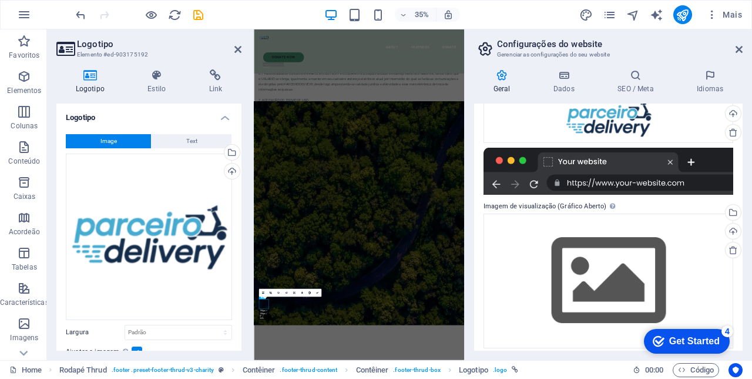
scroll to position [183, 0]
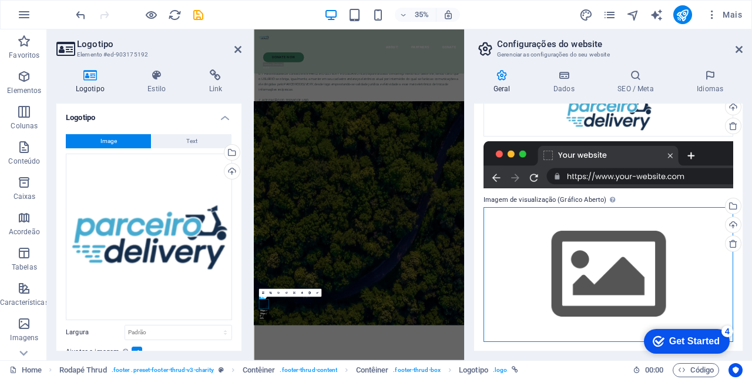
click at [625, 273] on div "Arraste os arquivos aqui, clique para escolher os arquivos ou selecione os arqu…" at bounding box center [609, 274] width 250 height 135
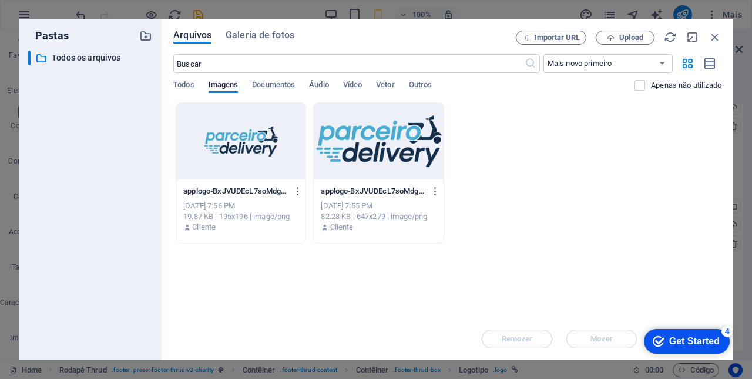
click at [386, 158] on div at bounding box center [378, 141] width 129 height 76
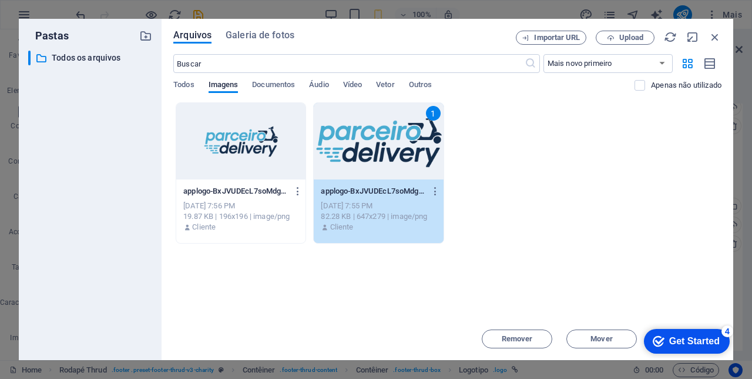
click at [395, 152] on div "1" at bounding box center [378, 141] width 129 height 76
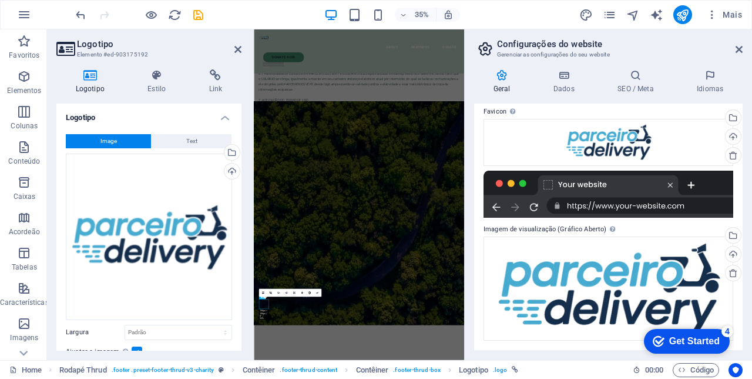
scroll to position [153, 0]
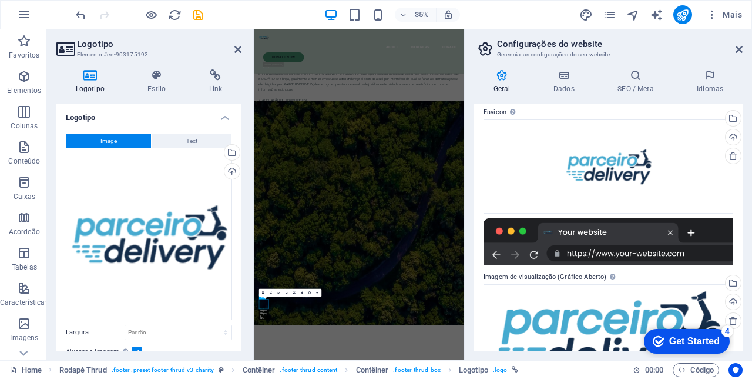
click at [738, 51] on icon at bounding box center [739, 49] width 7 height 9
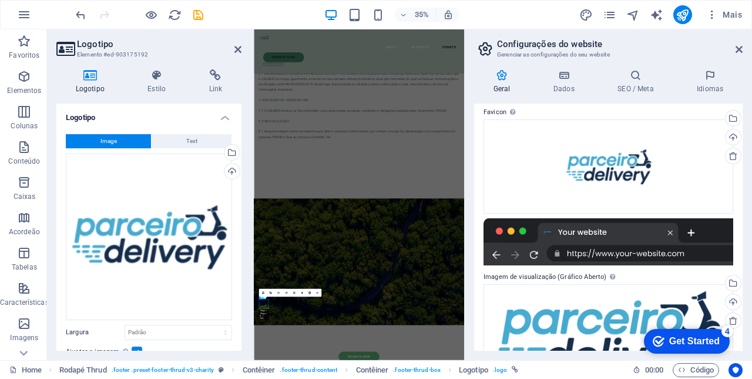
scroll to position [2186, 0]
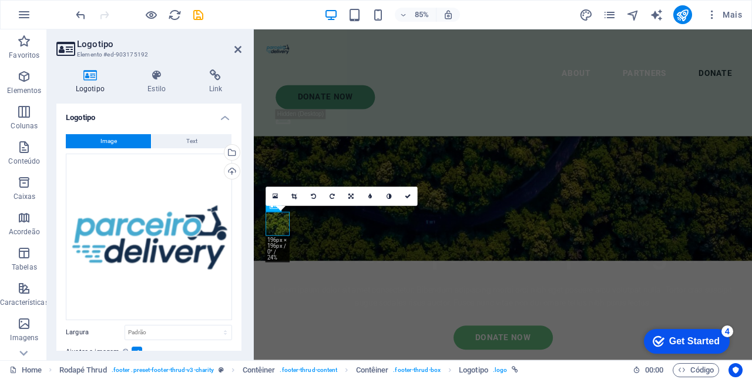
click at [237, 52] on icon at bounding box center [238, 49] width 7 height 9
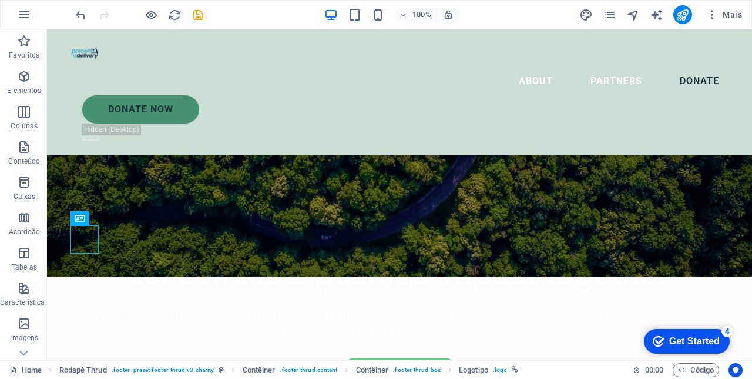
scroll to position [2010, 0]
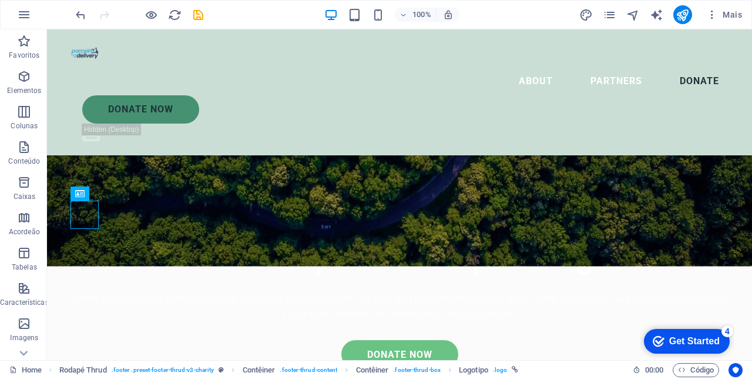
select select "px"
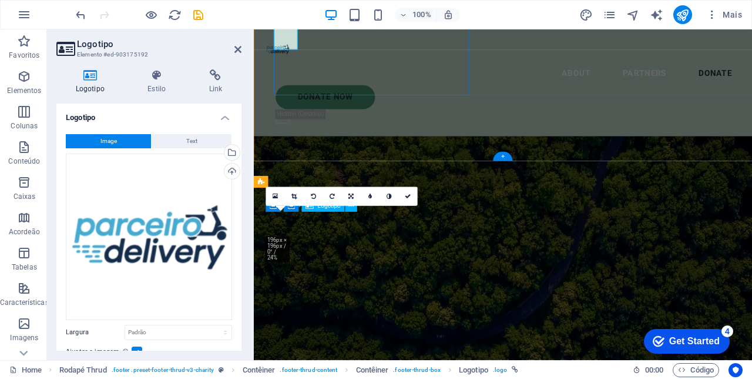
scroll to position [2186, 0]
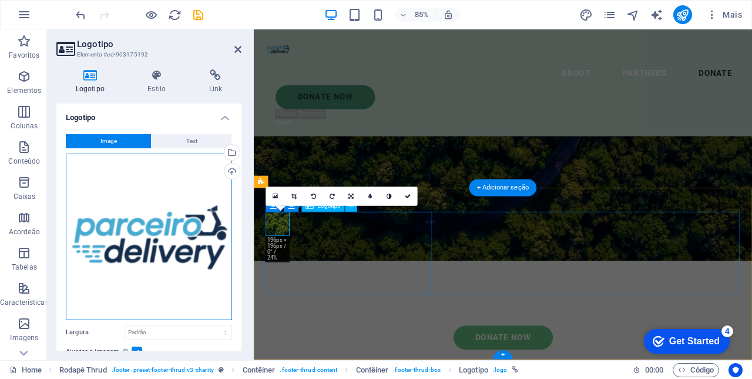
click at [171, 233] on div "Arraste os arquivos aqui, clique para escolher os arquivos ou selecione os arqu…" at bounding box center [149, 236] width 166 height 166
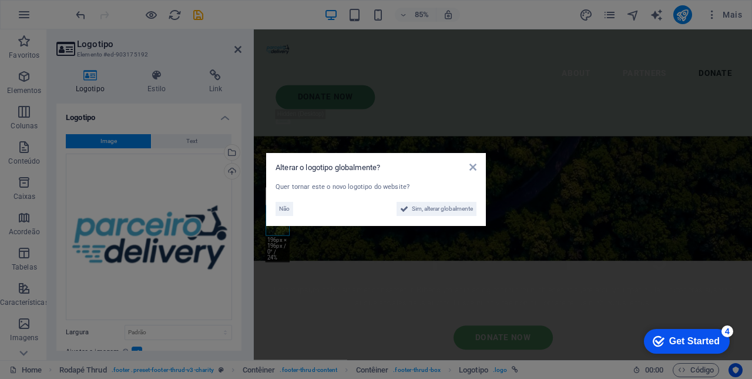
click at [473, 169] on icon at bounding box center [473, 166] width 7 height 9
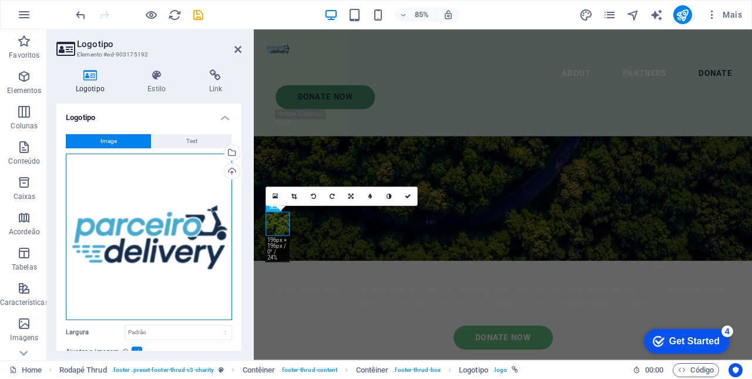
click at [180, 243] on div "Arraste os arquivos aqui, clique para escolher os arquivos ou selecione os arqu…" at bounding box center [149, 236] width 166 height 166
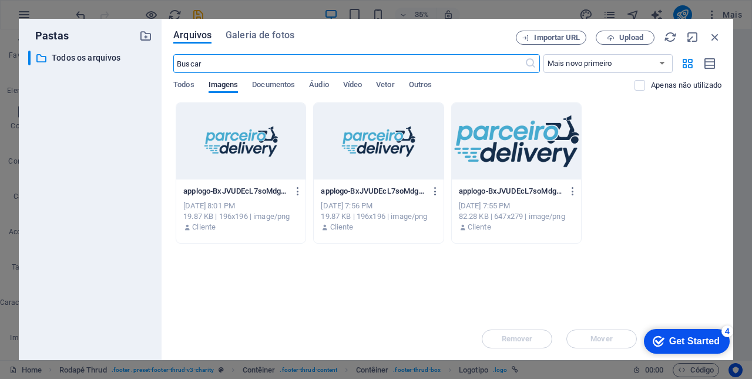
scroll to position [2155, 0]
click at [514, 145] on div at bounding box center [516, 141] width 129 height 76
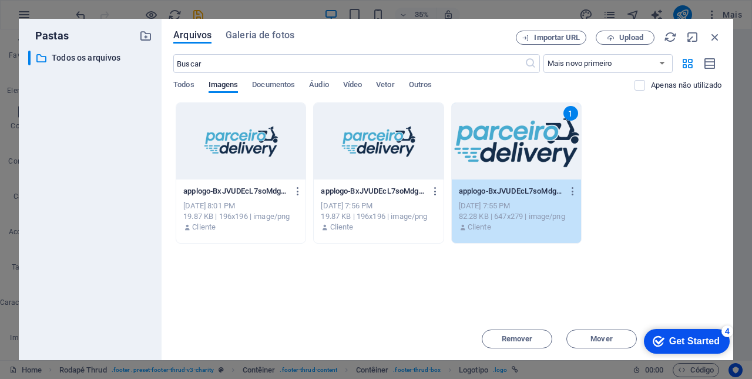
click at [550, 148] on div "1" at bounding box center [516, 141] width 129 height 76
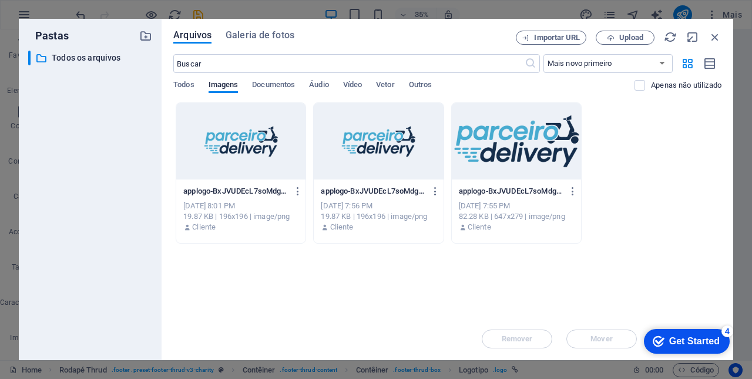
click at [558, 146] on div at bounding box center [516, 141] width 129 height 76
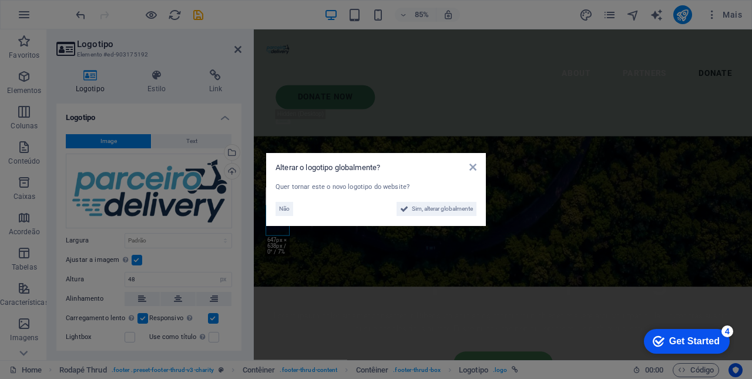
scroll to position [2186, 0]
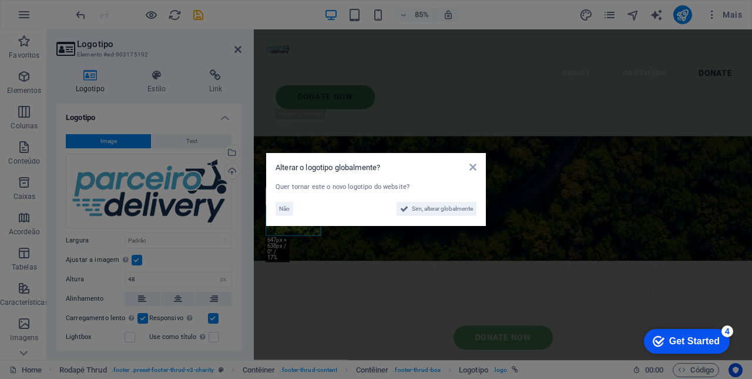
click at [472, 170] on icon at bounding box center [473, 166] width 7 height 9
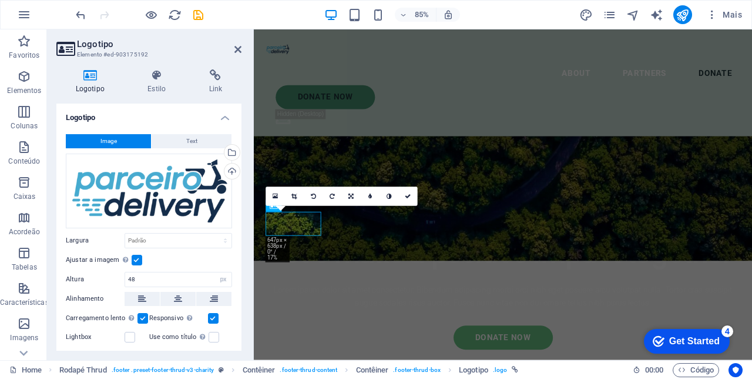
click at [238, 53] on icon at bounding box center [238, 49] width 7 height 9
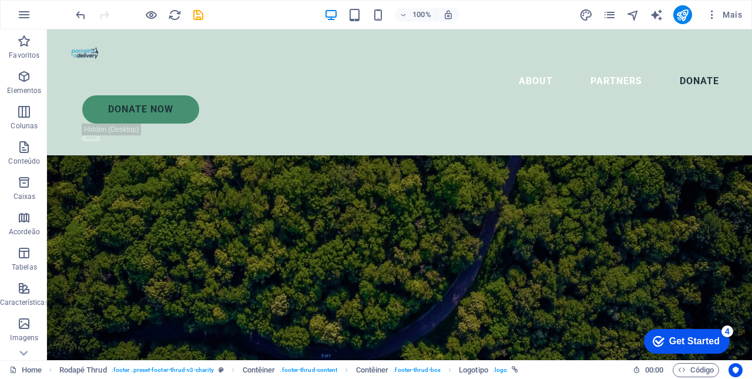
scroll to position [1760, 0]
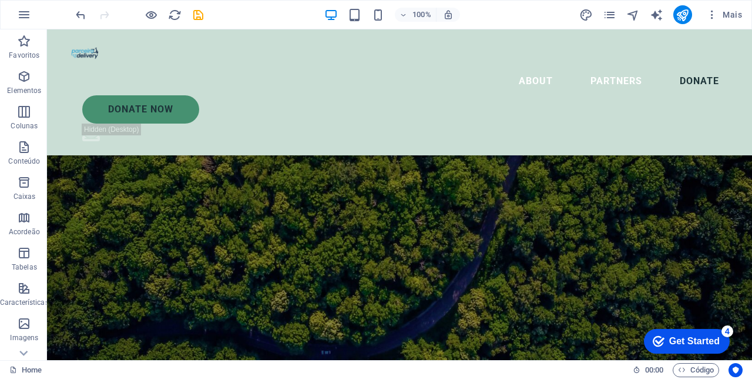
click at [20, 17] on icon "button" at bounding box center [24, 15] width 14 height 14
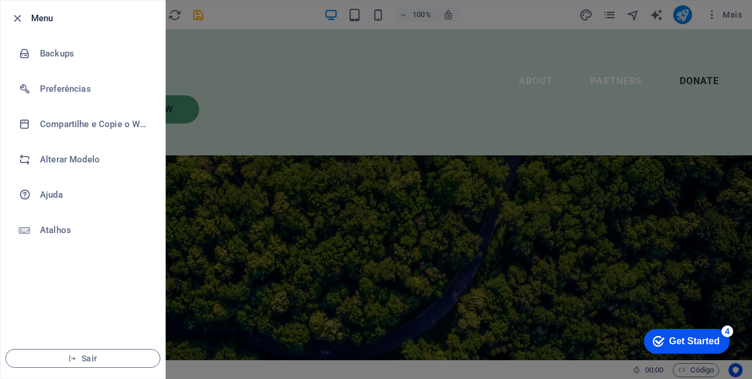
click at [21, 22] on icon "button" at bounding box center [18, 19] width 14 height 14
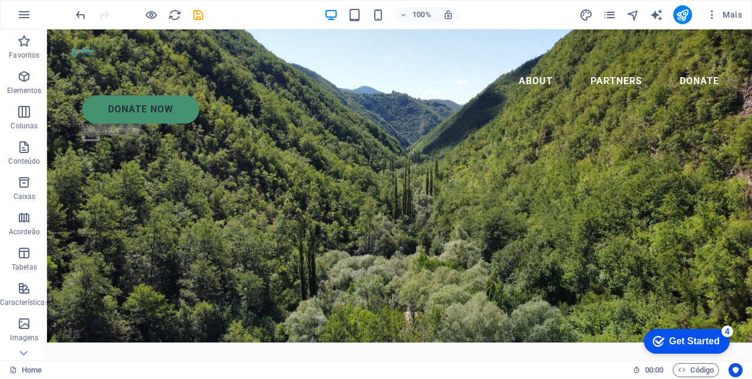
scroll to position [0, 0]
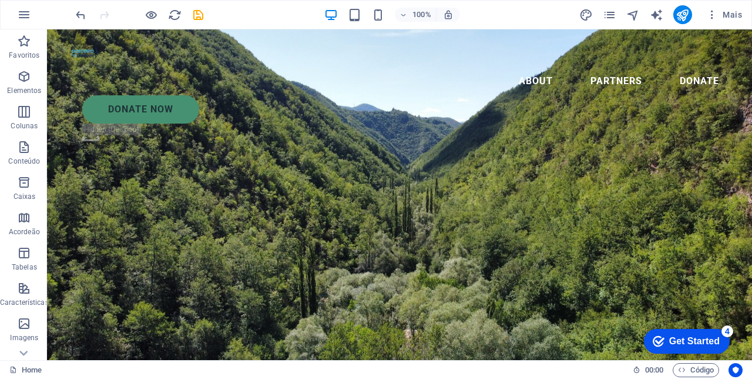
click at [710, 18] on icon "button" at bounding box center [713, 15] width 12 height 12
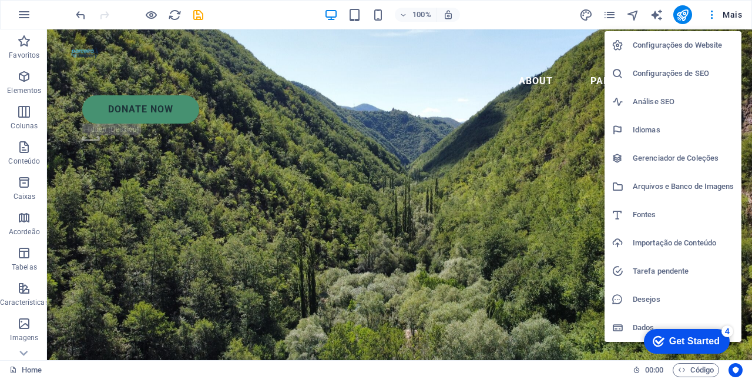
click at [713, 16] on div at bounding box center [376, 189] width 752 height 379
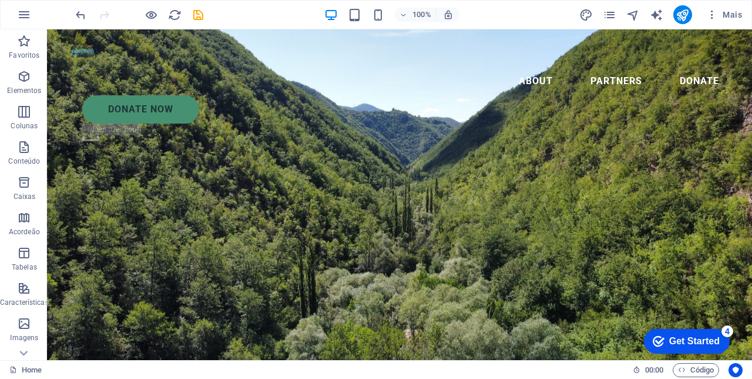
click at [734, 16] on span "Mais" at bounding box center [725, 15] width 36 height 12
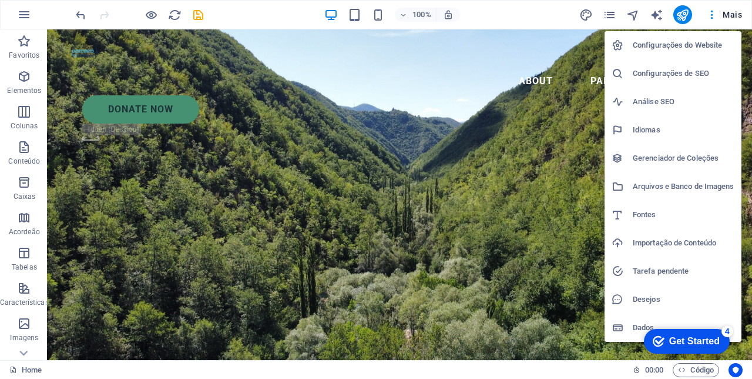
click at [732, 19] on div at bounding box center [376, 189] width 752 height 379
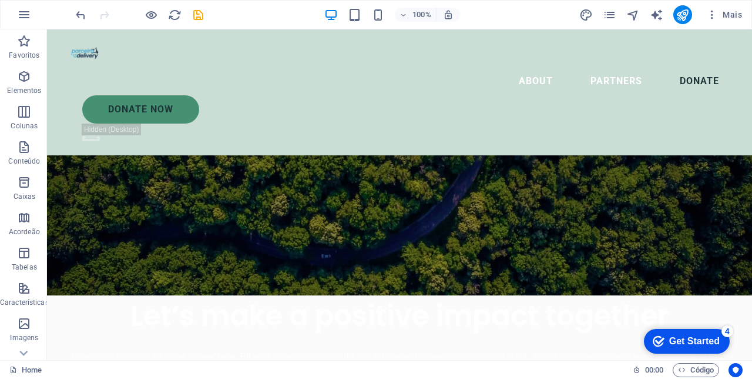
scroll to position [1952, 0]
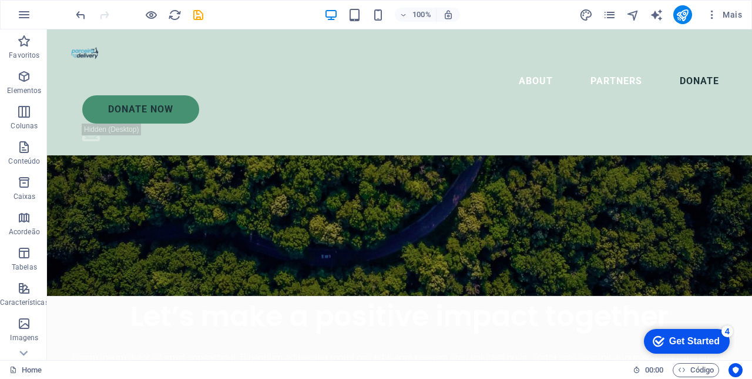
click at [87, 60] on div at bounding box center [400, 53] width 658 height 28
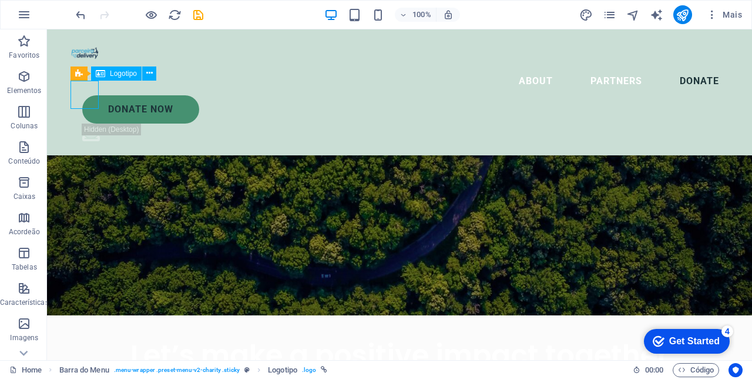
scroll to position [1914, 0]
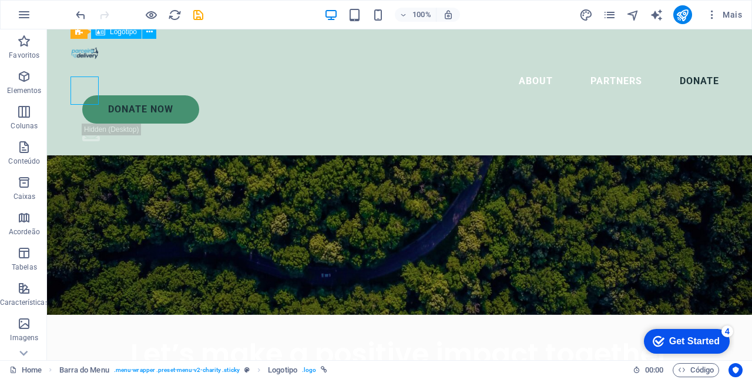
click at [148, 71] on div "About Partners Donate Donate Now .fa-secondary{opacity:.4}" at bounding box center [399, 92] width 705 height 126
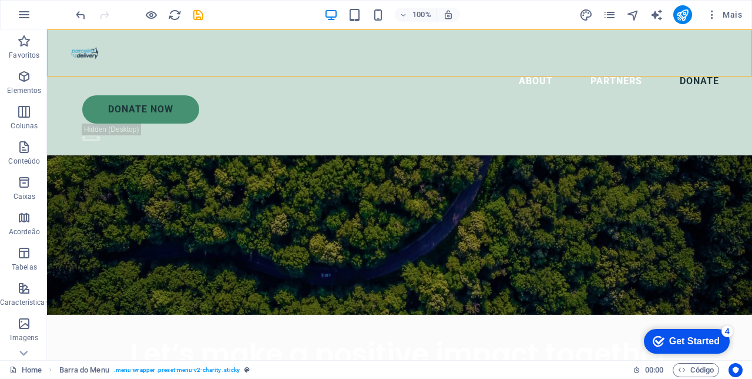
click at [83, 56] on div at bounding box center [400, 53] width 658 height 28
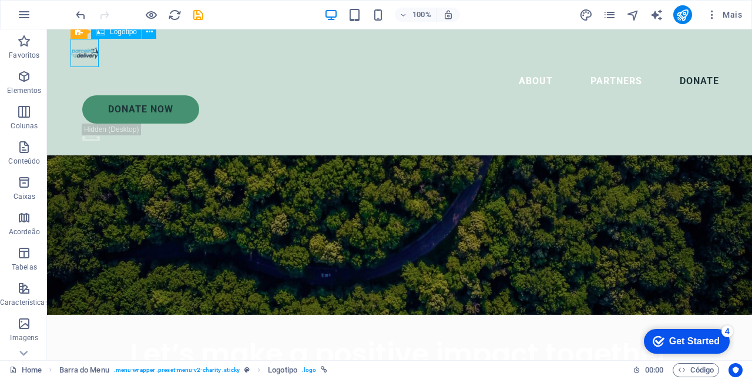
click at [145, 37] on button at bounding box center [149, 32] width 14 height 14
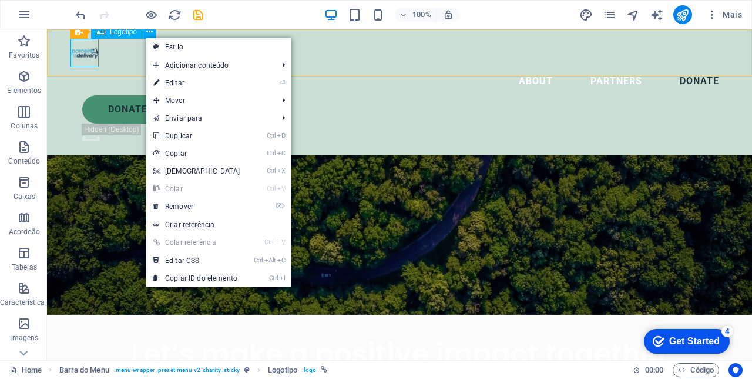
click at [173, 84] on link "⏎ Editar" at bounding box center [196, 83] width 101 height 18
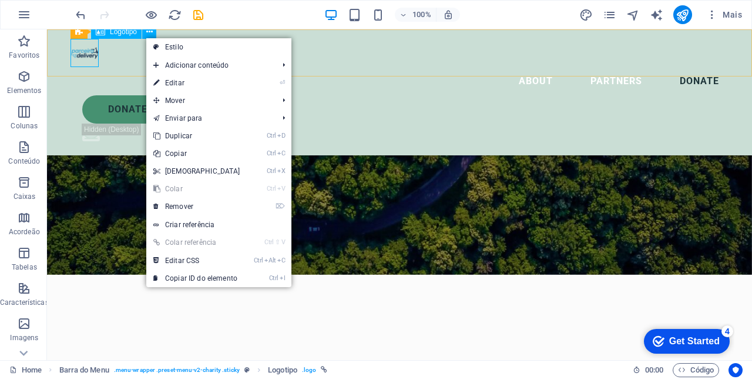
select select "px"
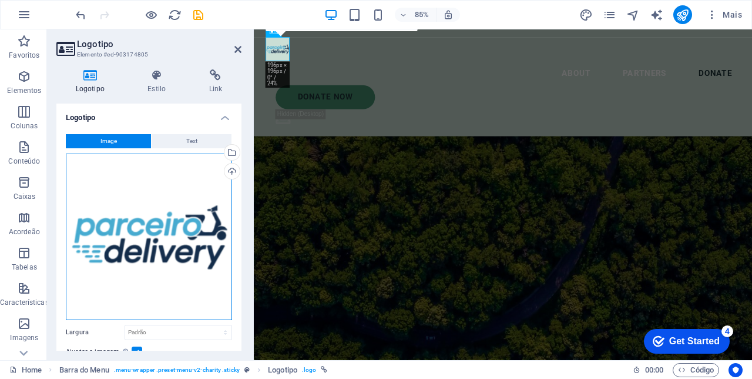
click at [159, 202] on div "Arraste os arquivos aqui, clique para escolher os arquivos ou selecione os arqu…" at bounding box center [149, 236] width 166 height 166
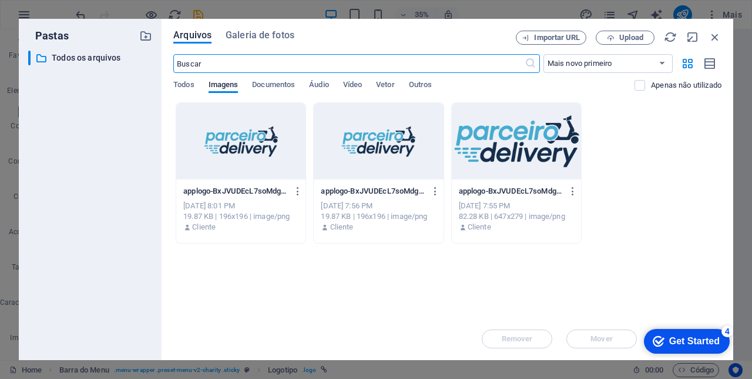
scroll to position [2155, 0]
click at [528, 124] on div at bounding box center [516, 141] width 129 height 76
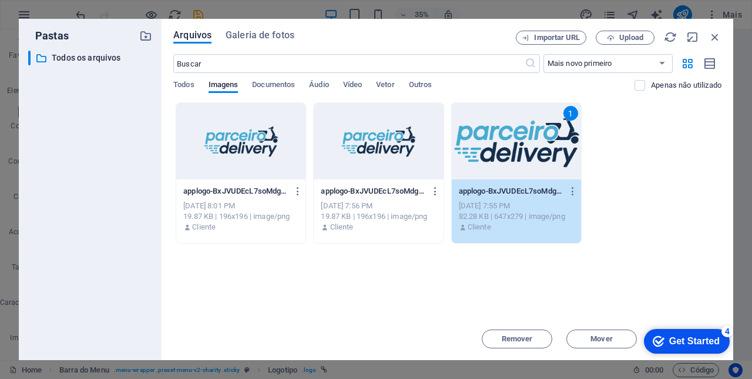
click at [535, 147] on div "1" at bounding box center [516, 141] width 129 height 76
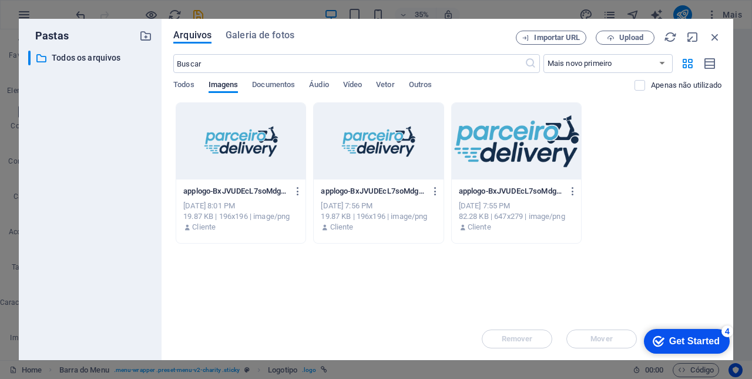
click at [534, 136] on div at bounding box center [516, 141] width 129 height 76
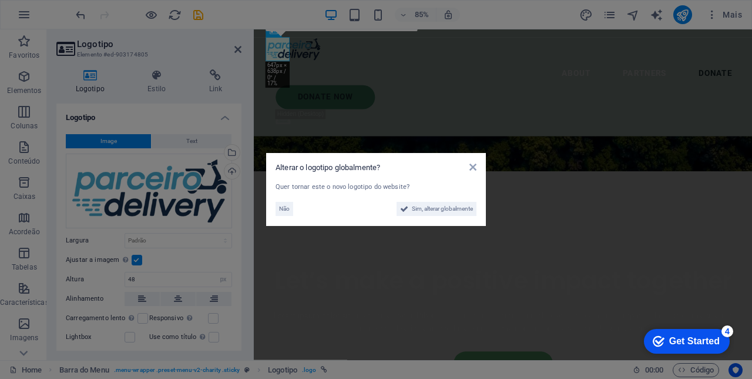
scroll to position [1914, 0]
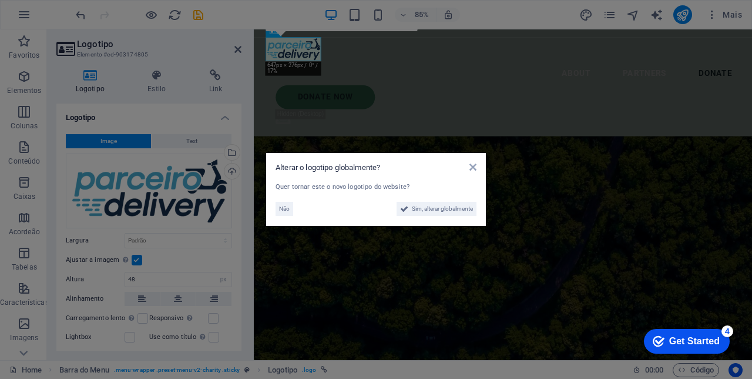
click at [470, 163] on icon at bounding box center [473, 166] width 7 height 9
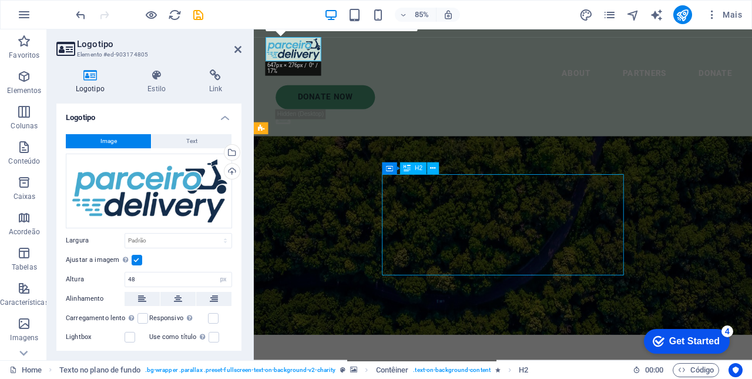
scroll to position [1735, 0]
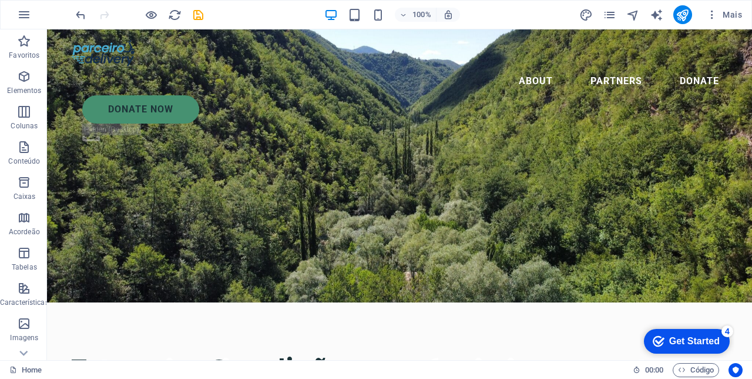
scroll to position [0, 0]
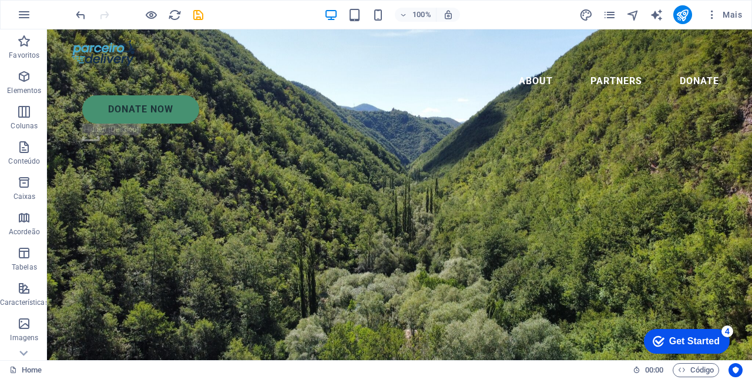
click at [194, 21] on icon "save" at bounding box center [199, 15] width 14 height 14
click at [727, 123] on figure ".fa-secondary{opacity:.4}" at bounding box center [405, 134] width 647 height 22
